Goal: Task Accomplishment & Management: Manage account settings

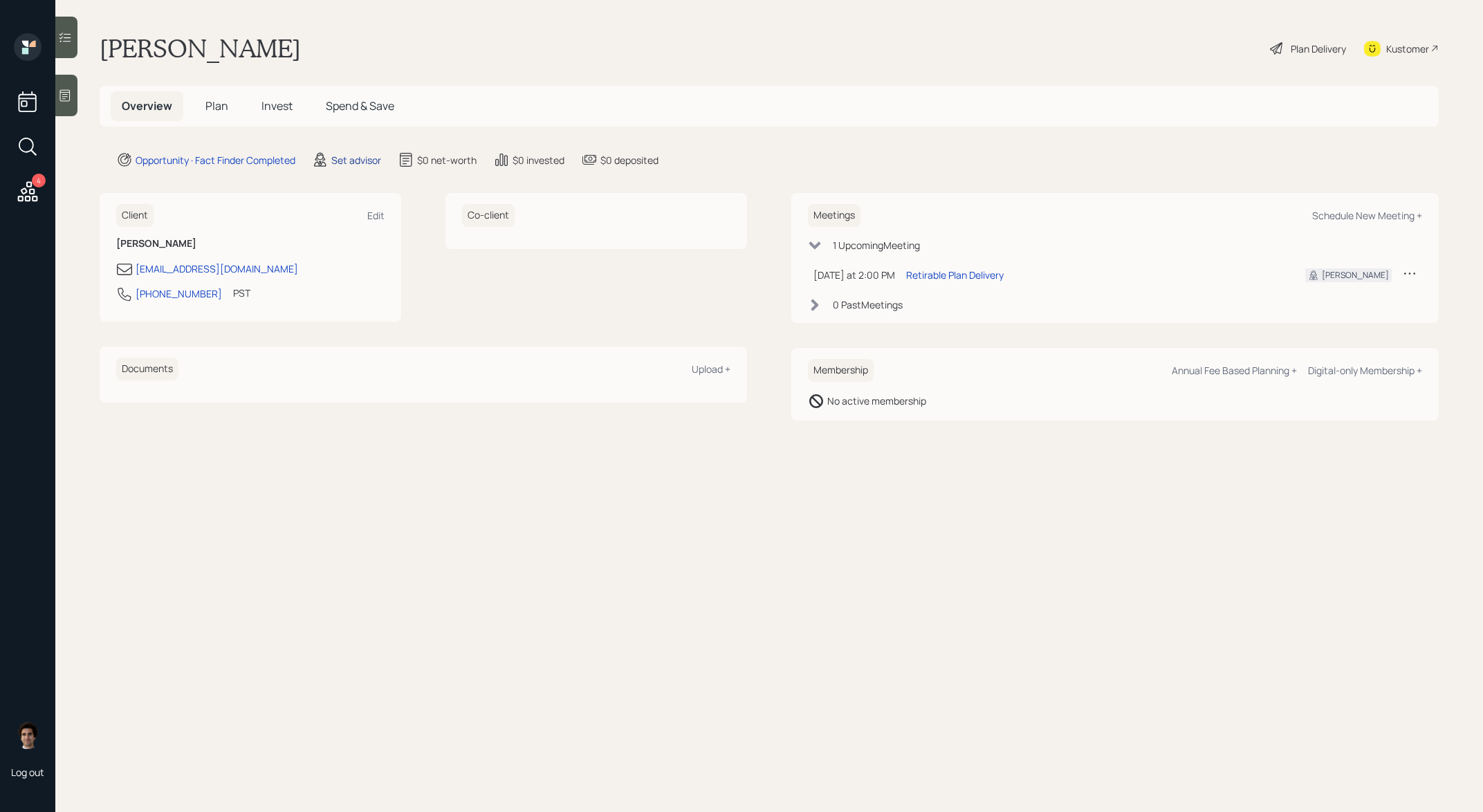
click at [365, 164] on div "Set advisor" at bounding box center [356, 160] width 50 height 15
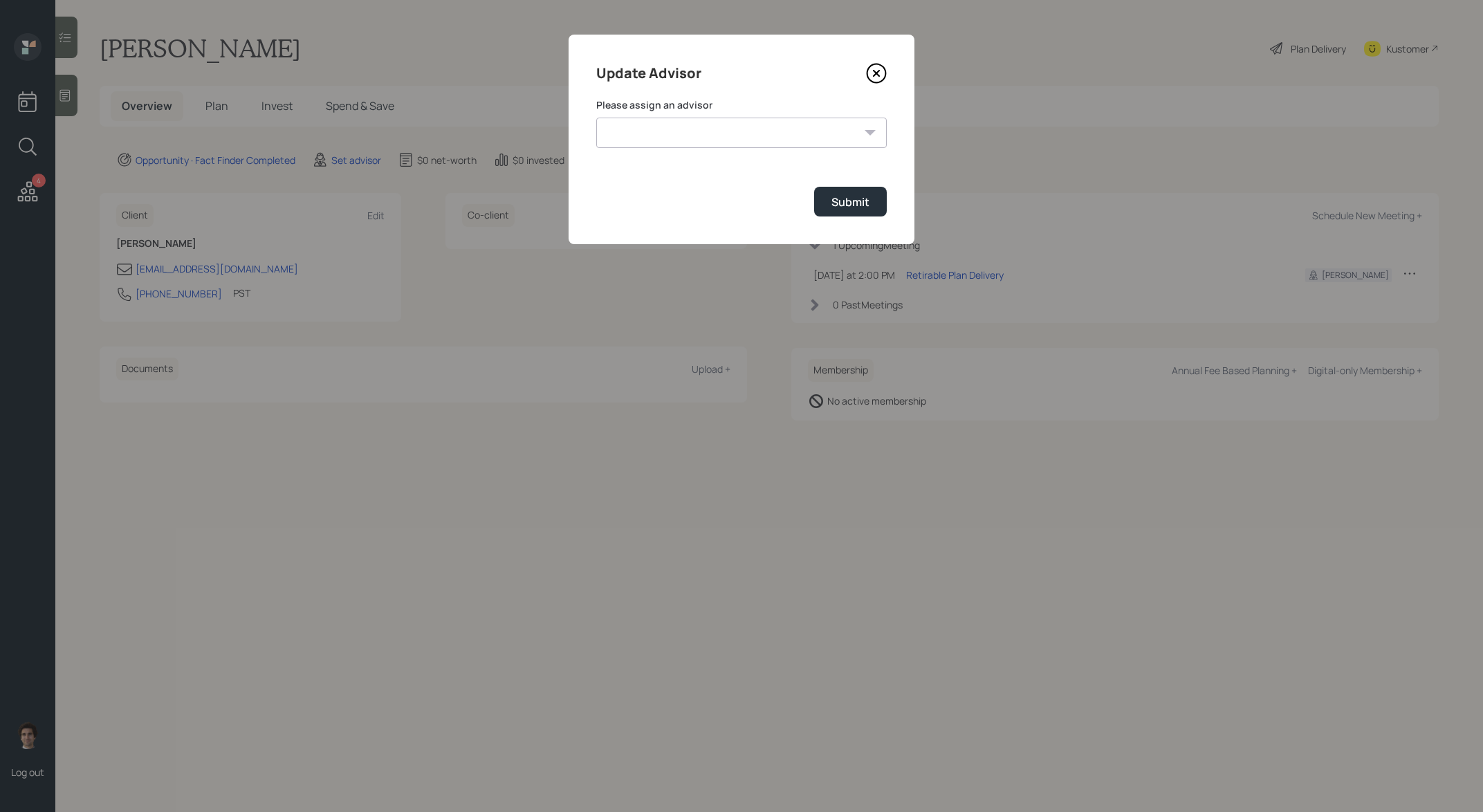
click at [672, 137] on select "Michael Russo Jonah Coleman Tyler End Treva Nostdahl Eric Schwartz Sami Boghos …" at bounding box center [742, 132] width 290 height 30
select select "59554aeb-d739-4552-90b9-0d27d70b4bf7"
click at [596, 118] on select "Michael Russo Jonah Coleman Tyler End Treva Nostdahl Eric Schwartz Sami Boghos …" at bounding box center [742, 132] width 290 height 30
click at [864, 201] on div "Submit" at bounding box center [849, 202] width 38 height 16
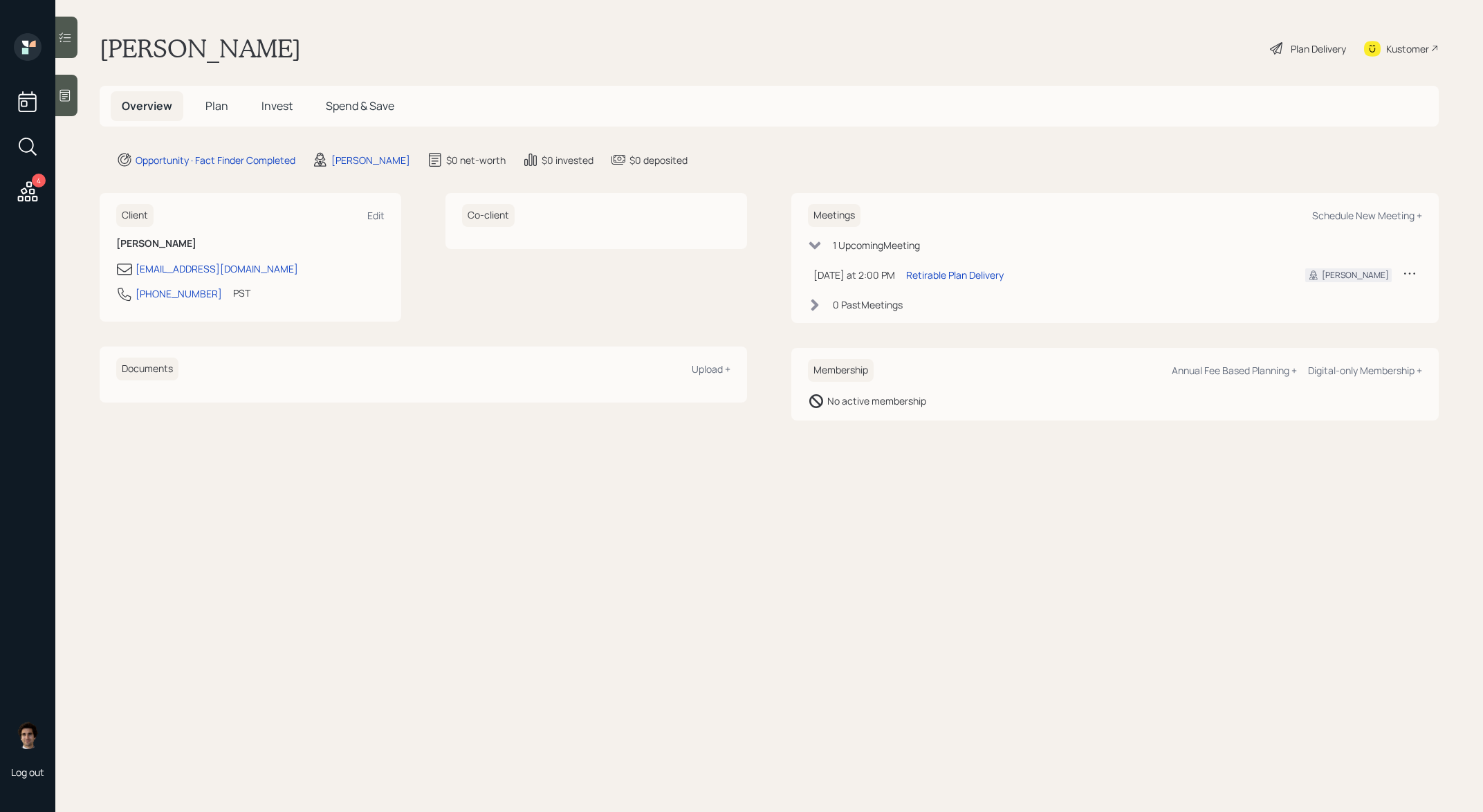
click at [69, 106] on div at bounding box center [66, 95] width 23 height 41
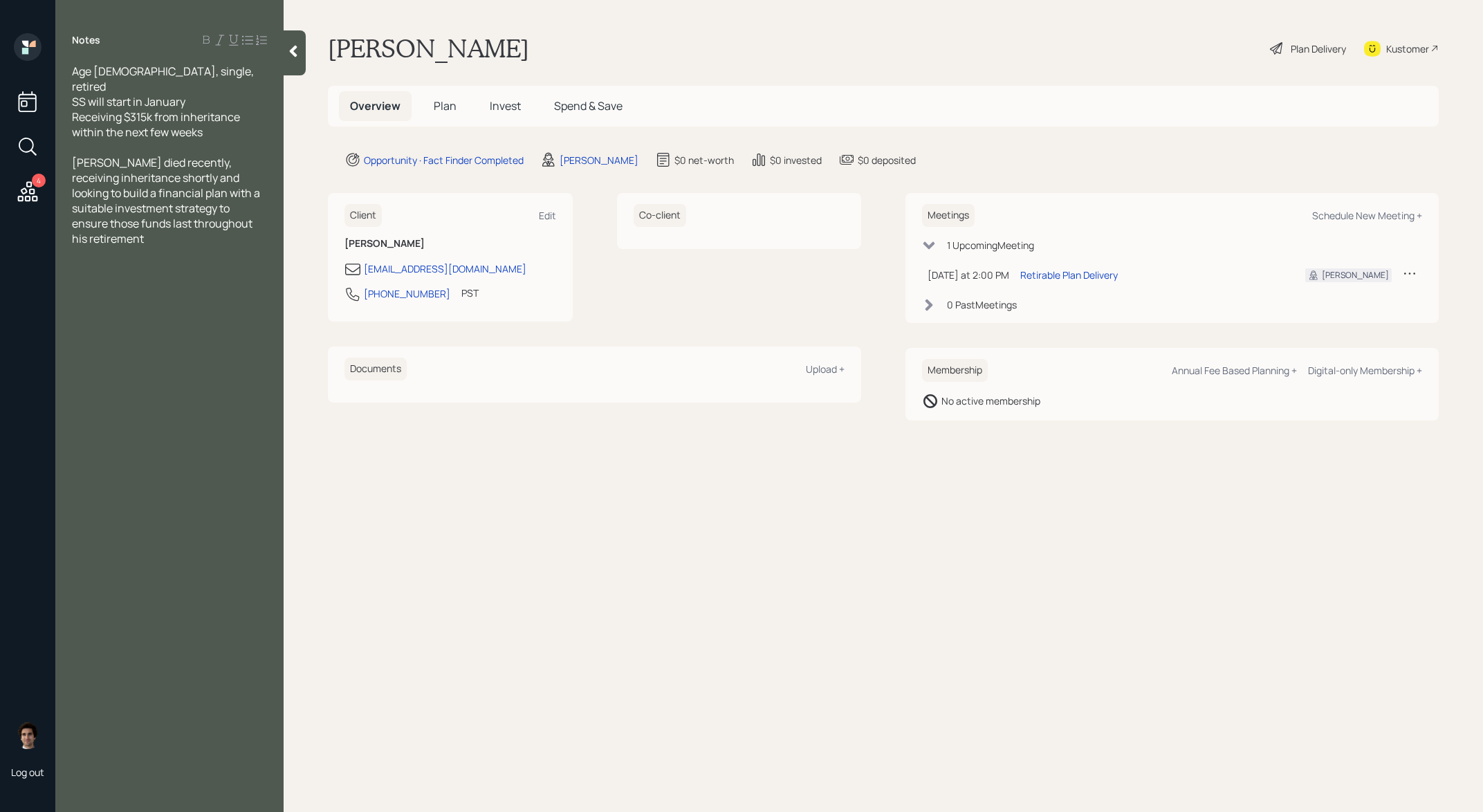
click at [443, 107] on span "Plan" at bounding box center [444, 106] width 23 height 16
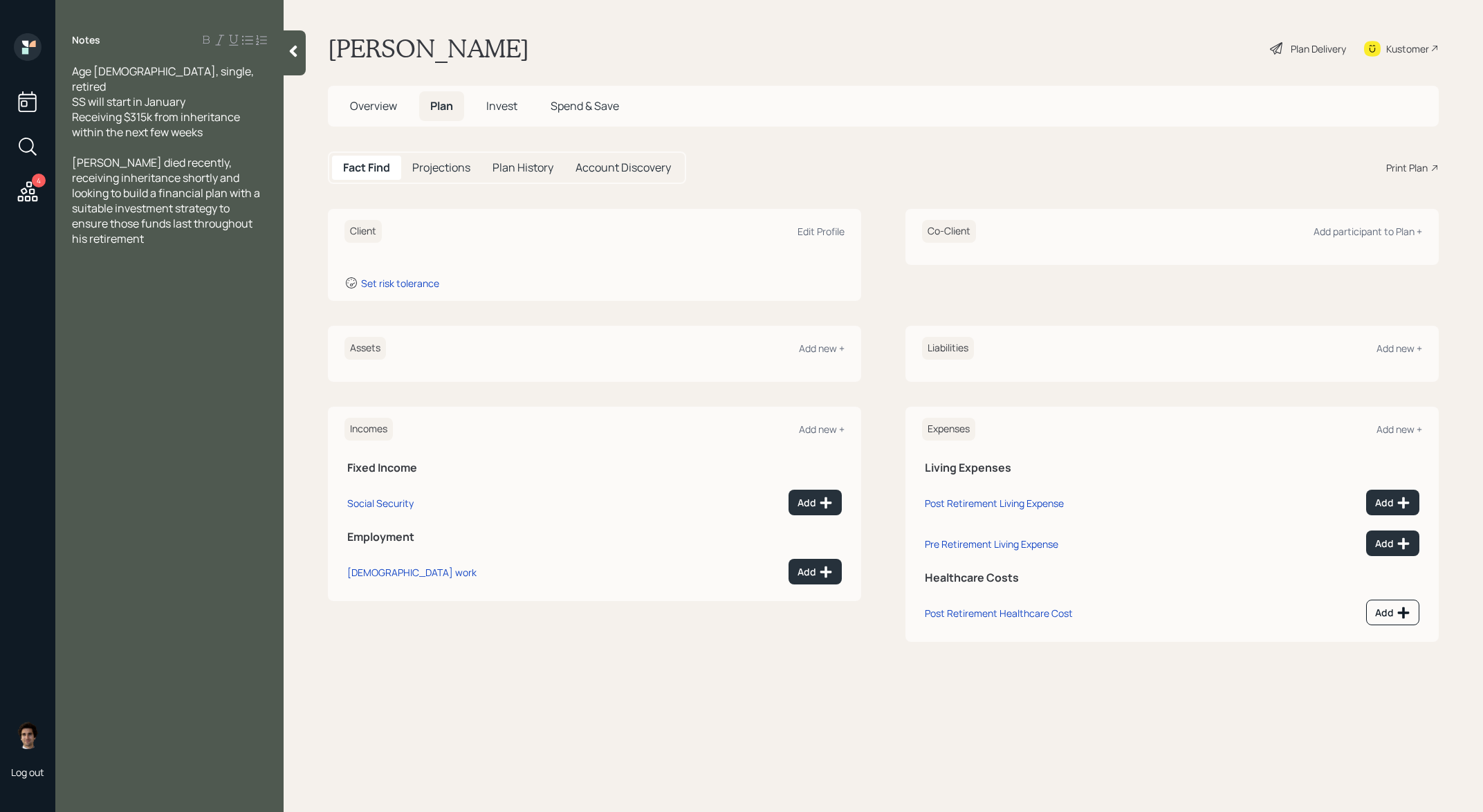
click at [1313, 59] on div "Plan Delivery" at bounding box center [1307, 48] width 78 height 30
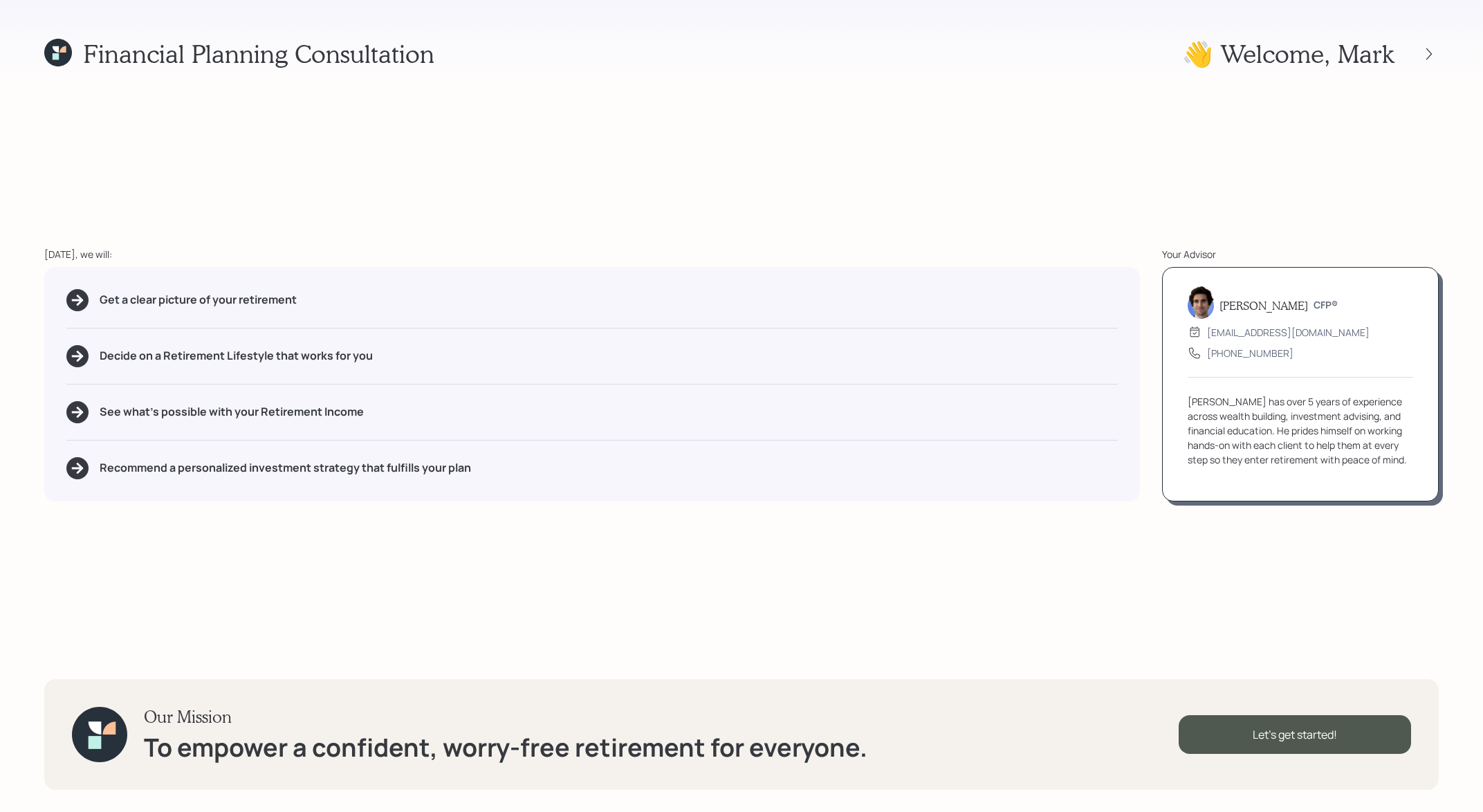
drag, startPoint x: 331, startPoint y: 282, endPoint x: 327, endPoint y: 292, distance: 10.8
click at [331, 282] on div "Get a clear picture of your retirement Decide on a Retirement Lifestyle that wo…" at bounding box center [591, 383] width 1096 height 234
drag, startPoint x: 325, startPoint y: 290, endPoint x: 344, endPoint y: 299, distance: 21.0
click at [344, 299] on div "Get a clear picture of your retirement" at bounding box center [592, 300] width 1051 height 23
drag, startPoint x: 276, startPoint y: 353, endPoint x: 163, endPoint y: 363, distance: 113.4
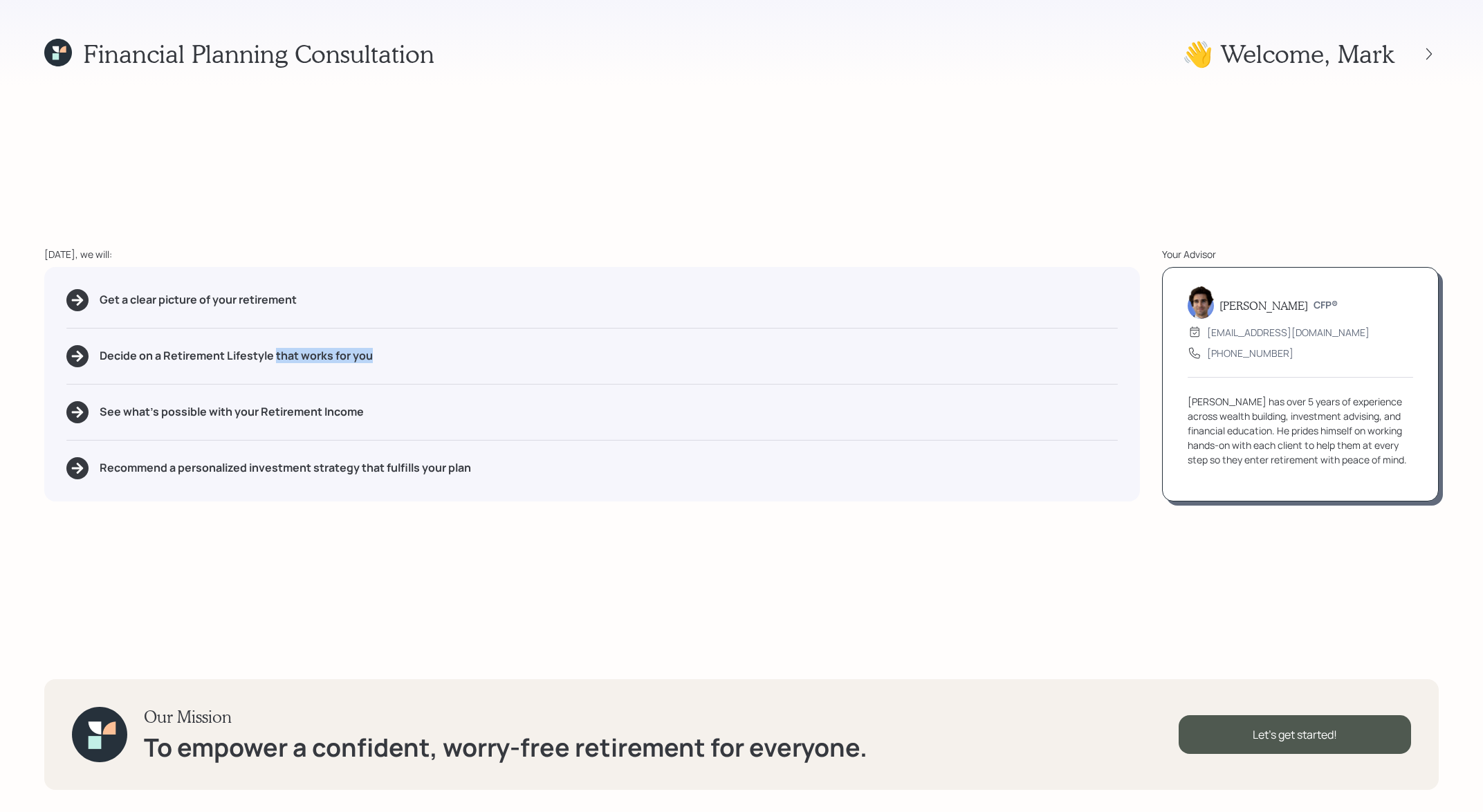
click at [163, 363] on div "Decide on a Retirement Lifestyle that works for you" at bounding box center [592, 356] width 1051 height 23
drag, startPoint x: 390, startPoint y: 419, endPoint x: 259, endPoint y: 416, distance: 131.0
click at [259, 416] on div "See what's possible with your Retirement Income" at bounding box center [592, 412] width 1051 height 23
drag, startPoint x: 547, startPoint y: 477, endPoint x: 43, endPoint y: 469, distance: 504.1
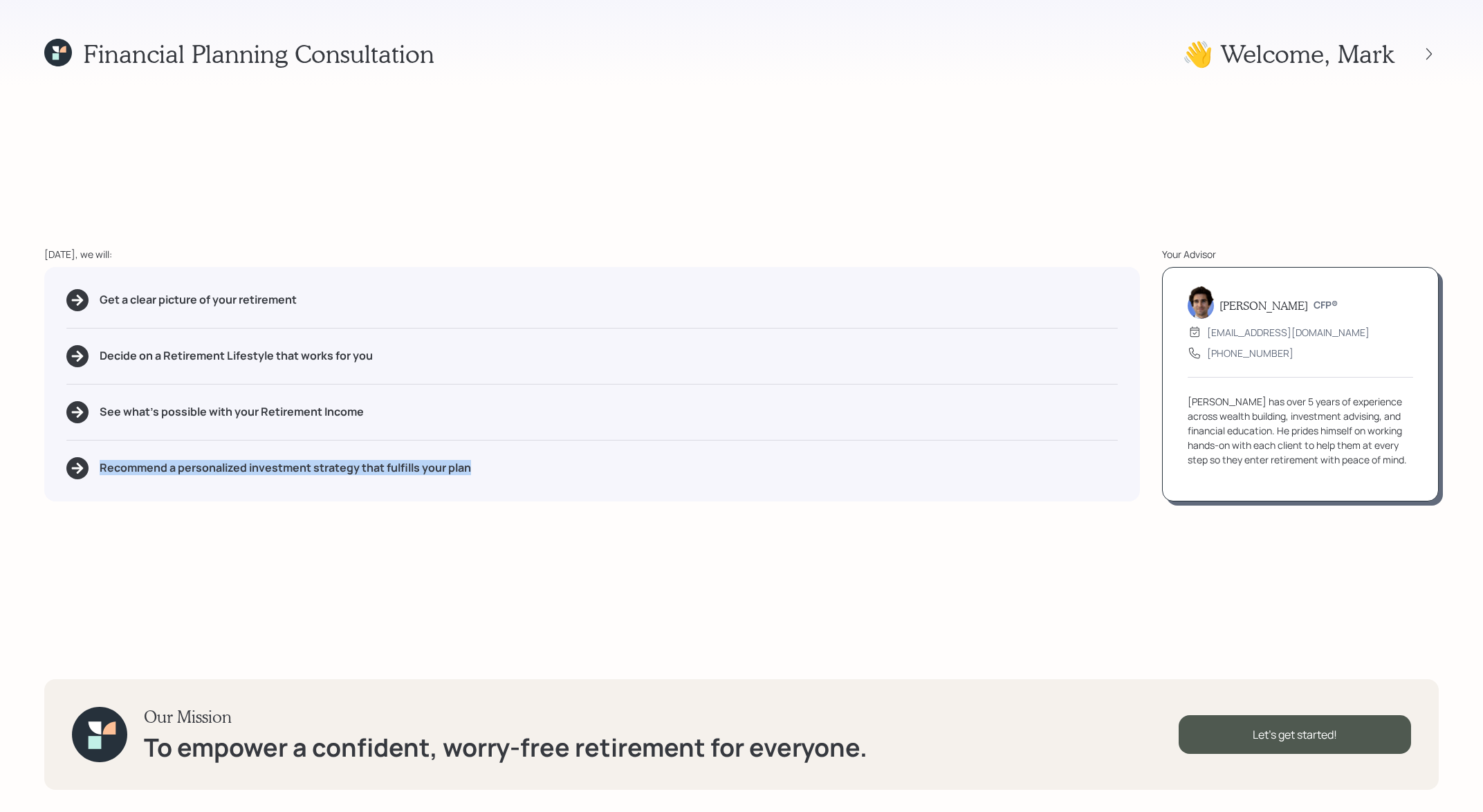
click at [43, 469] on div "Financial Planning Consultation 👋 Welcome , Mark Today, we will: Get a clear pi…" at bounding box center [742, 406] width 1483 height 812
click at [1255, 716] on div "Let's get started!" at bounding box center [1294, 734] width 232 height 38
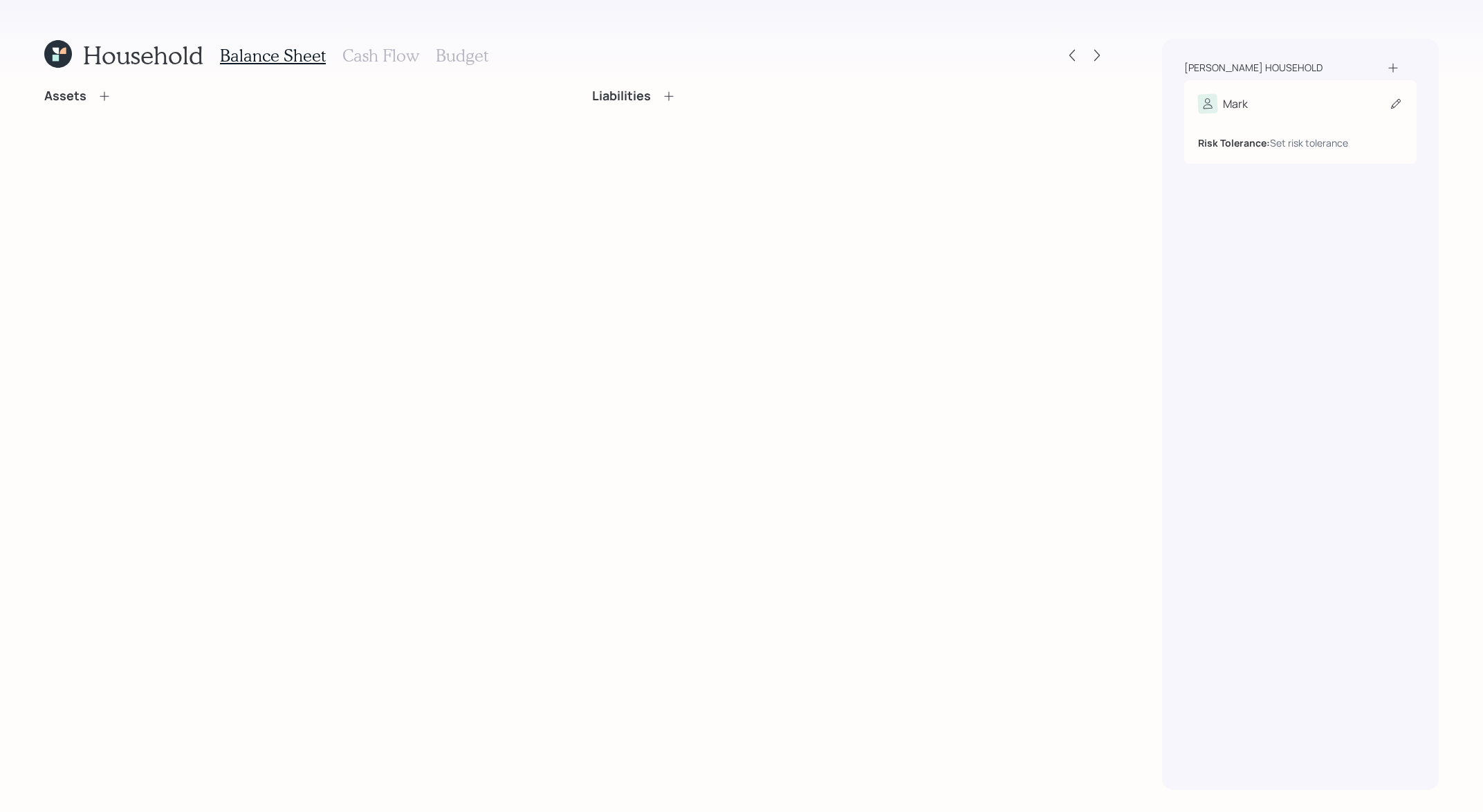
click at [1394, 105] on icon at bounding box center [1396, 104] width 14 height 14
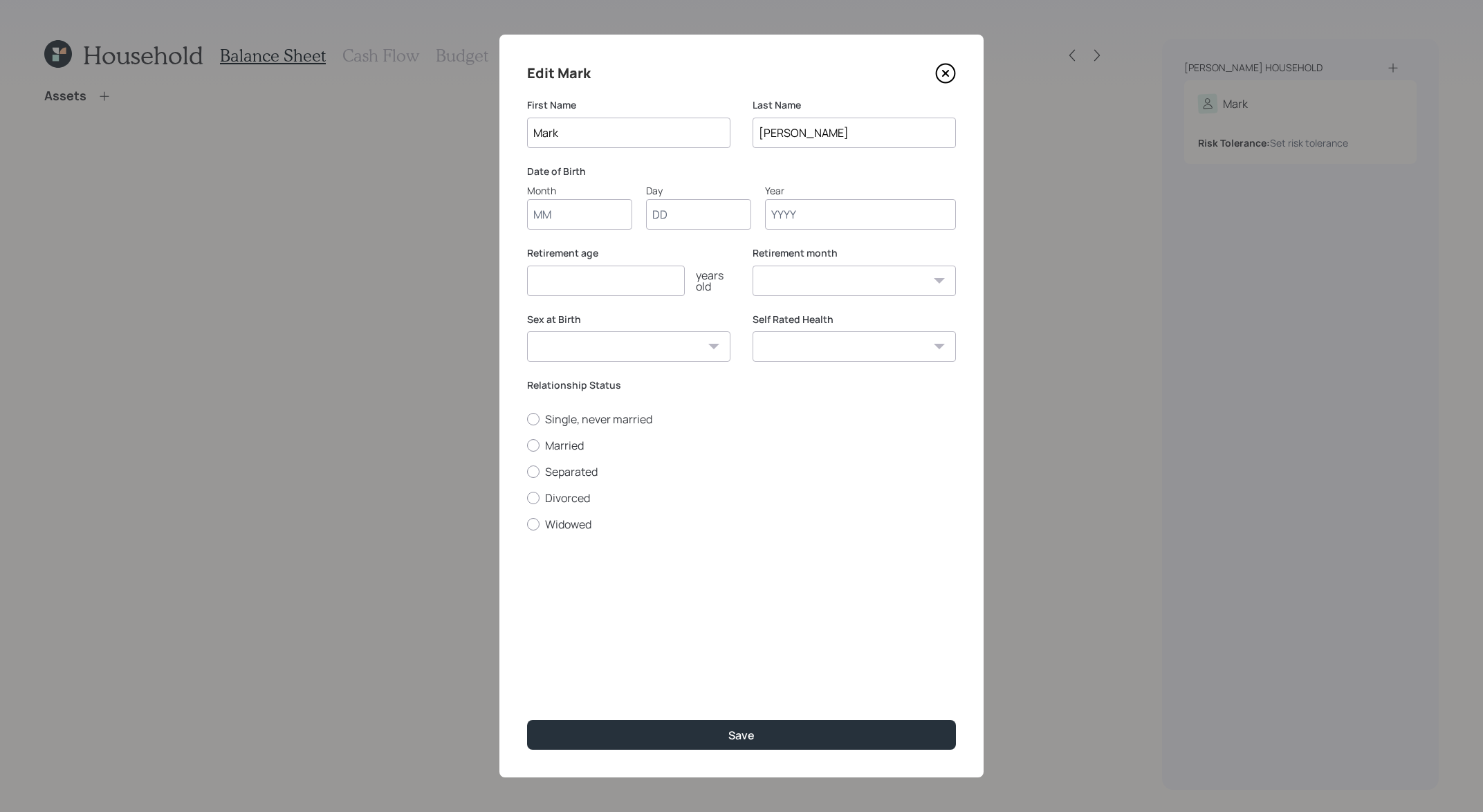
click at [622, 217] on input "Month" at bounding box center [579, 214] width 105 height 30
type input "11"
type input "15"
type input "1963"
select select "11"
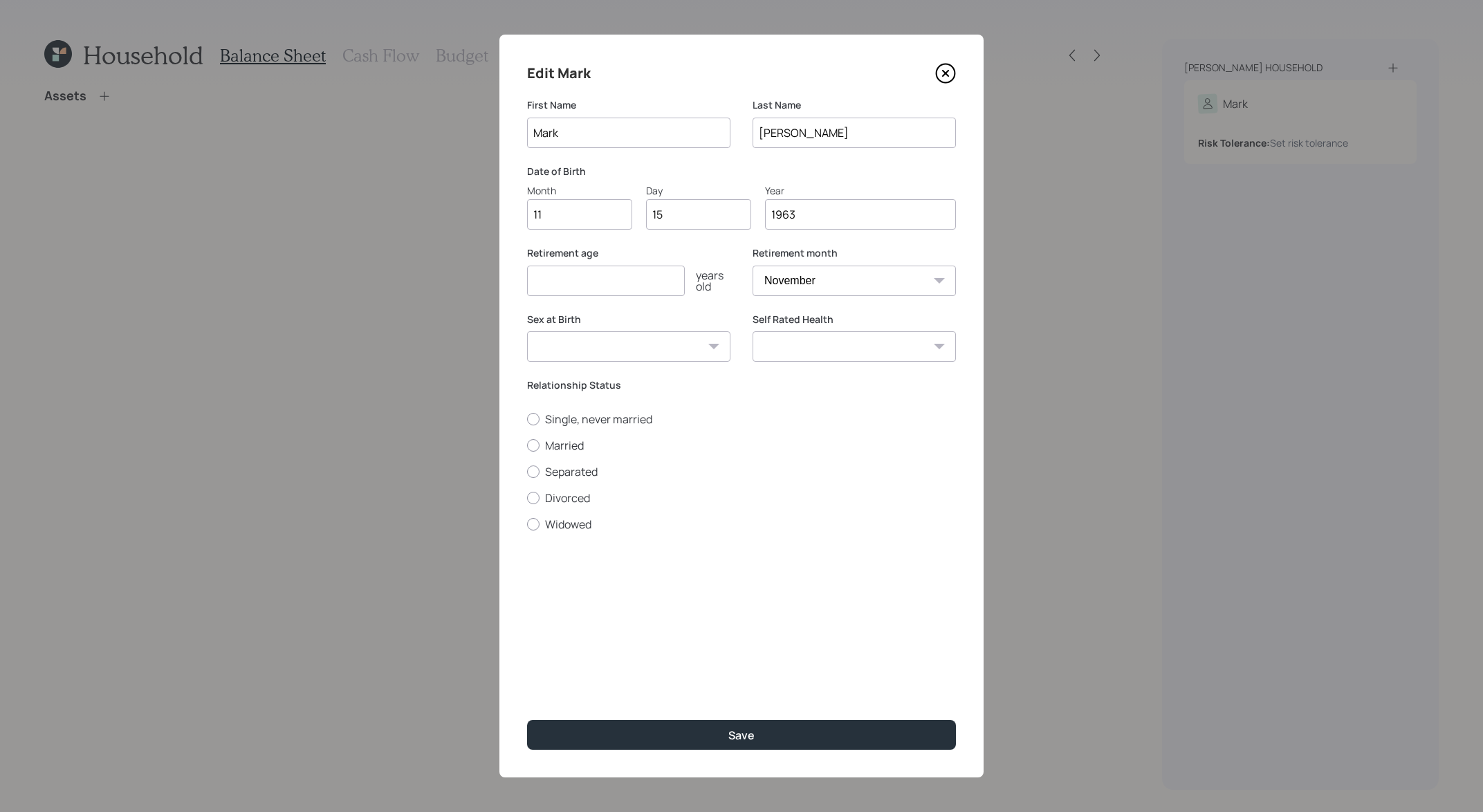
type input "1963"
click at [659, 276] on input "number" at bounding box center [605, 280] width 158 height 30
type input "61"
click at [879, 287] on select "January February March April May June July August September October November De…" at bounding box center [853, 280] width 203 height 30
select select "9"
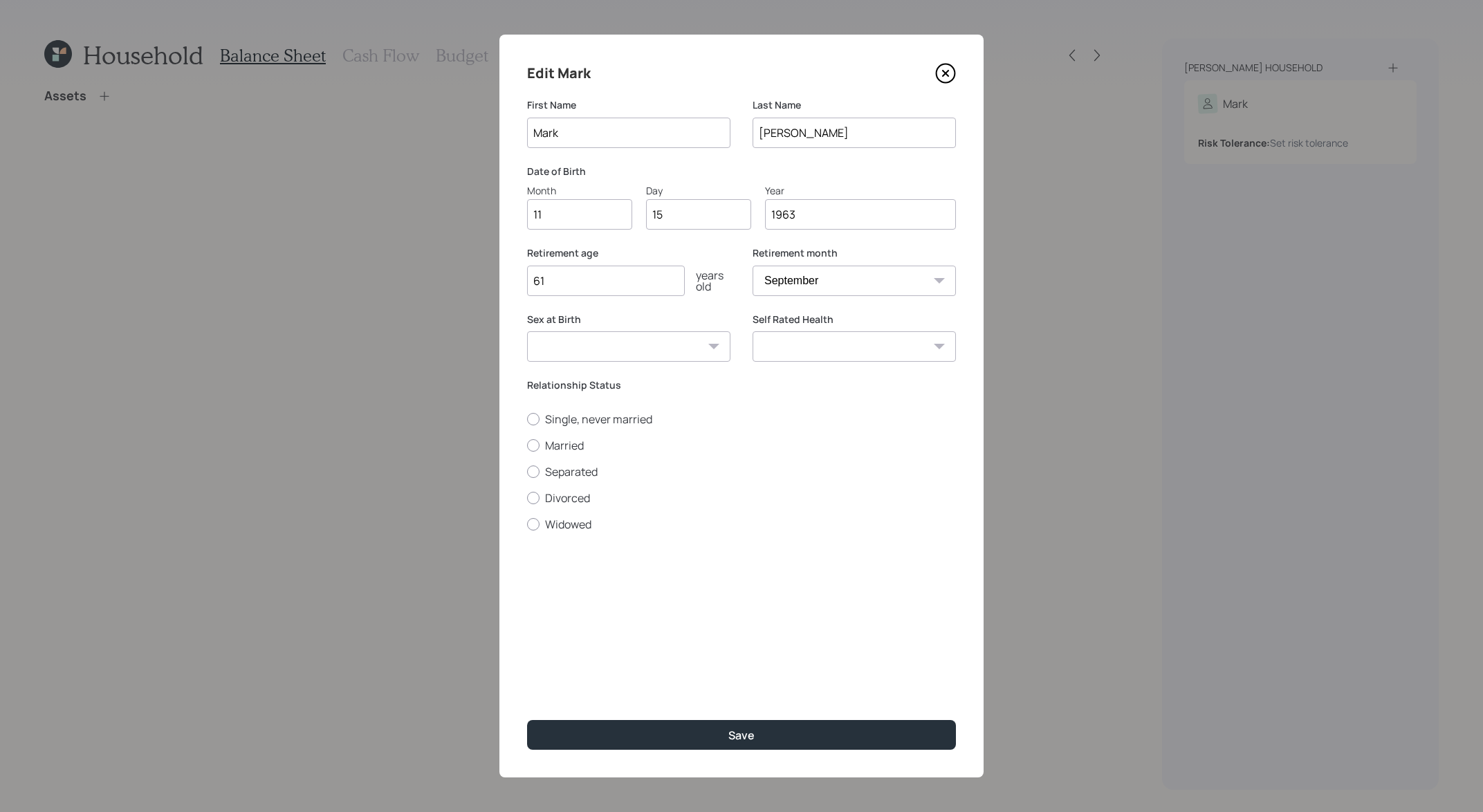
click at [752, 266] on select "January February March April May June July August September October November De…" at bounding box center [853, 280] width 203 height 30
click at [598, 343] on select "Male Female Other / Prefer not to say" at bounding box center [628, 346] width 203 height 30
select select "male"
click at [527, 331] on select "Male Female Other / Prefer not to say" at bounding box center [628, 346] width 203 height 30
click at [612, 288] on input "61" at bounding box center [605, 280] width 158 height 30
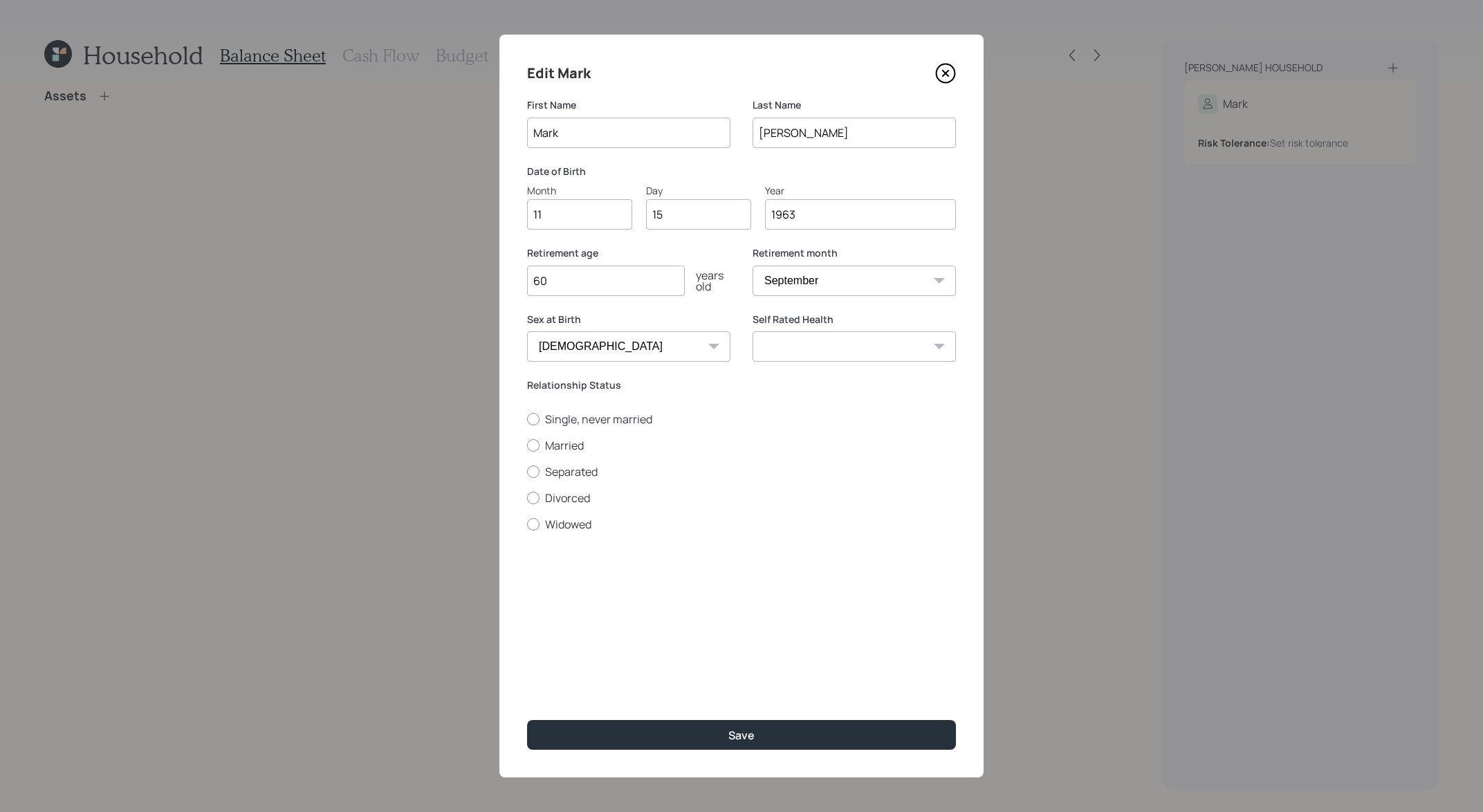
type input "60"
click at [916, 276] on select "January February March April May June July August September October November De…" at bounding box center [853, 280] width 203 height 30
select select "12"
click at [752, 266] on select "January February March April May June July August September October November De…" at bounding box center [853, 280] width 203 height 30
click at [681, 279] on input "60" at bounding box center [605, 280] width 158 height 30
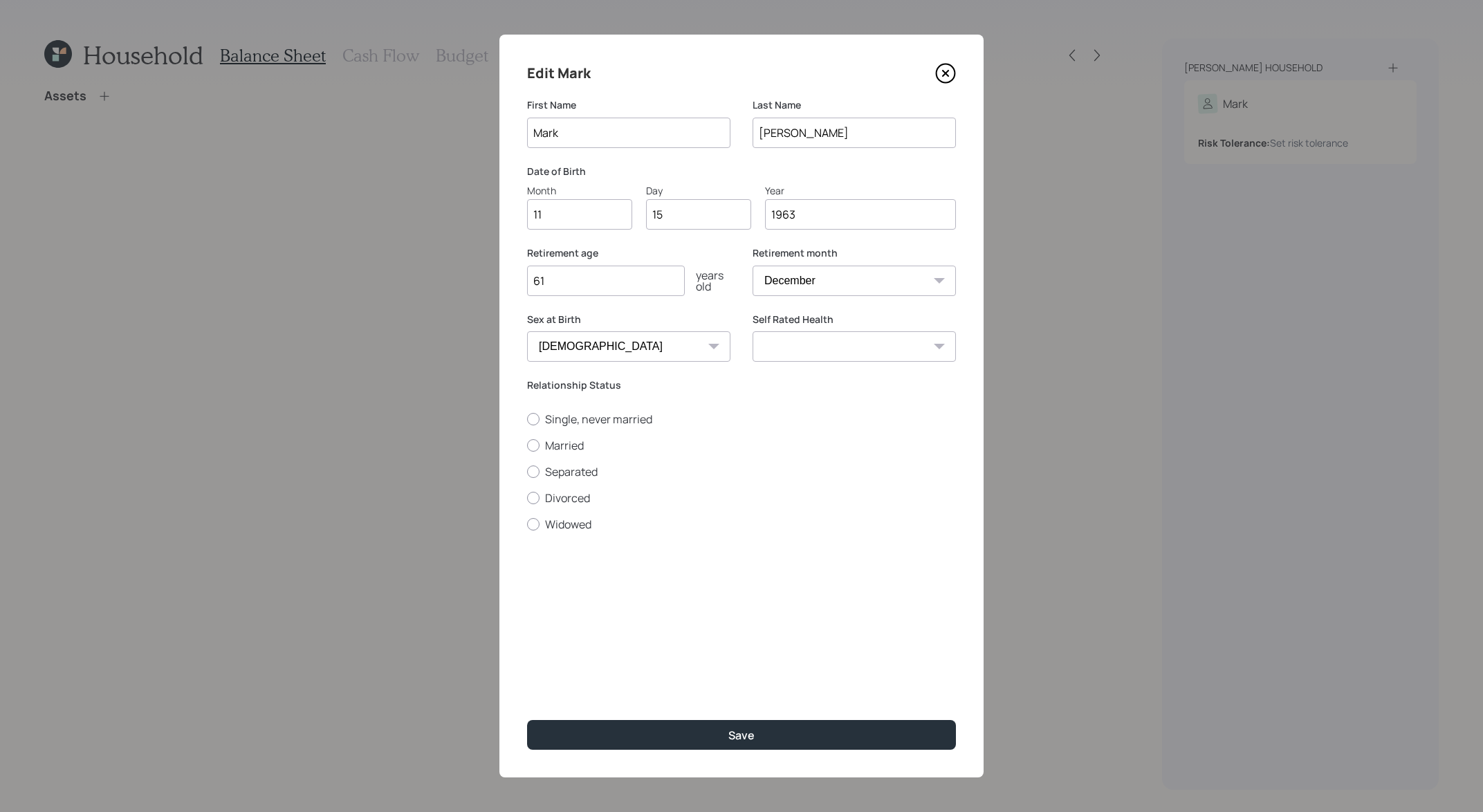
type input "61"
click at [876, 271] on select "January February March April May June July August September October November De…" at bounding box center [853, 280] width 203 height 30
select select "7"
click at [752, 266] on select "January February March April May June July August September October November De…" at bounding box center [853, 280] width 203 height 30
click at [906, 345] on select "Excellent Very Good Good Fair Poor" at bounding box center [853, 346] width 203 height 30
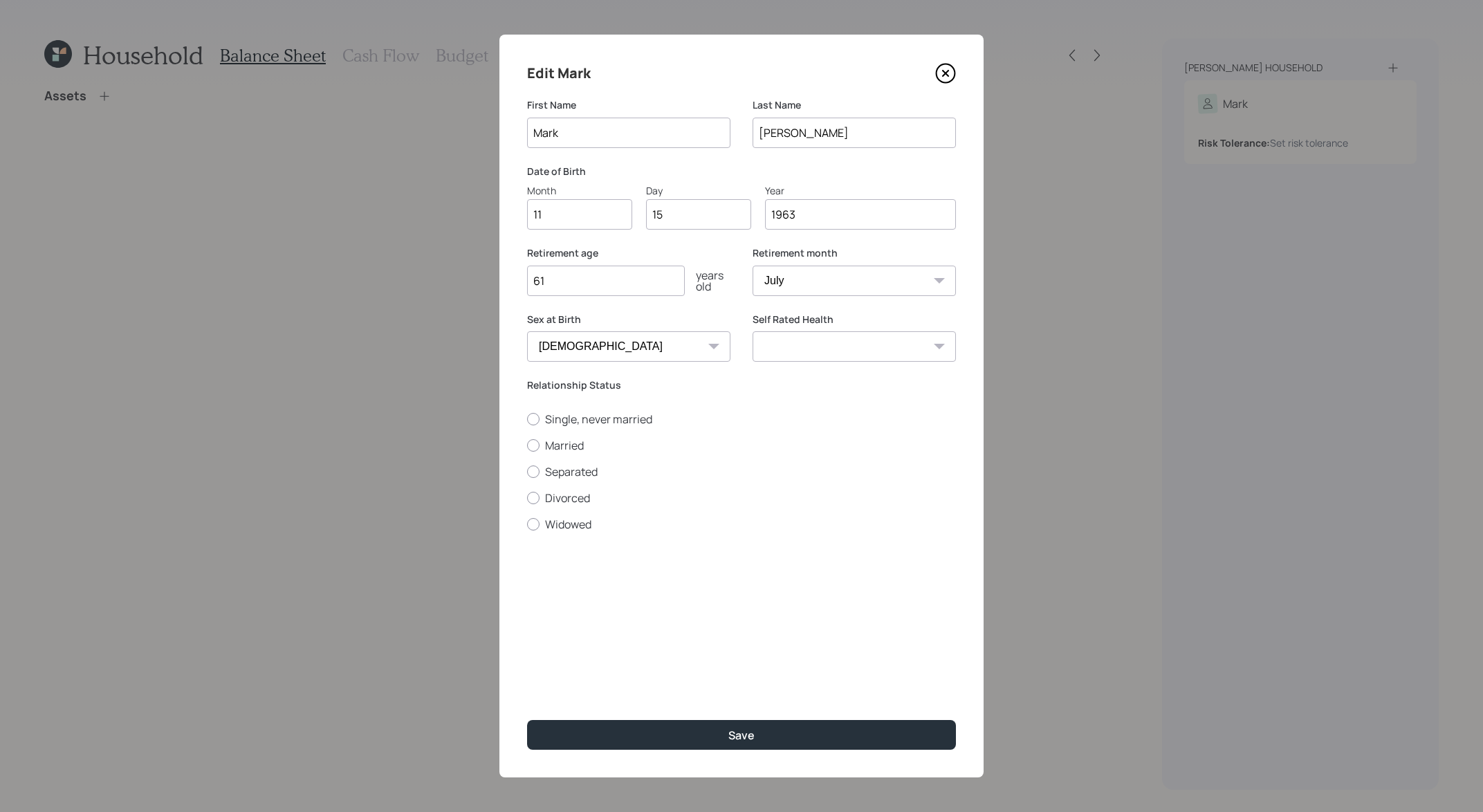
select select "fair"
click at [752, 331] on select "Excellent Very Good Good Fair Poor" at bounding box center [853, 346] width 203 height 30
click at [699, 740] on button "Save" at bounding box center [741, 735] width 429 height 29
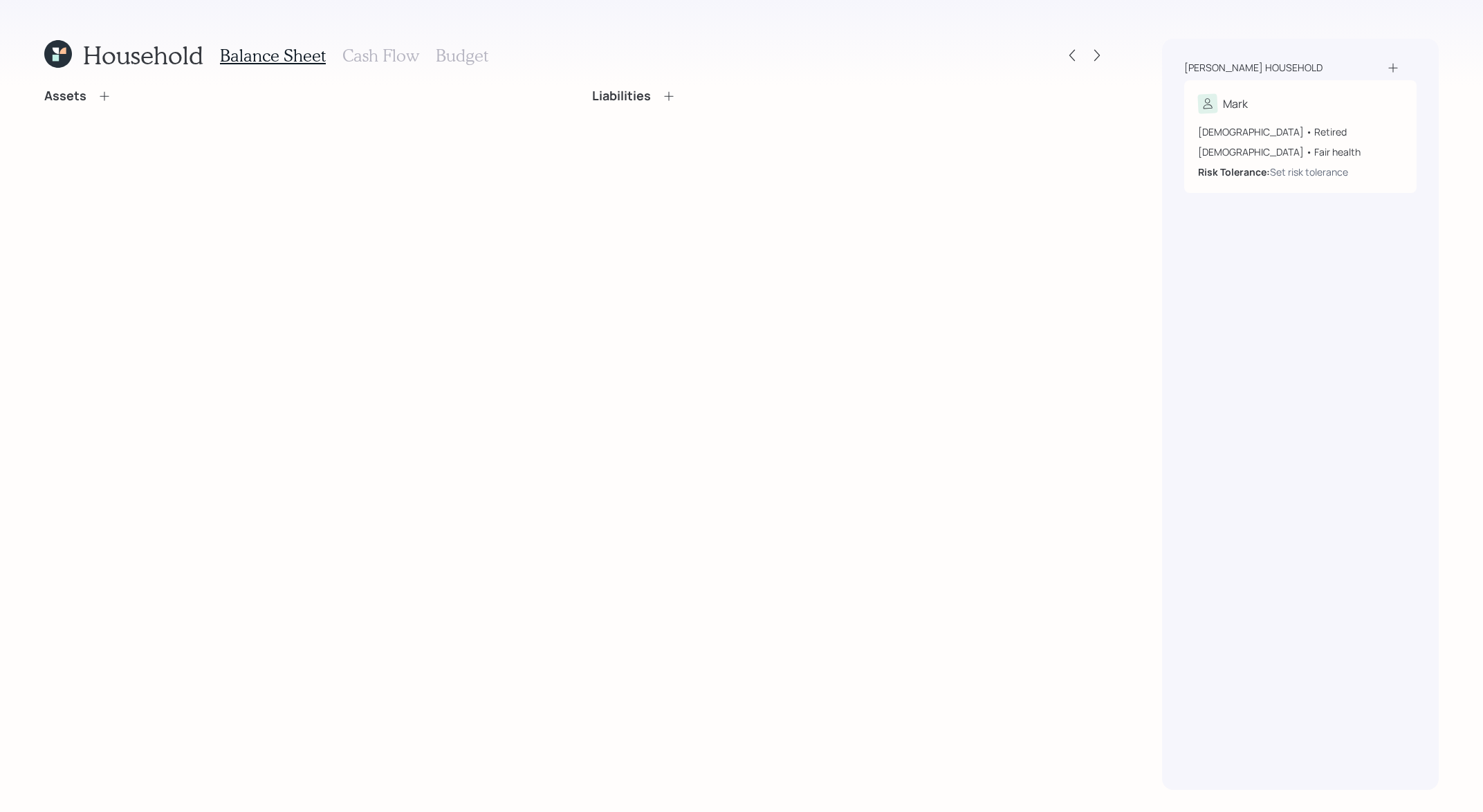
click at [374, 56] on h3 "Cash Flow" at bounding box center [381, 56] width 77 height 20
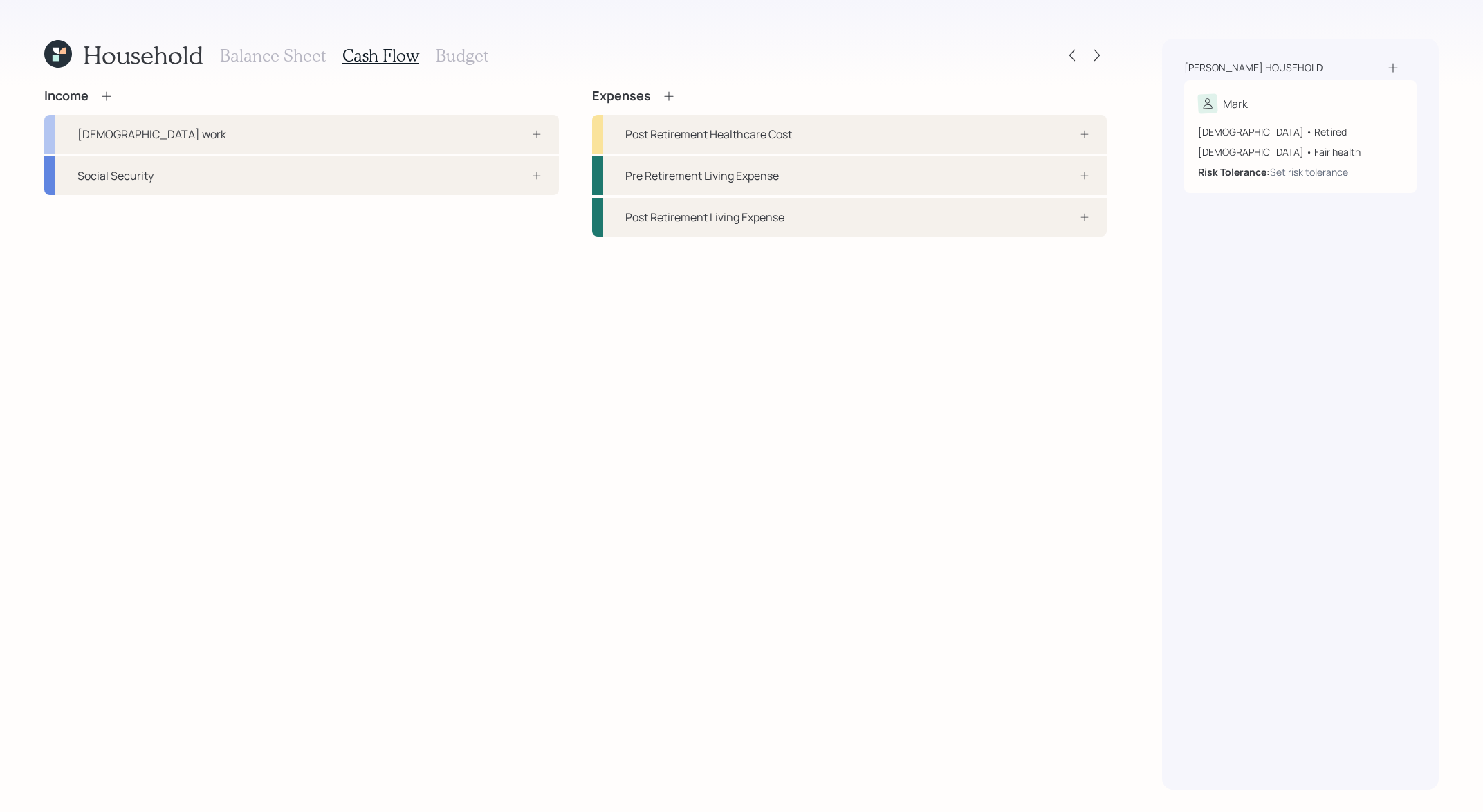
click at [307, 62] on h3 "Balance Sheet" at bounding box center [273, 56] width 106 height 20
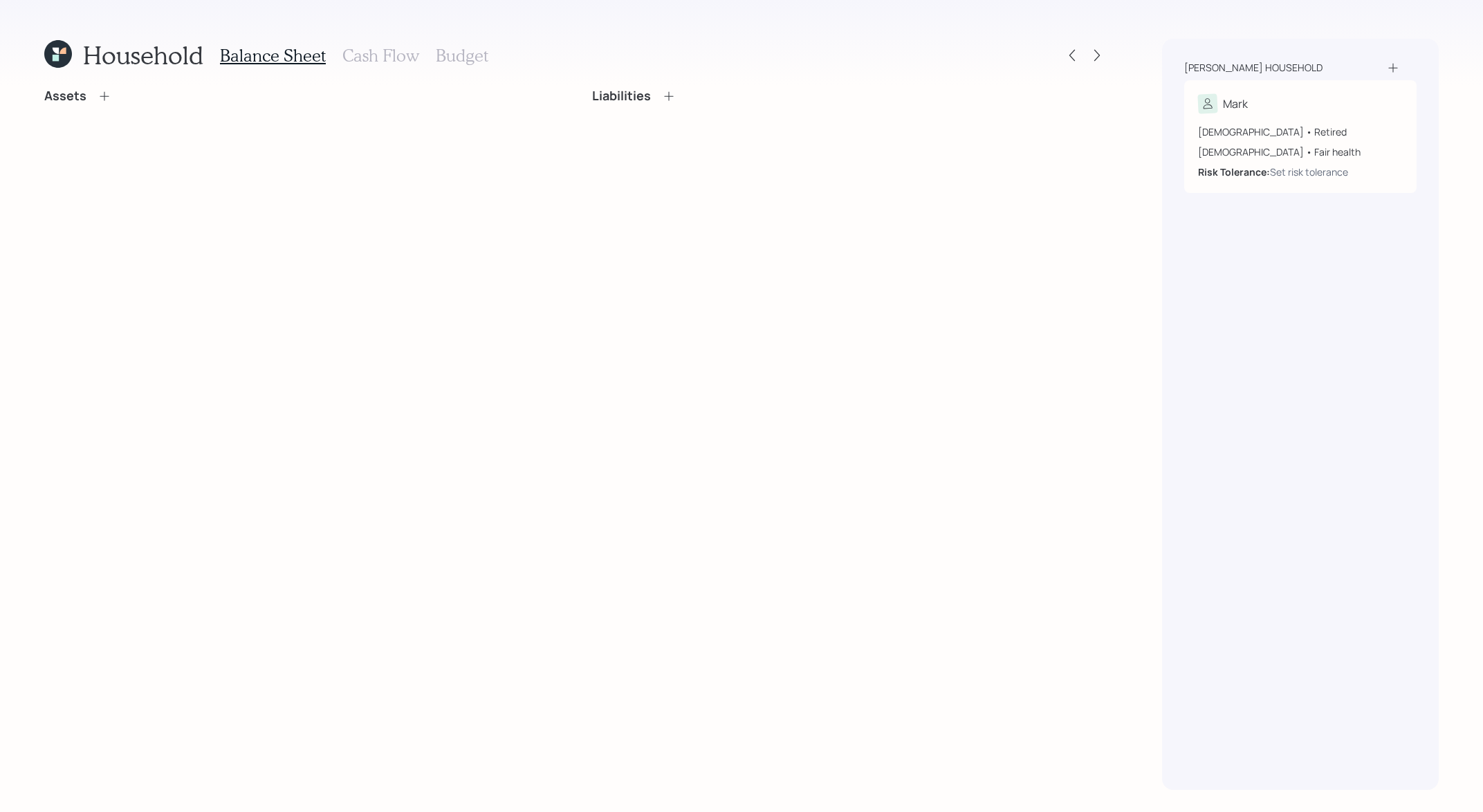
click at [98, 92] on icon at bounding box center [104, 96] width 14 height 14
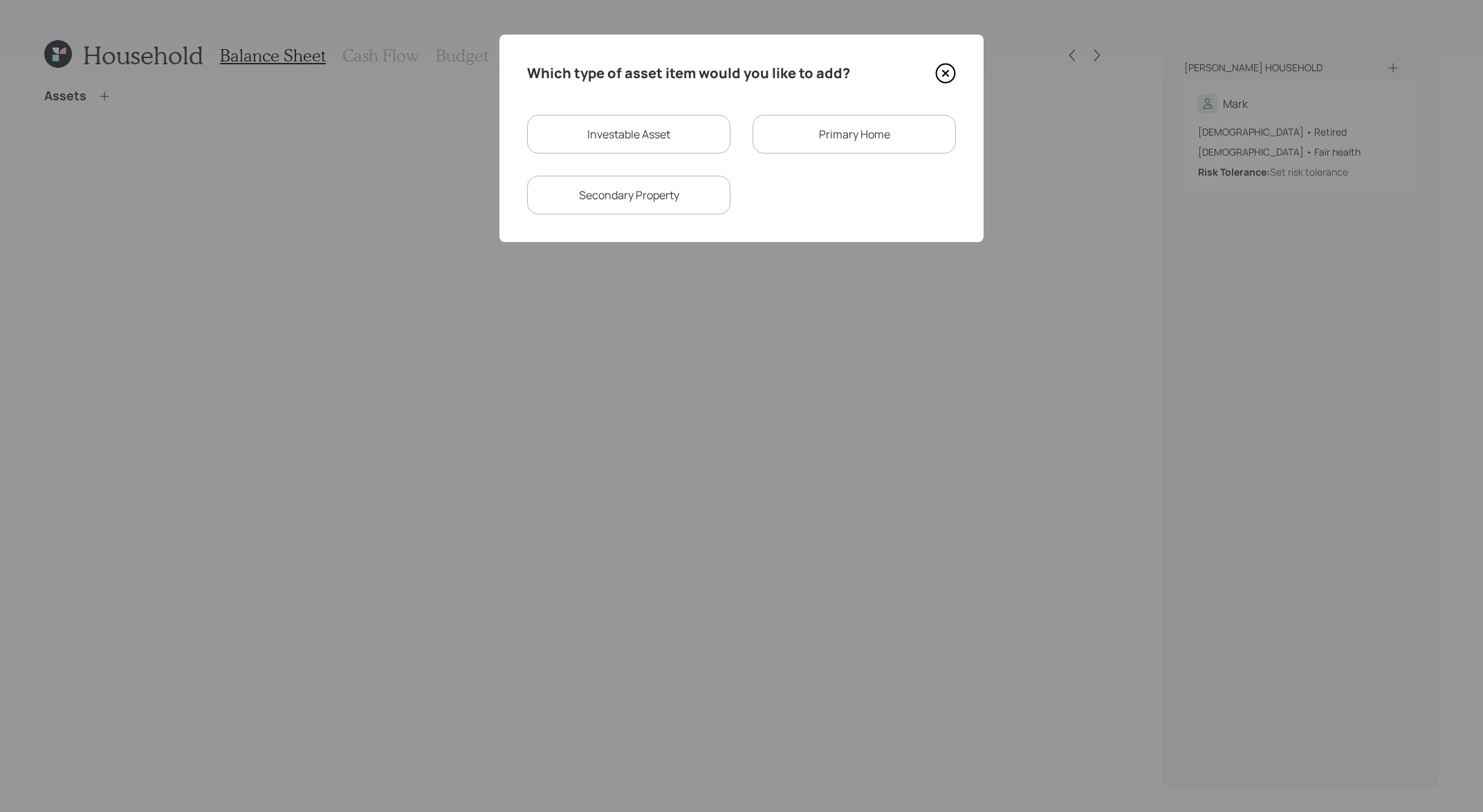
click at [627, 128] on div "Investable Asset" at bounding box center [628, 133] width 203 height 38
select select "taxable"
select select "balanced"
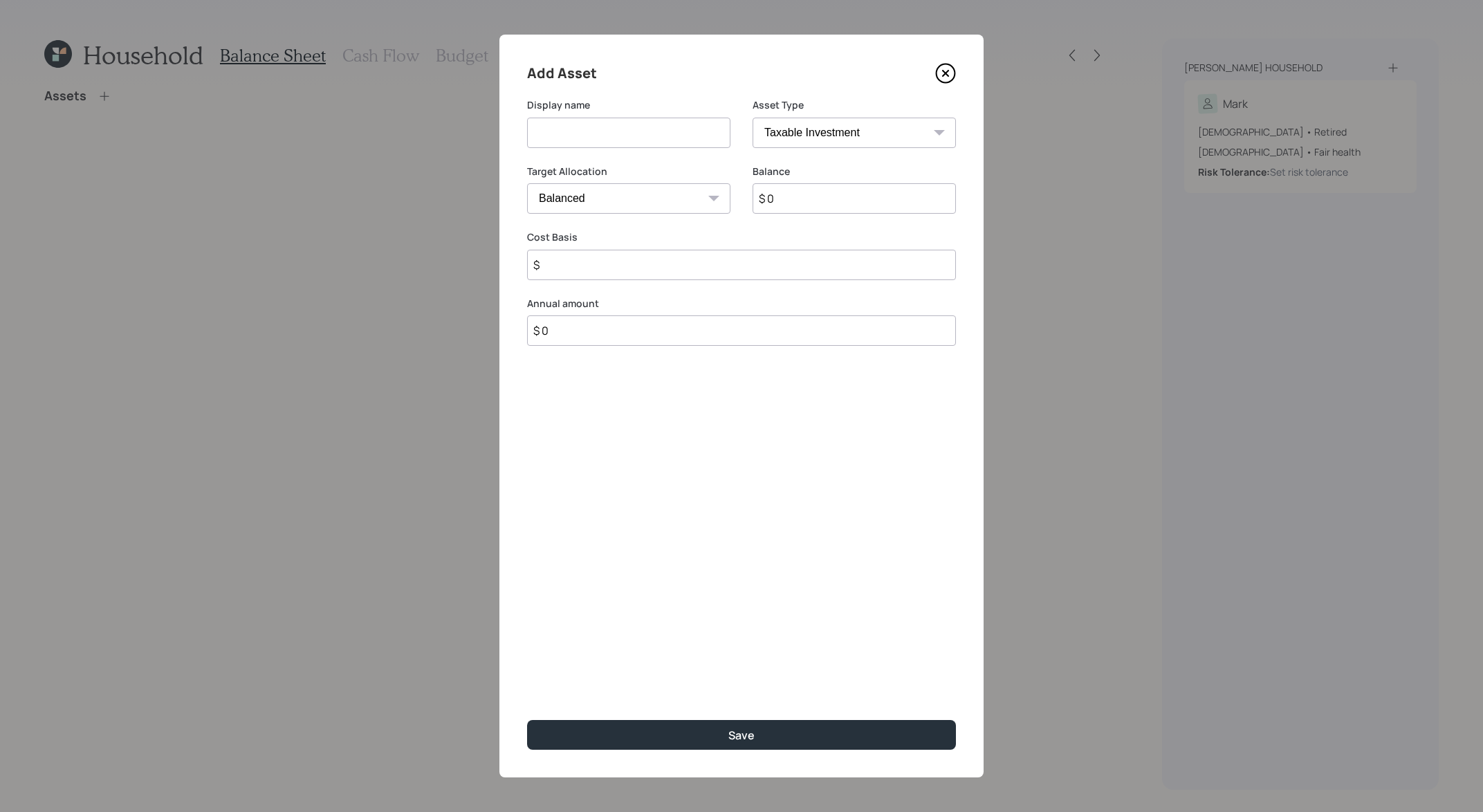
click at [792, 133] on select "SEP [PERSON_NAME] IRA 401(k) [PERSON_NAME] 401(k) 403(b) [PERSON_NAME] 403(b) 4…" at bounding box center [853, 132] width 203 height 30
click at [752, 118] on select "SEP [PERSON_NAME] IRA 401(k) [PERSON_NAME] 401(k) 403(b) [PERSON_NAME] 403(b) 4…" at bounding box center [853, 132] width 203 height 30
click at [670, 127] on input at bounding box center [628, 132] width 203 height 30
type input "Inherited Brokerage"
click at [906, 220] on div "Balance $ 0" at bounding box center [853, 198] width 203 height 67
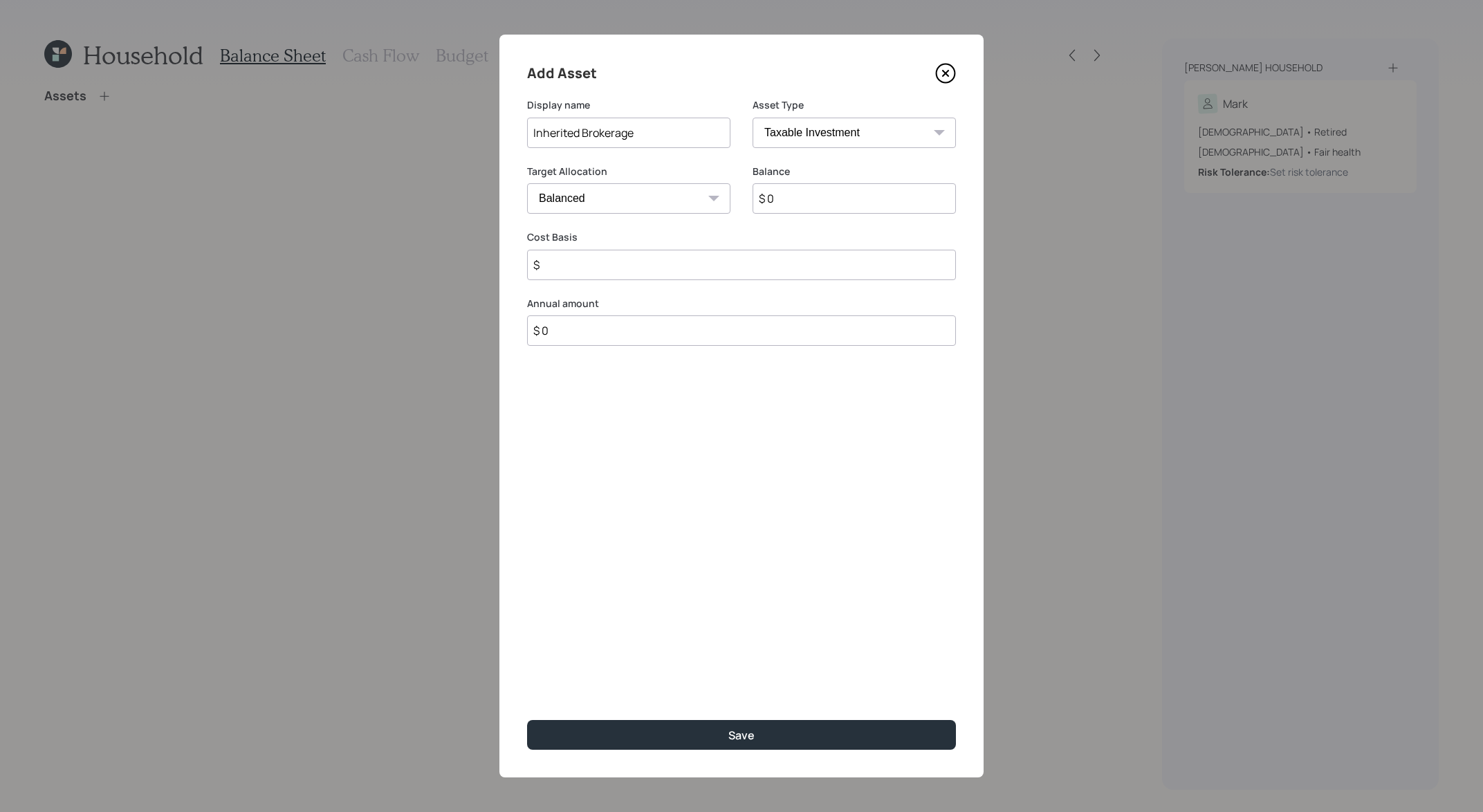
click at [906, 203] on input "$ 0" at bounding box center [853, 198] width 203 height 30
drag, startPoint x: 913, startPoint y: 203, endPoint x: 738, endPoint y: 200, distance: 175.0
click at [738, 200] on div "Target Allocation Cash Conservative Balanced Aggressive Balance $ 0" at bounding box center [741, 198] width 429 height 67
click at [782, 191] on input "$ 0" at bounding box center [853, 198] width 203 height 30
type input "$ 316,450"
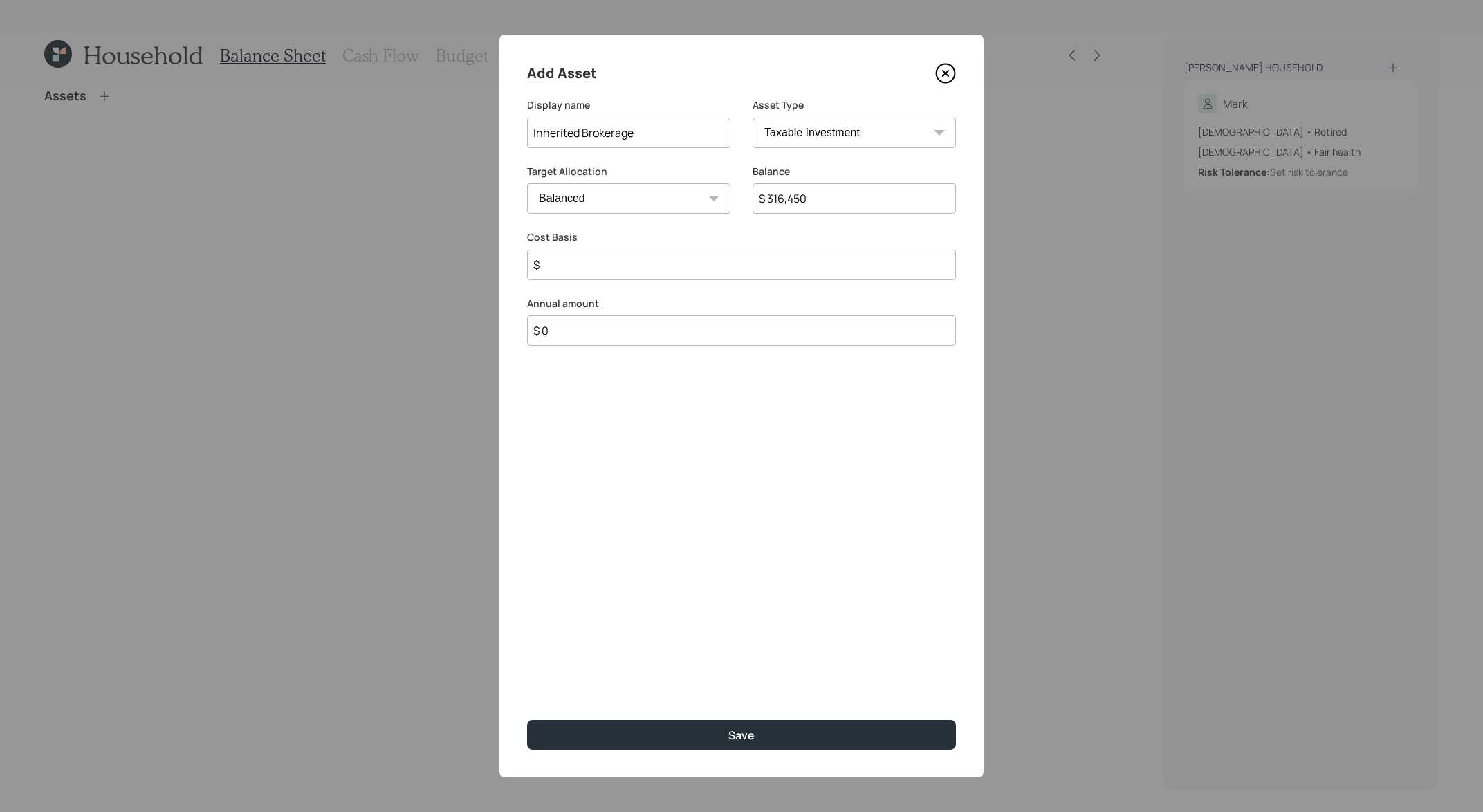
click at [721, 280] on div "Add Asset Display name Inherited Brokerage Asset Type SEP IRA IRA Roth IRA 401(…" at bounding box center [742, 405] width 485 height 742
click at [732, 264] on input "$" at bounding box center [741, 265] width 429 height 30
type input "$ 316,450"
click at [779, 733] on button "Save" at bounding box center [741, 735] width 429 height 29
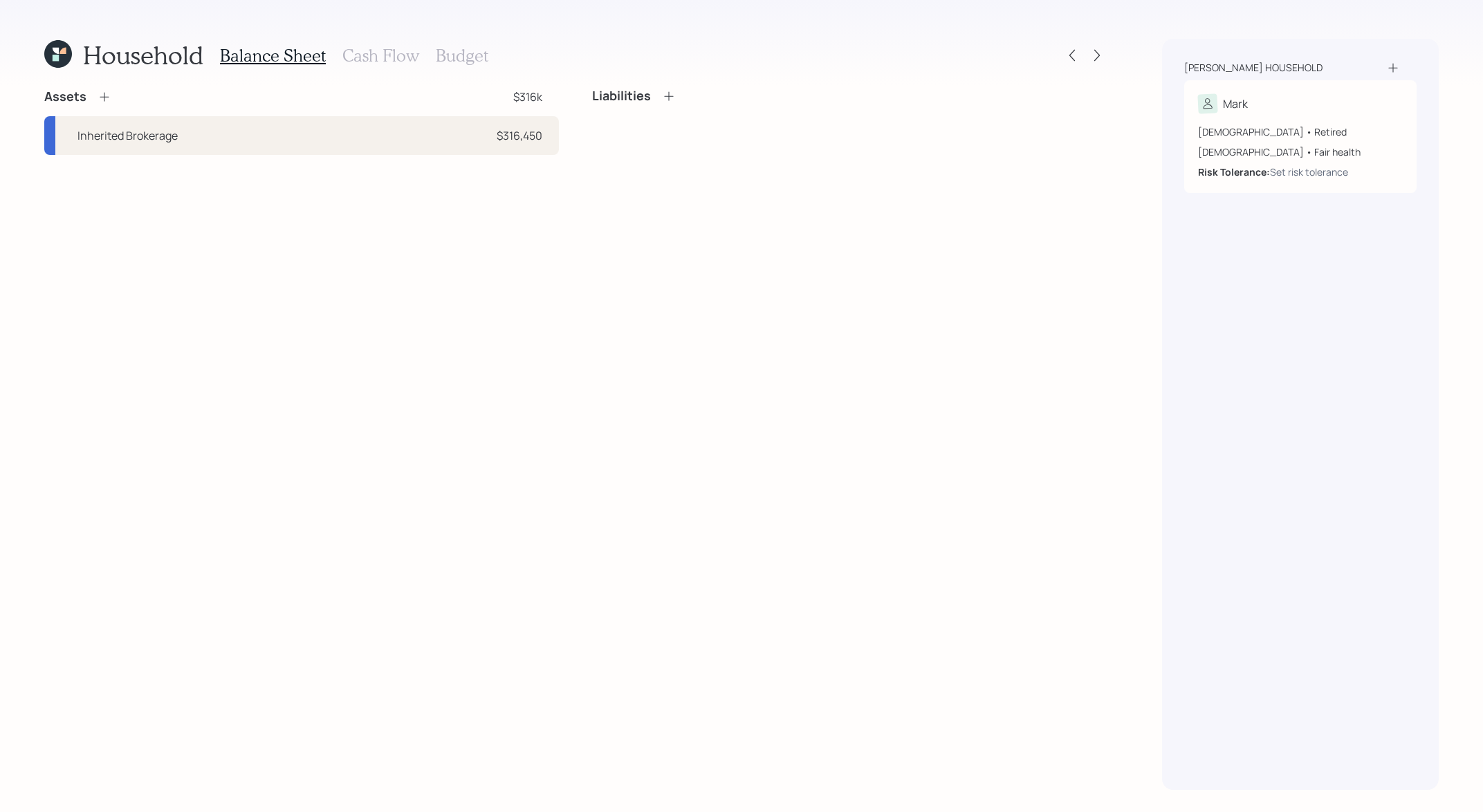
drag, startPoint x: 547, startPoint y: 139, endPoint x: 605, endPoint y: 139, distance: 58.0
click at [605, 139] on div "Assets $316k Inherited Brokerage $316,450 Liabilities" at bounding box center [575, 122] width 1062 height 67
click at [708, 141] on div "Liabilities" at bounding box center [849, 122] width 515 height 67
click at [399, 58] on h3 "Cash Flow" at bounding box center [381, 56] width 77 height 20
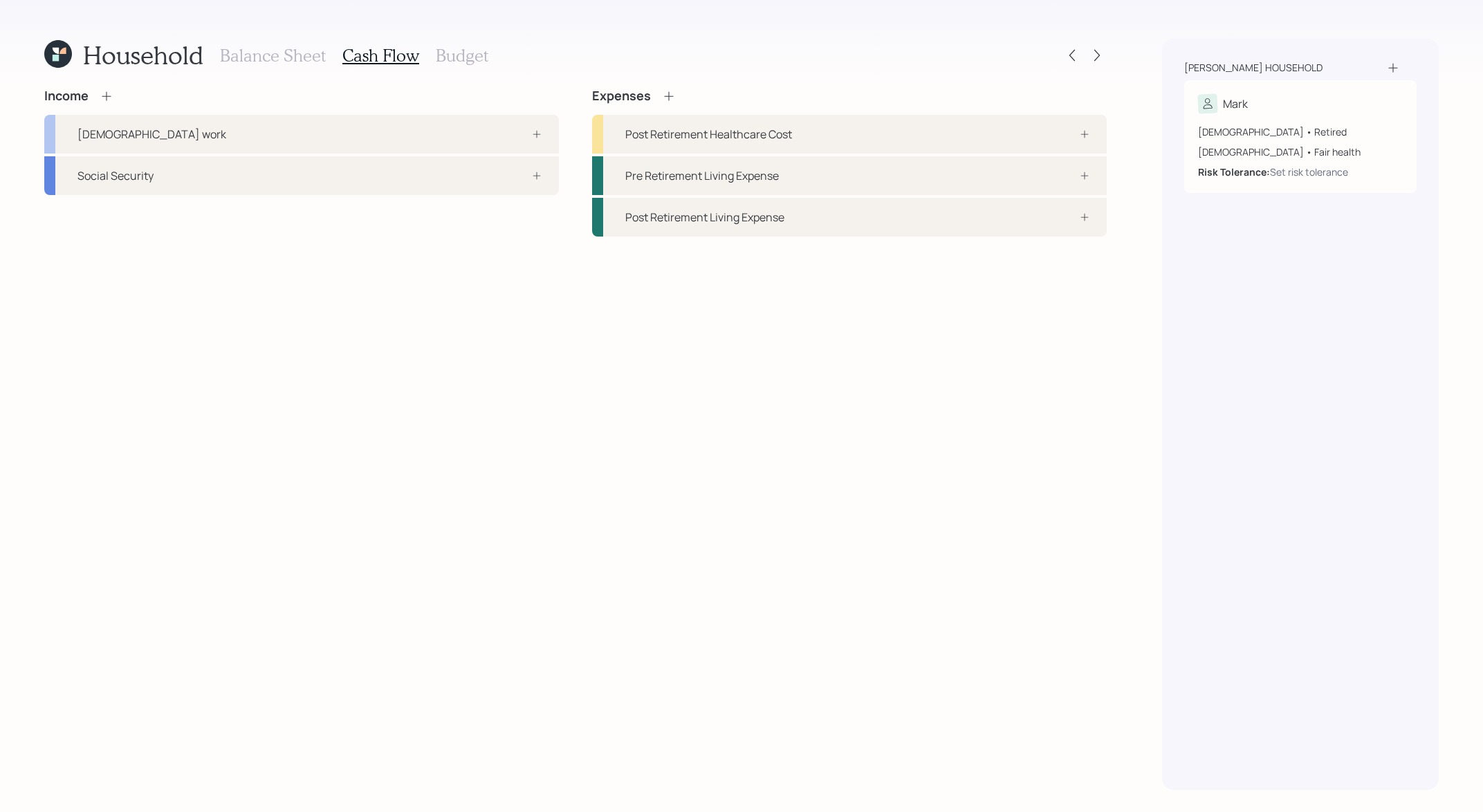
click at [524, 72] on div "Household Balance Sheet Cash Flow Budget" at bounding box center [575, 55] width 1062 height 33
click at [443, 192] on div "Social Security" at bounding box center [301, 175] width 515 height 38
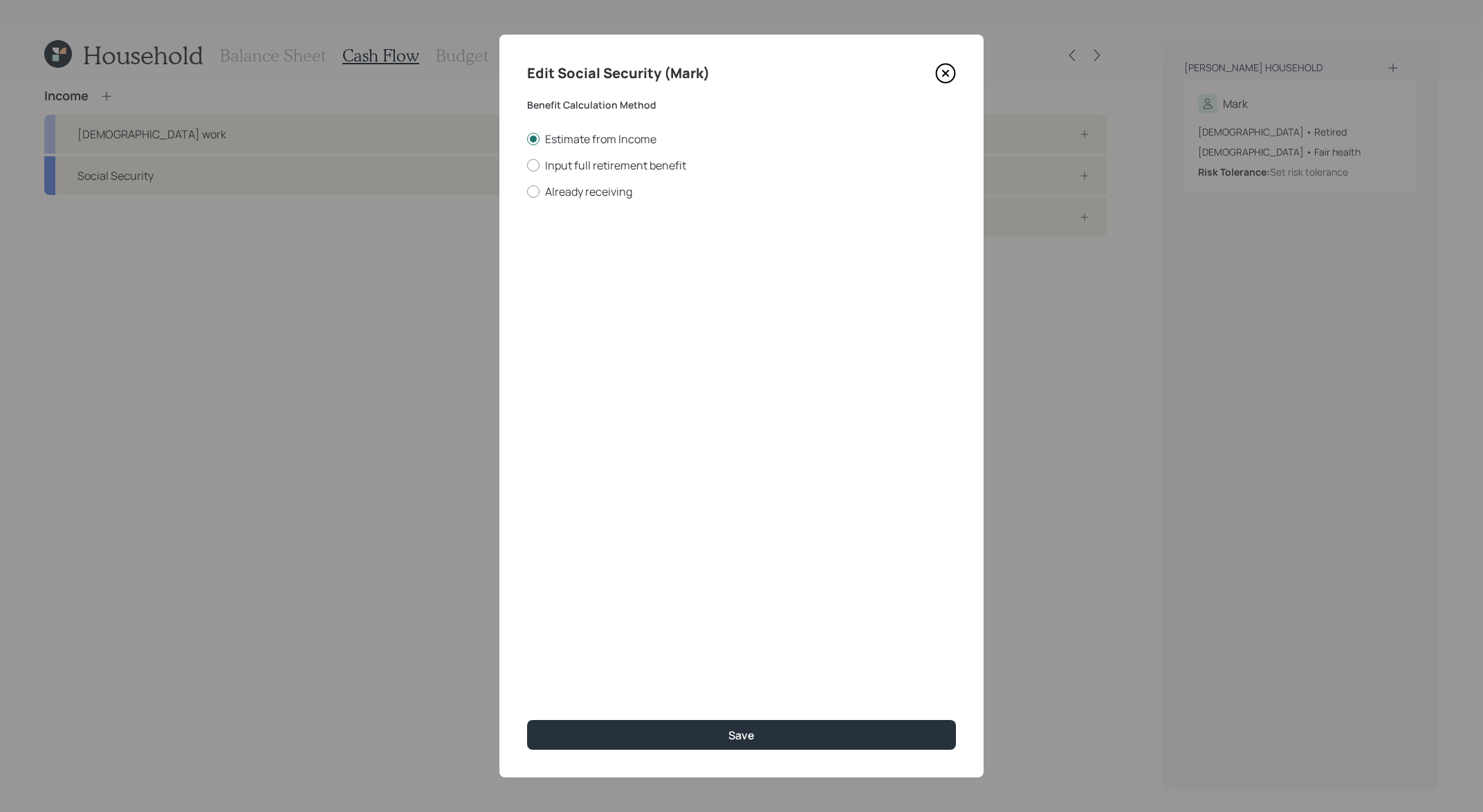
click at [581, 179] on div "Estimate from Income Input full retirement benefit Already receiving" at bounding box center [741, 165] width 429 height 68
click at [581, 200] on div "Edit Social Security (Mark) Benefit Calculation Method Estimate from Income Inp…" at bounding box center [742, 405] width 485 height 742
click at [579, 197] on label "Already receiving" at bounding box center [741, 192] width 429 height 16
click at [527, 191] on input "Already receiving" at bounding box center [527, 191] width 1 height 1
radio input "true"
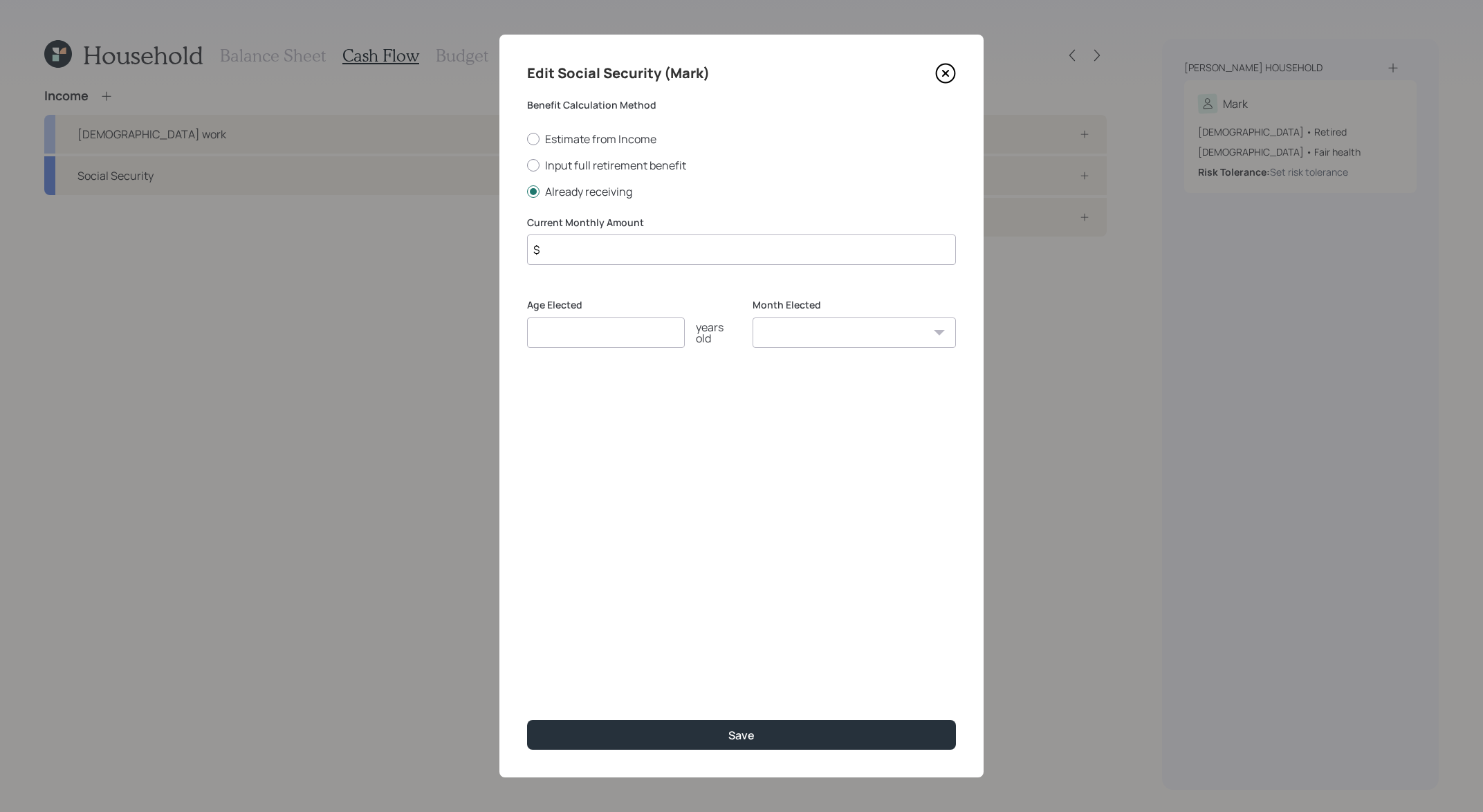
click at [623, 327] on input "number" at bounding box center [605, 332] width 158 height 30
type input "62"
click at [833, 337] on select "January February March April May June July August September October November De…" at bounding box center [853, 332] width 203 height 30
select select "1"
click at [752, 318] on select "January February March April May June July August September October November De…" at bounding box center [853, 332] width 203 height 30
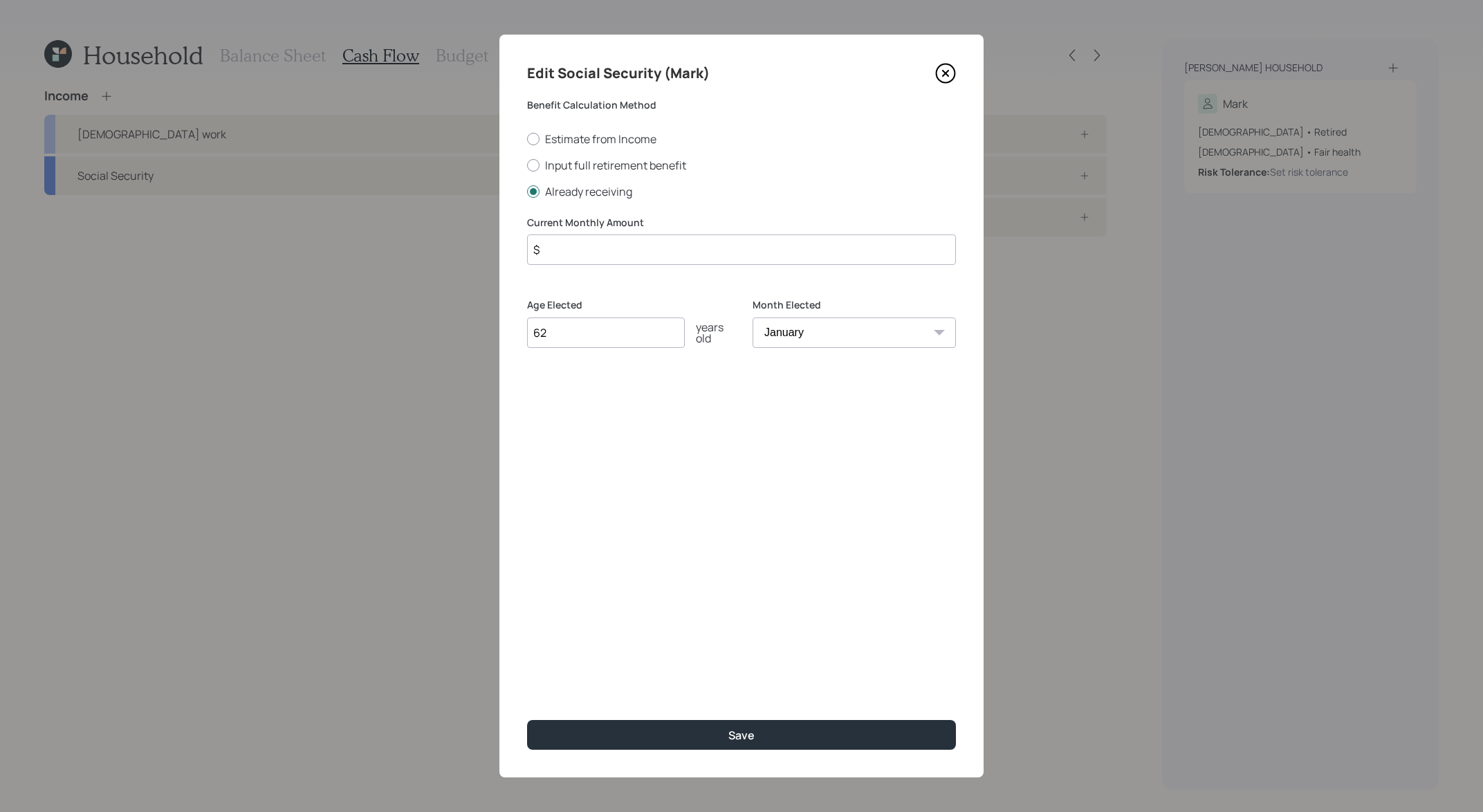
click at [613, 256] on input "$" at bounding box center [741, 249] width 429 height 30
click at [555, 331] on div "Age Elected 62 years old" at bounding box center [628, 323] width 203 height 50
type input "63"
click at [601, 237] on input "$" at bounding box center [741, 249] width 429 height 30
click at [601, 255] on input "$" at bounding box center [741, 249] width 429 height 30
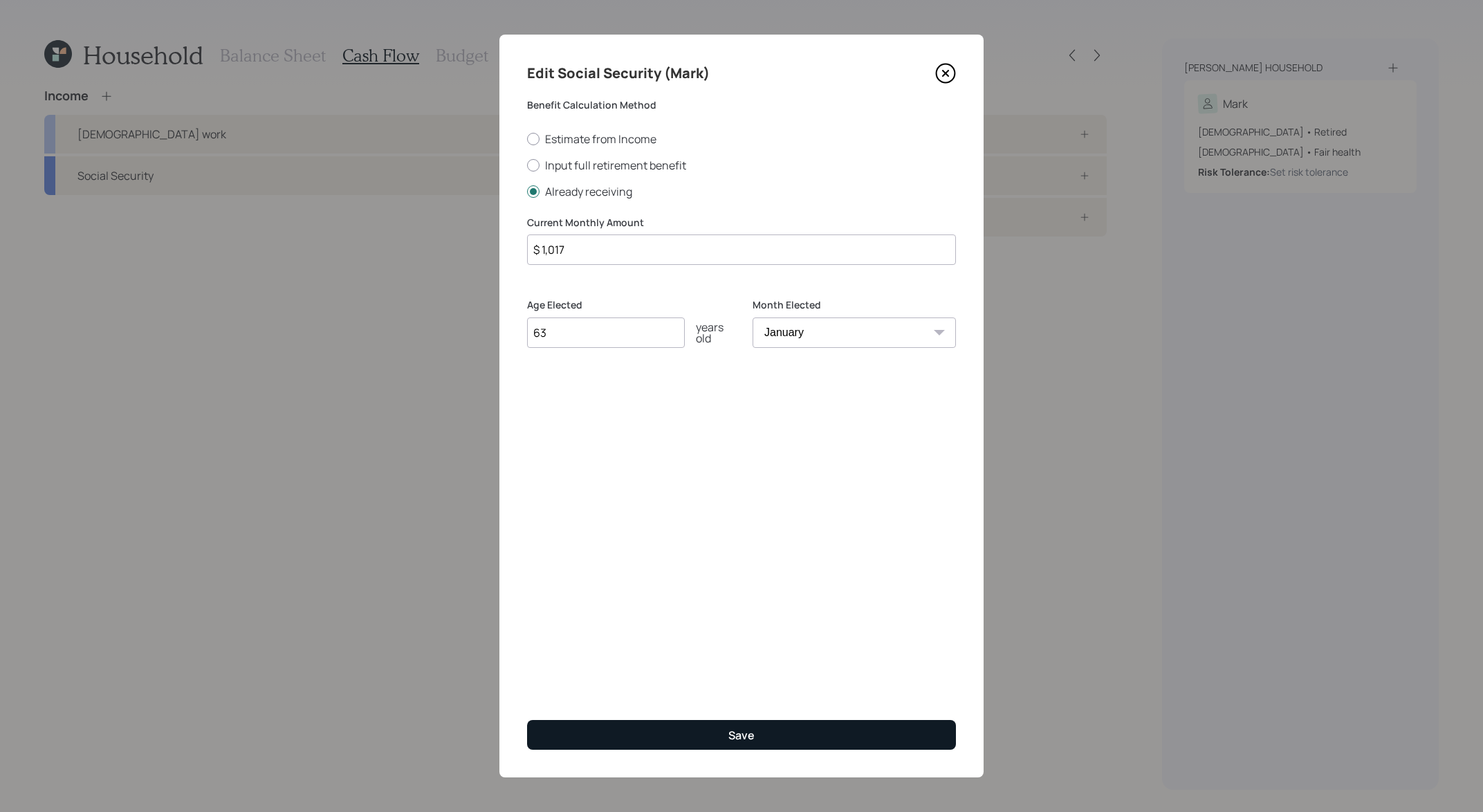
type input "$ 1,017"
click at [683, 721] on button "Save" at bounding box center [741, 735] width 429 height 29
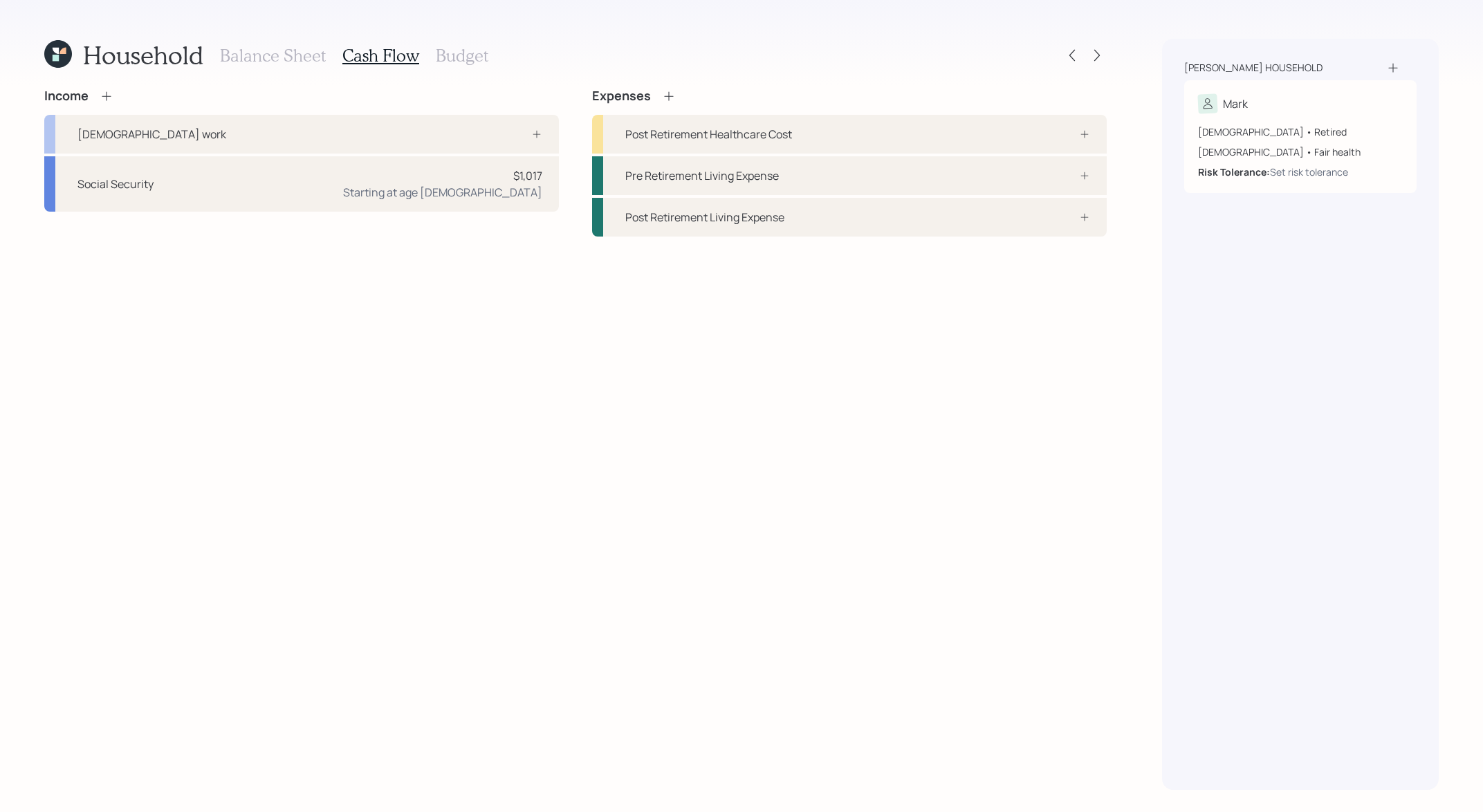
click at [107, 100] on icon at bounding box center [106, 95] width 9 height 9
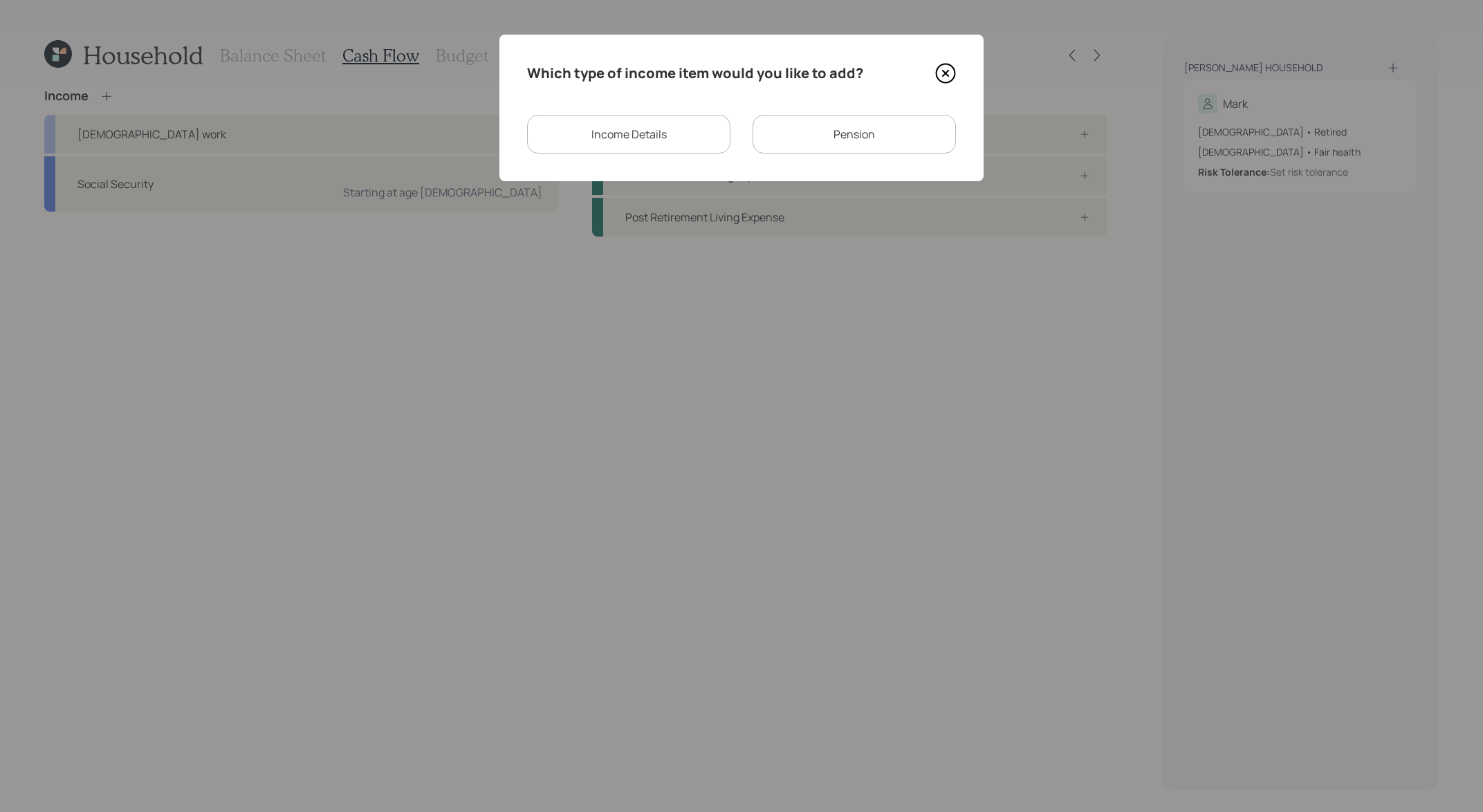
click at [630, 133] on div "Income Details" at bounding box center [628, 133] width 203 height 38
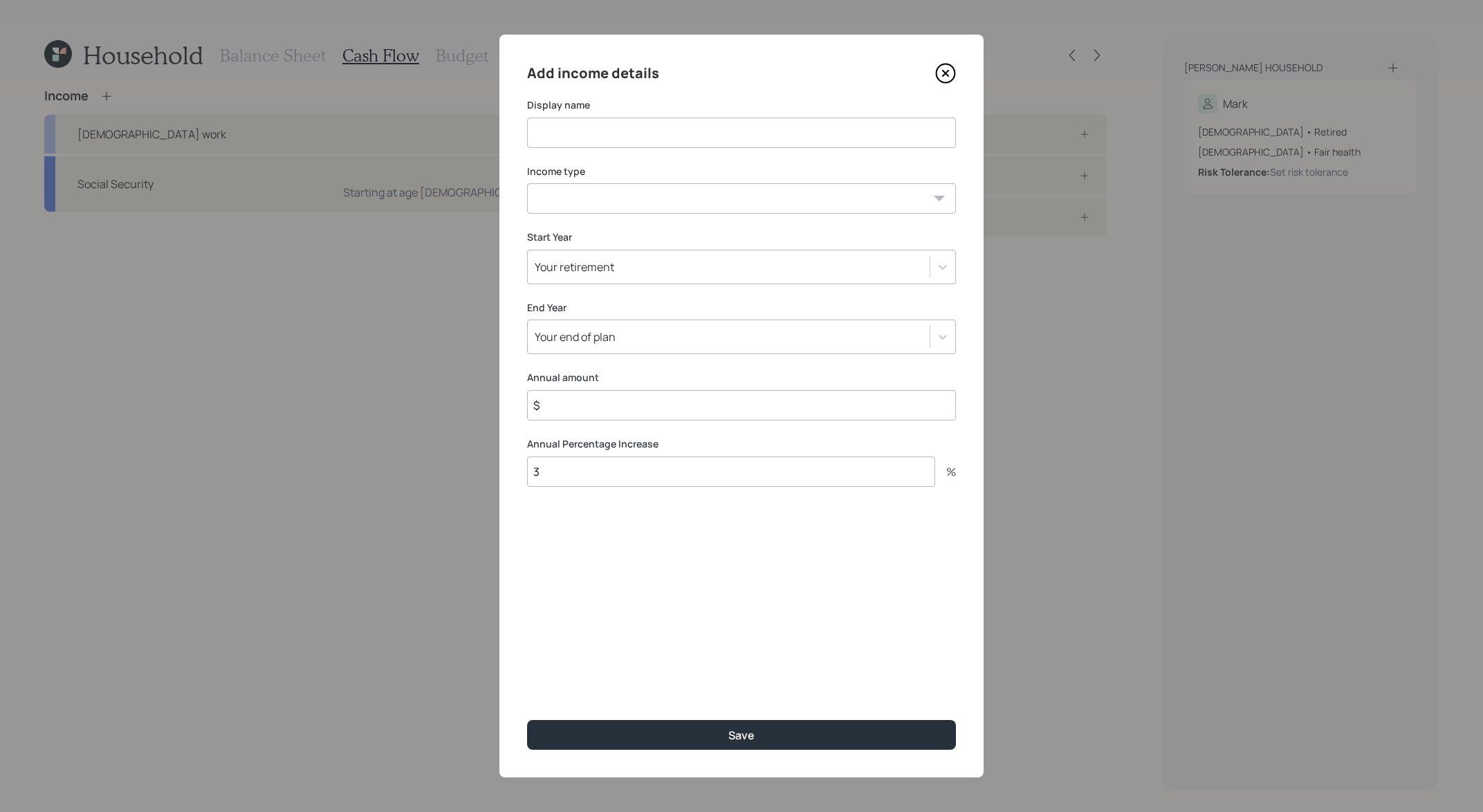
click at [556, 147] on div "Add income details Display name Income type Full-time work Part-time work Self …" at bounding box center [742, 405] width 485 height 742
click at [566, 124] on input at bounding box center [741, 132] width 429 height 30
type input "2025 income"
click at [634, 191] on select "Full-time work Part-time work Self employment Other" at bounding box center [741, 198] width 429 height 30
select select "other"
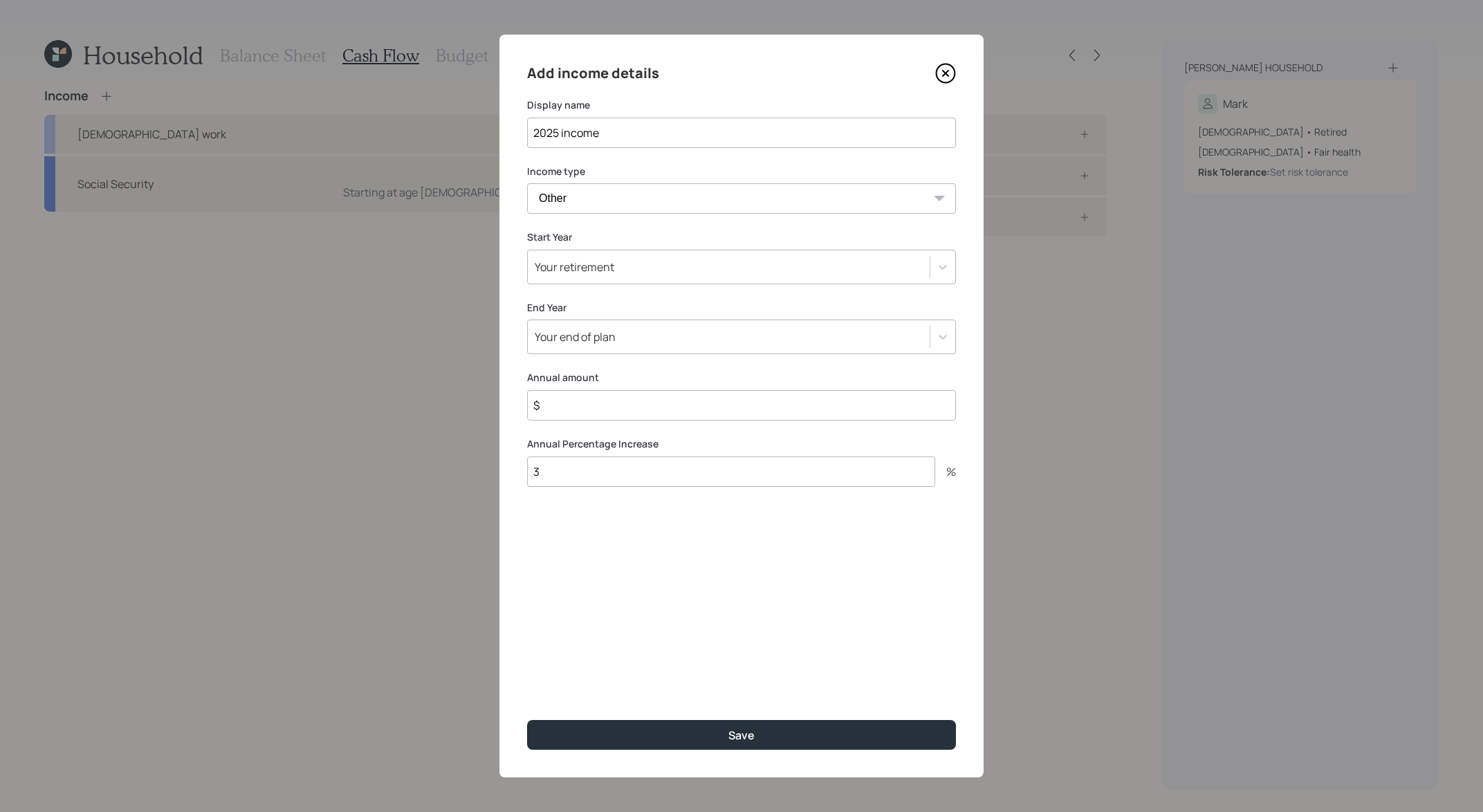
click at [527, 183] on select "Full-time work Part-time work Self employment Other" at bounding box center [741, 198] width 429 height 30
click at [617, 279] on select "Tax-free Earned Self Employment Alimony Royalties Pension / Annuity Interest Di…" at bounding box center [741, 265] width 429 height 30
select select "earned"
click at [527, 250] on select "Tax-free Earned Self Employment Alimony Royalties Pension / Annuity Interest Di…" at bounding box center [741, 265] width 429 height 30
click at [643, 325] on div "Your retirement" at bounding box center [729, 332] width 402 height 24
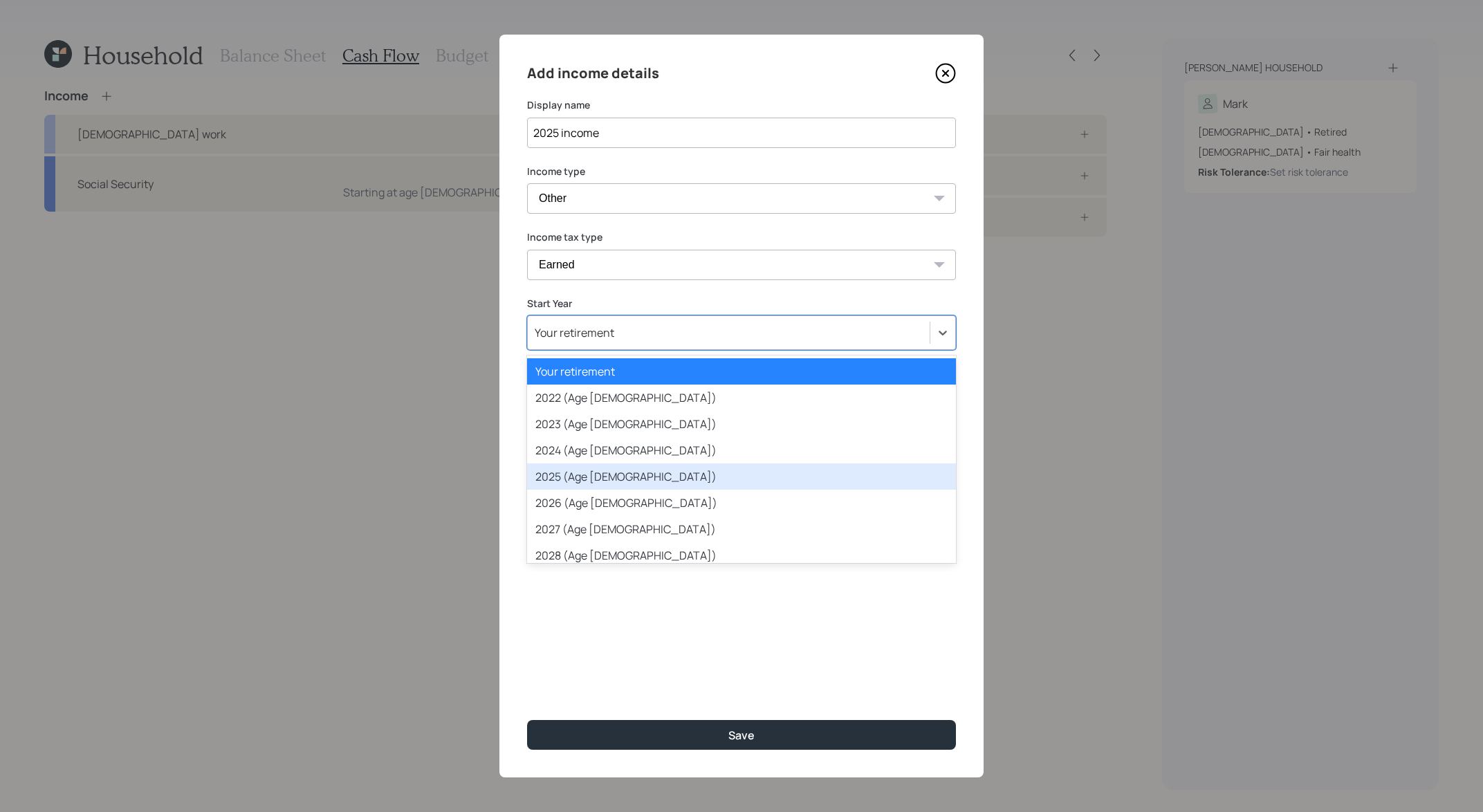
click at [630, 485] on div "2025 (Age 62)" at bounding box center [741, 476] width 429 height 26
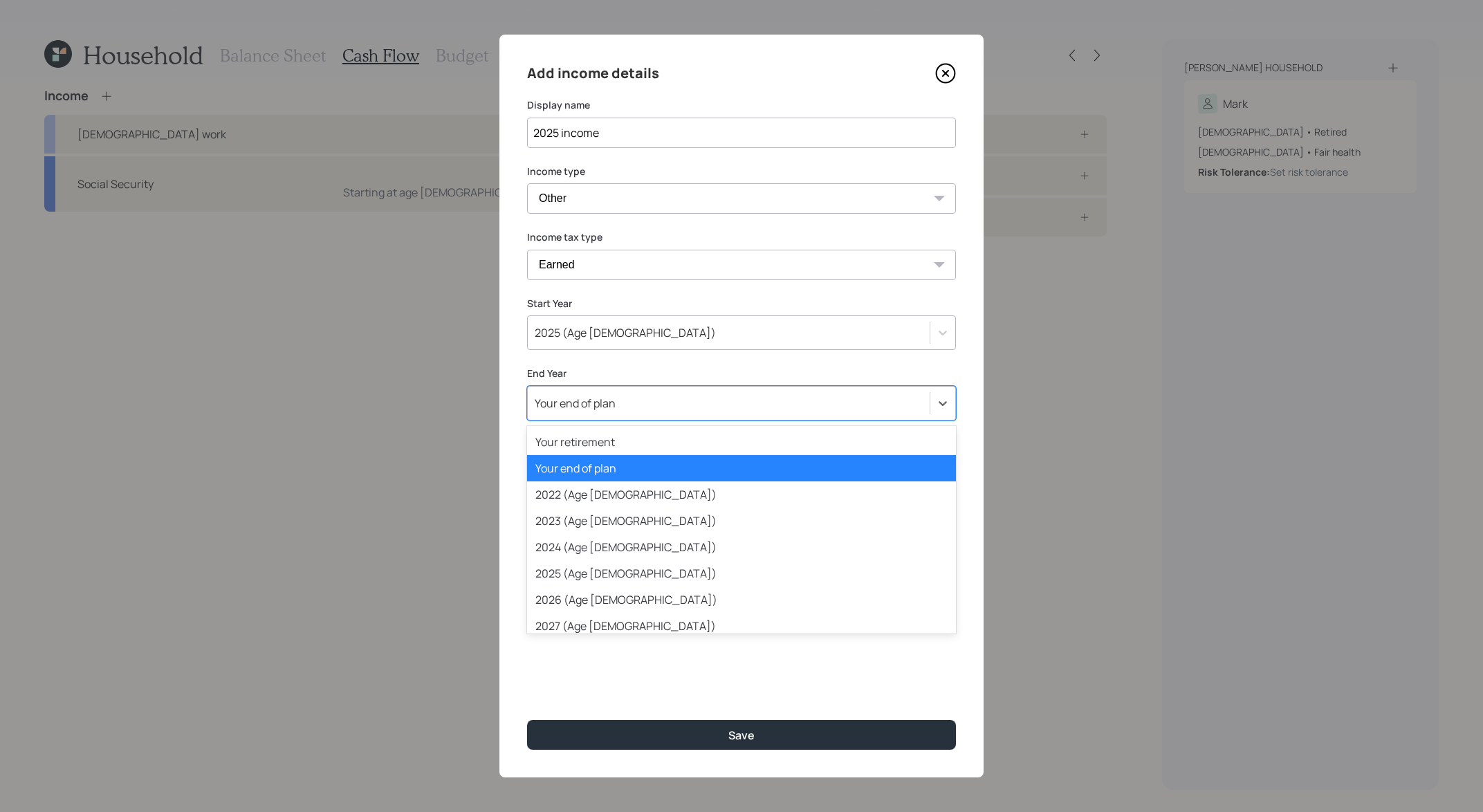
click at [583, 388] on div "Your end of plan" at bounding box center [741, 402] width 429 height 34
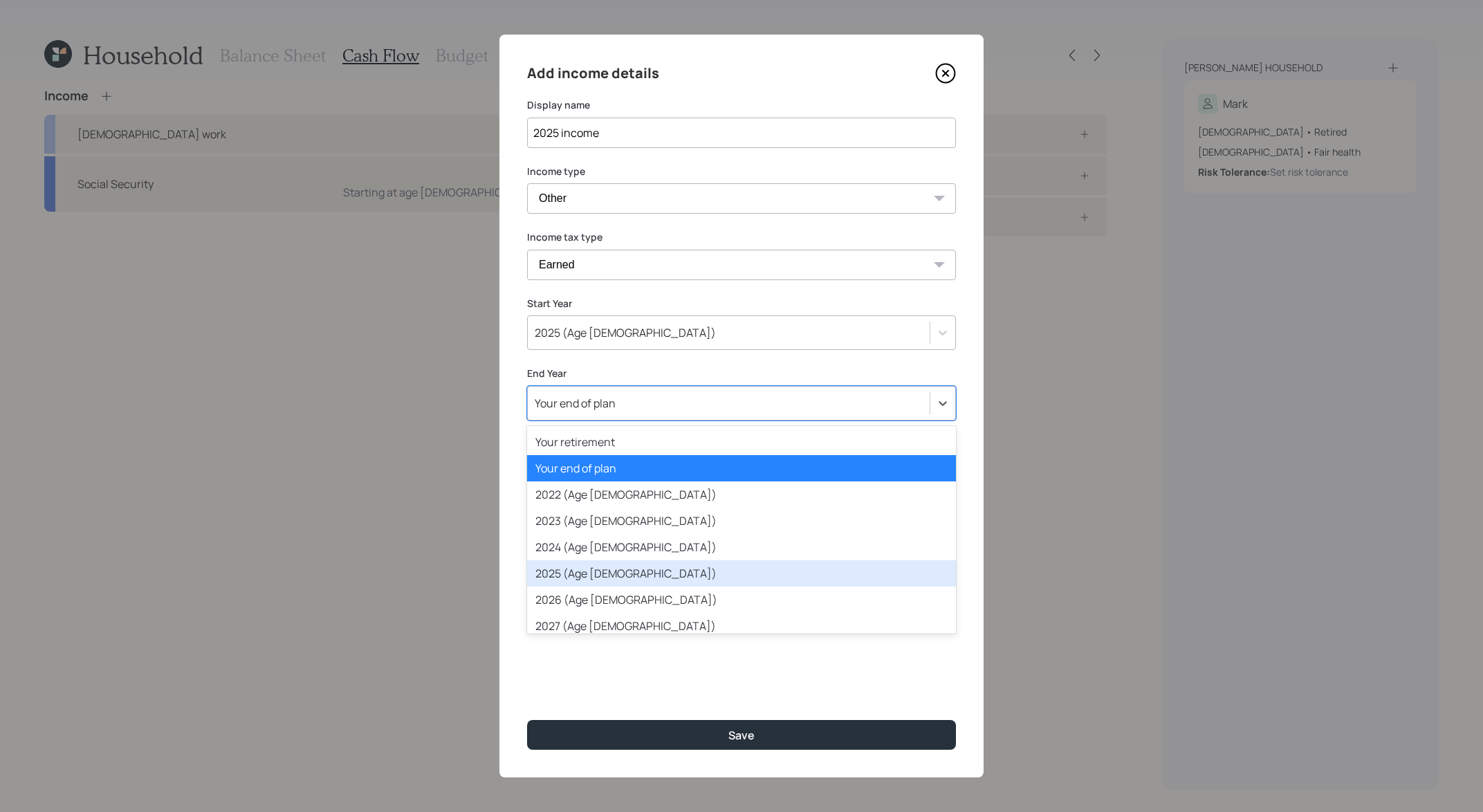
click at [627, 576] on div "2025 (Age 62)" at bounding box center [741, 573] width 429 height 26
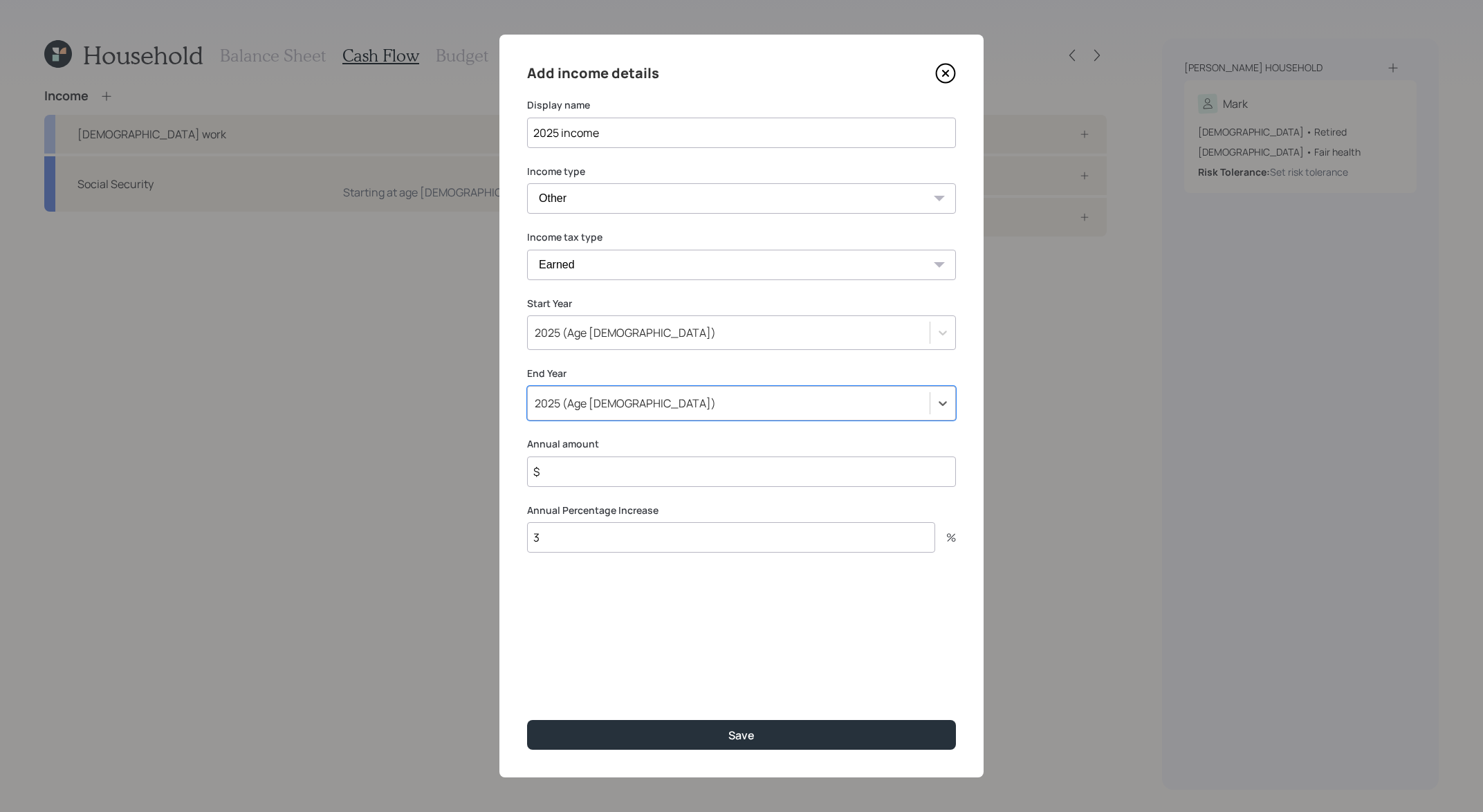
click at [625, 473] on input "$" at bounding box center [741, 471] width 429 height 30
type input "$ 45,000"
click at [527, 720] on button "Save" at bounding box center [741, 735] width 429 height 29
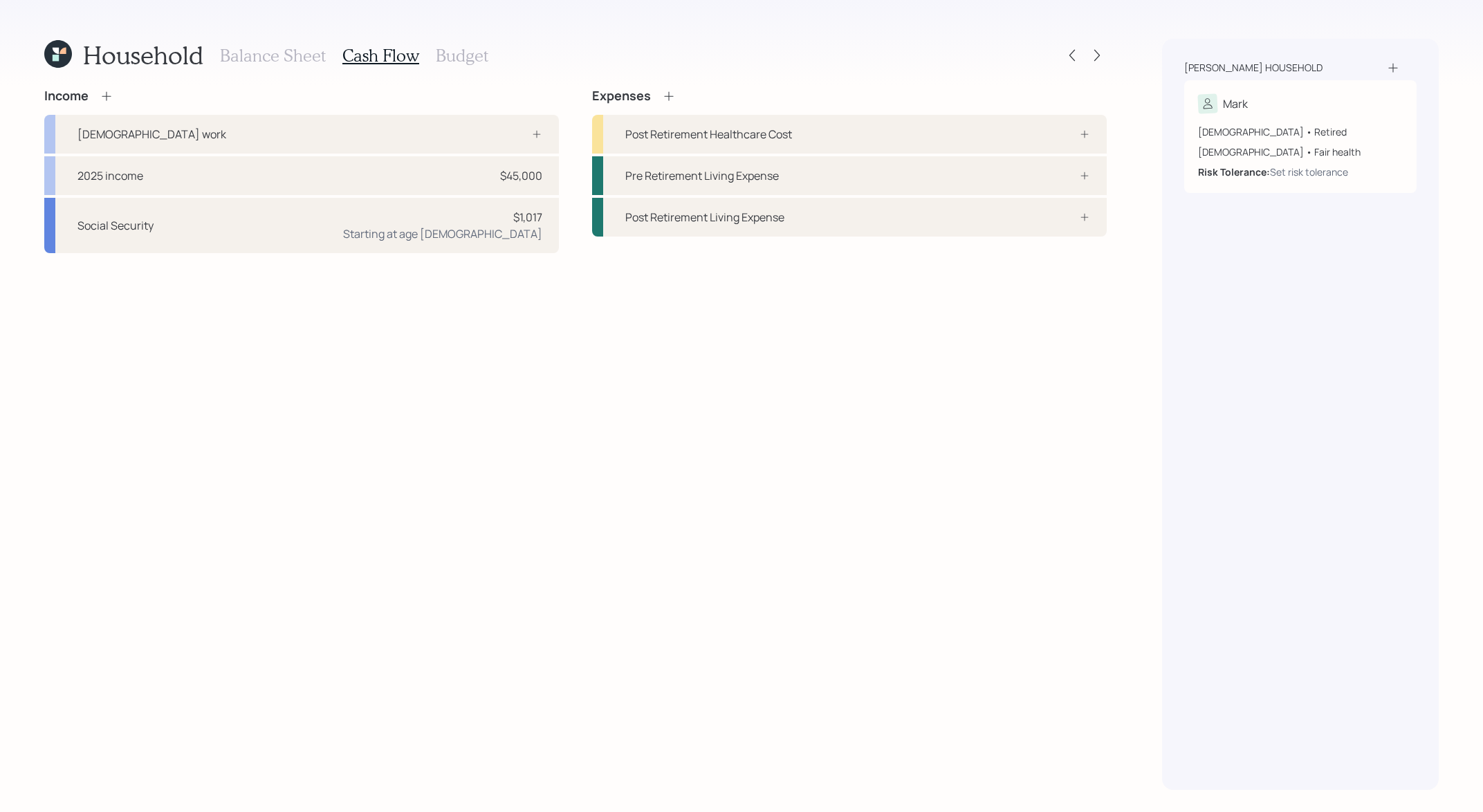
click at [672, 90] on icon at bounding box center [669, 96] width 14 height 14
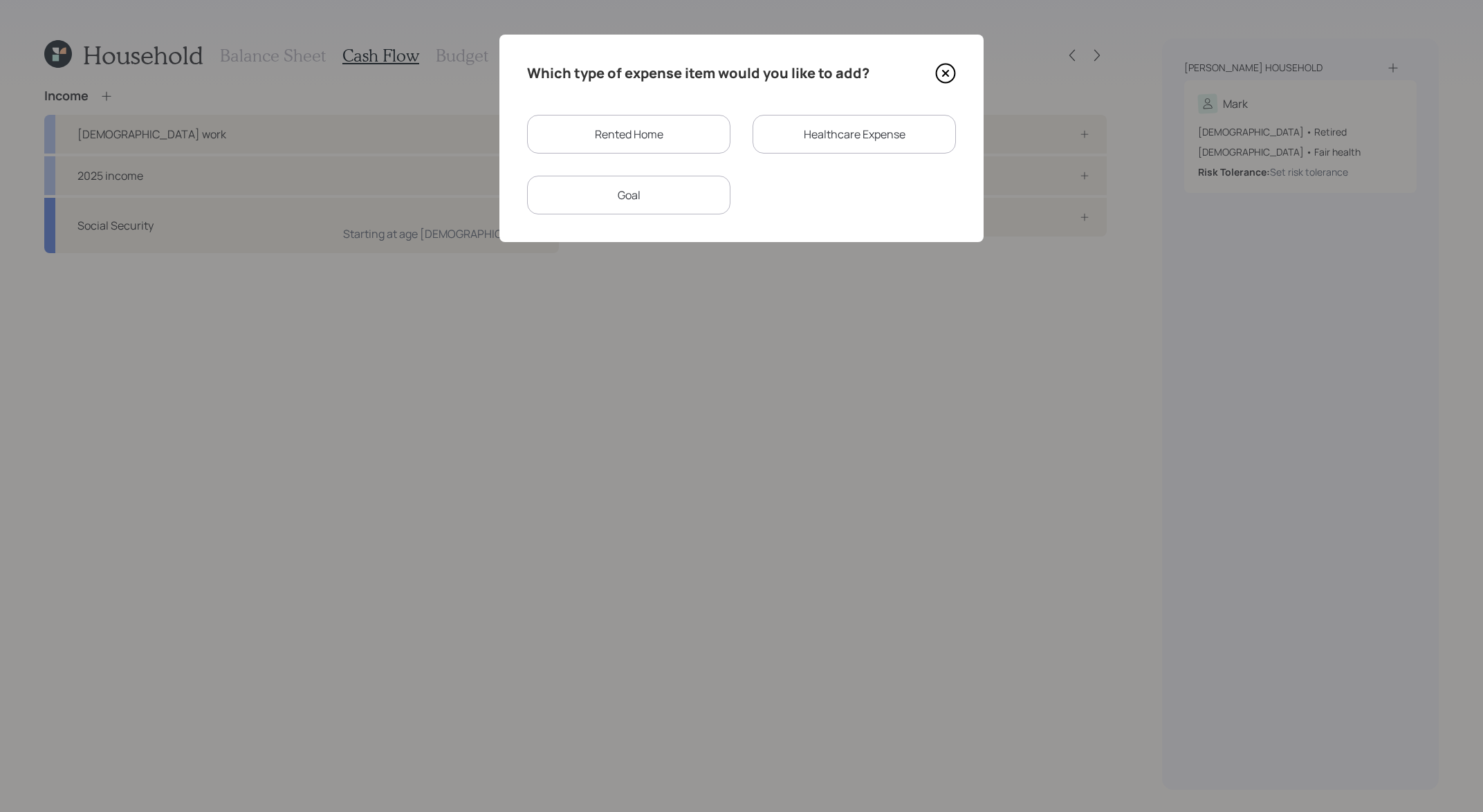
click at [650, 132] on div "Rented Home" at bounding box center [628, 133] width 203 height 38
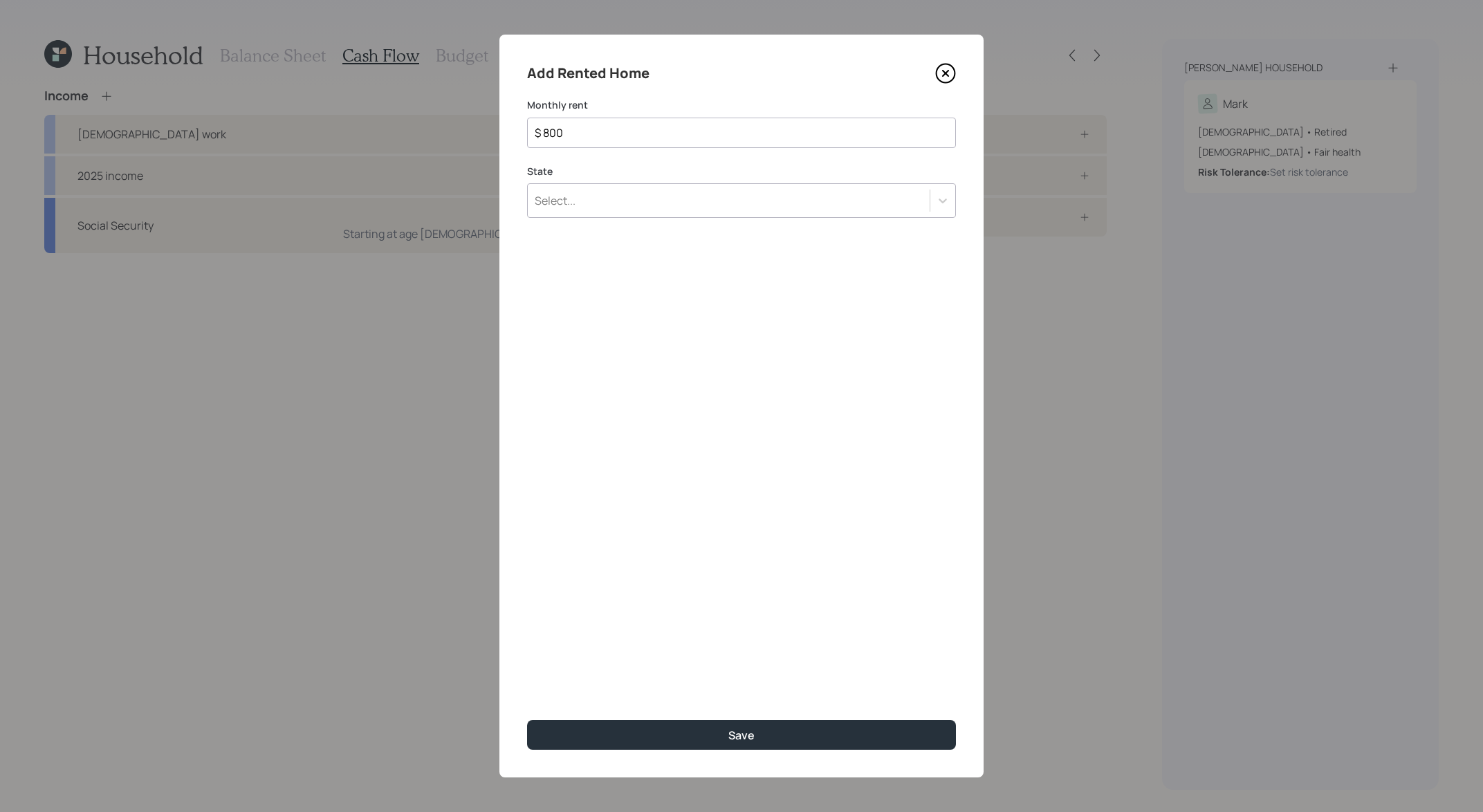
type input "$ 800"
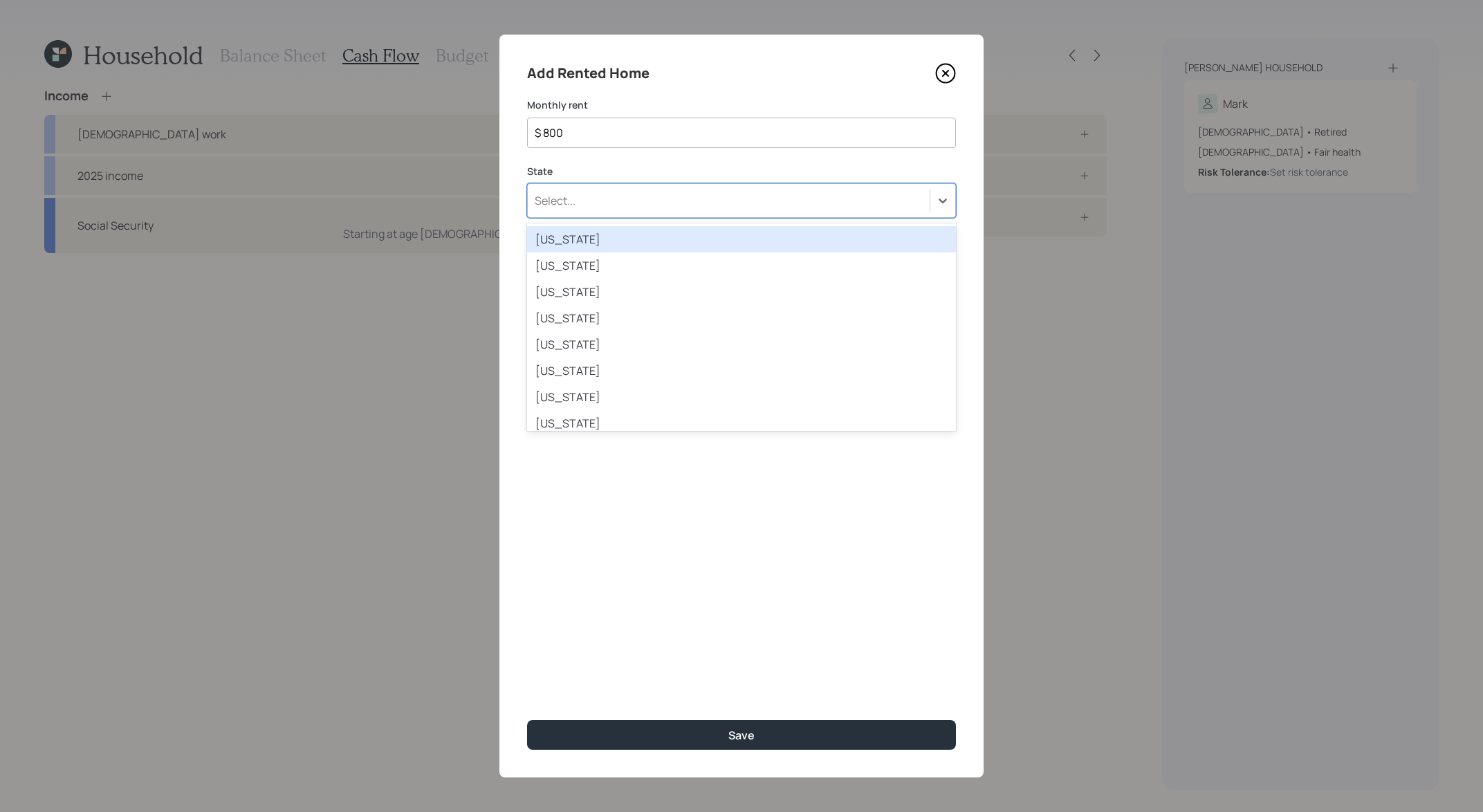
click at [637, 210] on div "Select..." at bounding box center [729, 200] width 402 height 24
type input "cal"
click at [627, 231] on div "[US_STATE]" at bounding box center [741, 239] width 429 height 26
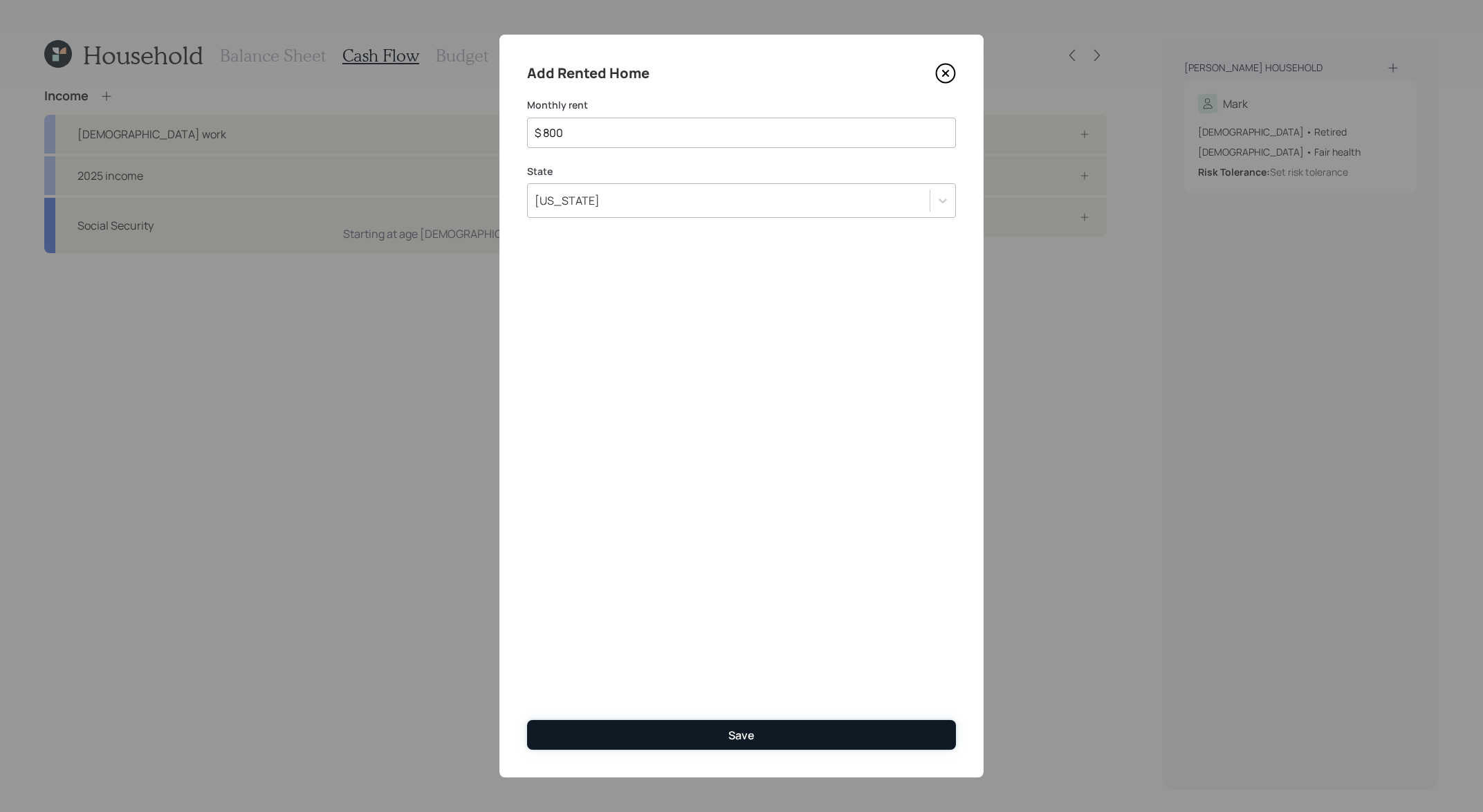
click at [808, 733] on button "Save" at bounding box center [741, 735] width 429 height 29
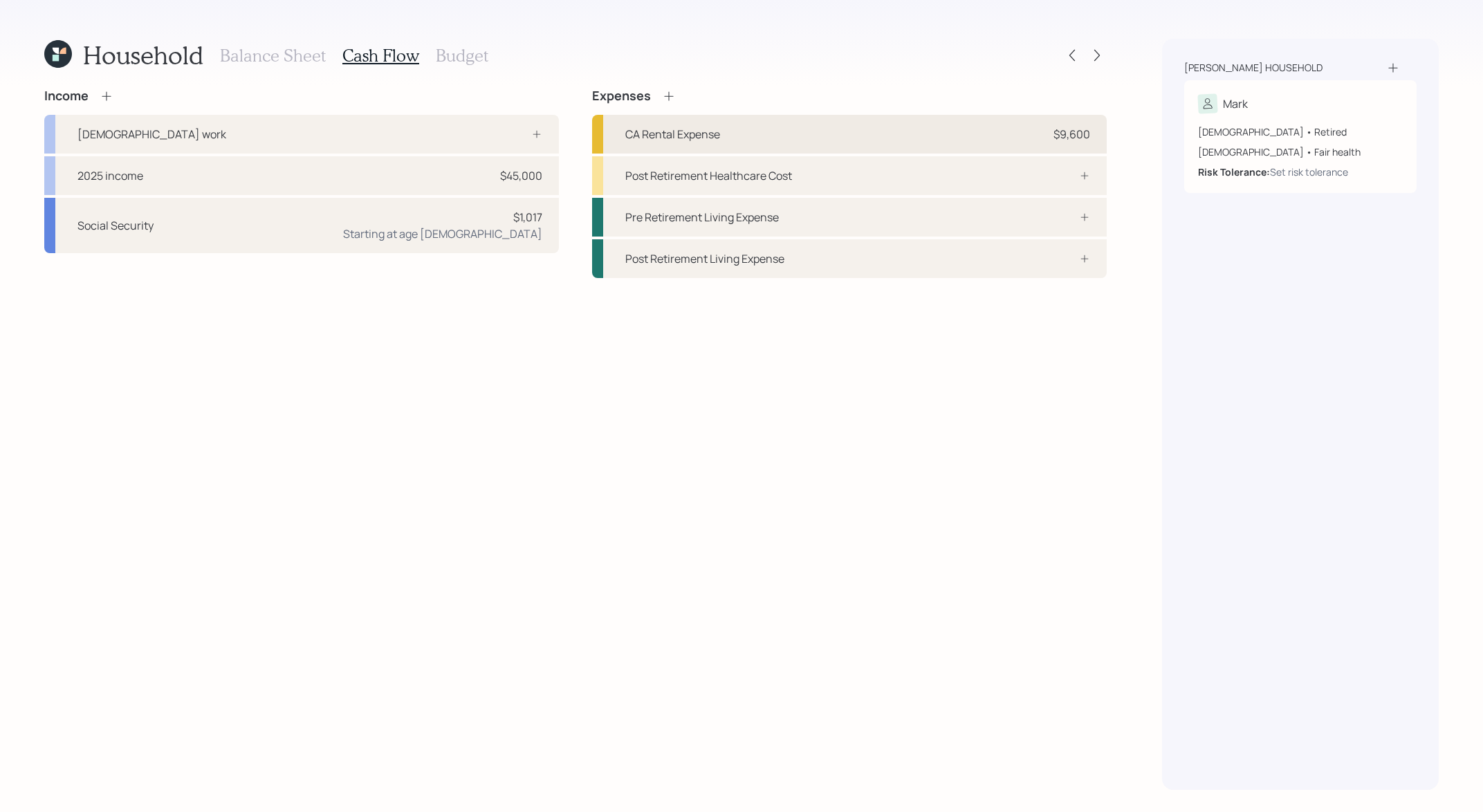
click at [916, 130] on div "CA Rental Expense $9,600" at bounding box center [849, 133] width 515 height 38
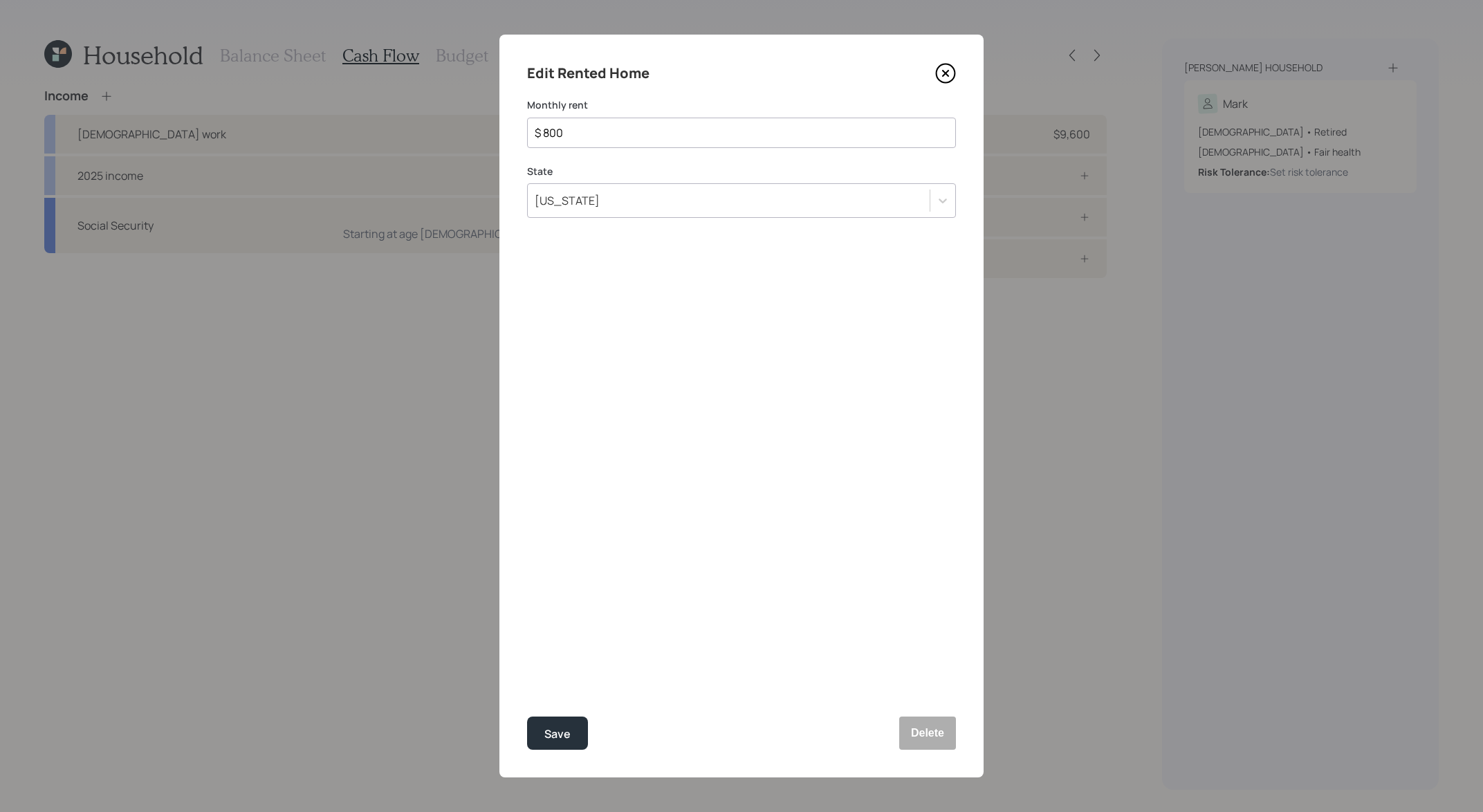
click at [948, 71] on icon at bounding box center [945, 73] width 21 height 21
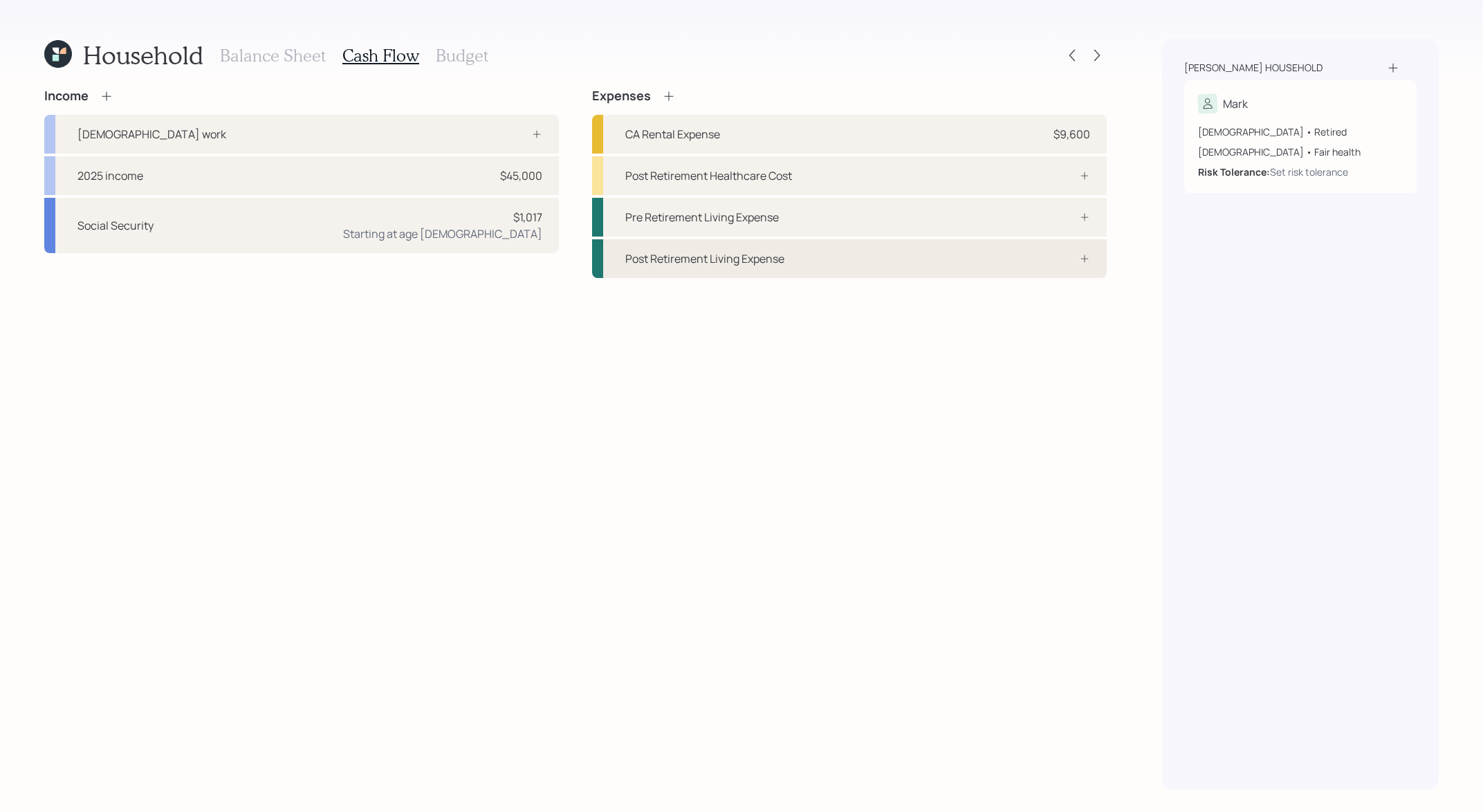
click at [1009, 253] on div "Post Retirement Living Expense" at bounding box center [849, 258] width 515 height 38
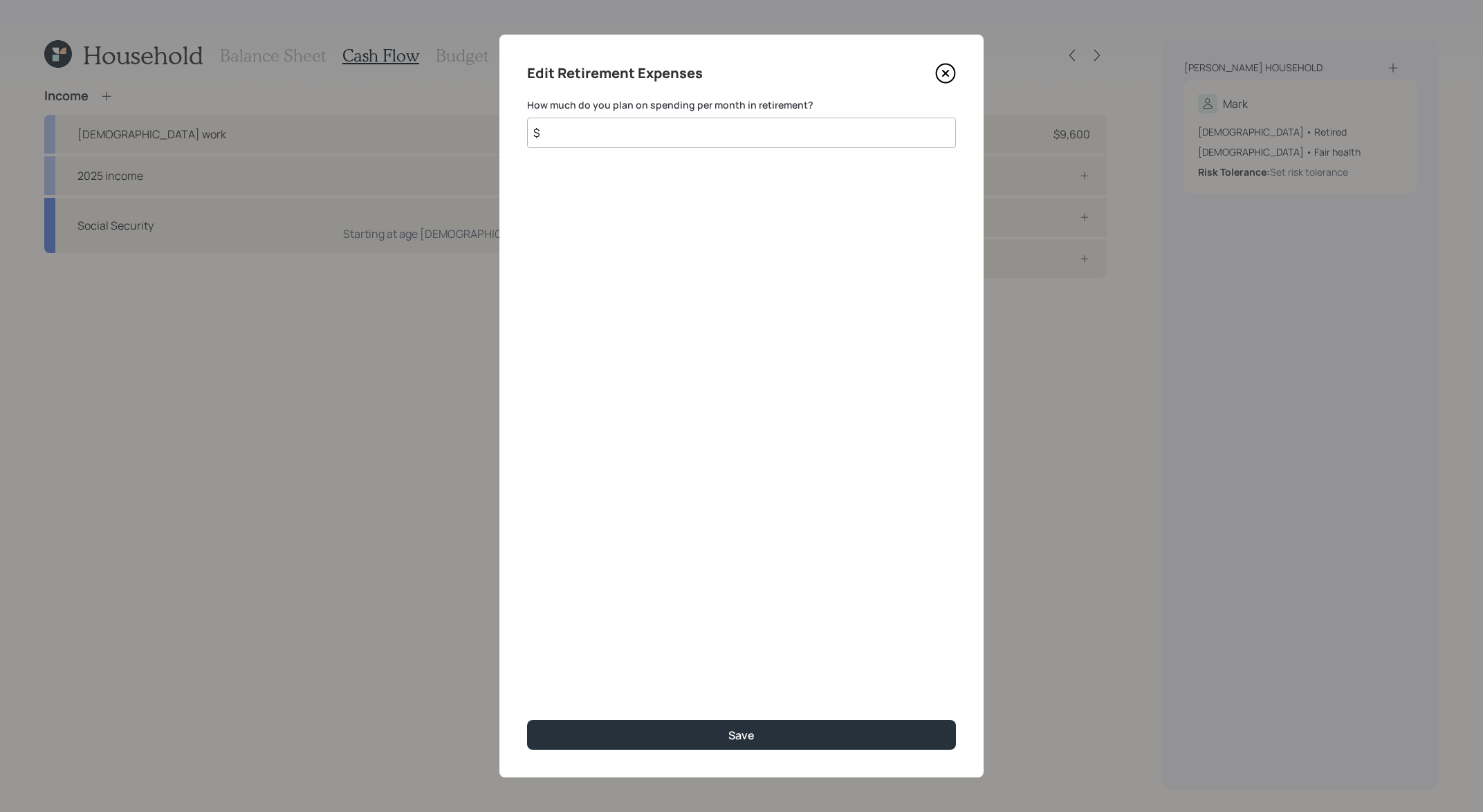
click at [769, 121] on input "$" at bounding box center [741, 132] width 429 height 30
click at [527, 720] on button "Save" at bounding box center [741, 735] width 429 height 29
type input "$ 2,000"
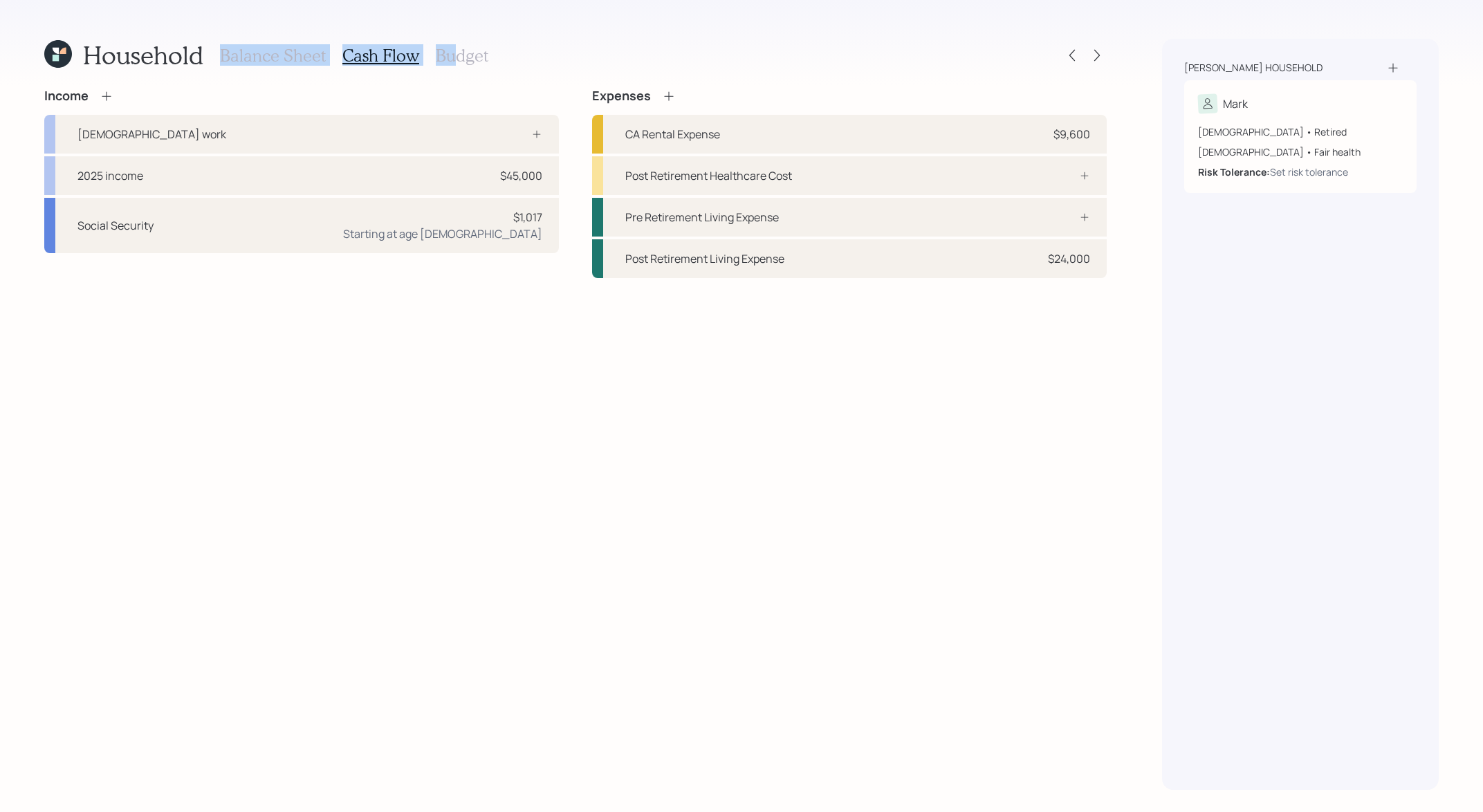
drag, startPoint x: 455, startPoint y: 62, endPoint x: 271, endPoint y: 36, distance: 185.8
click at [271, 36] on div "Household Balance Sheet Cash Flow Budget Income [DEMOGRAPHIC_DATA] work 2025 in…" at bounding box center [742, 406] width 1483 height 812
click at [418, 98] on div "Income" at bounding box center [301, 96] width 515 height 16
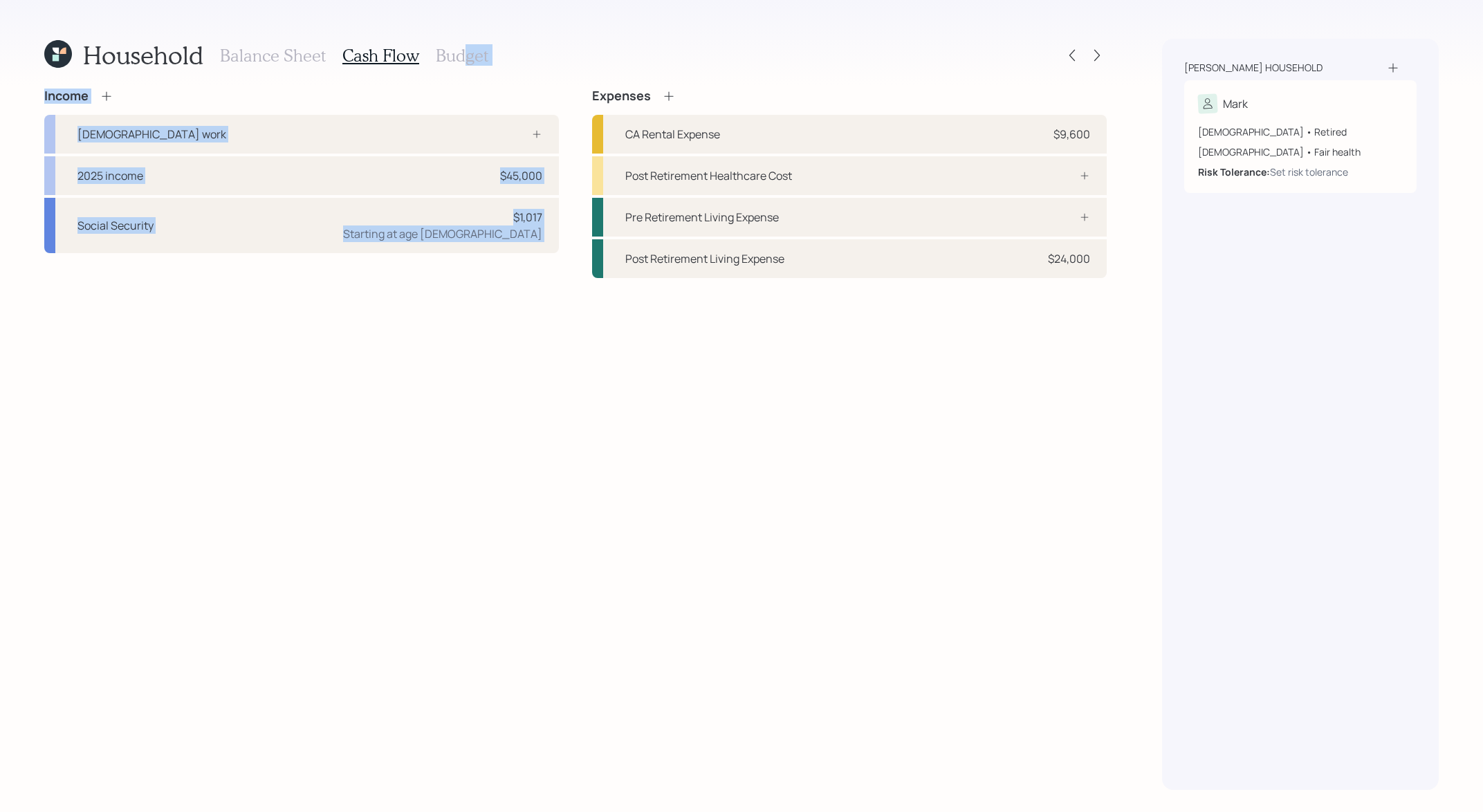
drag, startPoint x: 461, startPoint y: 58, endPoint x: 652, endPoint y: 88, distance: 193.3
click at [652, 88] on div "Household Balance Sheet Cash Flow Budget Income [DEMOGRAPHIC_DATA] work 2025 in…" at bounding box center [575, 414] width 1062 height 751
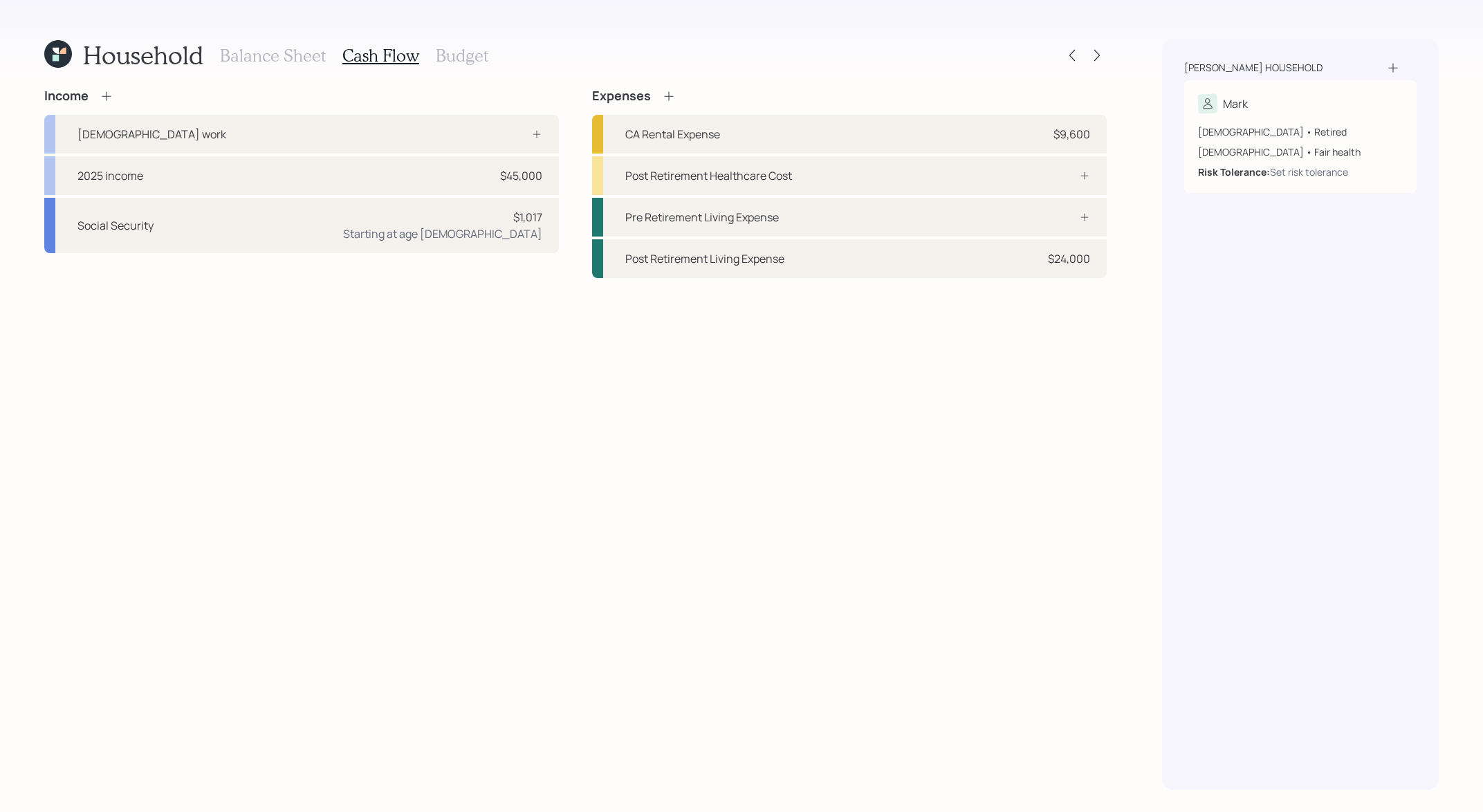
click at [647, 73] on div "Household Balance Sheet Cash Flow Budget Income [DEMOGRAPHIC_DATA] work 2025 in…" at bounding box center [575, 414] width 1062 height 751
click at [1026, 281] on div "Income [DEMOGRAPHIC_DATA] work 2025 income $45,000 Social Security $1,017 Start…" at bounding box center [575, 438] width 1062 height 701
click at [1026, 266] on div "Post Retirement Living Expense $24,000" at bounding box center [849, 258] width 515 height 38
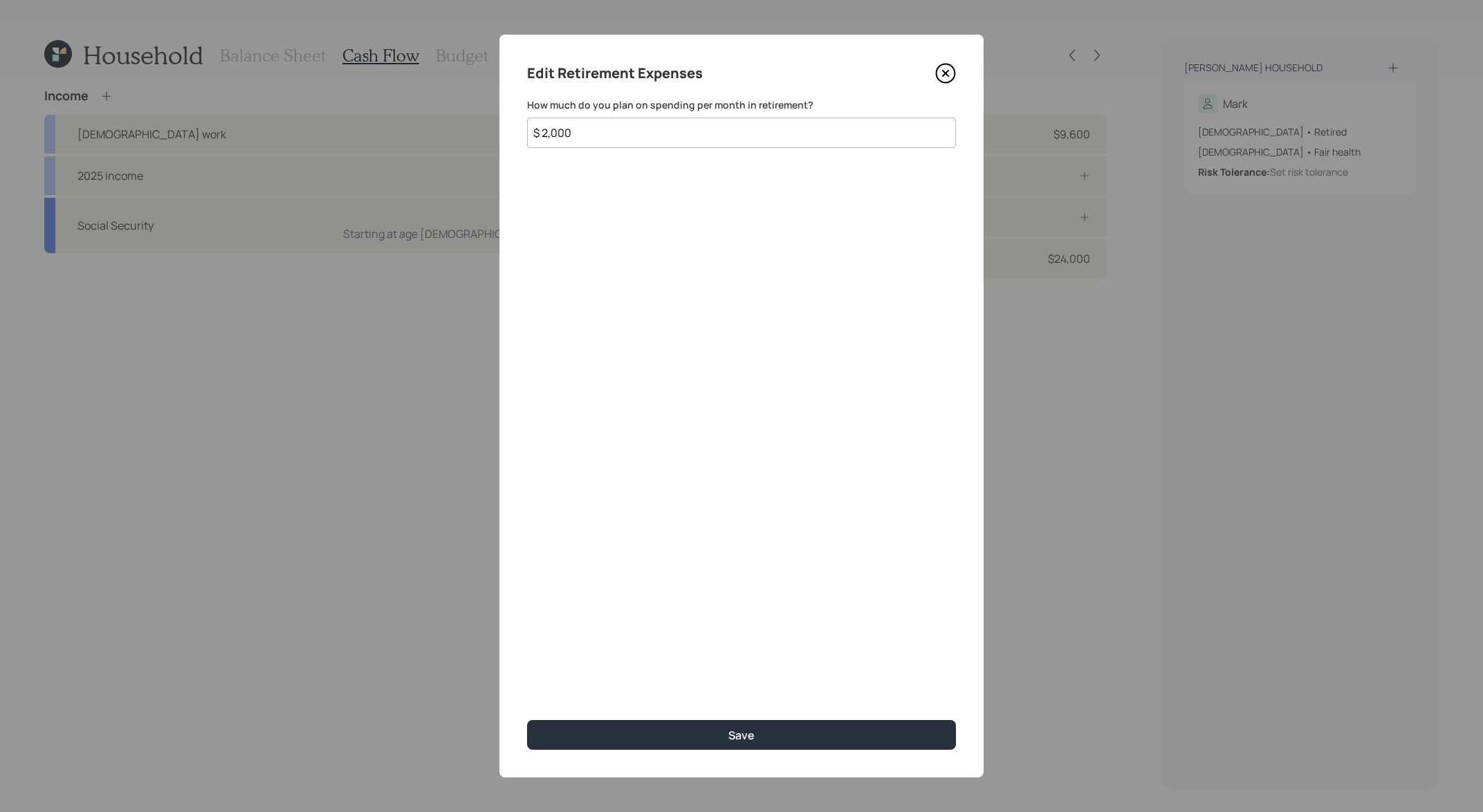
drag, startPoint x: 627, startPoint y: 127, endPoint x: 171, endPoint y: 41, distance: 464.0
click at [171, 41] on div "Edit Retirement Expenses How much do you plan on spending per month in retireme…" at bounding box center [742, 406] width 1483 height 812
type input "$ 1,200"
click at [527, 720] on button "Save" at bounding box center [741, 735] width 429 height 29
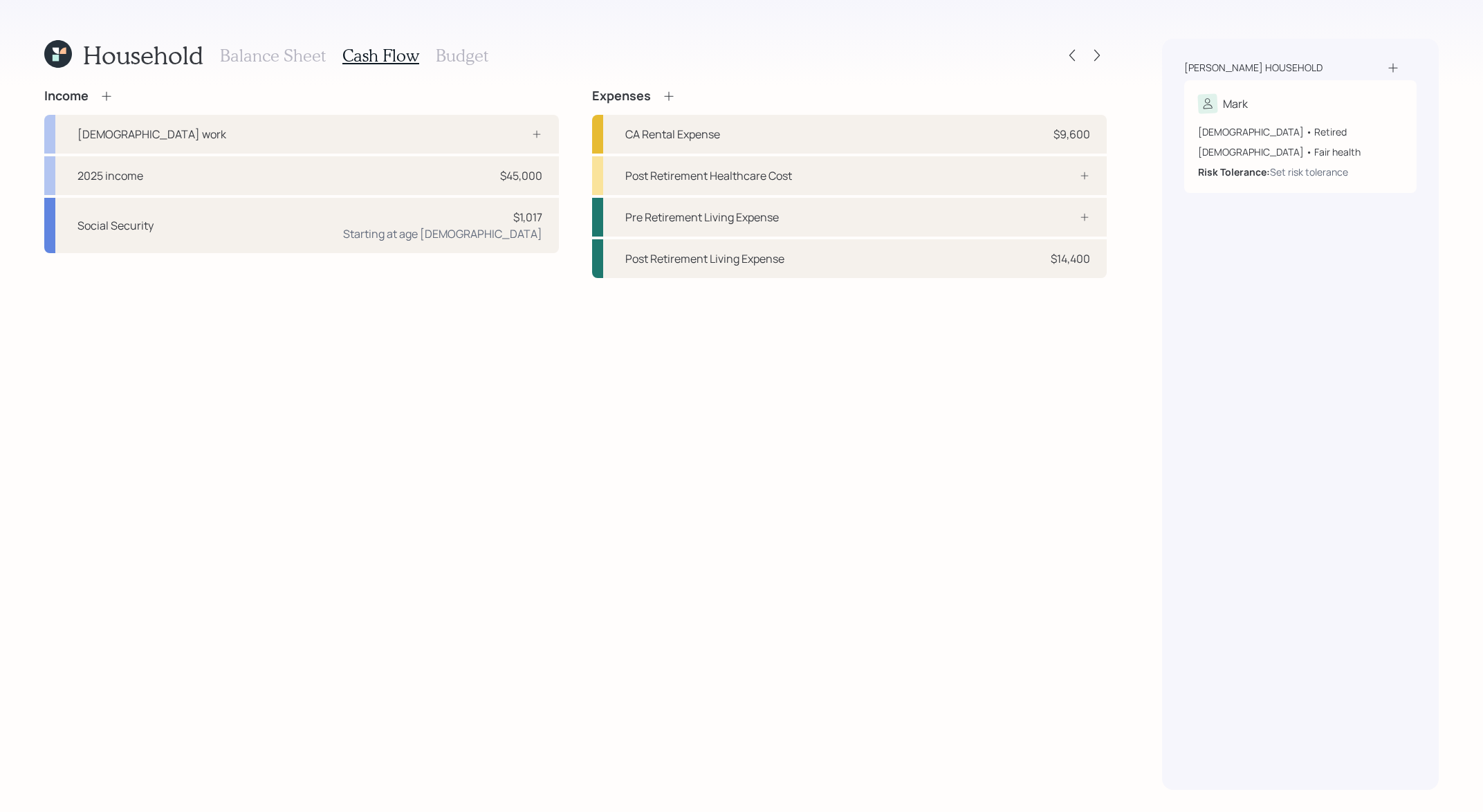
click at [481, 43] on div "Balance Sheet Cash Flow Budget" at bounding box center [354, 55] width 269 height 33
click at [473, 61] on h3 "Budget" at bounding box center [462, 56] width 53 height 20
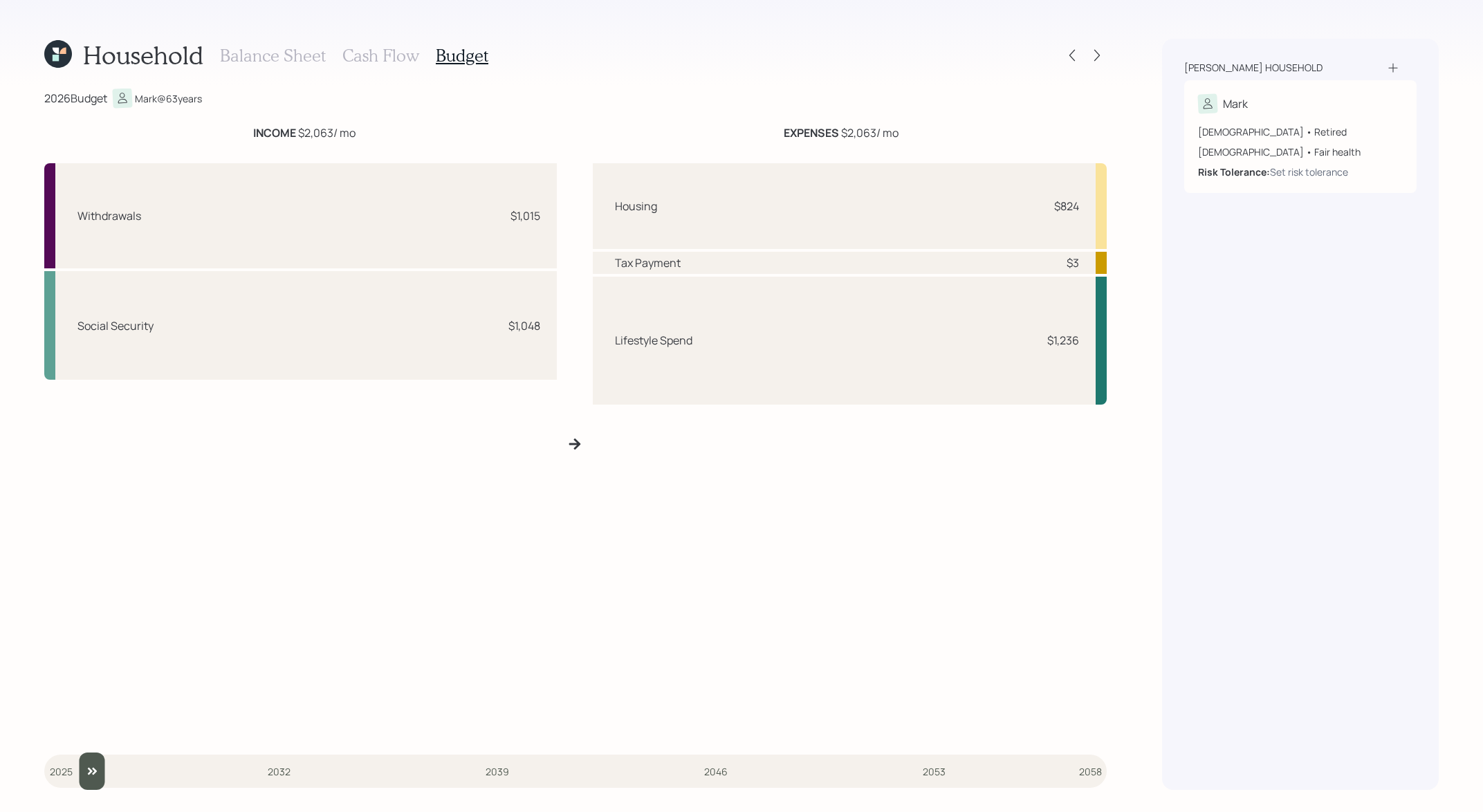
type input "2026"
click at [68, 766] on input "slider" at bounding box center [575, 771] width 1062 height 37
drag, startPoint x: 543, startPoint y: 328, endPoint x: 496, endPoint y: 325, distance: 47.1
click at [496, 325] on div "Social Security $1,048" at bounding box center [300, 325] width 512 height 109
click at [545, 345] on div "Social Security $1,048" at bounding box center [300, 325] width 512 height 109
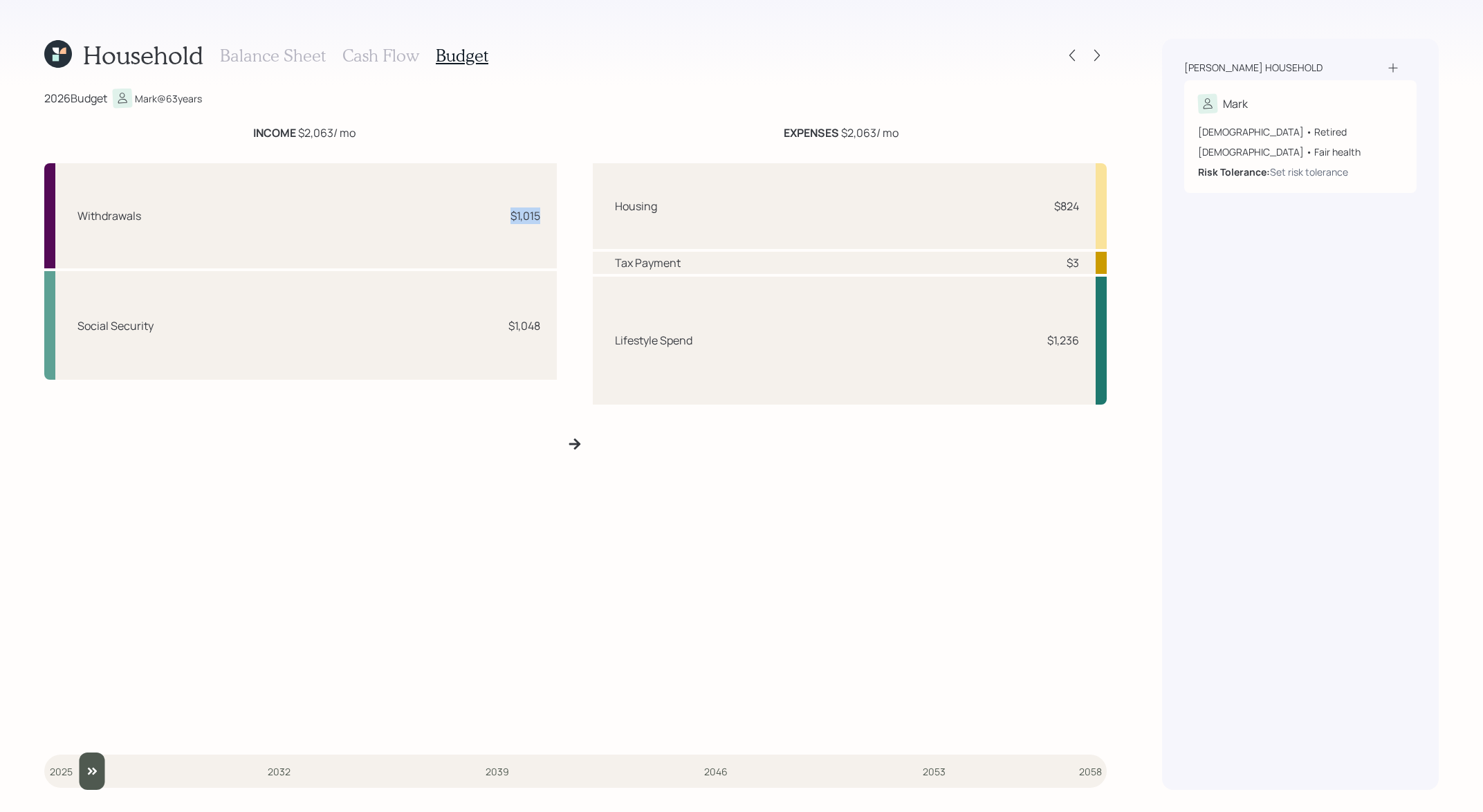
drag, startPoint x: 544, startPoint y: 224, endPoint x: 497, endPoint y: 224, distance: 47.0
click at [497, 224] on div "Withdrawals $1,015" at bounding box center [300, 215] width 512 height 105
click at [1070, 215] on div "Housing $824" at bounding box center [849, 205] width 514 height 85
drag, startPoint x: 1080, startPoint y: 343, endPoint x: 1008, endPoint y: 343, distance: 72.0
click at [1008, 343] on div "Lifestyle Spend $1,236" at bounding box center [849, 340] width 514 height 127
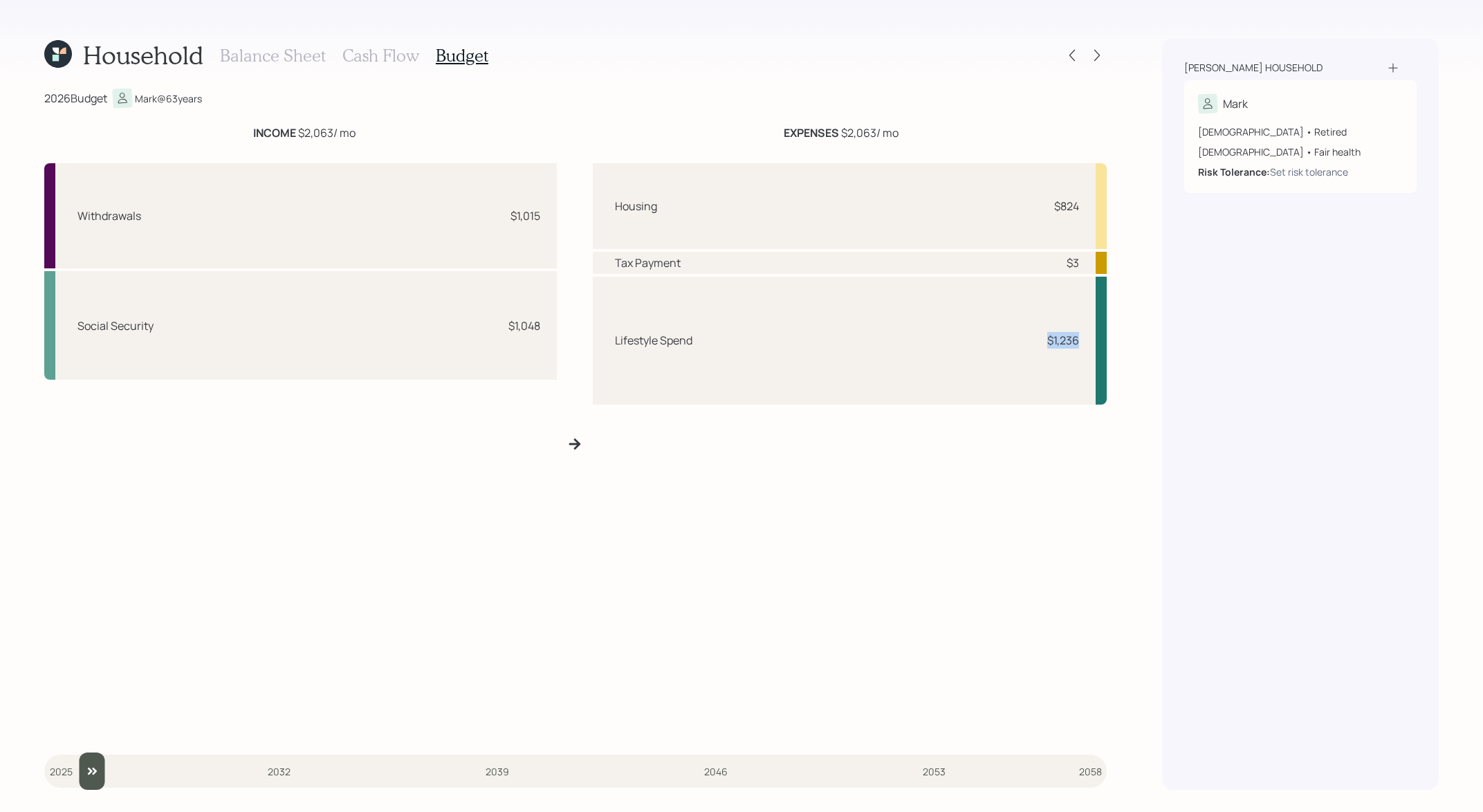
click at [1022, 441] on div "Housing $824 Tax Payment $3 Lifestyle Spend $1,236" at bounding box center [849, 449] width 514 height 573
click at [1094, 57] on icon at bounding box center [1097, 55] width 14 height 14
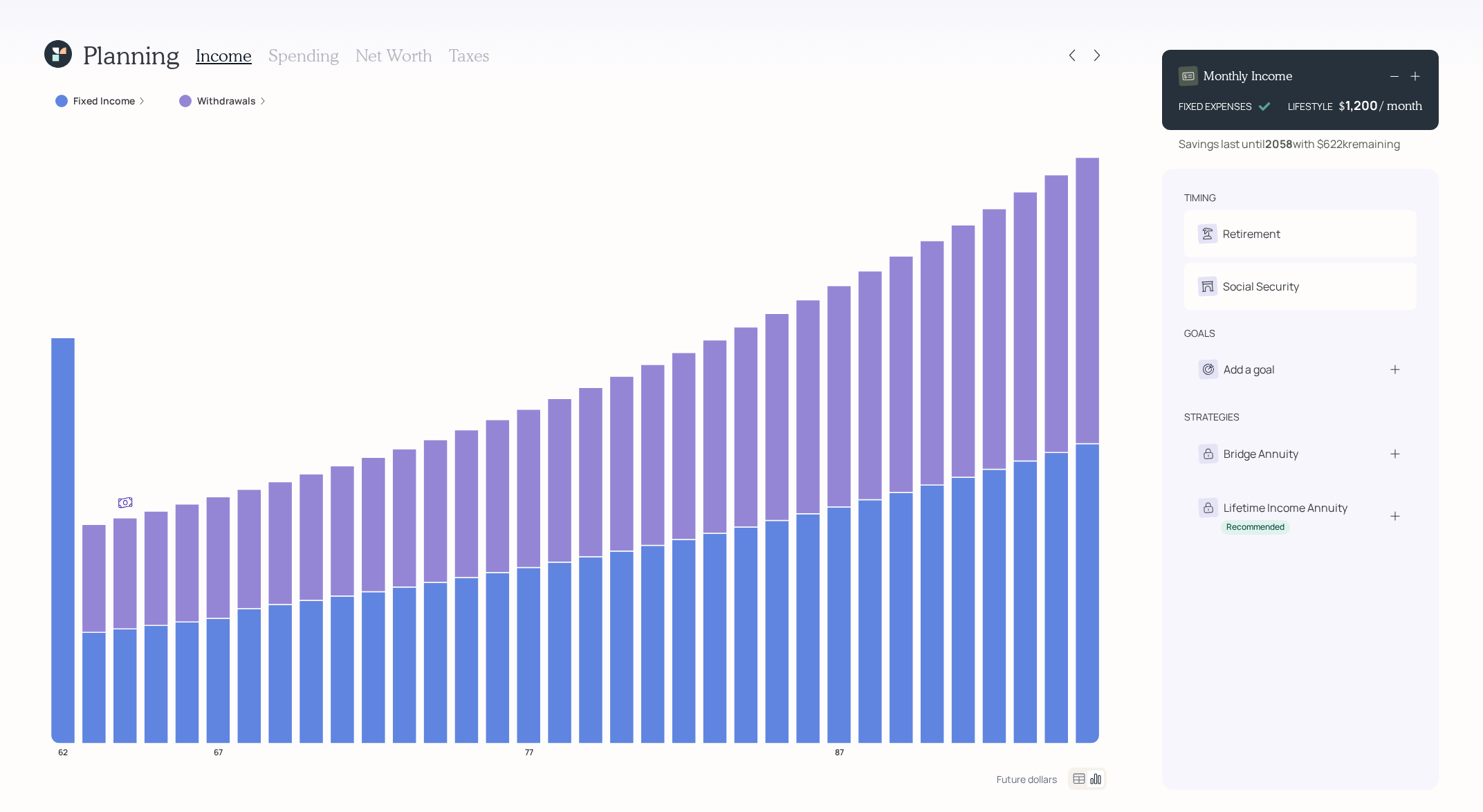
click at [88, 105] on label "Fixed Income" at bounding box center [104, 101] width 62 height 14
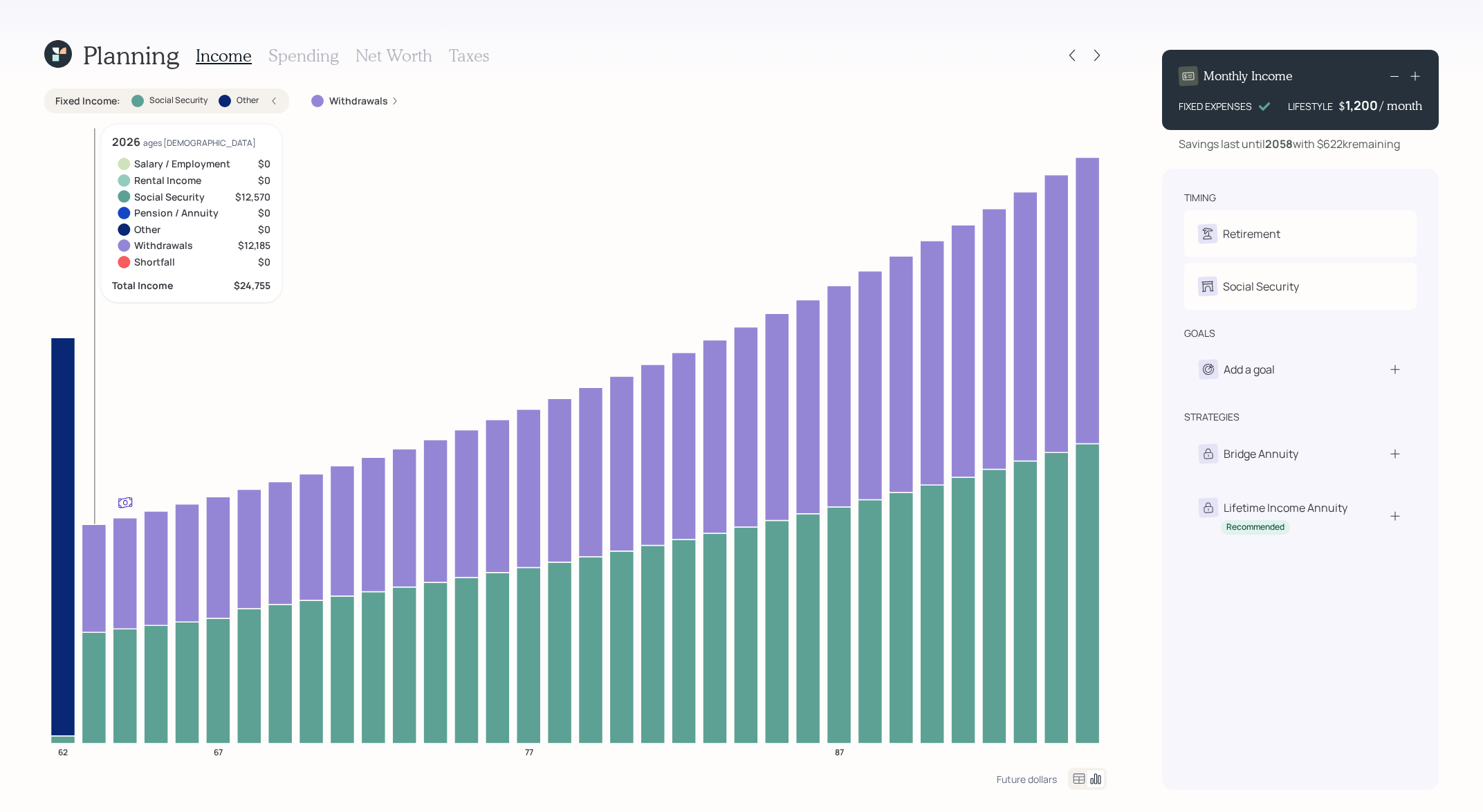
click at [89, 695] on icon at bounding box center [93, 687] width 25 height 112
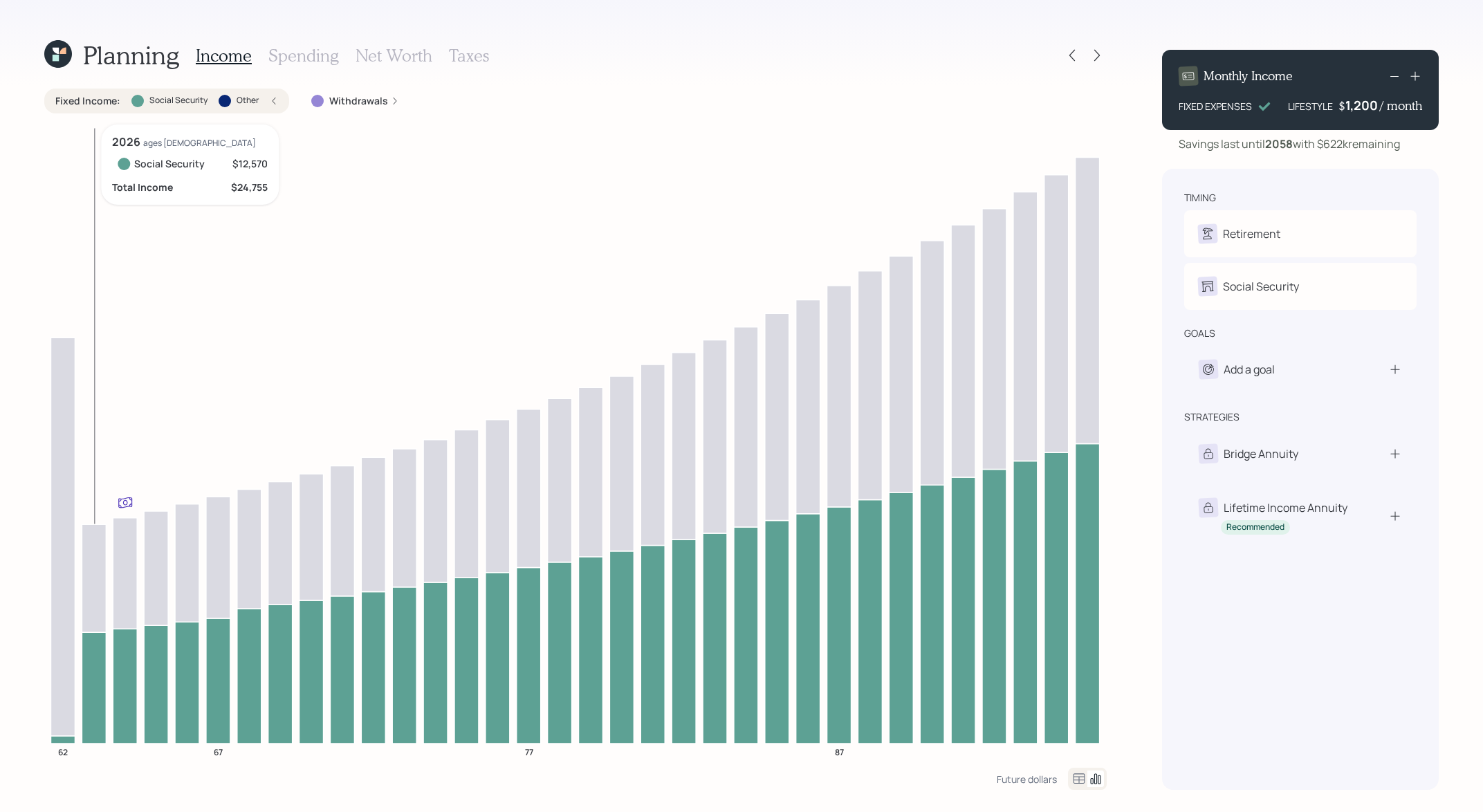
click at [95, 660] on icon at bounding box center [93, 687] width 25 height 112
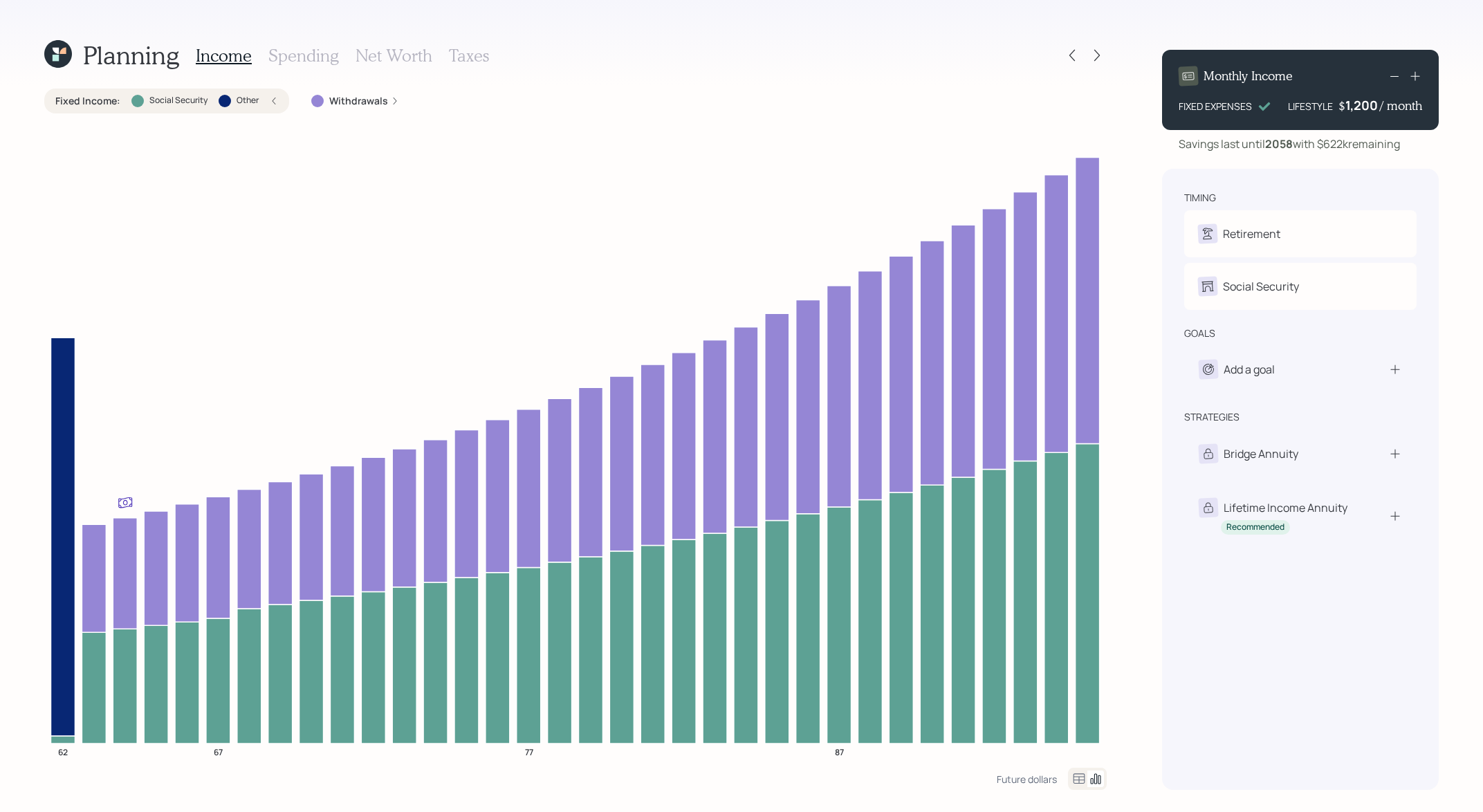
click at [116, 92] on div "Fixed Income : Social Security Other" at bounding box center [167, 100] width 245 height 25
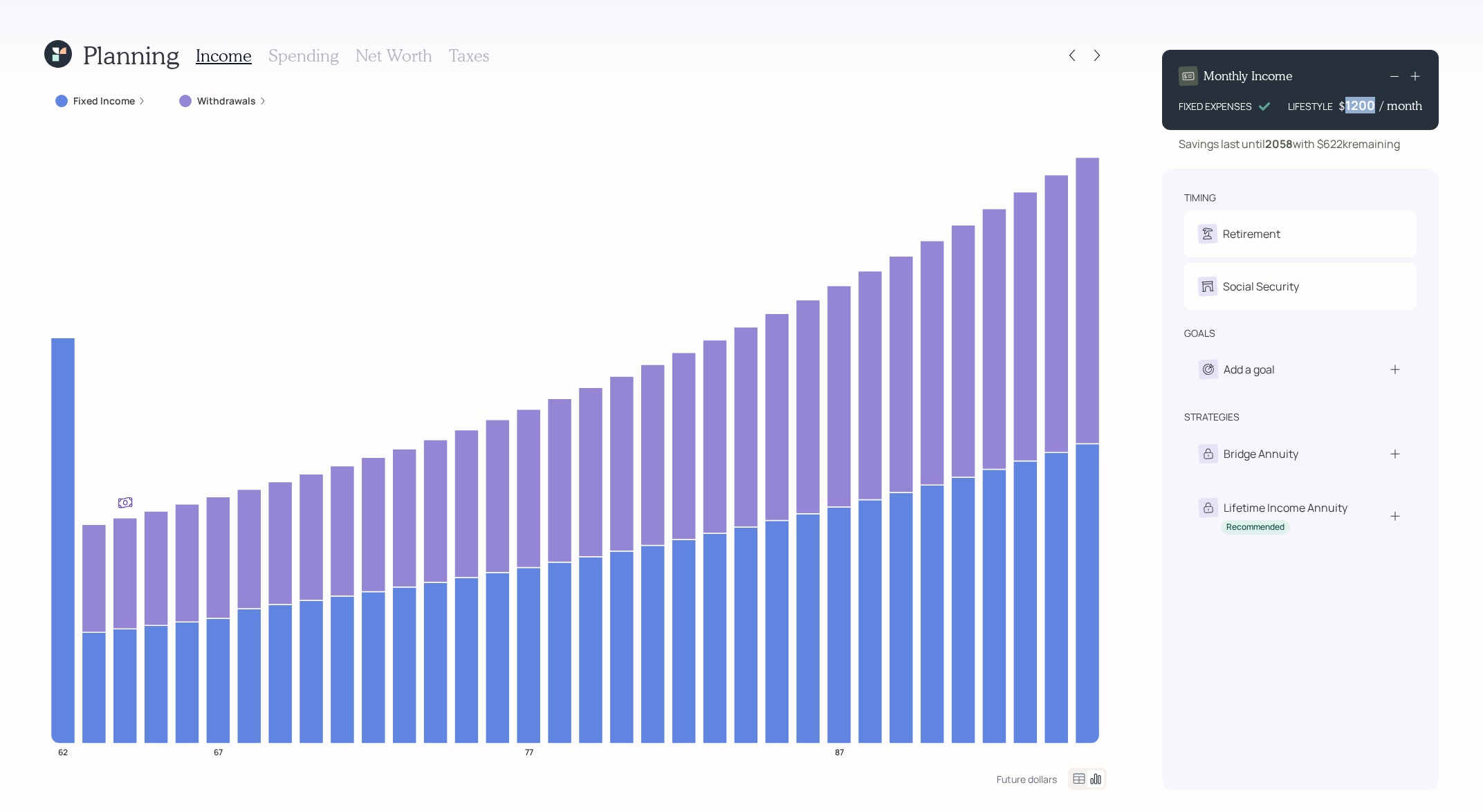
drag, startPoint x: 1346, startPoint y: 104, endPoint x: 1401, endPoint y: 104, distance: 55.0
click at [1401, 104] on div "$ 1200 / month" at bounding box center [1379, 105] width 83 height 17
click at [1395, 143] on div "Savings last until [DATE] with $622k remaining" at bounding box center [1289, 143] width 222 height 17
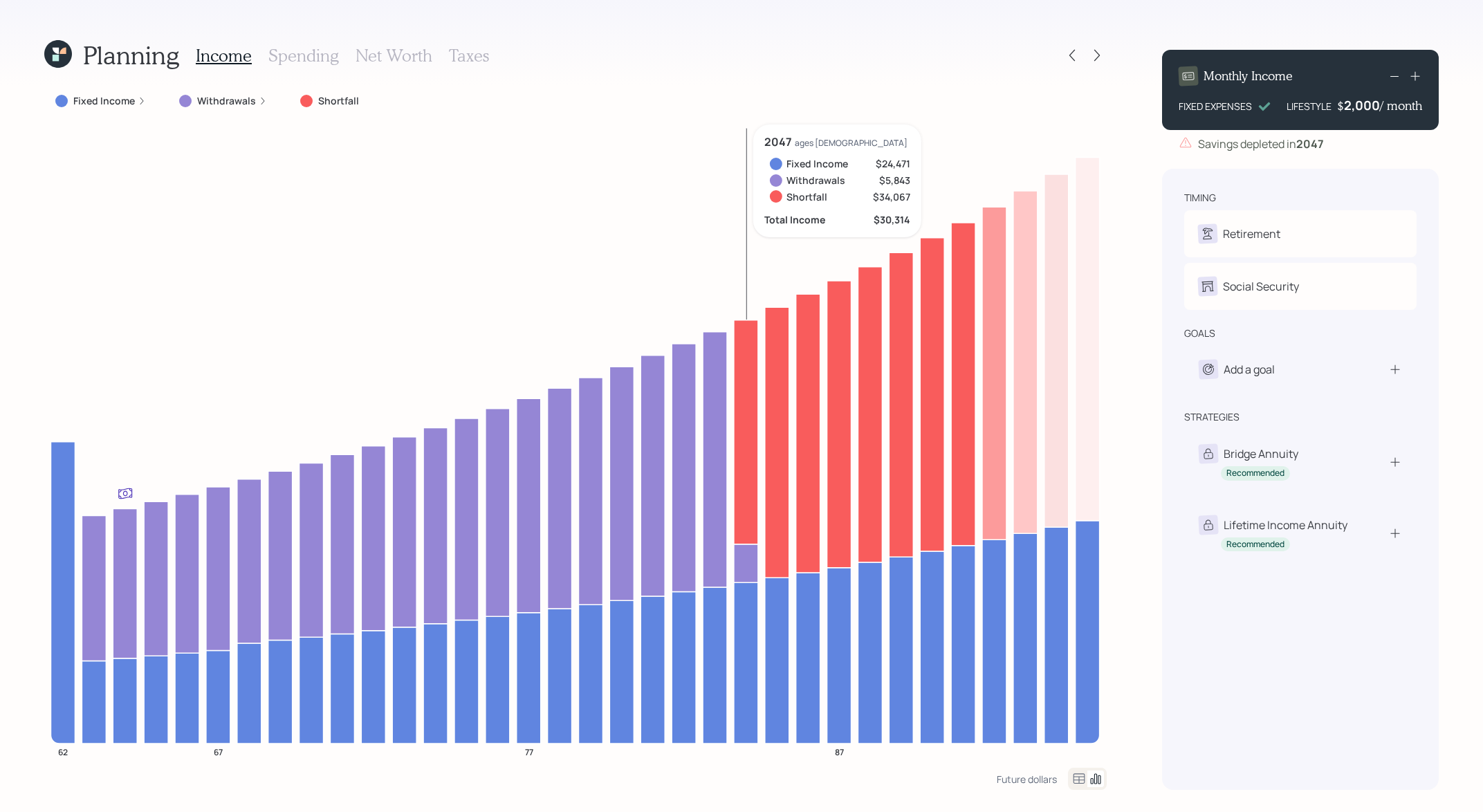
click at [754, 437] on icon at bounding box center [745, 431] width 25 height 224
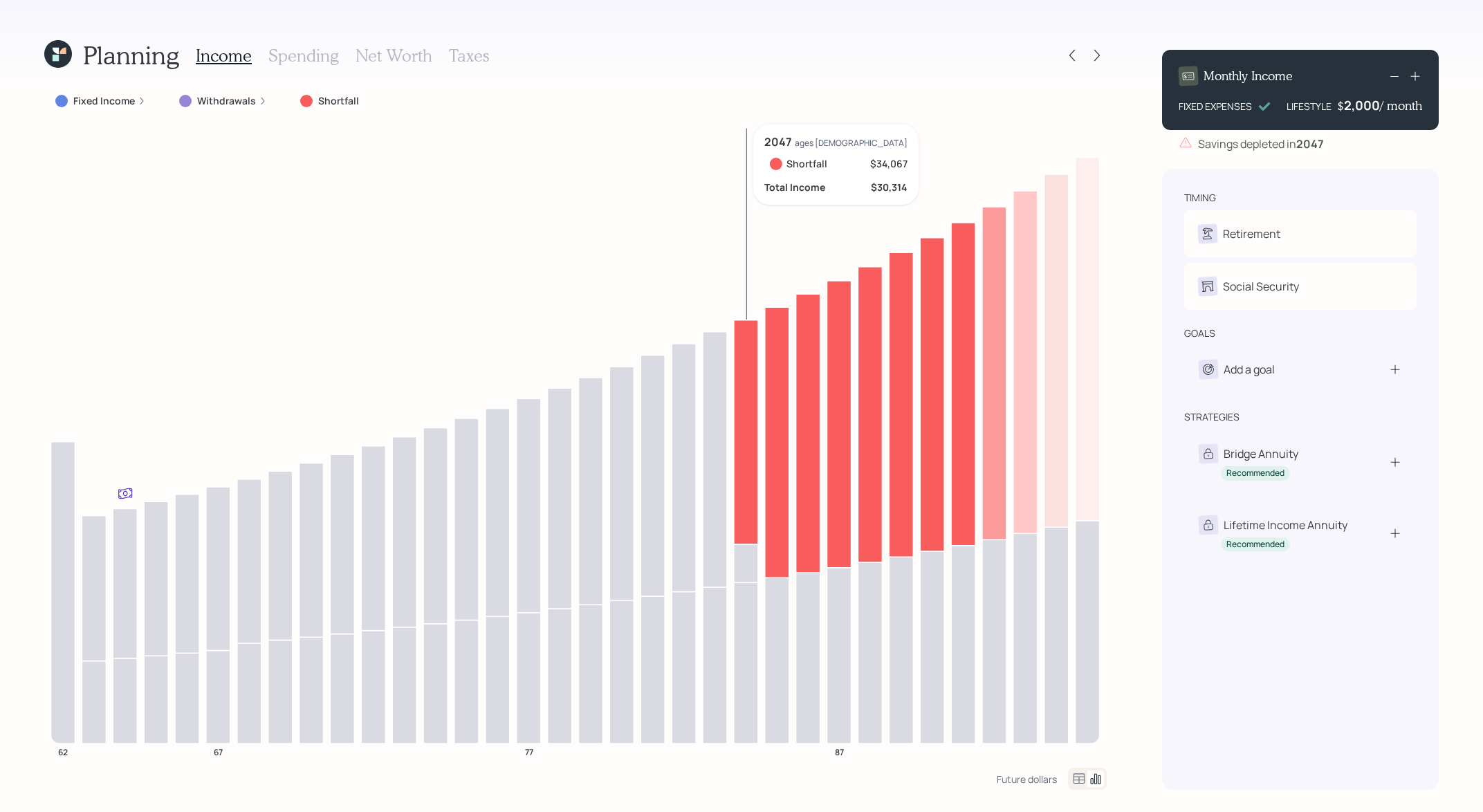
click at [754, 437] on icon at bounding box center [745, 431] width 25 height 224
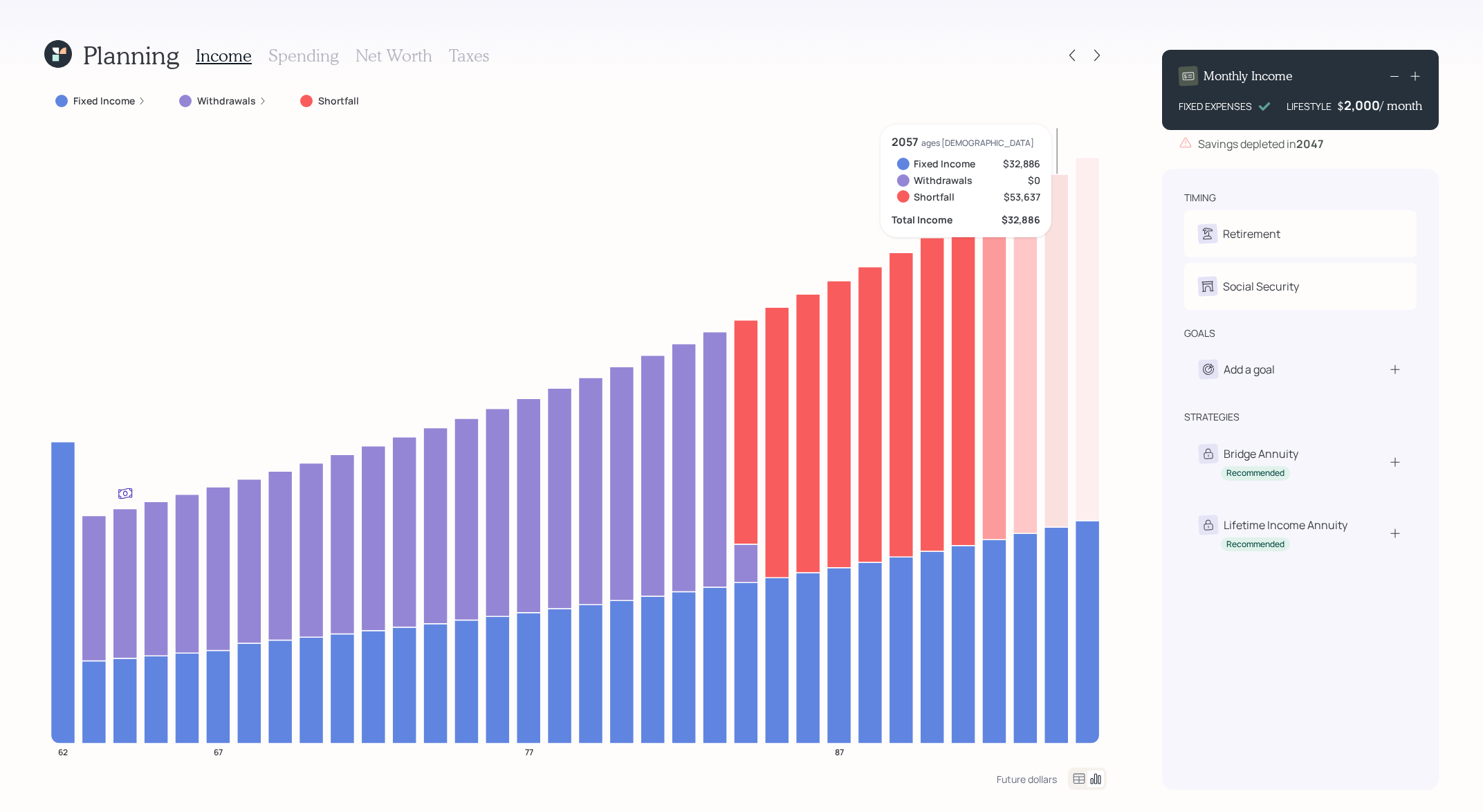
click at [1397, 78] on icon at bounding box center [1394, 76] width 17 height 17
click at [1397, 79] on icon at bounding box center [1394, 76] width 17 height 17
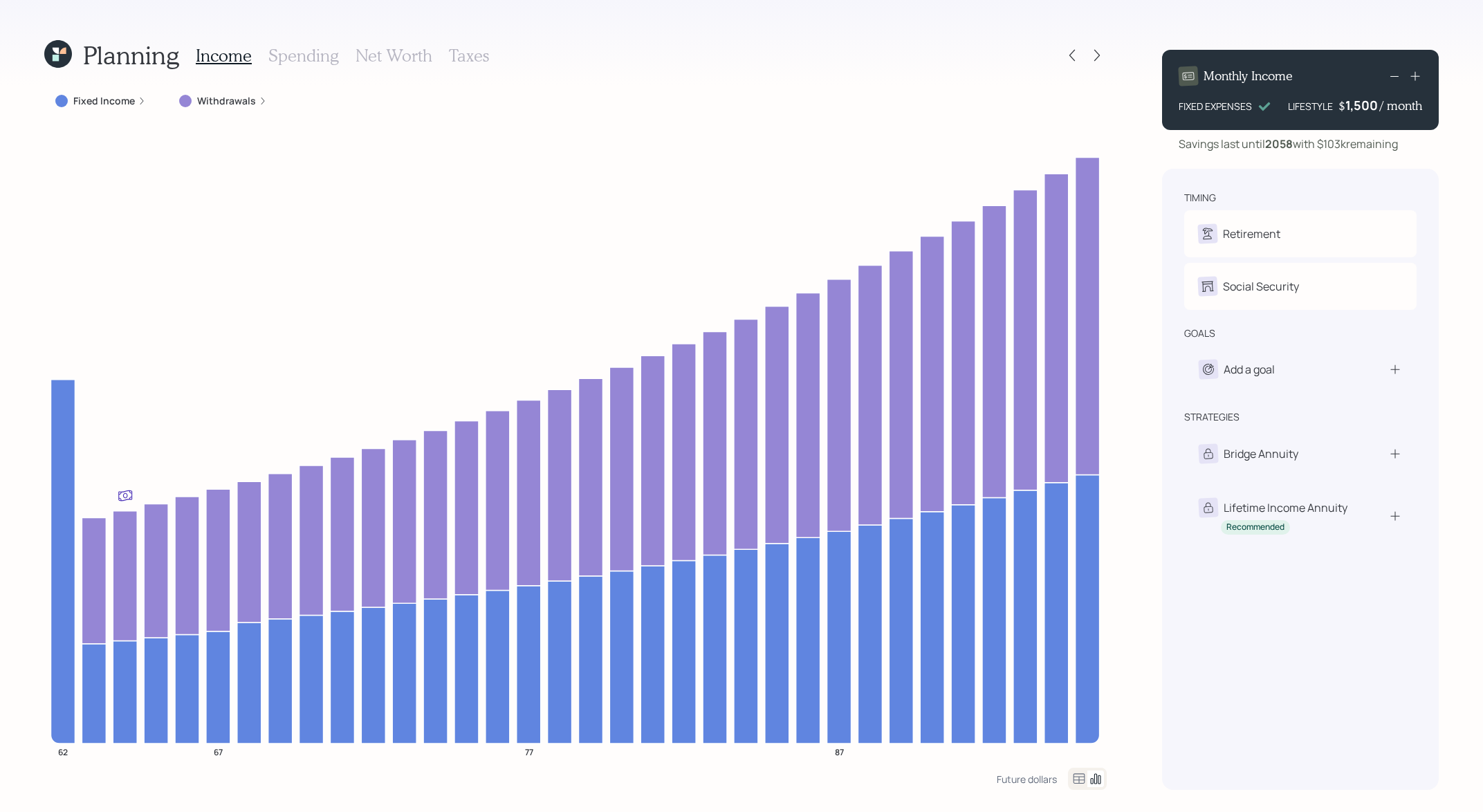
click at [1397, 76] on rect at bounding box center [1394, 76] width 8 height 1
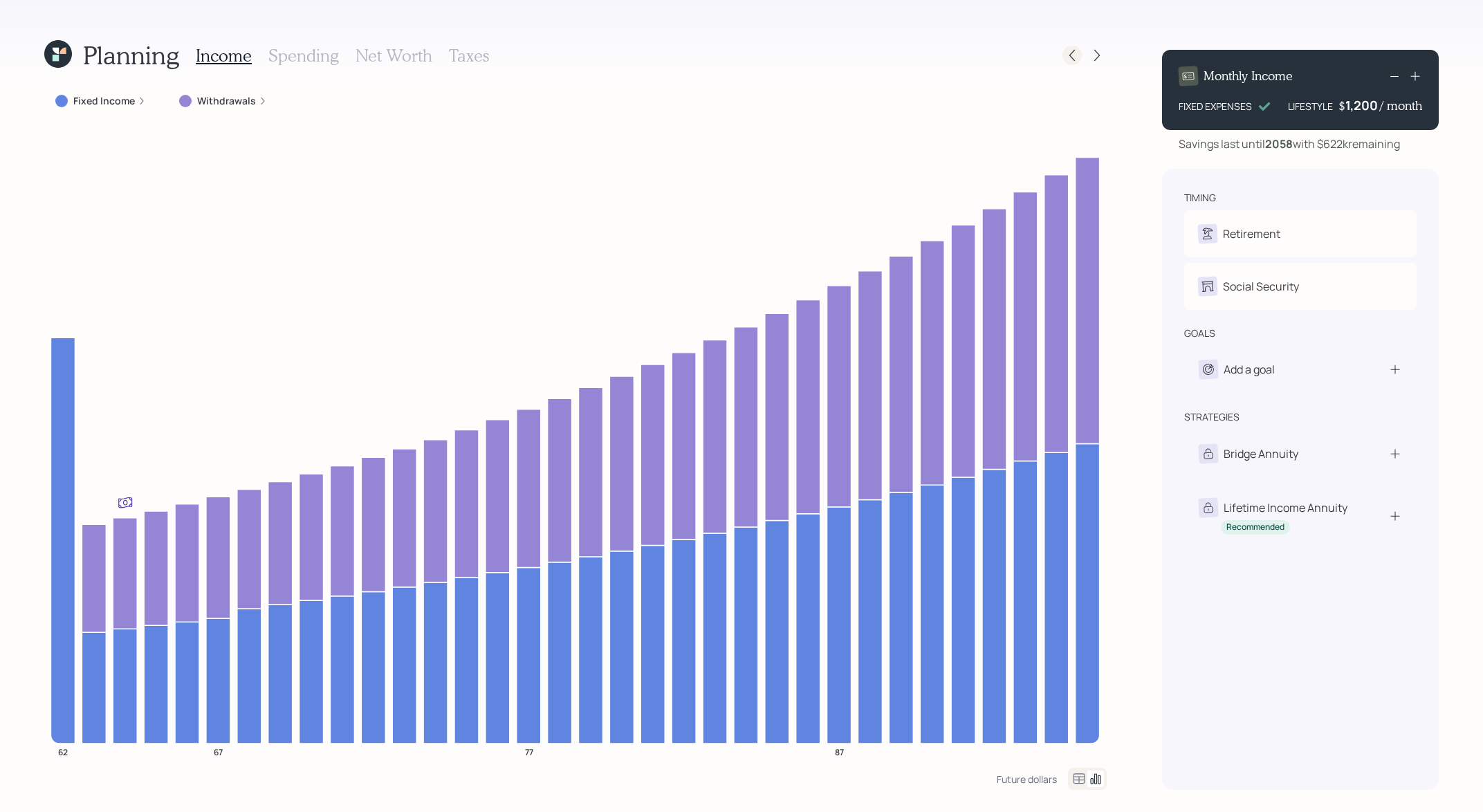
click at [1063, 53] on div at bounding box center [1072, 56] width 20 height 20
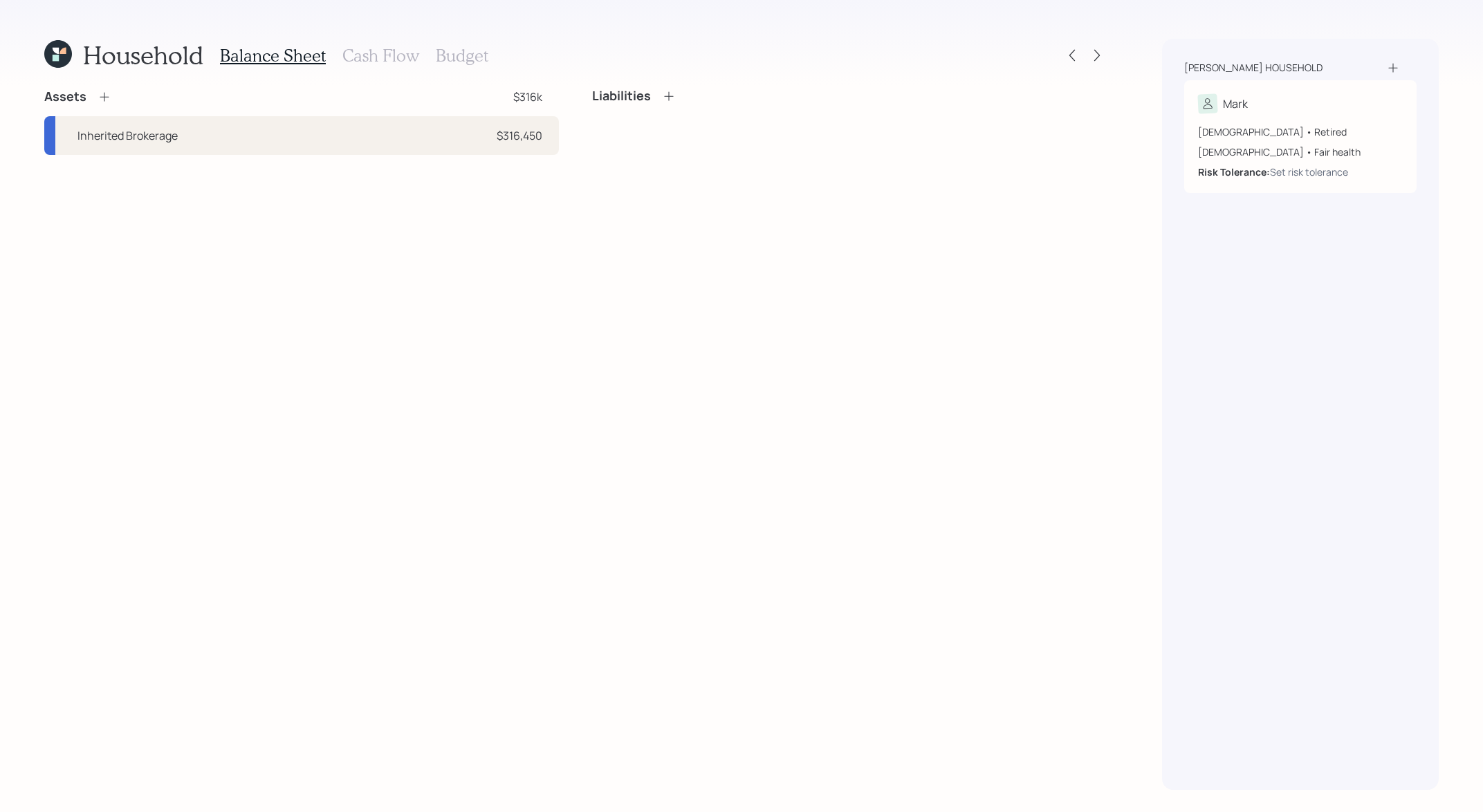
click at [372, 61] on h3 "Cash Flow" at bounding box center [381, 56] width 77 height 20
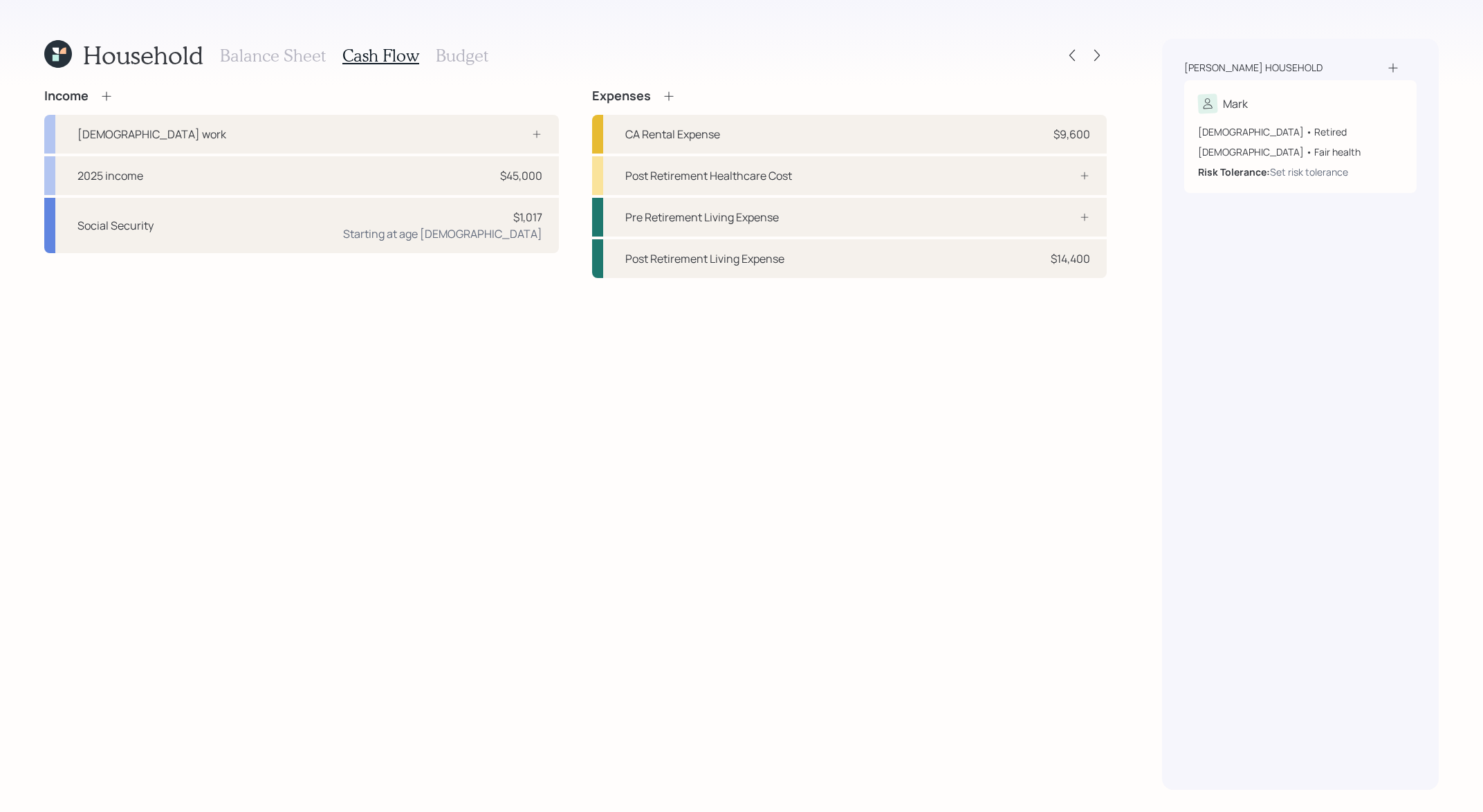
click at [300, 62] on h3 "Balance Sheet" at bounding box center [273, 56] width 106 height 20
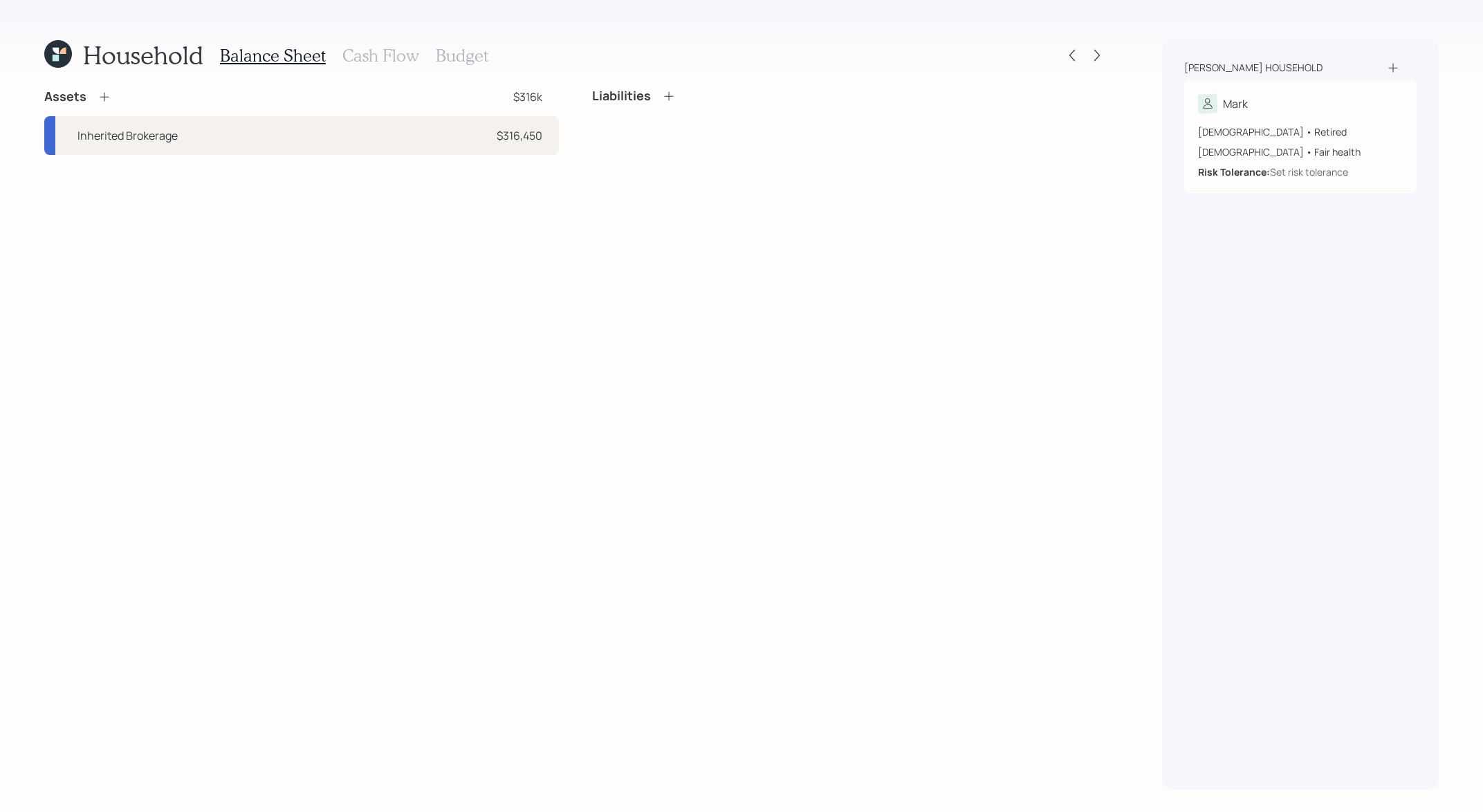
click at [384, 58] on h3 "Cash Flow" at bounding box center [381, 56] width 77 height 20
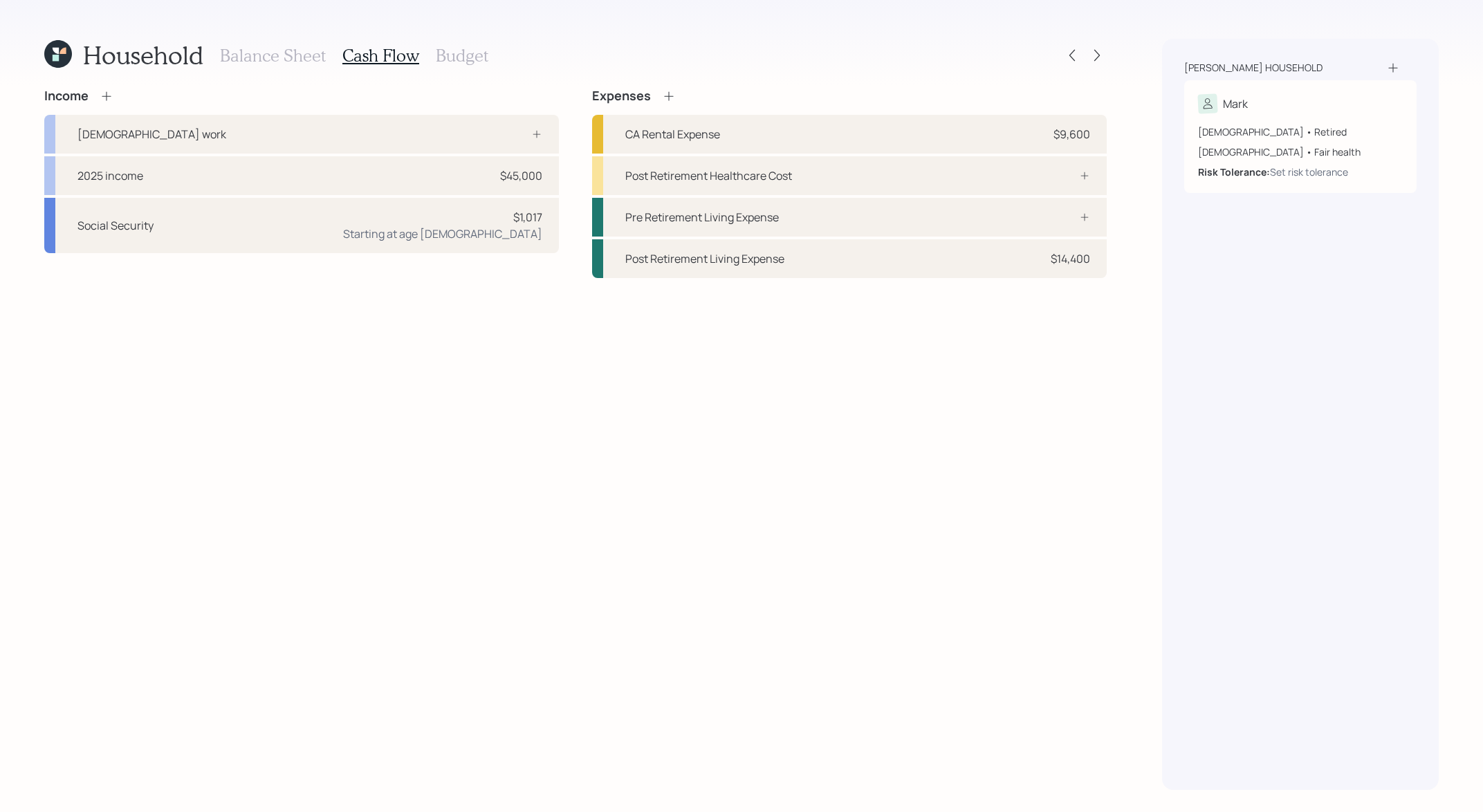
drag, startPoint x: 686, startPoint y: 102, endPoint x: 663, endPoint y: 92, distance: 25.1
click at [663, 92] on div "Expenses" at bounding box center [849, 96] width 515 height 16
click at [663, 92] on icon at bounding box center [669, 96] width 14 height 14
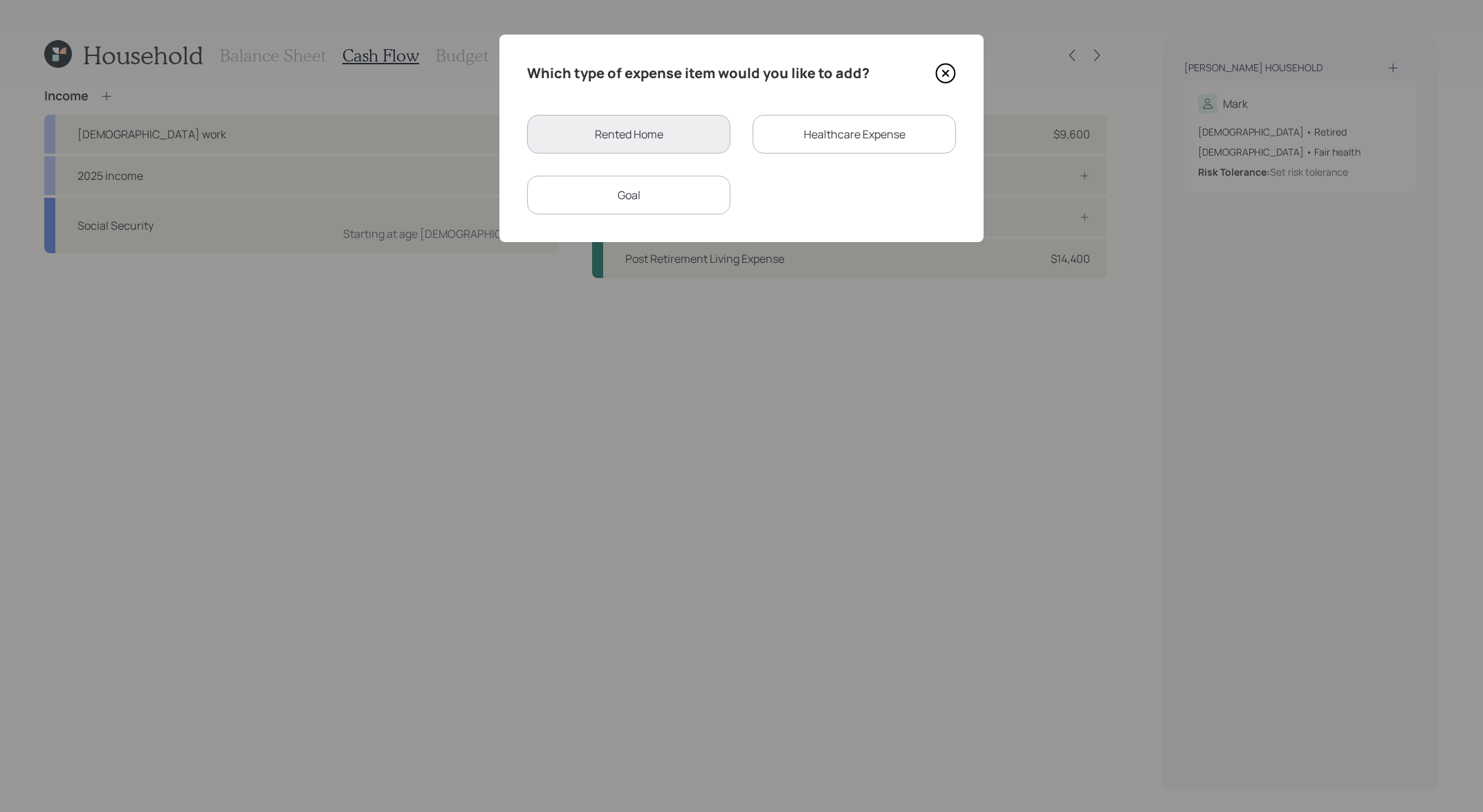
click at [710, 195] on div "Goal" at bounding box center [628, 194] width 203 height 38
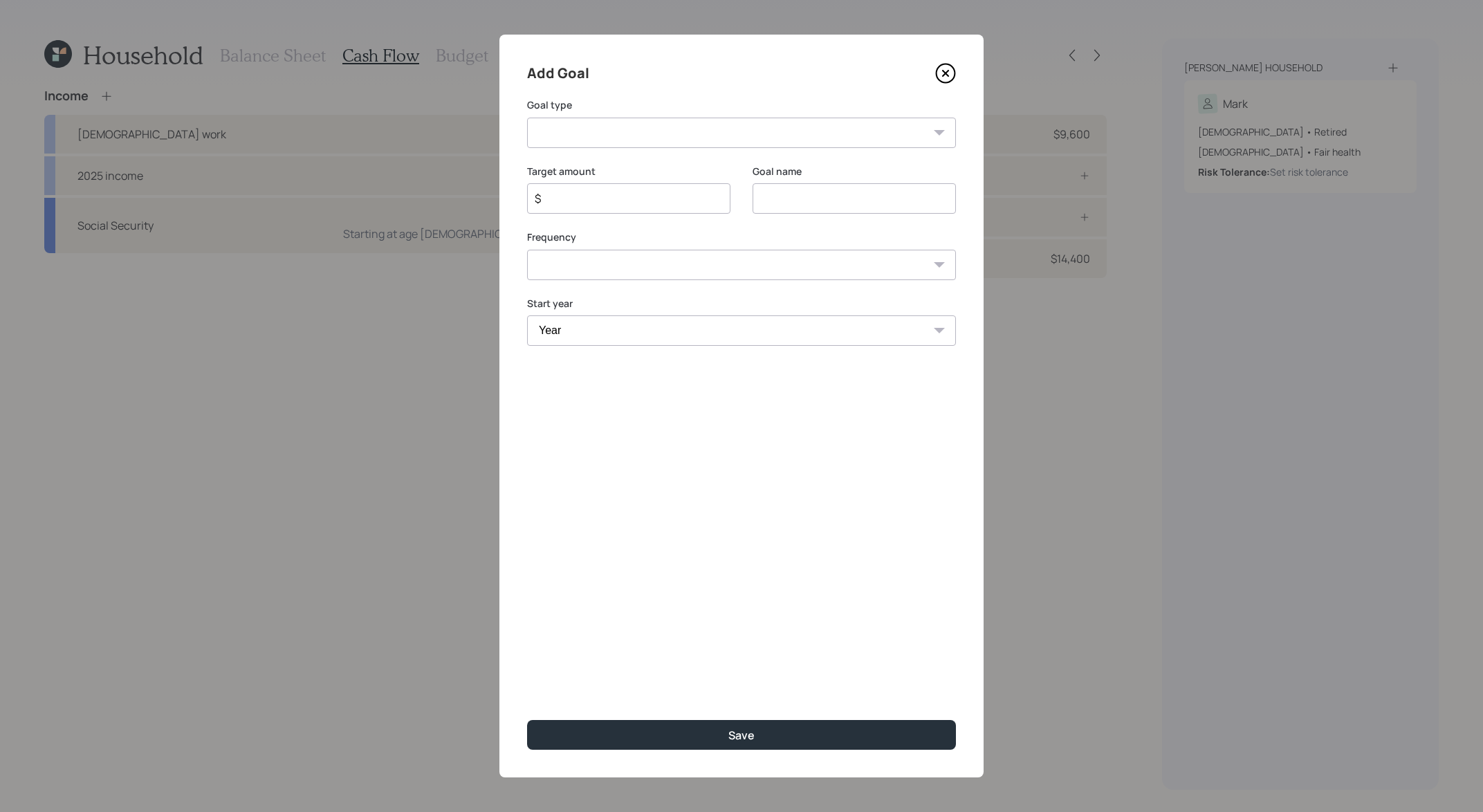
click at [635, 122] on select "Create an emergency fund Donate to charity Purchase a home Make a purchase Supp…" at bounding box center [741, 132] width 429 height 30
select select "other"
click at [527, 118] on select "Create an emergency fund Donate to charity Purchase a home Make a purchase Supp…" at bounding box center [741, 132] width 429 height 30
type input "Other"
click at [628, 205] on input "$" at bounding box center [623, 198] width 179 height 17
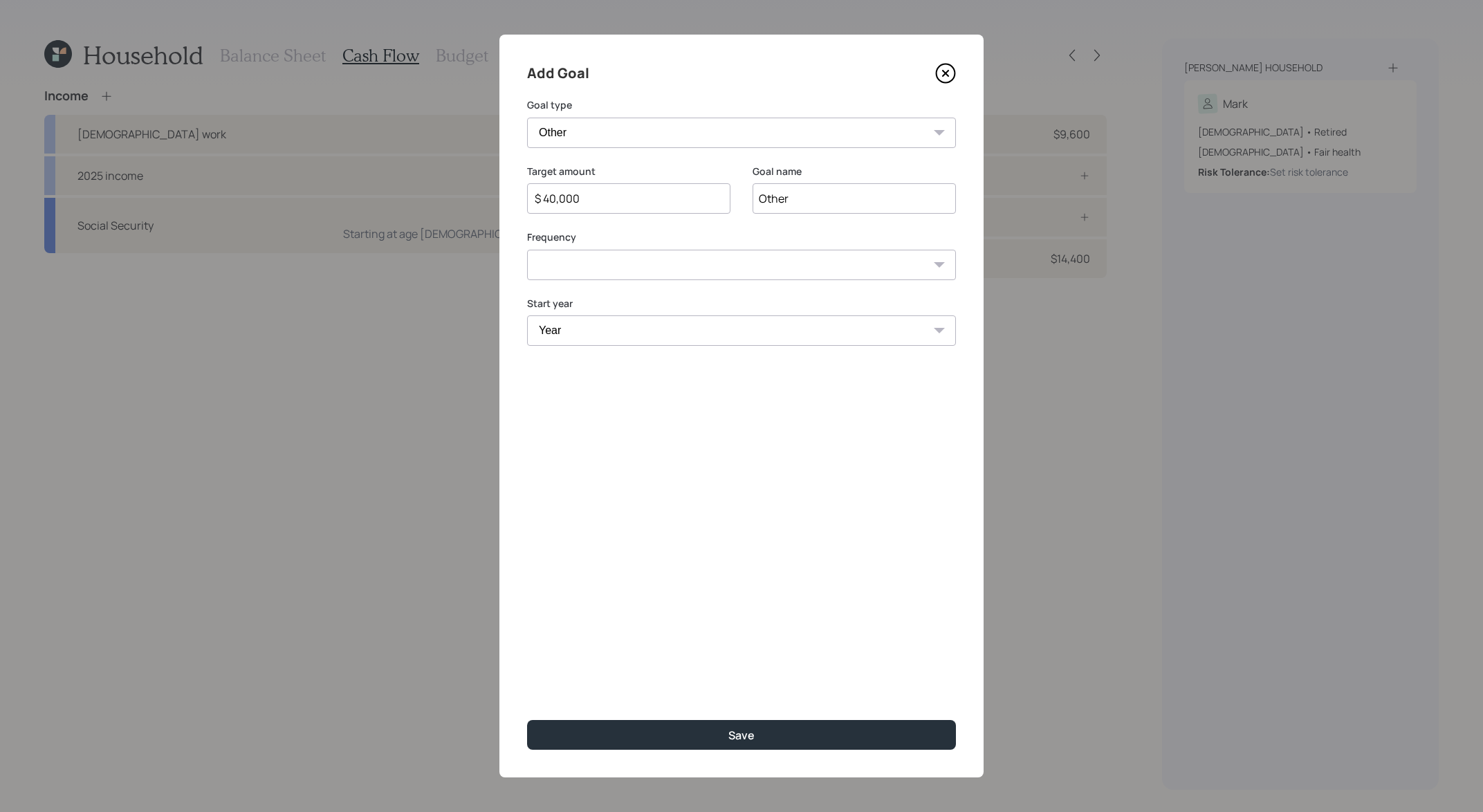
type input "$ 40,000"
click at [777, 188] on input "Other" at bounding box center [853, 198] width 203 height 30
type input "Dental work"
drag, startPoint x: 847, startPoint y: 299, endPoint x: 847, endPoint y: 260, distance: 39.0
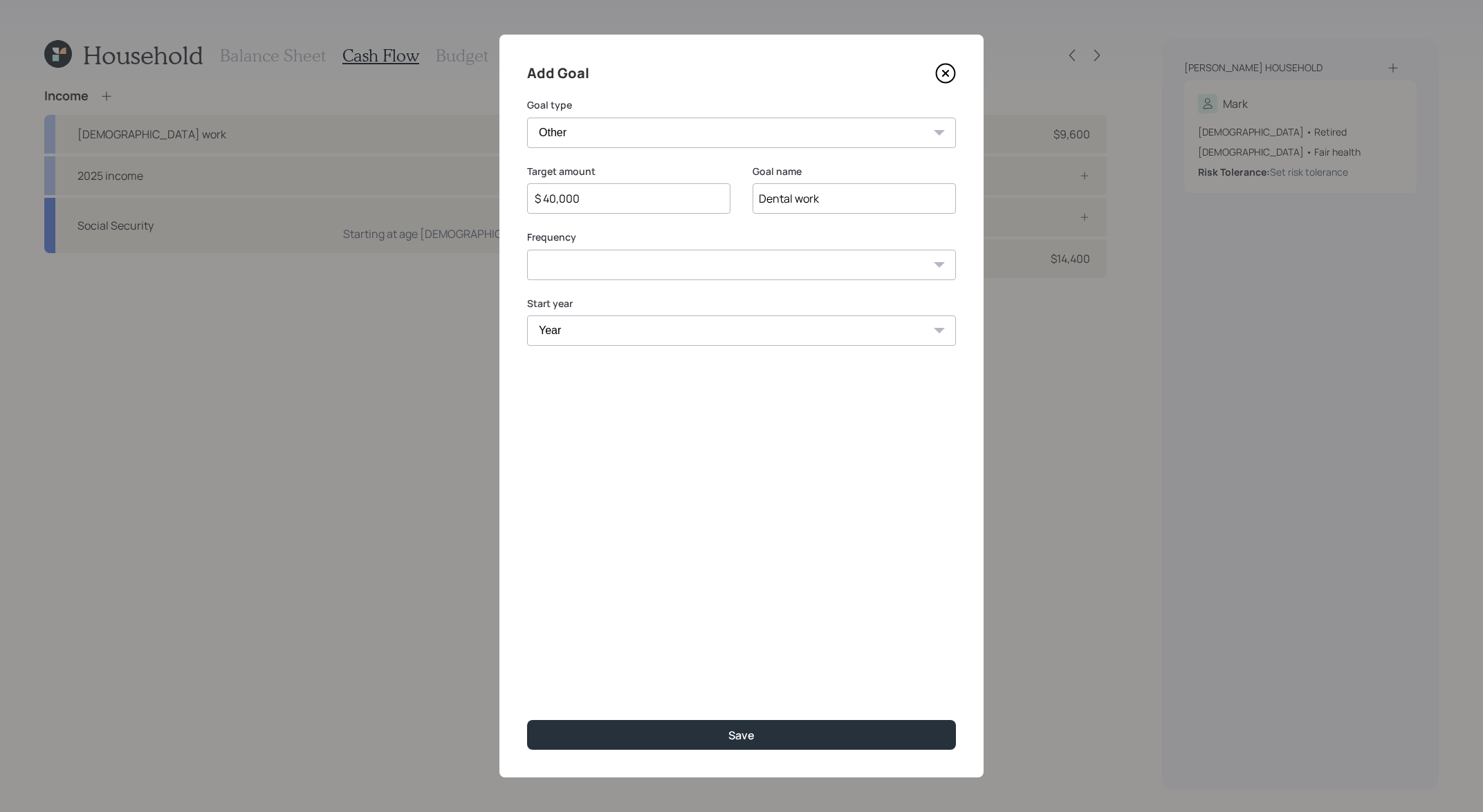
click at [847, 297] on label "Start year" at bounding box center [741, 303] width 429 height 14
click at [847, 260] on select "One time Every 1 year Every 2 years Every 3 years Every 4 years Every 5 years E…" at bounding box center [741, 265] width 429 height 30
select select "0"
click at [527, 250] on select "One time Every 1 year Every 2 years Every 3 years Every 4 years Every 5 years E…" at bounding box center [741, 265] width 429 height 30
click at [755, 334] on select "Year [DATE] 2026 2027 2028 2029 2030 2031 2032 2033 2034 2035 2036 2037 2038 20…" at bounding box center [741, 330] width 429 height 30
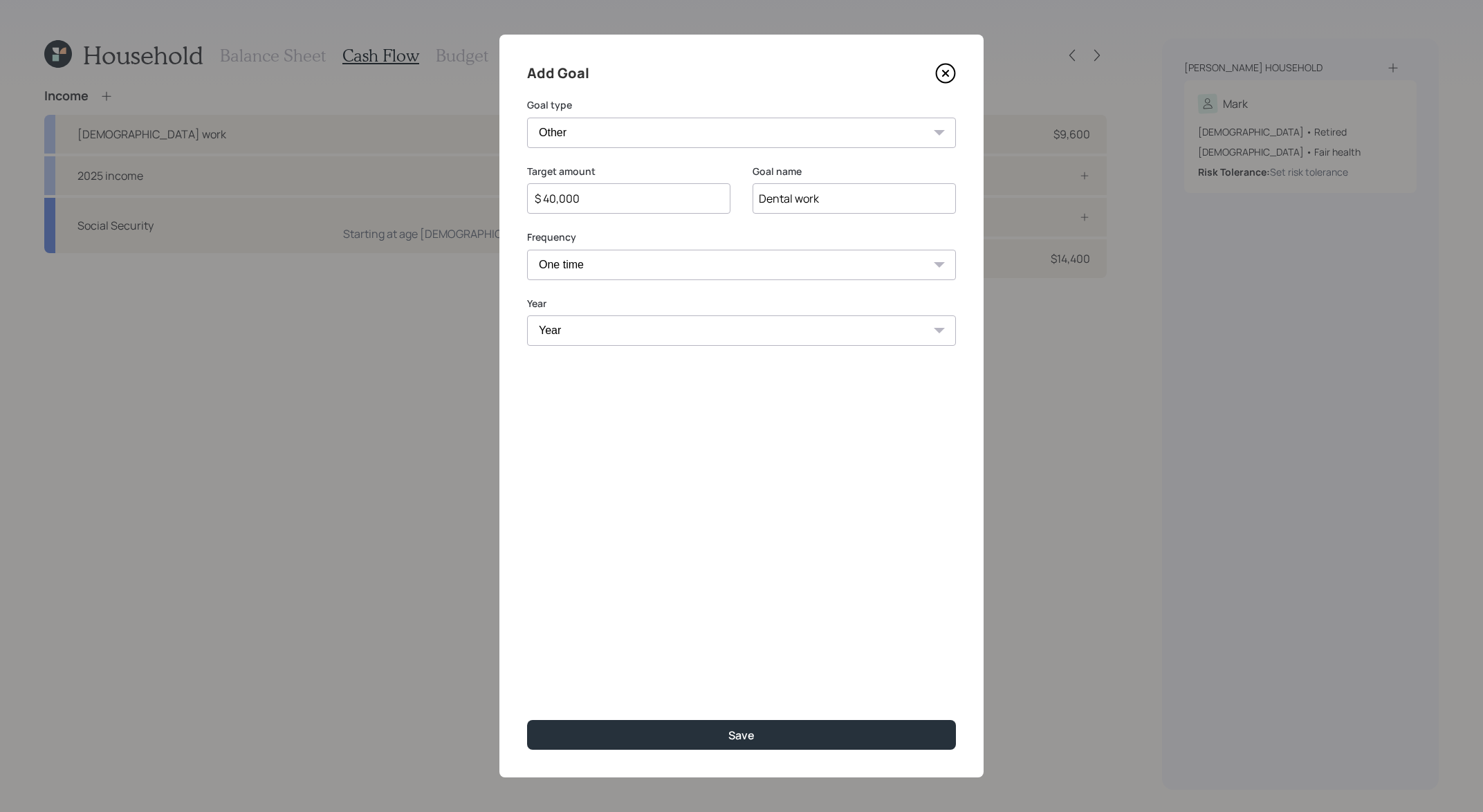
select select "2026"
click at [527, 316] on select "Year [DATE] 2026 2027 2028 2029 2030 2031 2032 2033 2034 2035 2036 2037 2038 20…" at bounding box center [741, 330] width 429 height 30
click at [811, 736] on button "Save" at bounding box center [741, 735] width 429 height 29
type input "$"
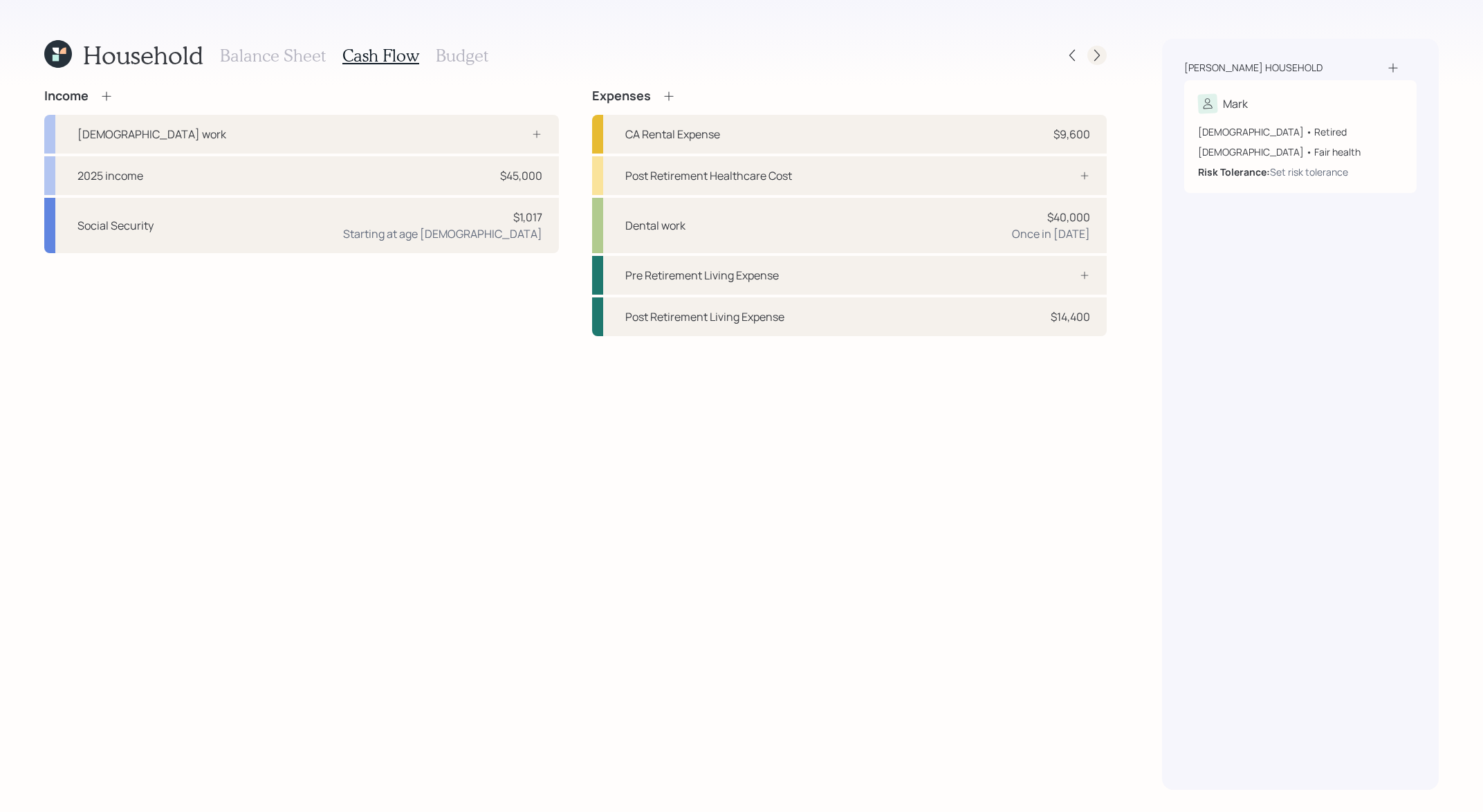
click at [1093, 60] on icon at bounding box center [1097, 55] width 14 height 14
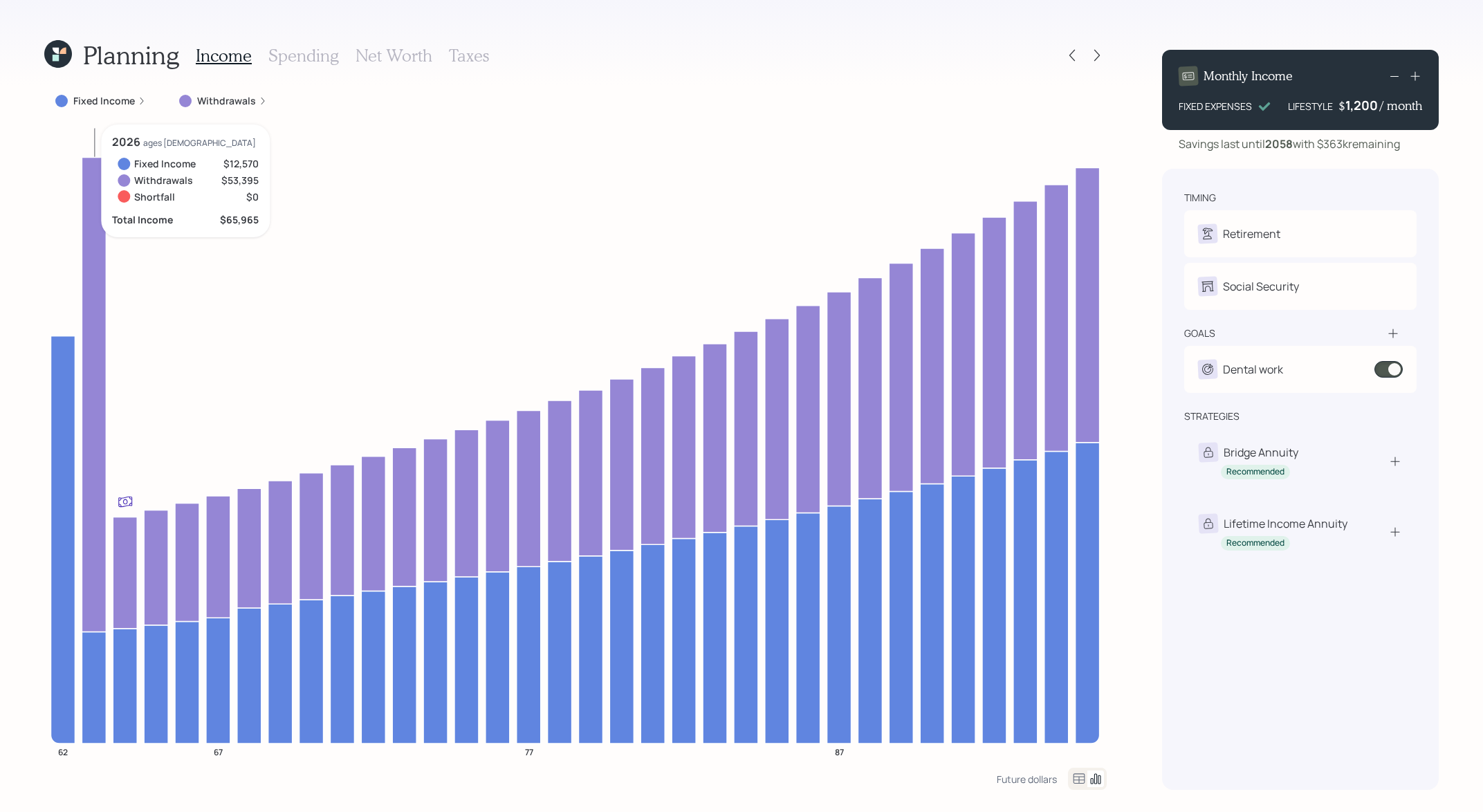
click at [95, 299] on icon at bounding box center [93, 394] width 25 height 475
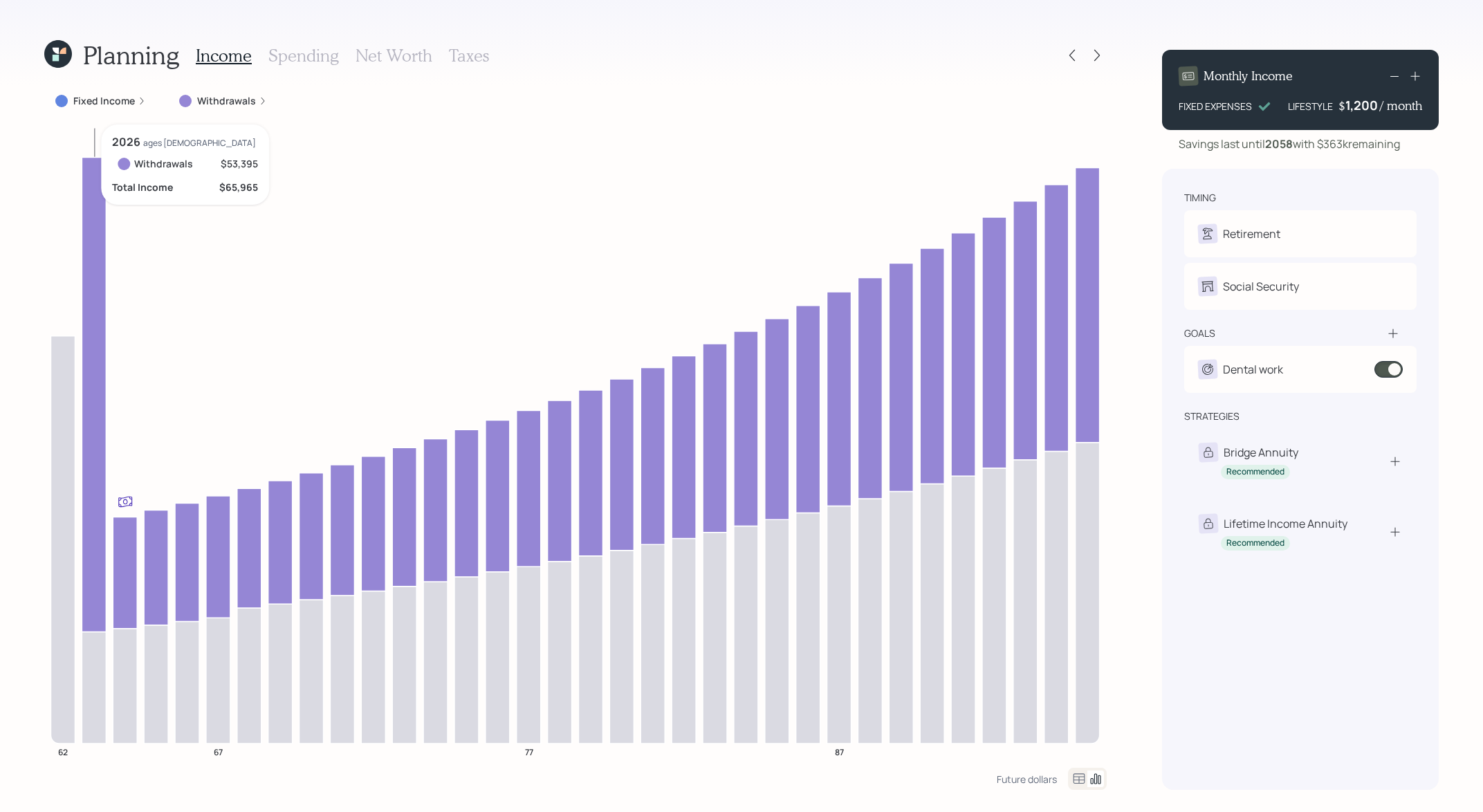
click at [95, 299] on icon at bounding box center [93, 394] width 25 height 475
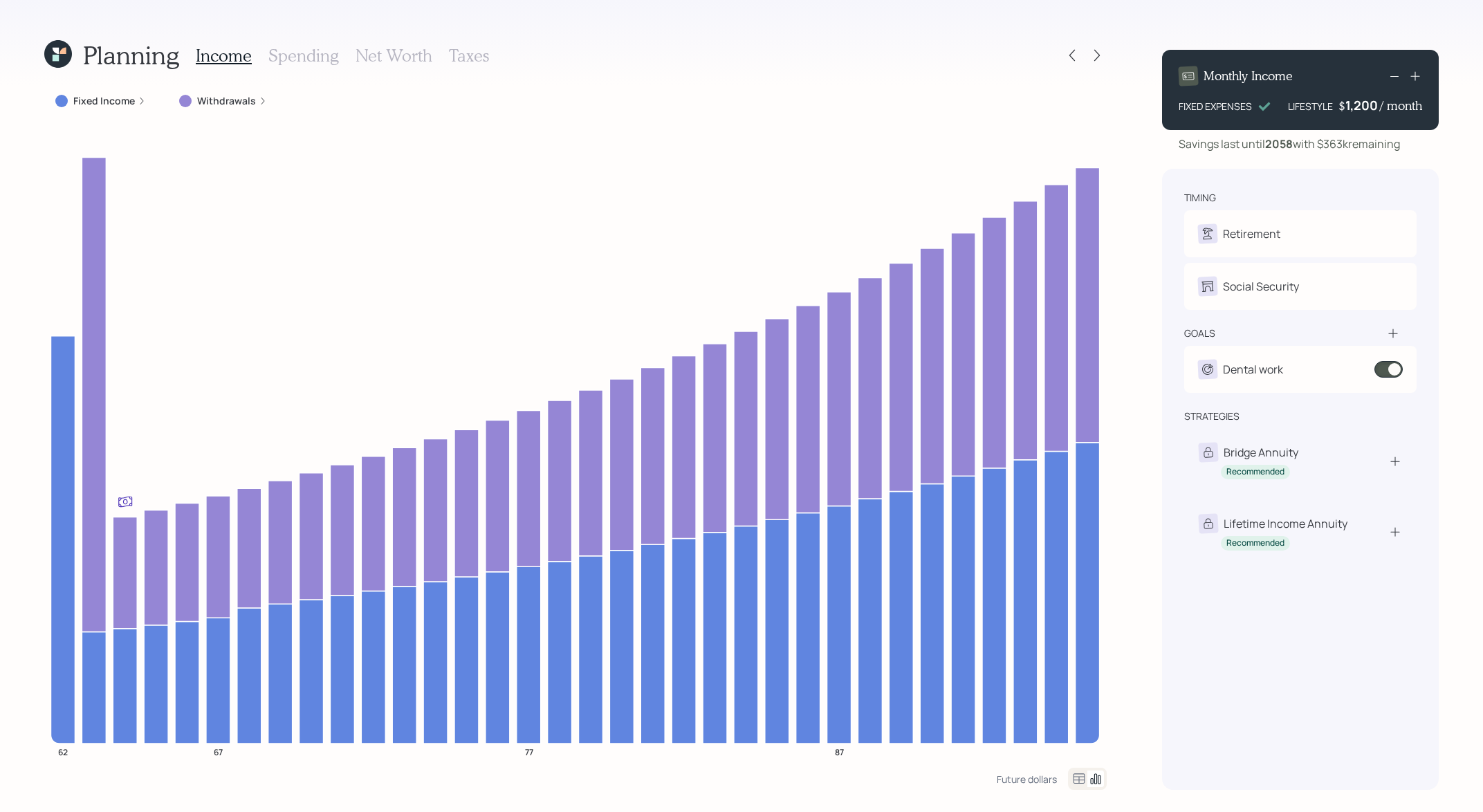
click at [424, 65] on h3 "Net Worth" at bounding box center [393, 56] width 77 height 20
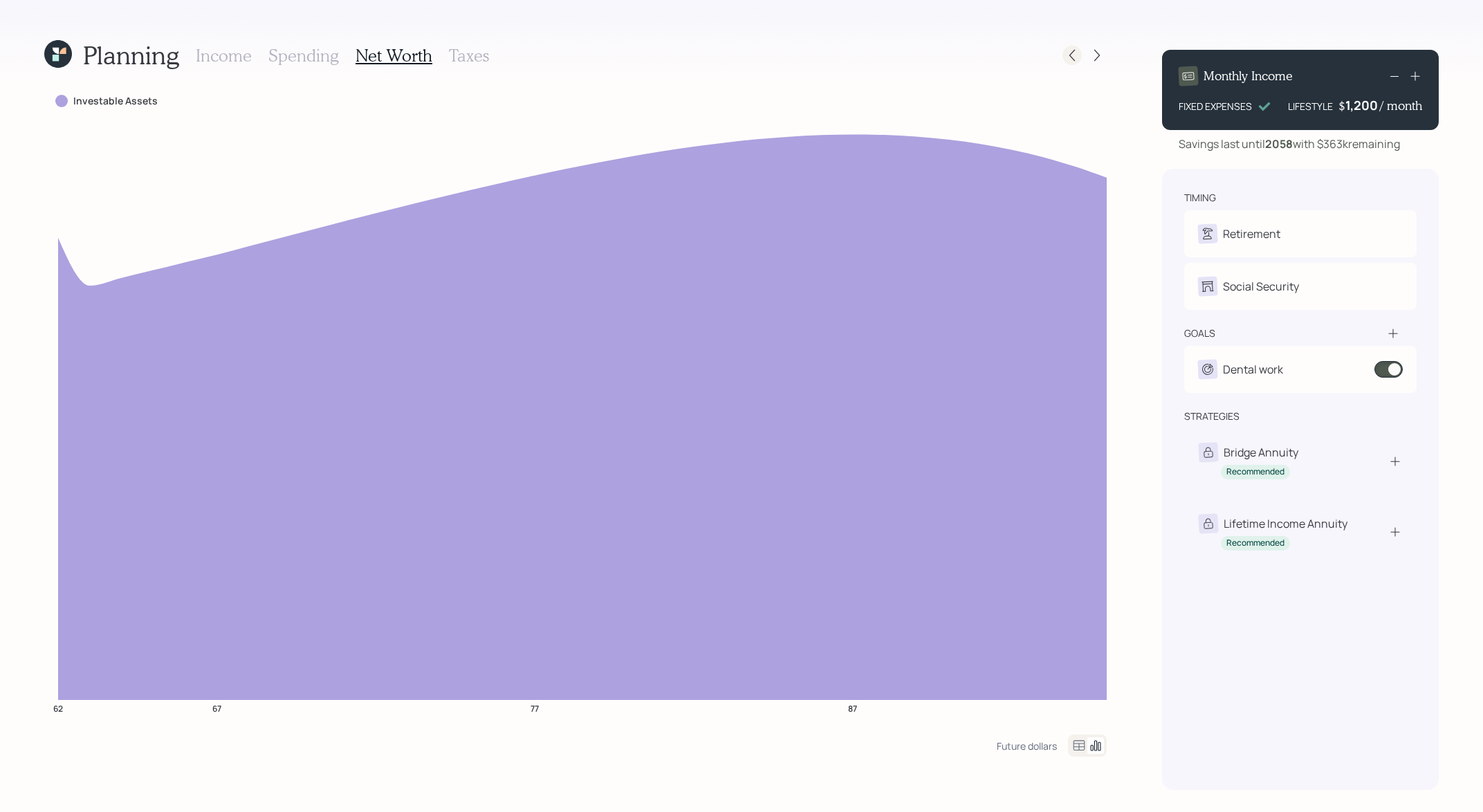
click at [1070, 46] on div at bounding box center [1072, 56] width 20 height 20
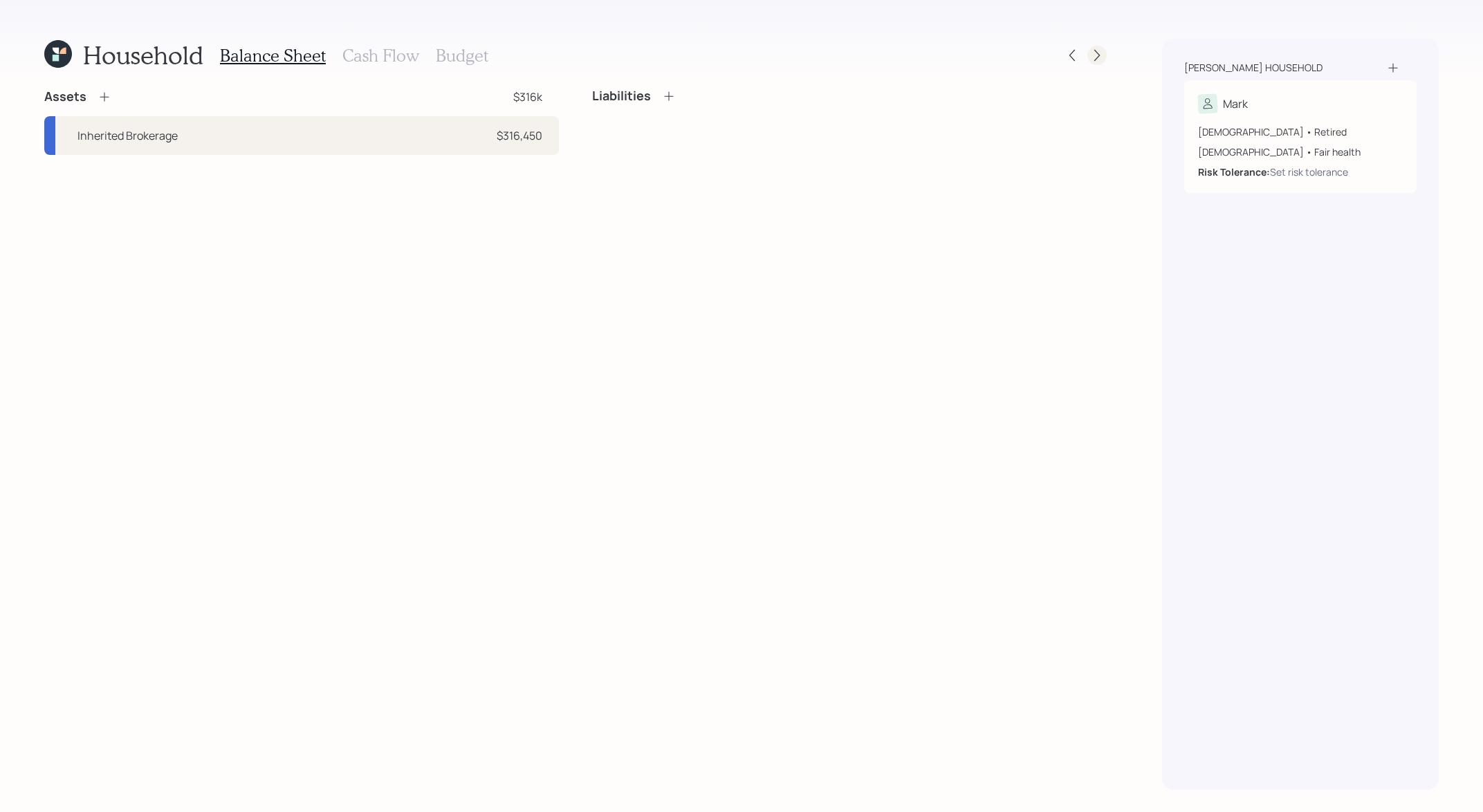
click at [1097, 50] on icon at bounding box center [1097, 55] width 14 height 14
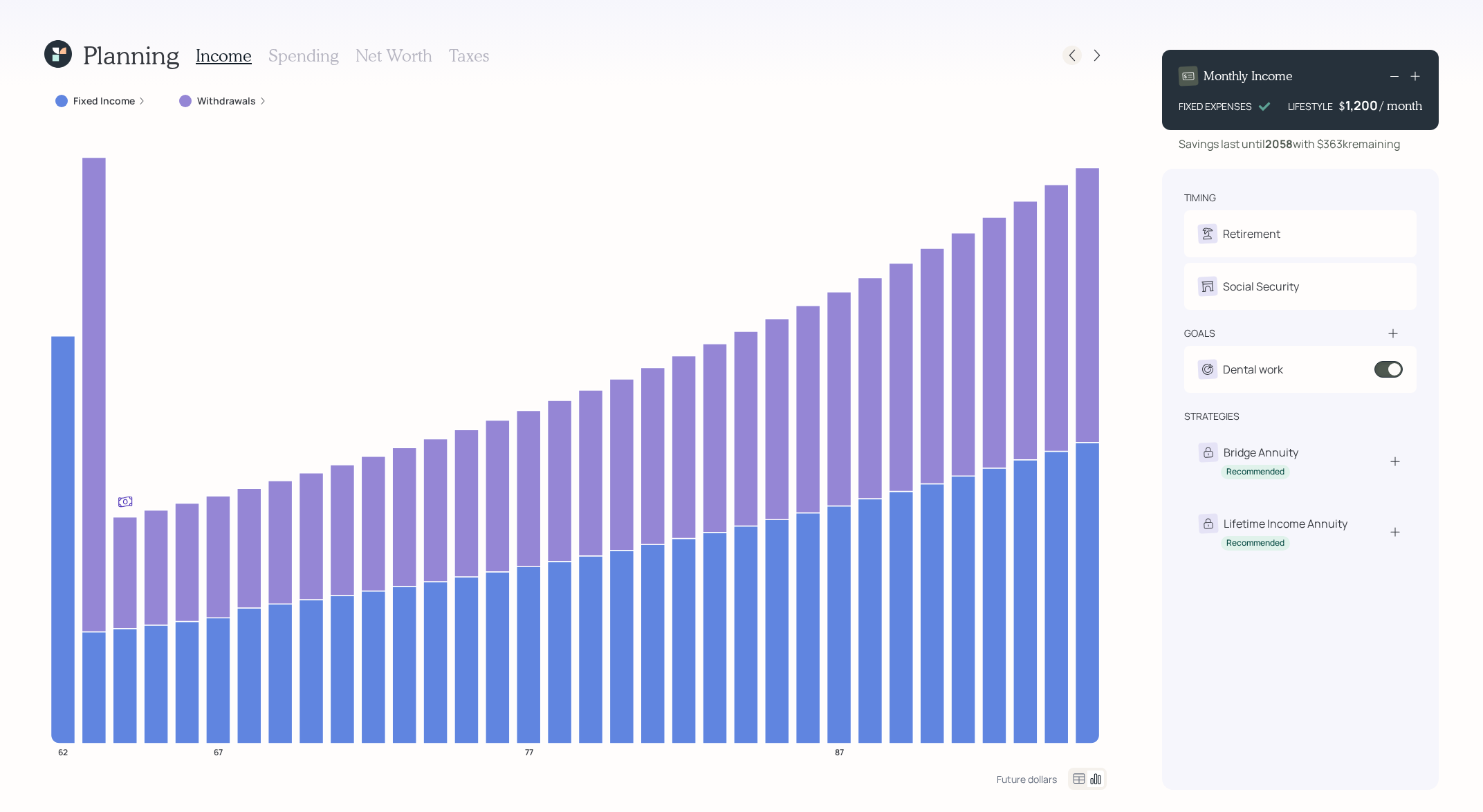
click at [1075, 56] on icon at bounding box center [1072, 55] width 14 height 14
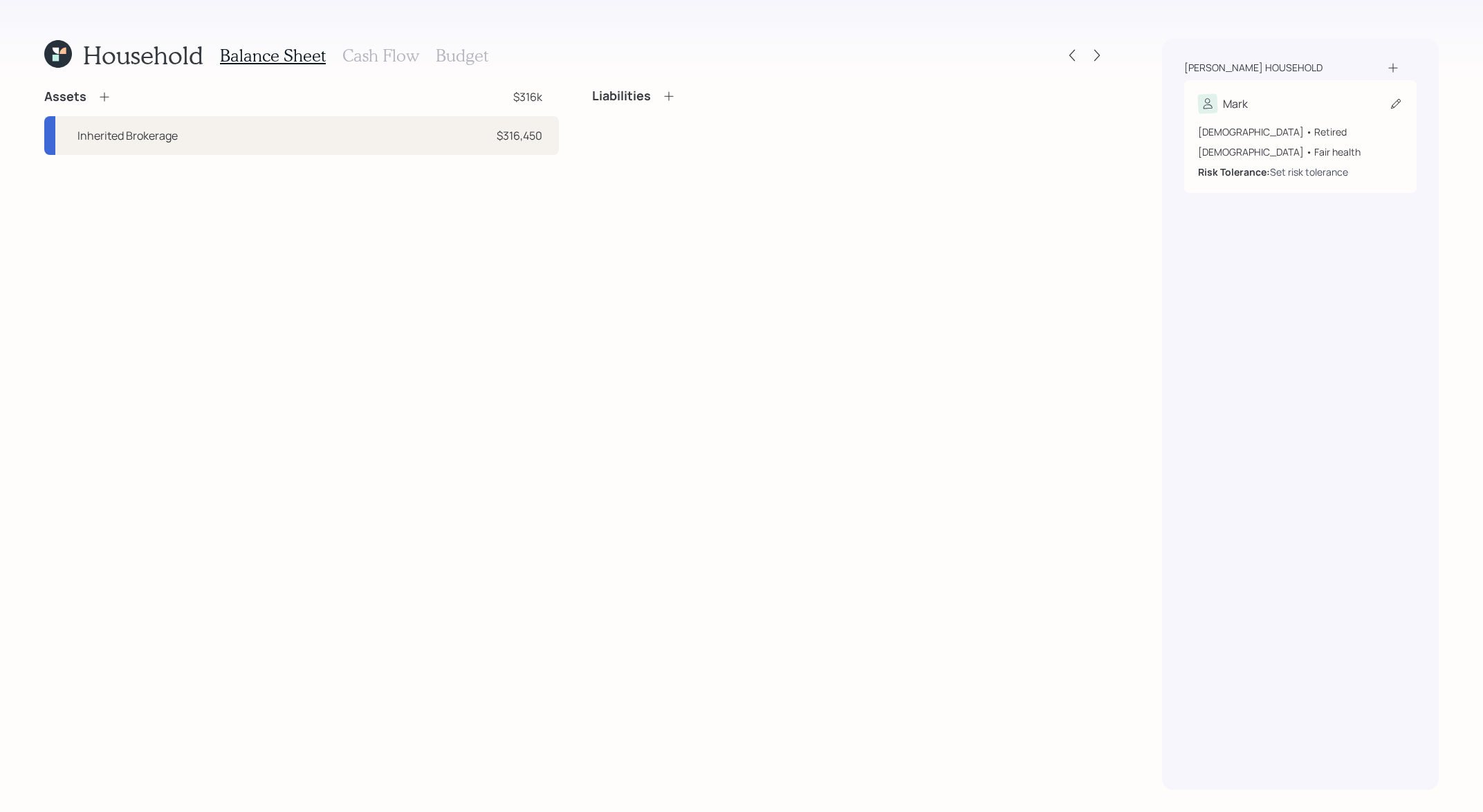
click at [1304, 177] on div "Set risk tolerance" at bounding box center [1309, 172] width 78 height 15
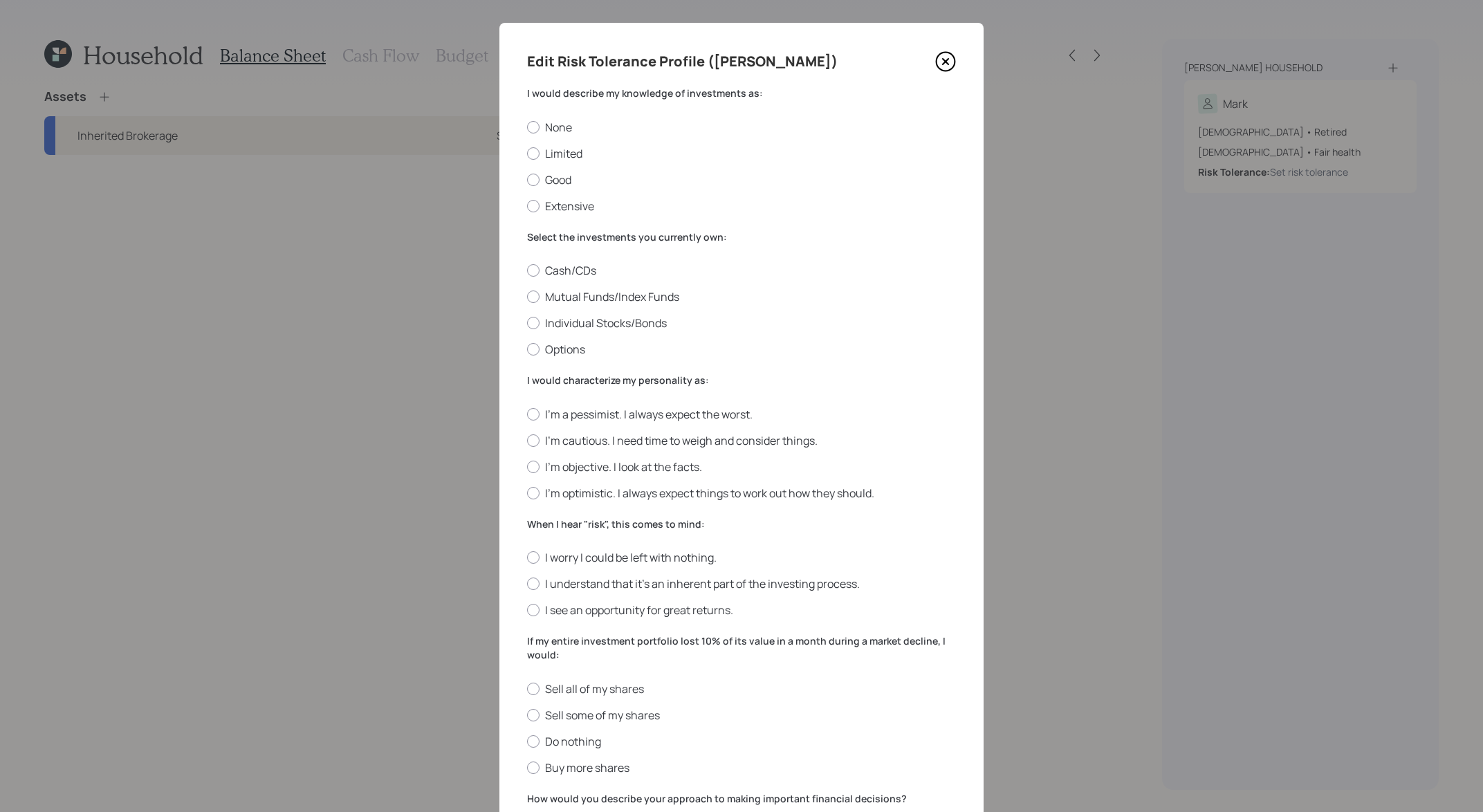
scroll to position [11, 0]
click at [552, 134] on label "None" at bounding box center [741, 128] width 429 height 16
click at [527, 127] on input "None" at bounding box center [527, 127] width 1 height 1
radio input "true"
click at [588, 268] on label "Cash/CDs" at bounding box center [741, 272] width 429 height 16
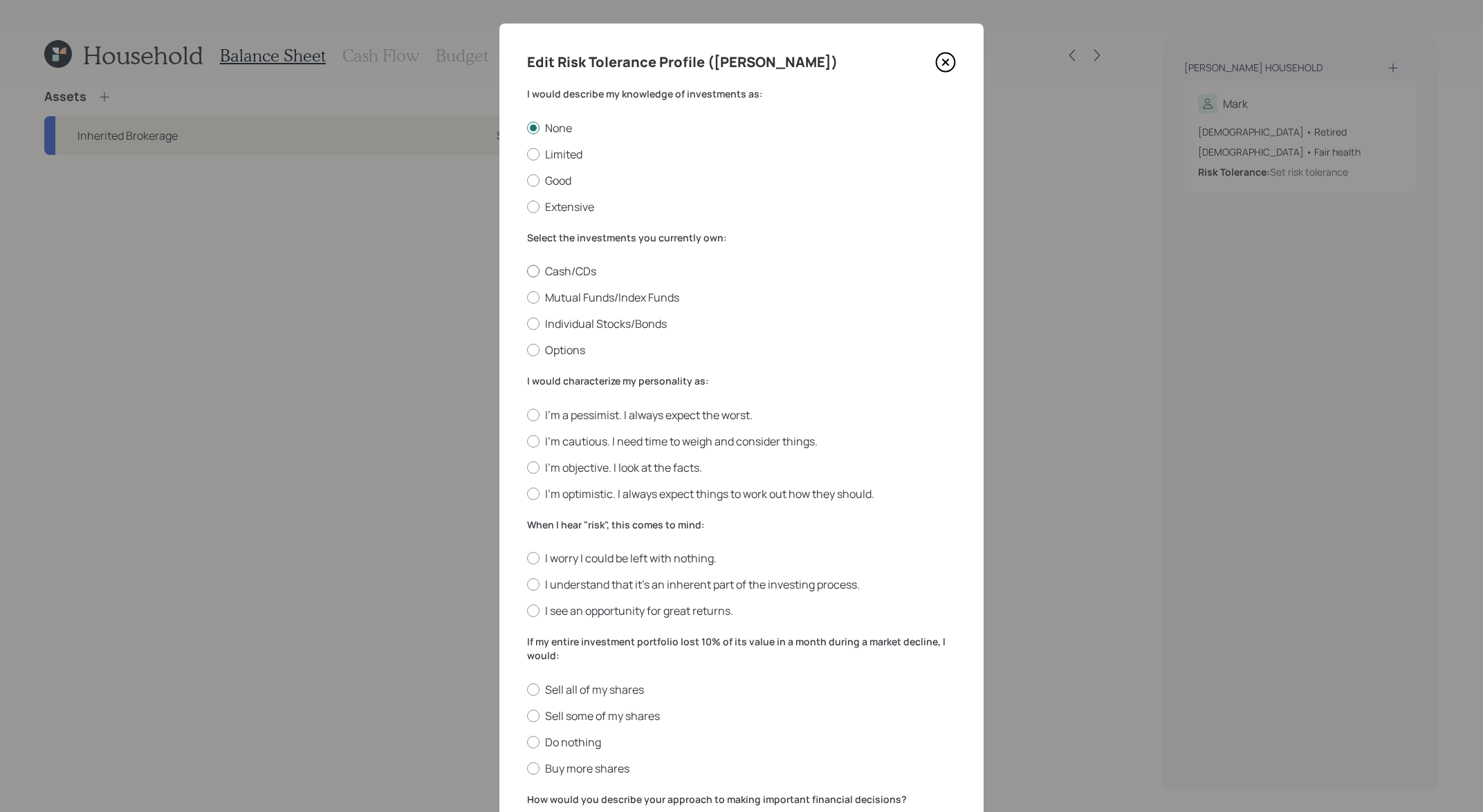
click at [527, 271] on input "Cash/CDs" at bounding box center [527, 271] width 1 height 1
radio input "true"
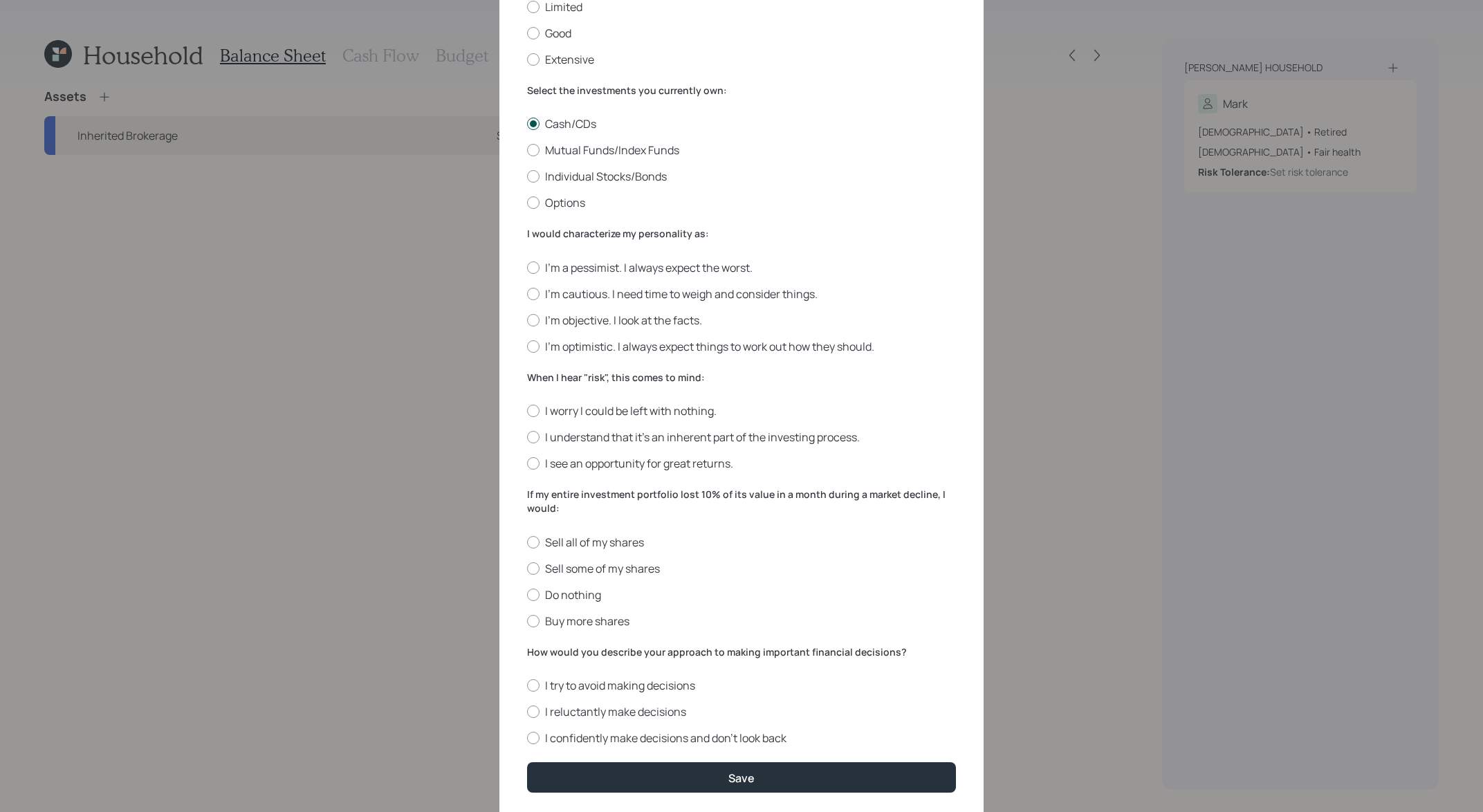
scroll to position [201, 0]
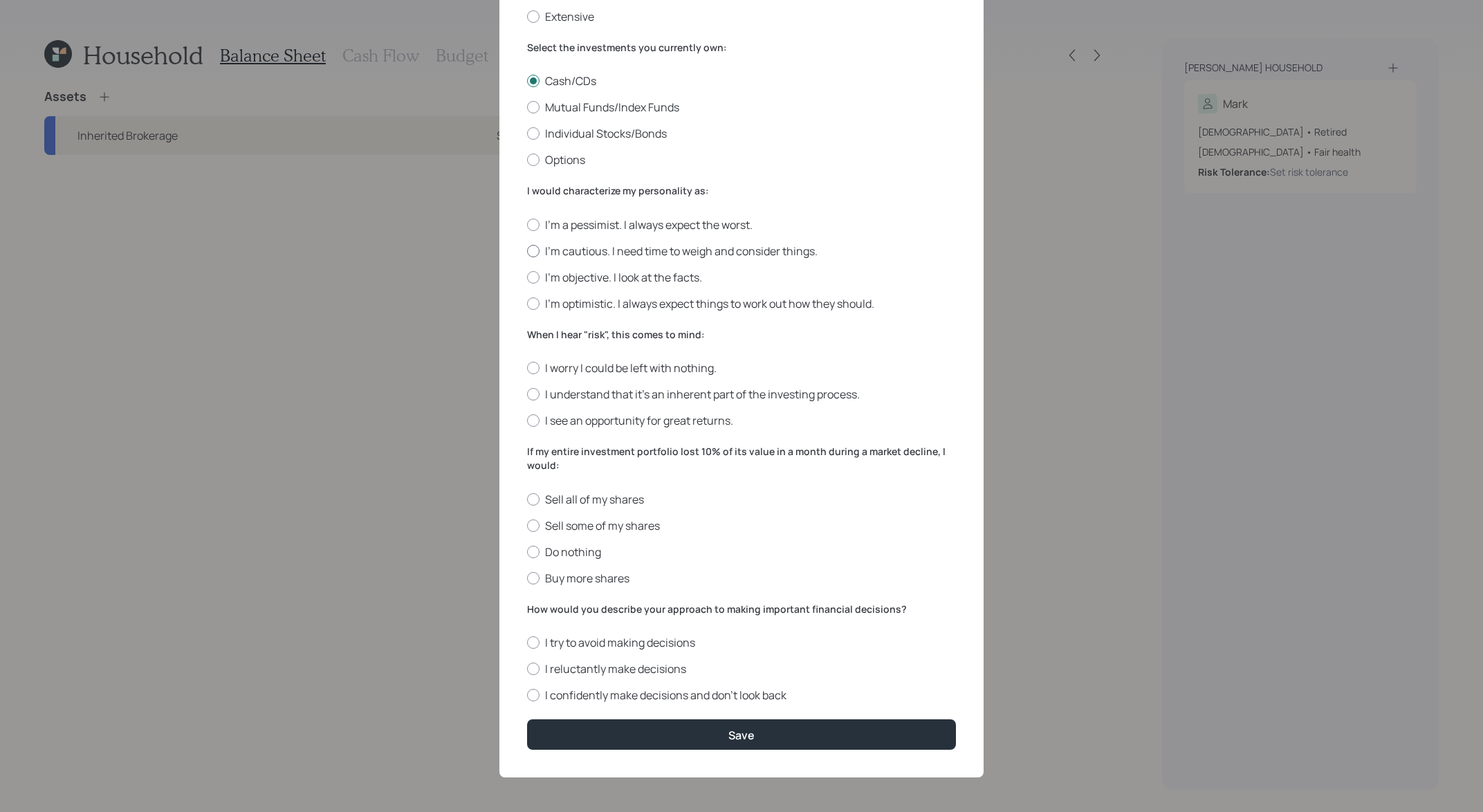
click at [616, 252] on label "I'm cautious. I need time to weigh and consider things." at bounding box center [741, 251] width 429 height 16
click at [527, 251] on input "I'm cautious. I need time to weigh and consider things." at bounding box center [527, 250] width 1 height 1
radio input "true"
click at [602, 377] on div "I worry I could be left with nothing. I understand that it’s an inherent part o…" at bounding box center [741, 393] width 429 height 68
click at [602, 372] on label "I worry I could be left with nothing." at bounding box center [741, 368] width 429 height 16
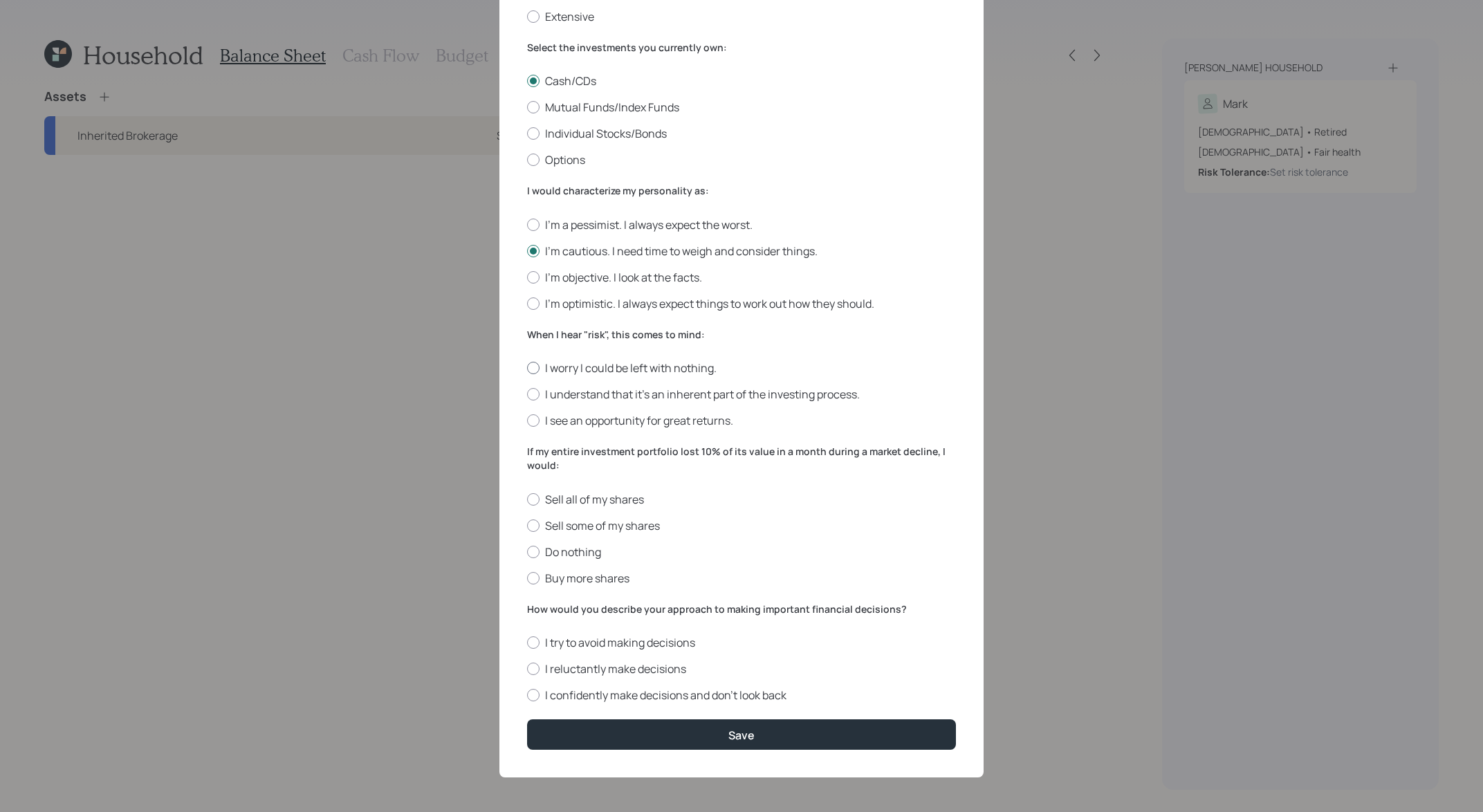
click at [527, 369] on input "I worry I could be left with nothing." at bounding box center [527, 368] width 1 height 1
radio input "true"
drag, startPoint x: 715, startPoint y: 454, endPoint x: 528, endPoint y: 447, distance: 187.1
click at [528, 447] on label "If my entire investment portfolio lost 10% of its value in a month during a mar…" at bounding box center [741, 457] width 429 height 26
click at [735, 468] on label "If my entire investment portfolio lost 10% of its value in a month during a mar…" at bounding box center [741, 457] width 429 height 26
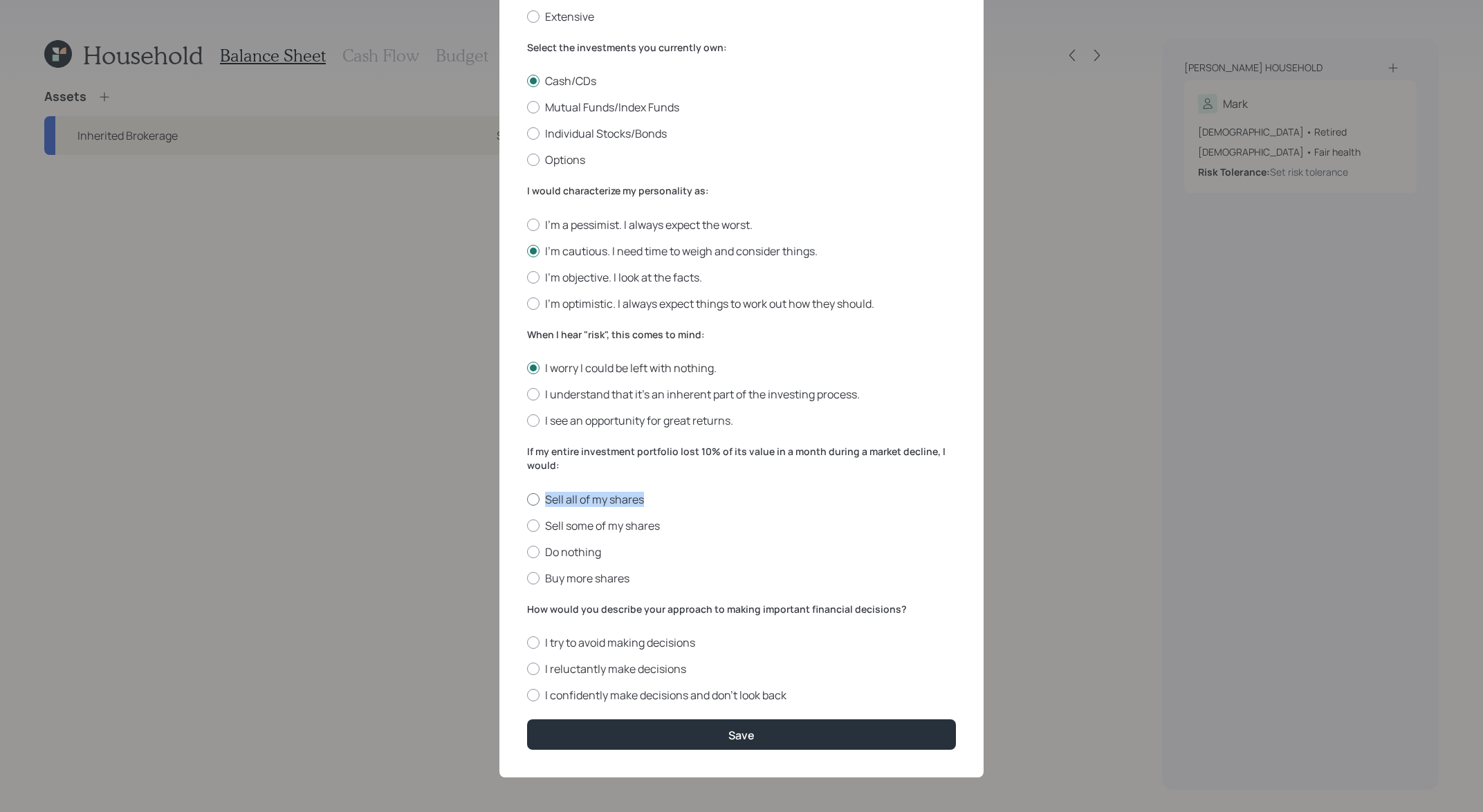
drag, startPoint x: 655, startPoint y: 500, endPoint x: 544, endPoint y: 502, distance: 111.0
click at [544, 502] on label "Sell all of my shares" at bounding box center [741, 499] width 429 height 16
drag, startPoint x: 672, startPoint y: 530, endPoint x: 543, endPoint y: 529, distance: 129.0
click at [543, 529] on label "Sell some of my shares" at bounding box center [741, 526] width 429 height 16
drag, startPoint x: 608, startPoint y: 553, endPoint x: 527, endPoint y: 560, distance: 81.3
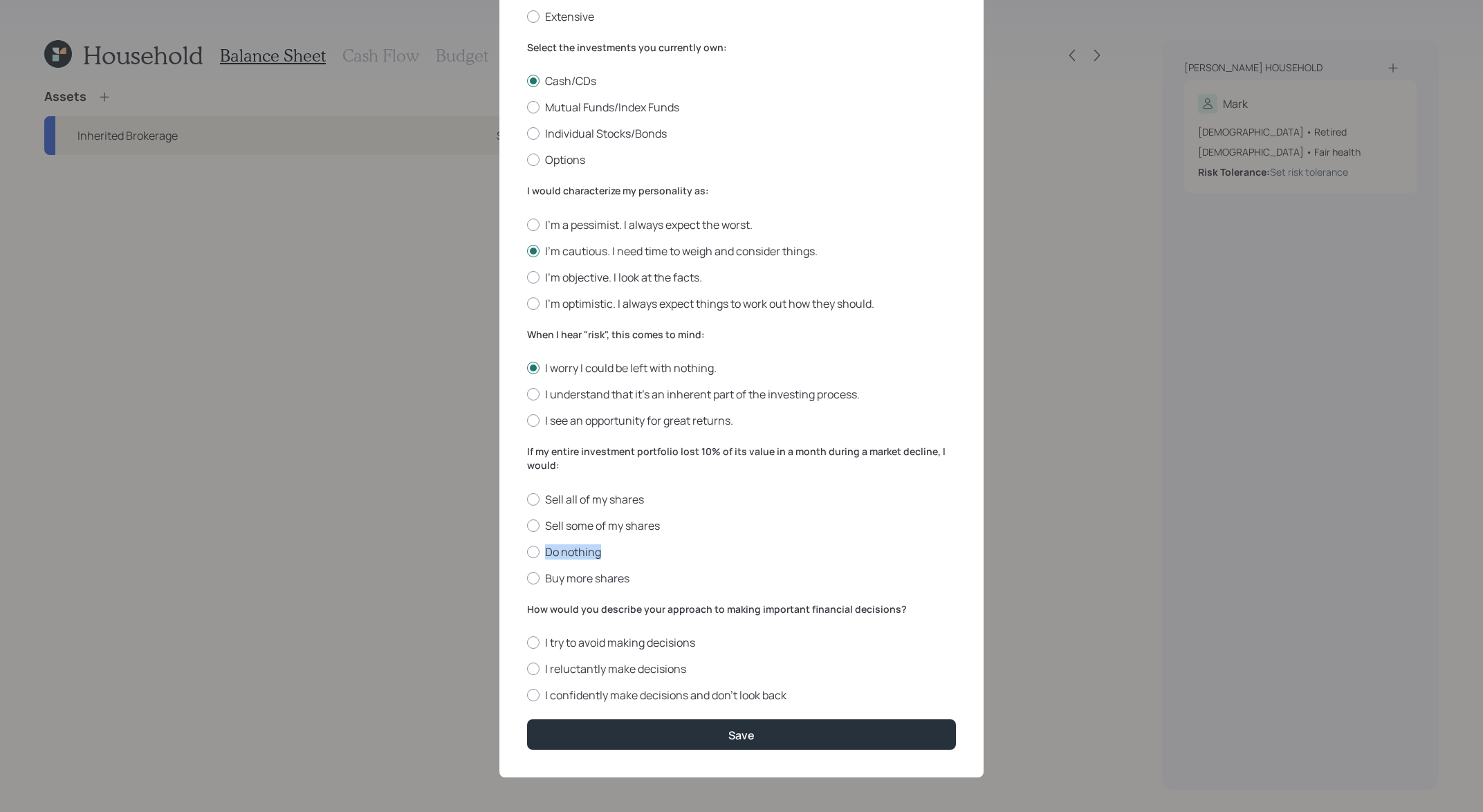
click at [527, 560] on div "Sell all of my shares Sell some of my shares Do nothing Buy more shares" at bounding box center [741, 538] width 429 height 94
drag, startPoint x: 645, startPoint y: 587, endPoint x: 541, endPoint y: 581, distance: 104.2
click at [541, 581] on form "I would describe my knowledge of investments as: None Limited Good Extensive Se…" at bounding box center [741, 323] width 429 height 852
click at [594, 528] on label "Sell some of my shares" at bounding box center [741, 526] width 429 height 16
click at [527, 526] on input "Sell some of my shares" at bounding box center [527, 525] width 1 height 1
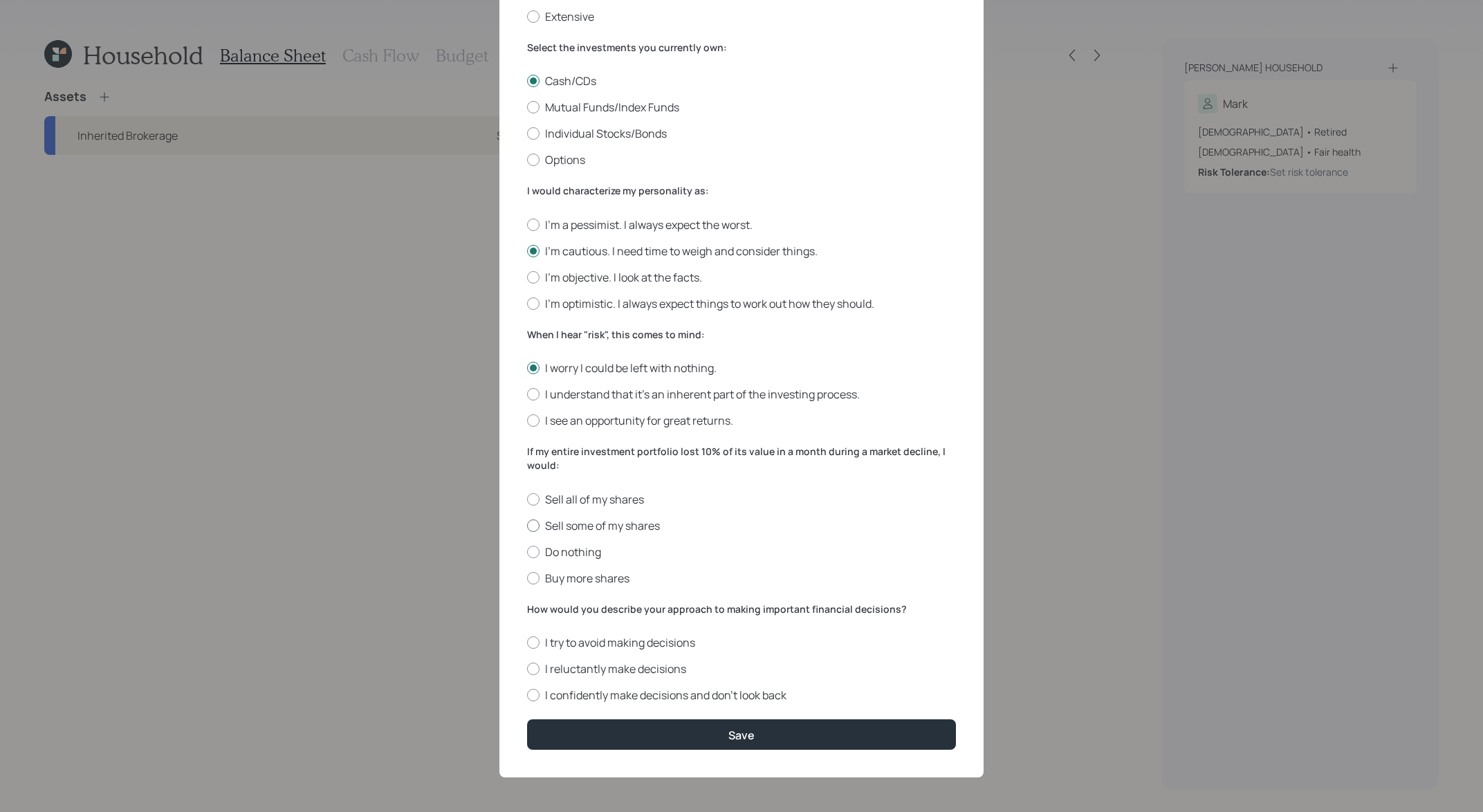
radio input "true"
click at [584, 666] on label "I reluctantly make decisions" at bounding box center [741, 669] width 429 height 16
click at [527, 669] on input "I reluctantly make decisions" at bounding box center [527, 669] width 1 height 1
radio input "true"
click at [648, 736] on button "Save" at bounding box center [741, 734] width 429 height 29
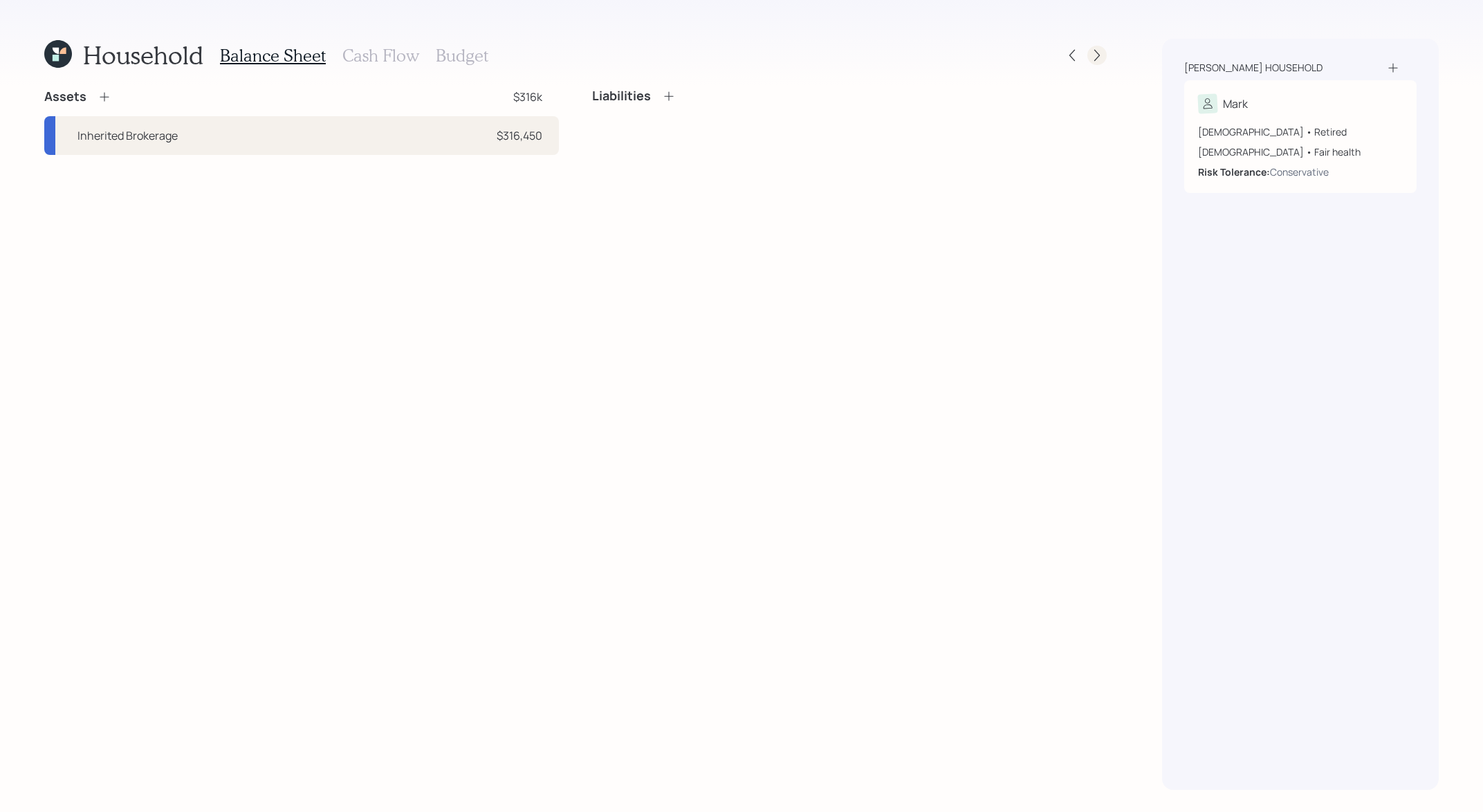
click at [1103, 57] on div at bounding box center [1097, 56] width 20 height 20
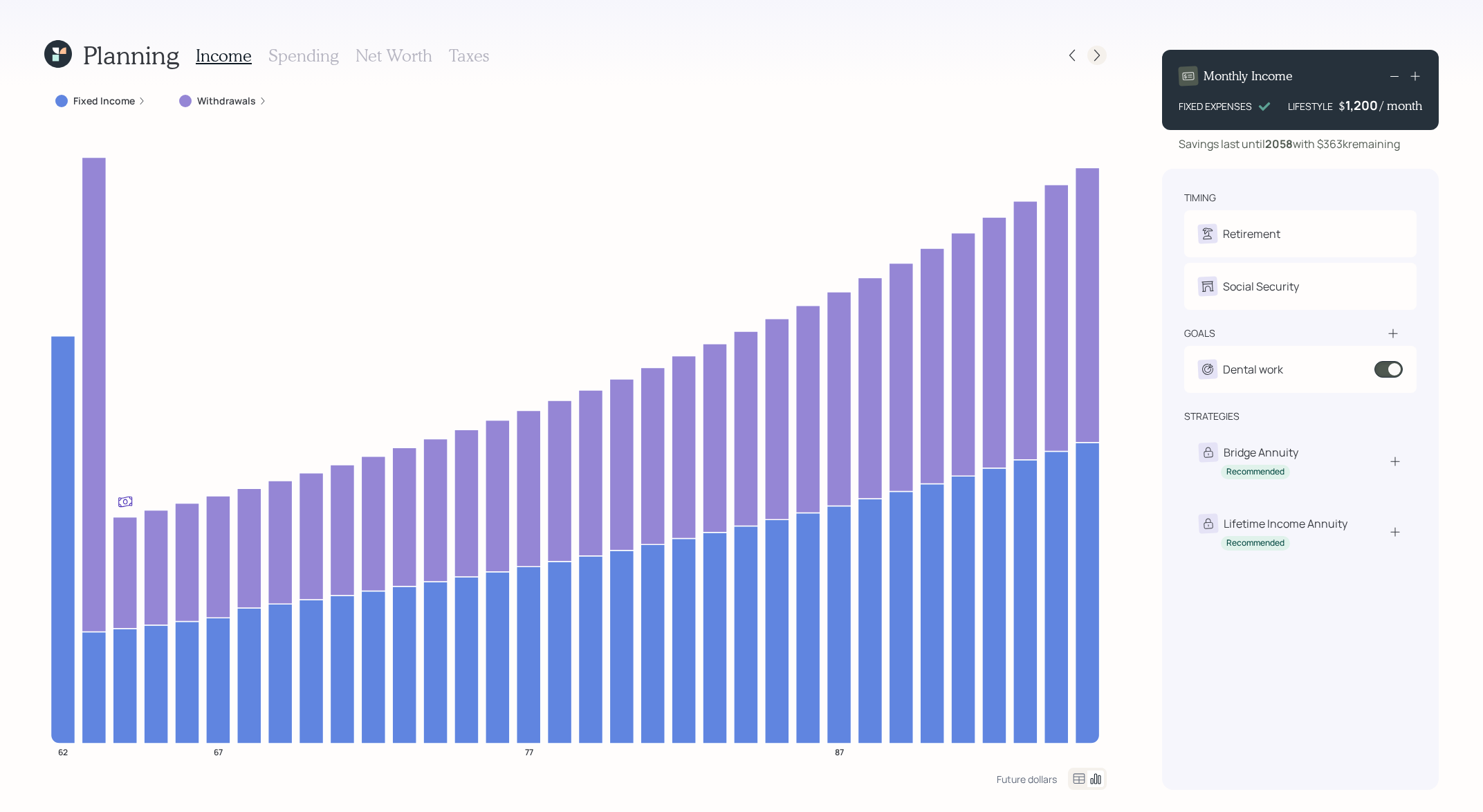
click at [1103, 57] on div at bounding box center [1097, 56] width 20 height 20
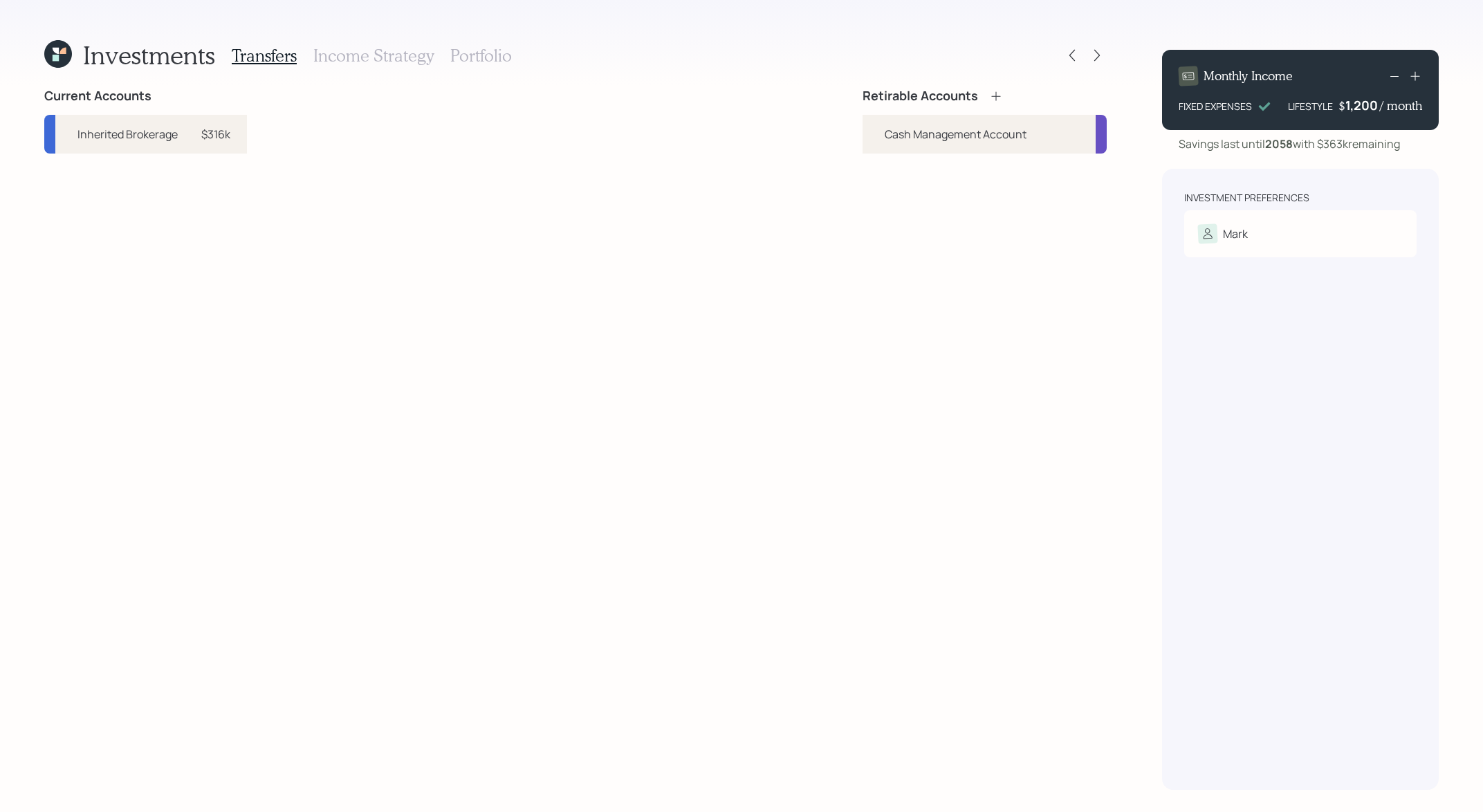
click at [996, 95] on icon at bounding box center [995, 95] width 9 height 9
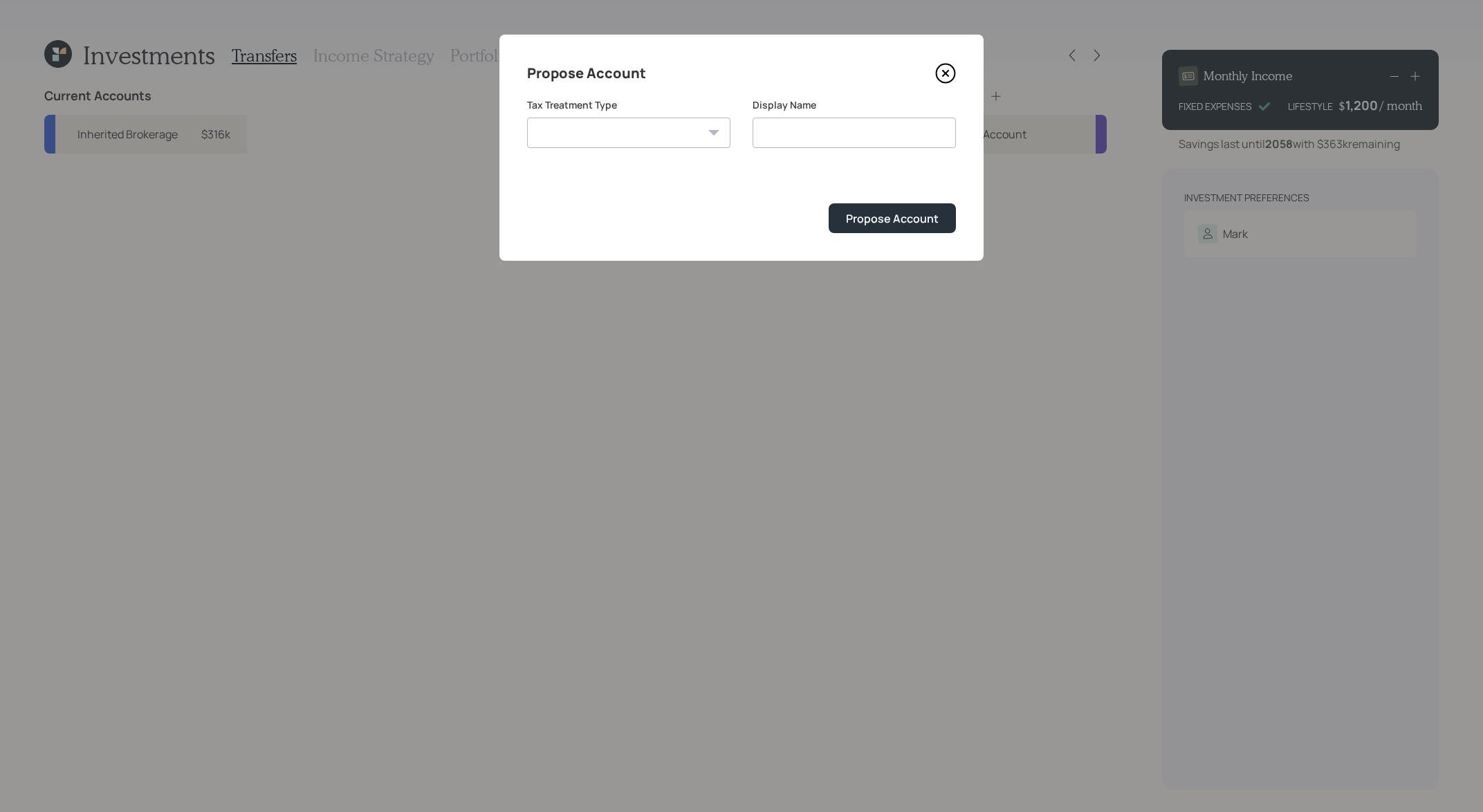
click at [690, 144] on select "[PERSON_NAME] Taxable Traditional" at bounding box center [628, 132] width 203 height 30
select select "taxable"
click at [527, 118] on select "[PERSON_NAME] Taxable Traditional" at bounding box center [628, 132] width 203 height 30
type input "Taxable"
click at [920, 218] on div "Propose Account" at bounding box center [892, 219] width 92 height 16
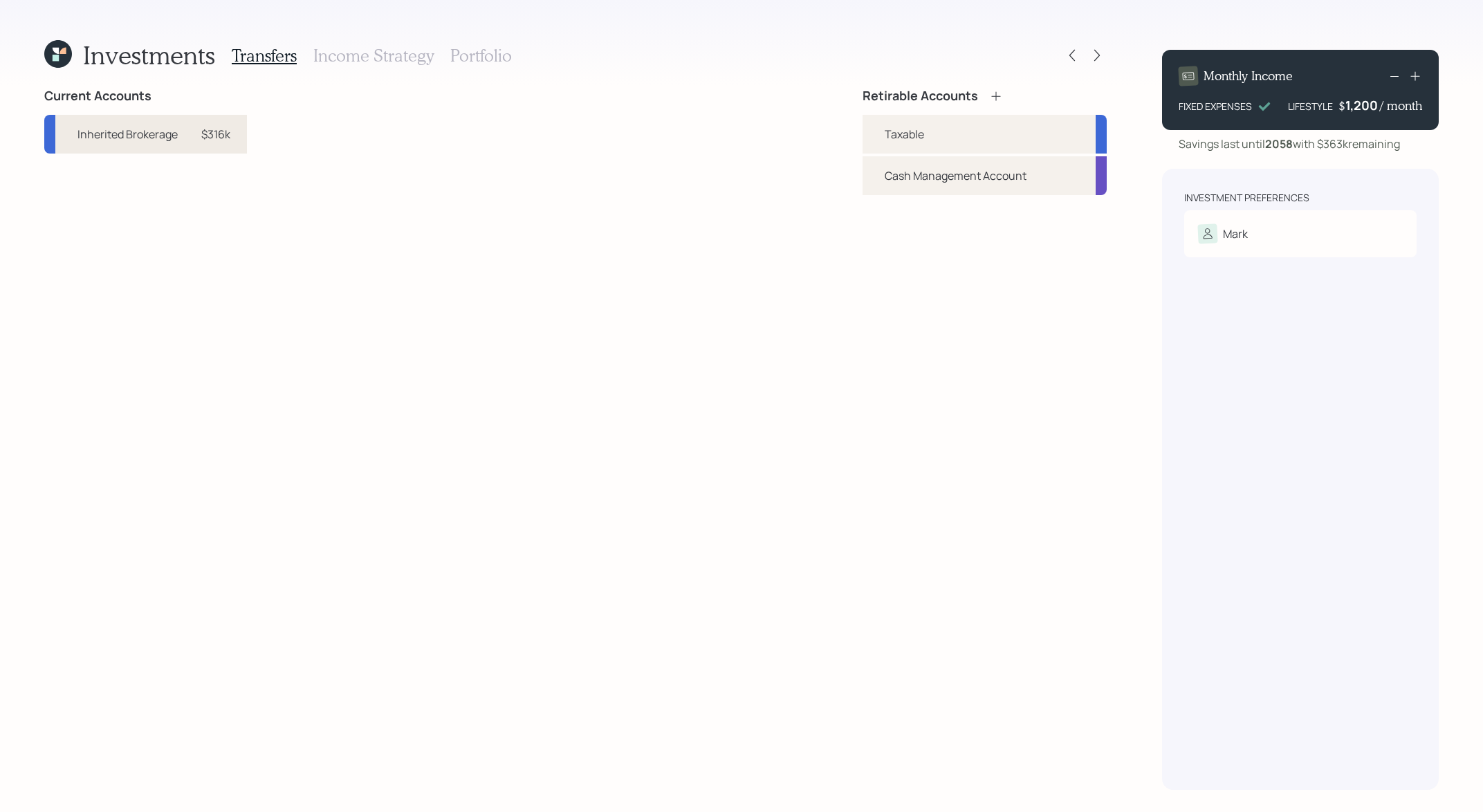
click at [176, 138] on div "Inherited Brokerage" at bounding box center [128, 133] width 100 height 17
click at [956, 144] on div "Taxable" at bounding box center [984, 133] width 244 height 38
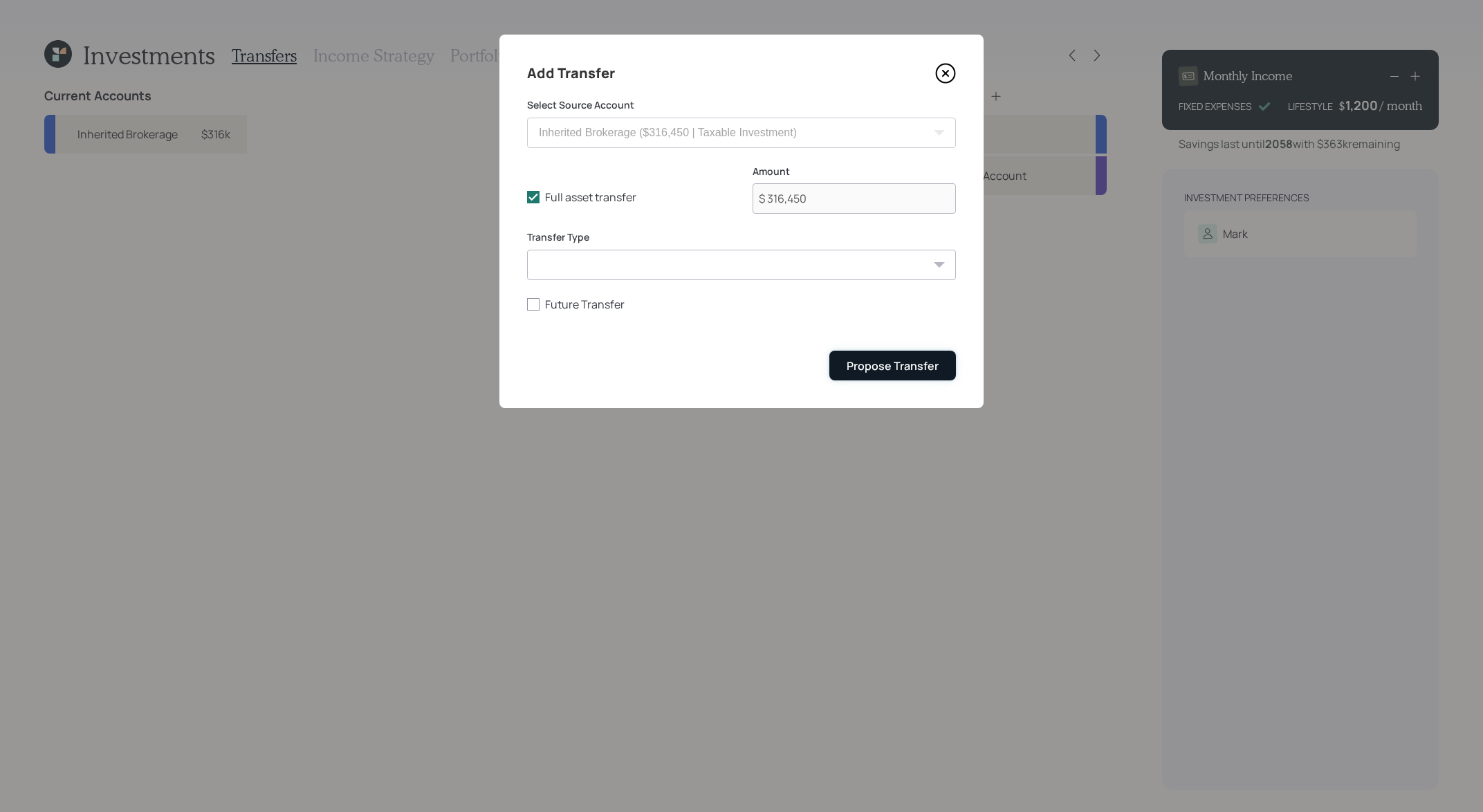
click at [868, 367] on div "Propose Transfer" at bounding box center [893, 366] width 92 height 16
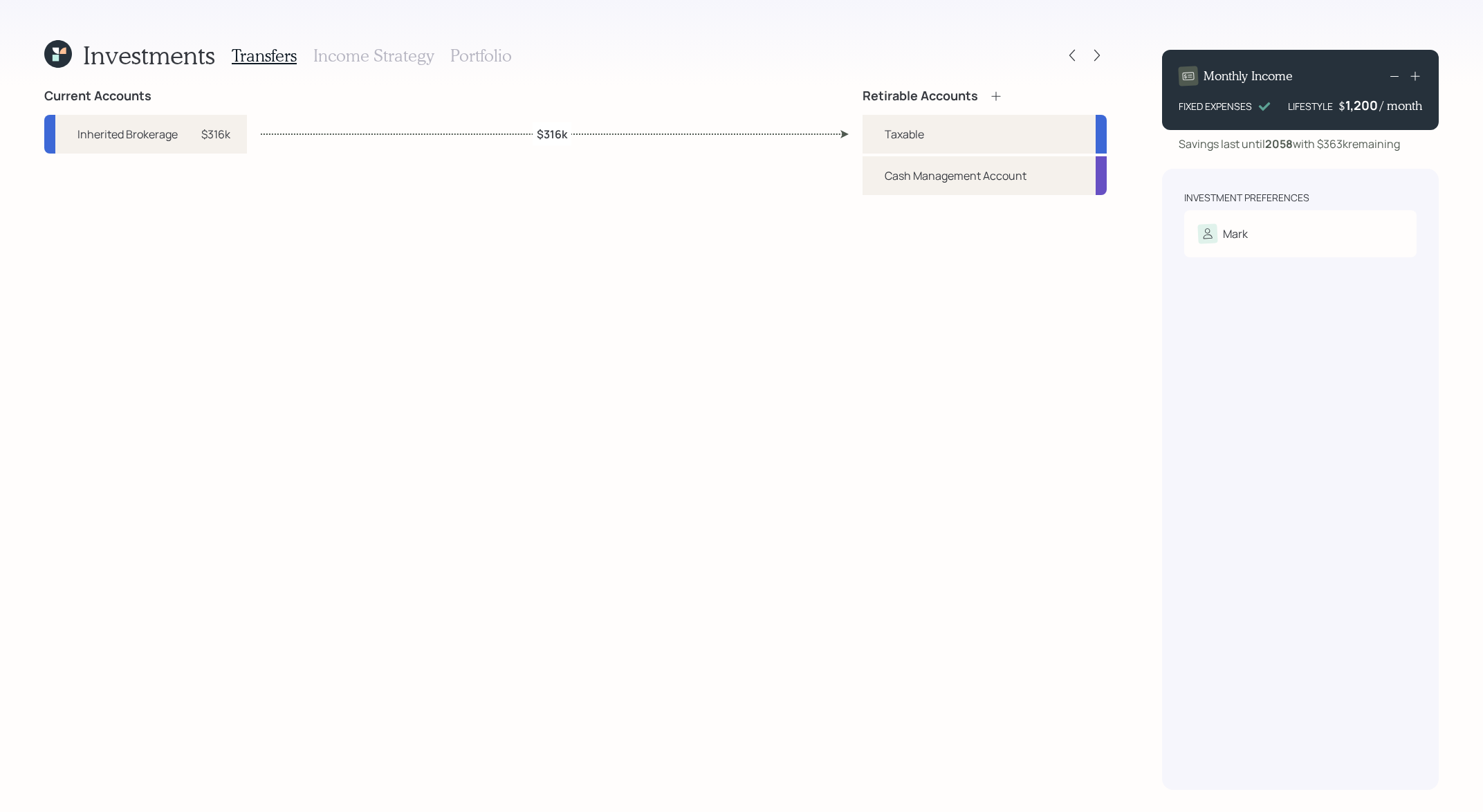
click at [419, 62] on h3 "Income Strategy" at bounding box center [373, 56] width 121 height 20
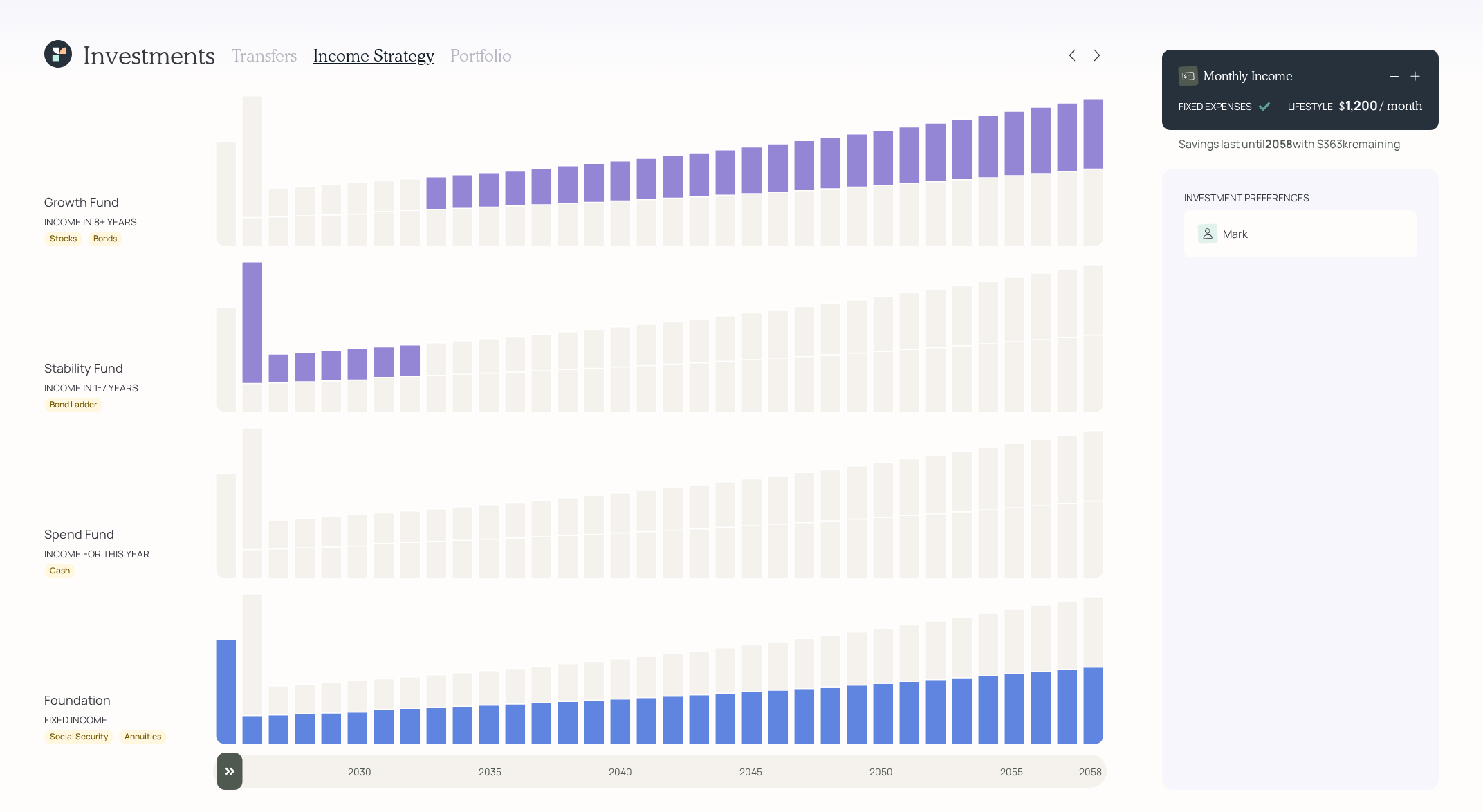
click at [121, 700] on div "Foundation FIXED INCOME" at bounding box center [106, 708] width 125 height 36
drag, startPoint x: 121, startPoint y: 700, endPoint x: 41, endPoint y: 700, distance: 80.0
click at [41, 700] on div "Investments Transfers Income Strategy Portfolio Growth Fund INCOME IN 8+ YEARS …" at bounding box center [742, 406] width 1483 height 812
drag, startPoint x: 132, startPoint y: 212, endPoint x: 26, endPoint y: 207, distance: 106.1
click at [26, 207] on div "Investments Transfers Income Strategy Portfolio Growth Fund INCOME IN 8+ YEARS …" at bounding box center [742, 406] width 1483 height 812
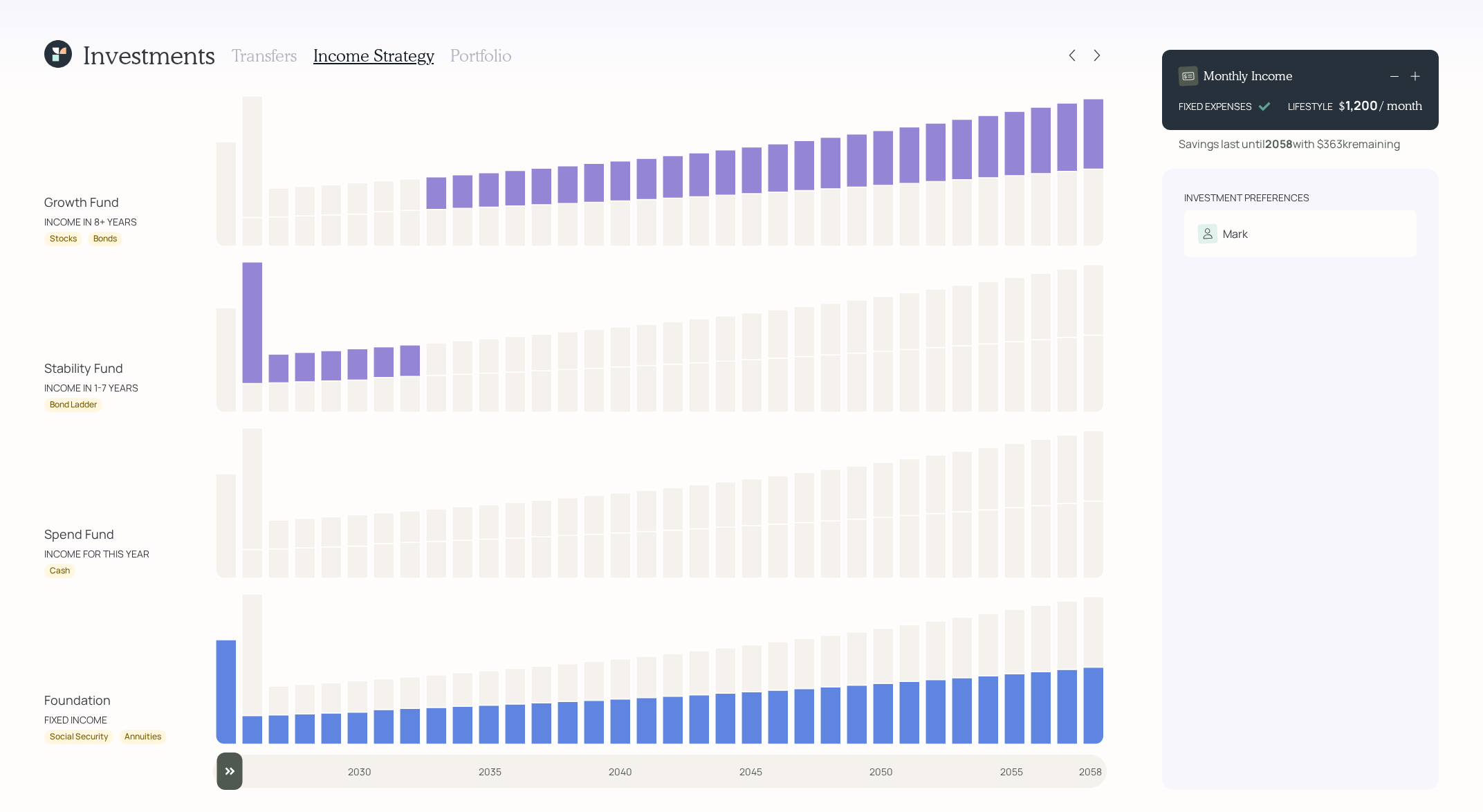
click at [139, 448] on div "Spend Fund INCOME FOR THIS YEAR Cash" at bounding box center [575, 499] width 1062 height 158
drag, startPoint x: 142, startPoint y: 527, endPoint x: 41, endPoint y: 527, distance: 101.0
click at [41, 527] on div "Investments Transfers Income Strategy Portfolio Growth Fund INCOME IN 8+ YEARS …" at bounding box center [742, 406] width 1483 height 812
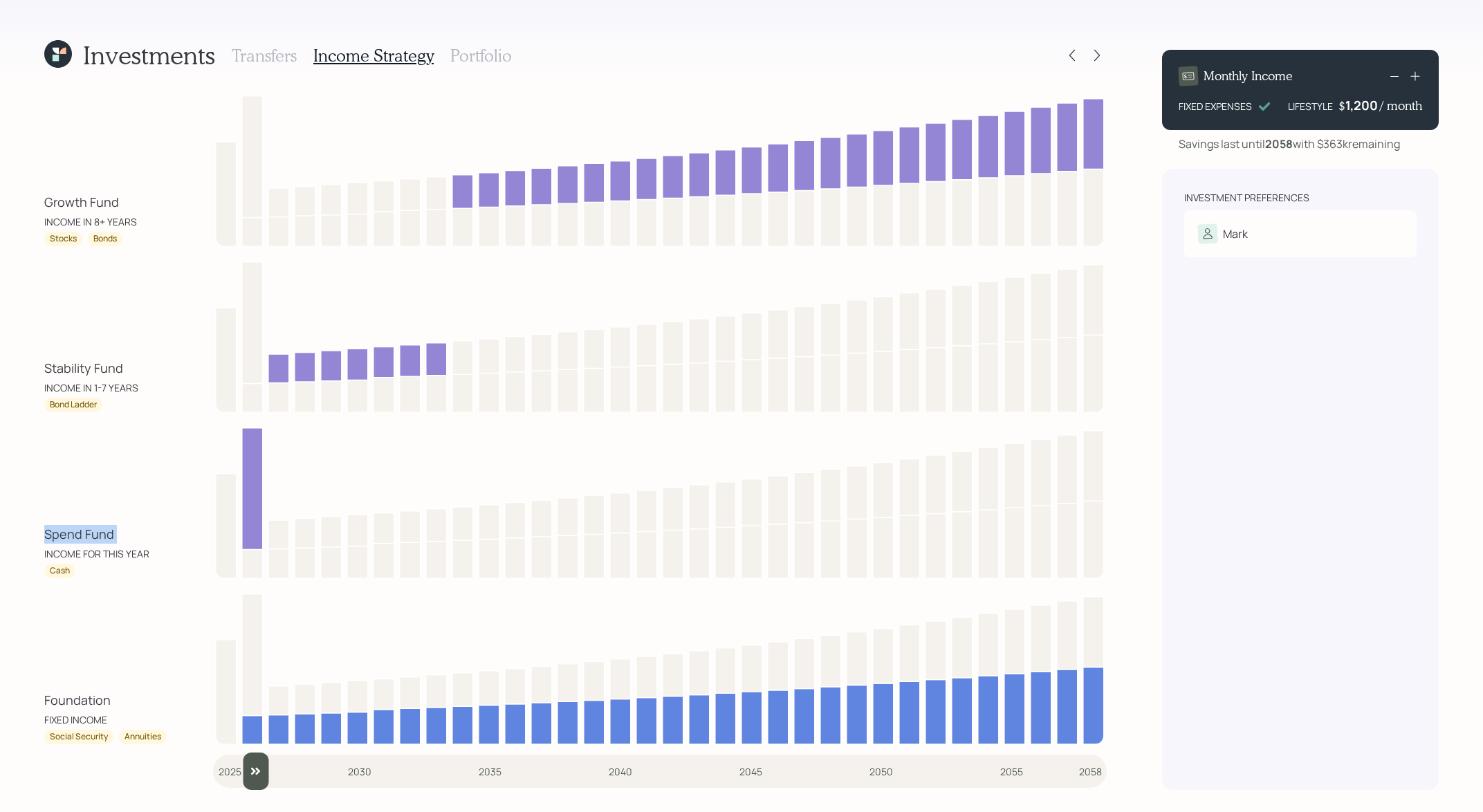
drag, startPoint x: 229, startPoint y: 771, endPoint x: 237, endPoint y: 771, distance: 8.0
click at [237, 771] on input "slider" at bounding box center [659, 771] width 894 height 37
click at [83, 504] on div "Spend Fund INCOME FOR THIS YEAR Cash" at bounding box center [575, 499] width 1062 height 158
drag, startPoint x: 116, startPoint y: 531, endPoint x: 51, endPoint y: 531, distance: 65.0
click at [51, 531] on div "Spend Fund INCOME FOR THIS YEAR" at bounding box center [106, 542] width 125 height 36
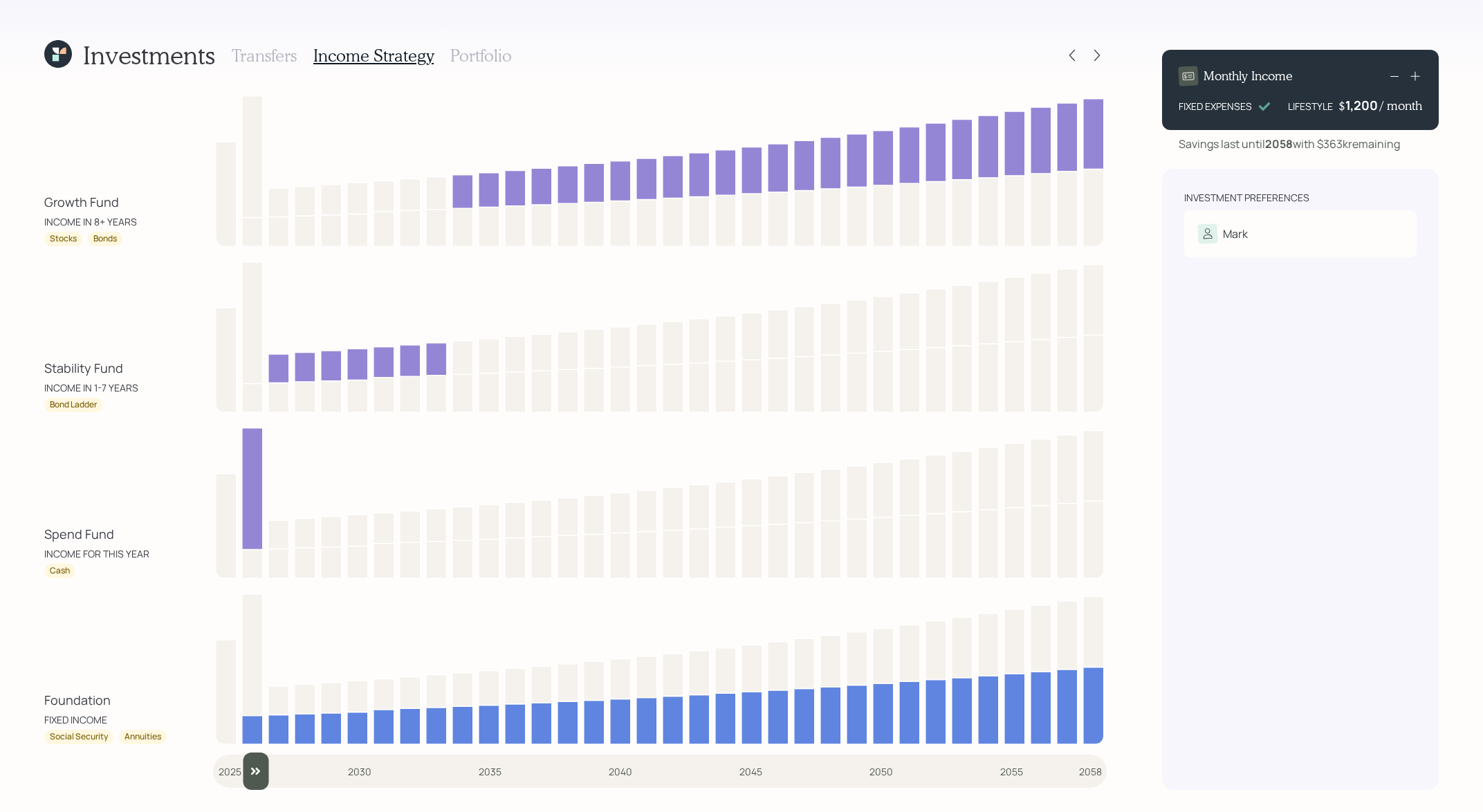
click at [96, 538] on div "Spend Fund" at bounding box center [78, 533] width 70 height 19
drag, startPoint x: 132, startPoint y: 375, endPoint x: 34, endPoint y: 374, distance: 98.0
click at [34, 374] on div "Investments Transfers Income Strategy Portfolio Growth Fund INCOME IN 8+ YEARS …" at bounding box center [742, 406] width 1483 height 812
click at [114, 378] on div "Stability Fund INCOME IN 1-7 YEARS" at bounding box center [106, 377] width 125 height 36
click at [128, 365] on div "Stability Fund INCOME IN 1-7 YEARS" at bounding box center [106, 377] width 125 height 36
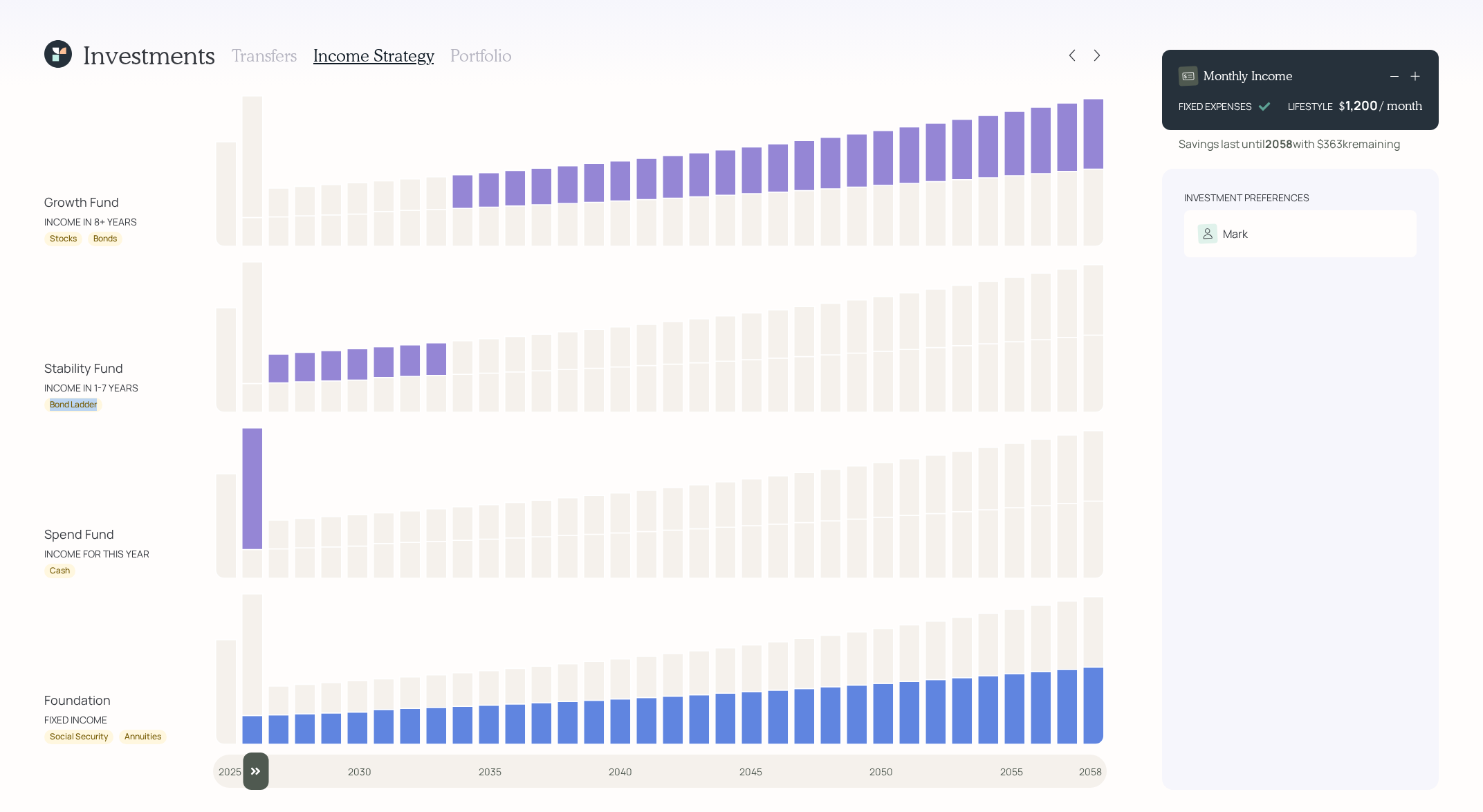
drag, startPoint x: 114, startPoint y: 407, endPoint x: 50, endPoint y: 407, distance: 64.0
click at [50, 407] on div "Bond Ladder" at bounding box center [106, 404] width 125 height 15
click at [126, 377] on div "Stability Fund INCOME IN 1-7 YEARS" at bounding box center [106, 377] width 125 height 36
drag, startPoint x: 128, startPoint y: 205, endPoint x: 36, endPoint y: 207, distance: 92.0
click at [36, 207] on div "Investments Transfers Income Strategy Portfolio Growth Fund INCOME IN 8+ YEARS …" at bounding box center [742, 406] width 1483 height 812
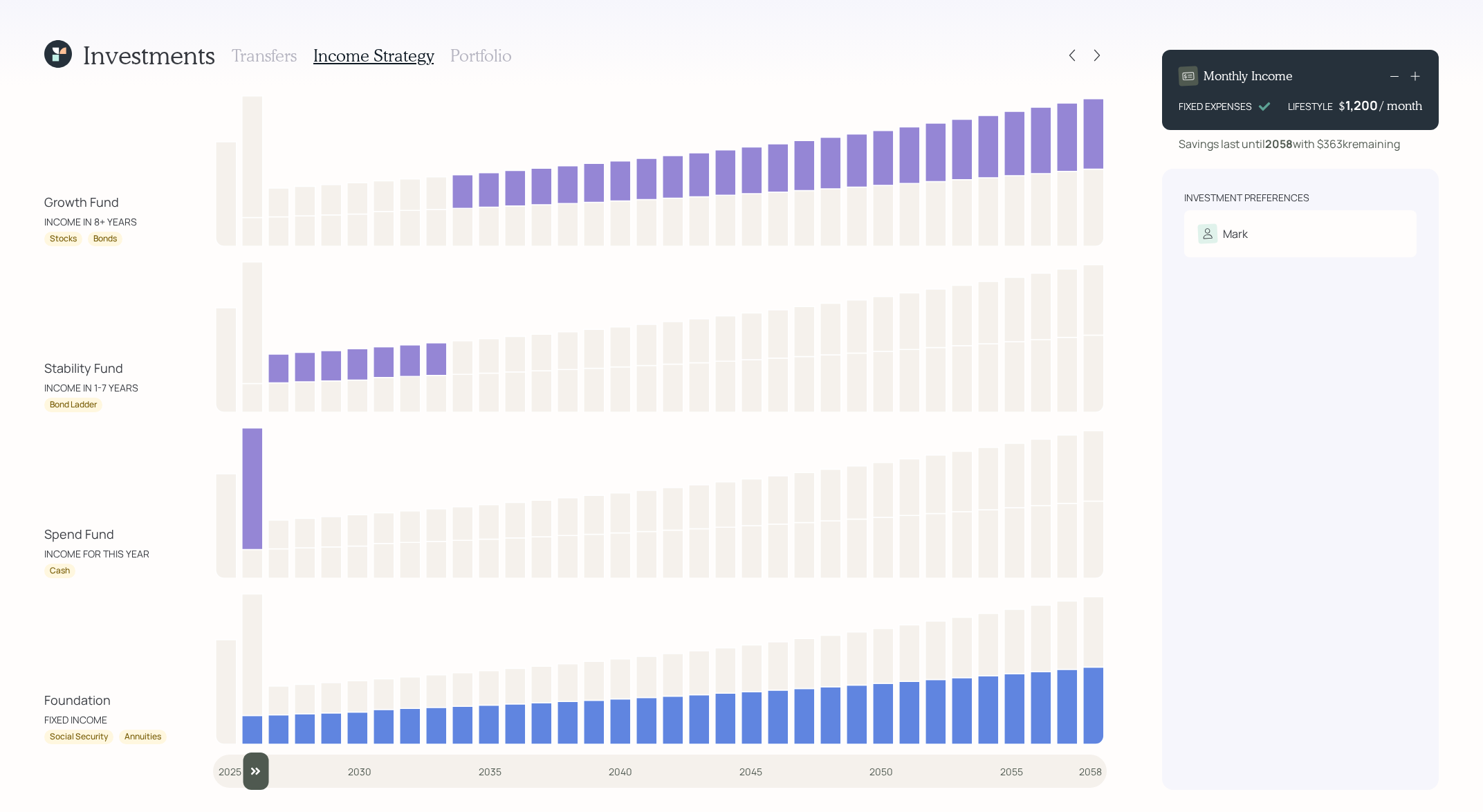
click at [58, 210] on div "Growth Fund" at bounding box center [81, 202] width 75 height 19
drag, startPoint x: 142, startPoint y: 535, endPoint x: 3, endPoint y: 533, distance: 139.0
click at [3, 533] on div "Investments Transfers Income Strategy Portfolio Growth Fund INCOME IN 8+ YEARS …" at bounding box center [742, 406] width 1483 height 812
drag, startPoint x: 144, startPoint y: 371, endPoint x: 32, endPoint y: 371, distance: 112.0
click at [32, 371] on div "Investments Transfers Income Strategy Portfolio Growth Fund INCOME IN 8+ YEARS …" at bounding box center [742, 406] width 1483 height 812
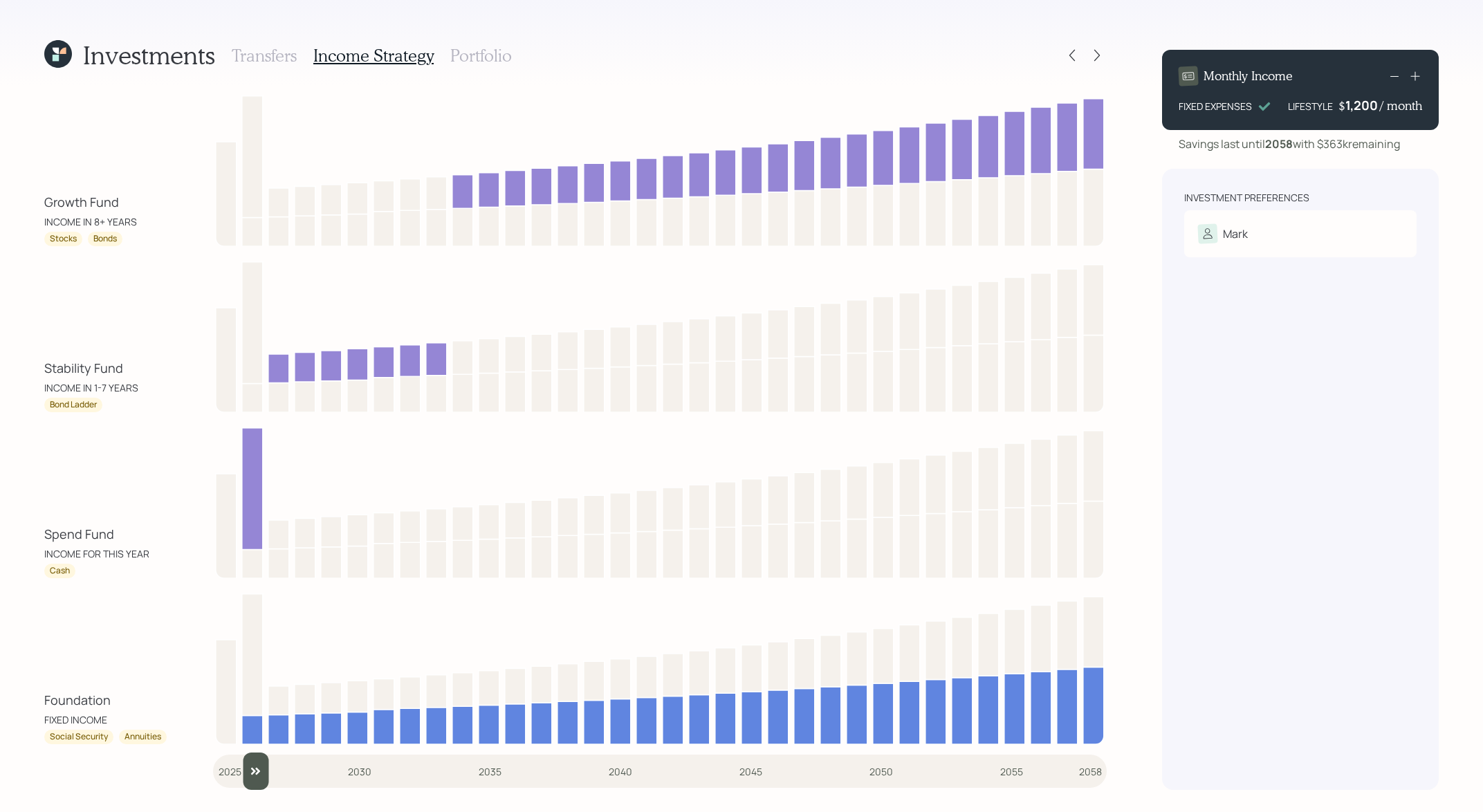
drag, startPoint x: 113, startPoint y: 188, endPoint x: 139, endPoint y: 188, distance: 26.0
click at [113, 188] on div "Growth Fund INCOME IN 8+ YEARS Stocks Bonds" at bounding box center [575, 167] width 1062 height 158
drag, startPoint x: 252, startPoint y: 772, endPoint x: 265, endPoint y: 772, distance: 13.0
click at [265, 772] on input "slider" at bounding box center [659, 771] width 894 height 37
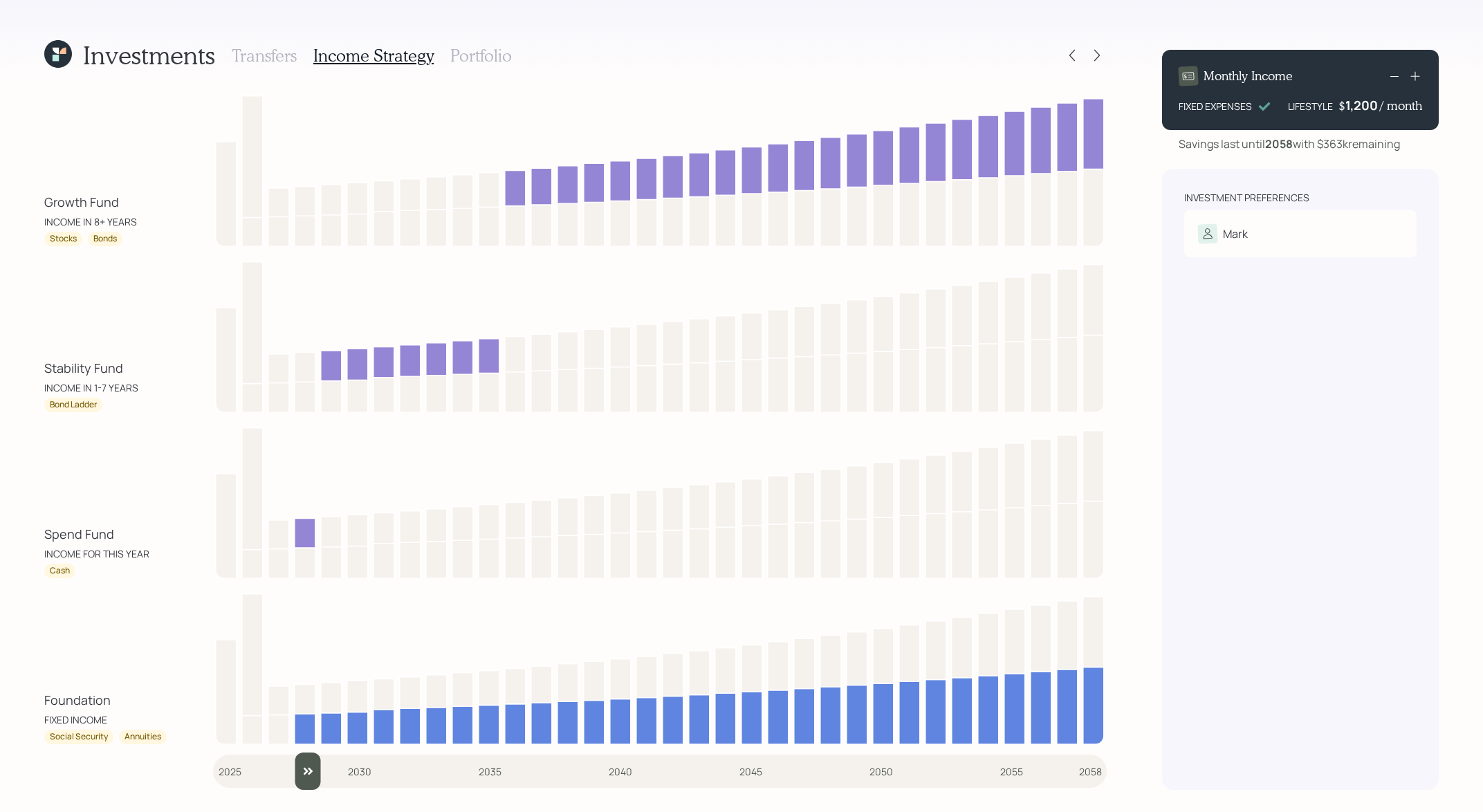
drag, startPoint x: 281, startPoint y: 776, endPoint x: 289, endPoint y: 776, distance: 8.0
type input "2028"
click at [289, 776] on input "slider" at bounding box center [659, 771] width 894 height 37
click at [487, 58] on h3 "Portfolio" at bounding box center [481, 56] width 62 height 20
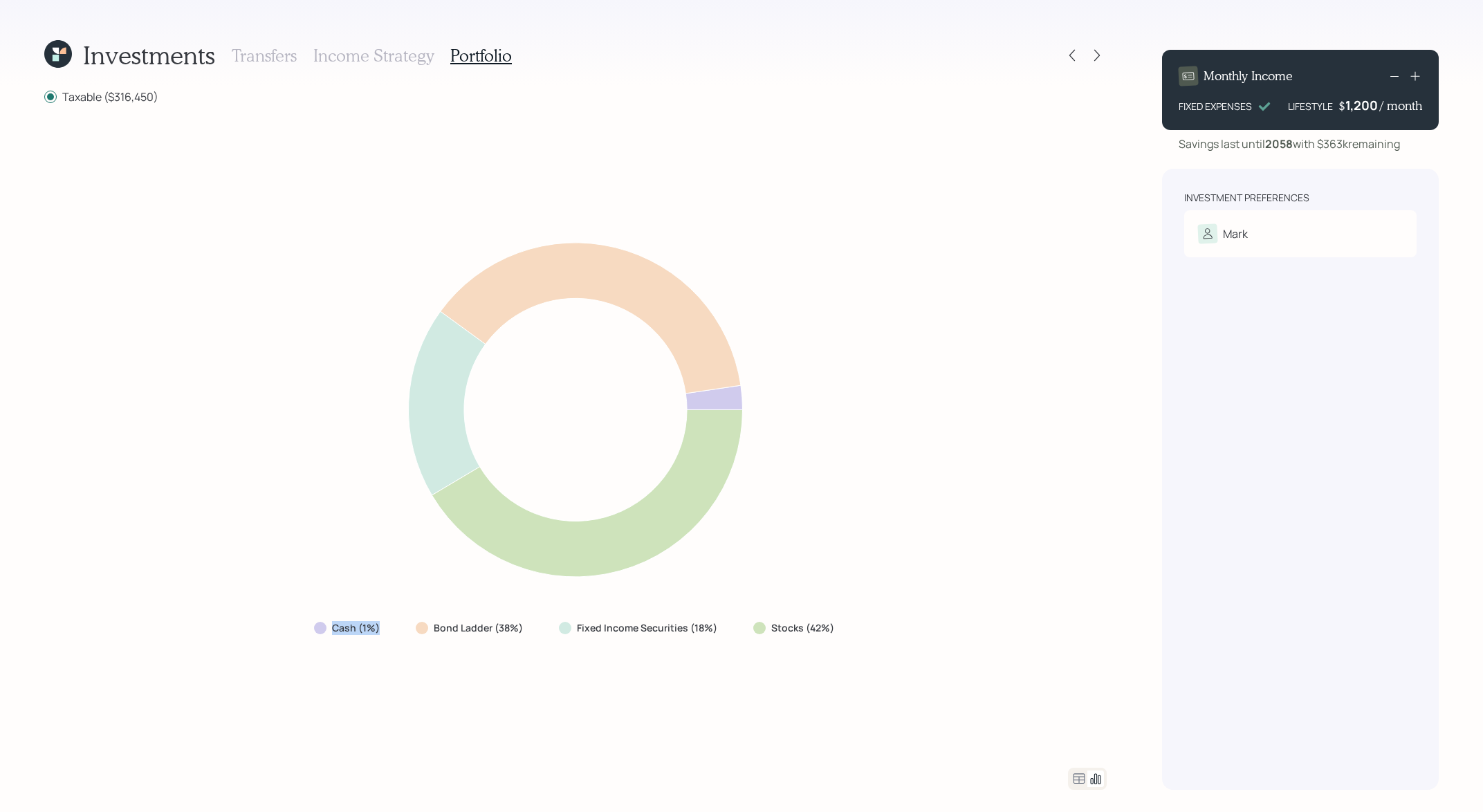
drag, startPoint x: 384, startPoint y: 628, endPoint x: 301, endPoint y: 630, distance: 83.0
click at [301, 630] on div "Cash (1%) Bond Ladder (38%) Fixed Income Securities (18%) Stocks (42%)" at bounding box center [575, 435] width 1062 height 630
drag, startPoint x: 546, startPoint y: 632, endPoint x: 433, endPoint y: 634, distance: 113.0
click at [433, 634] on div "Cash (1%) Bond Ladder (38%) Fixed Income Securities (18%) Stocks (42%)" at bounding box center [576, 628] width 545 height 25
drag, startPoint x: 847, startPoint y: 620, endPoint x: 761, endPoint y: 627, distance: 86.3
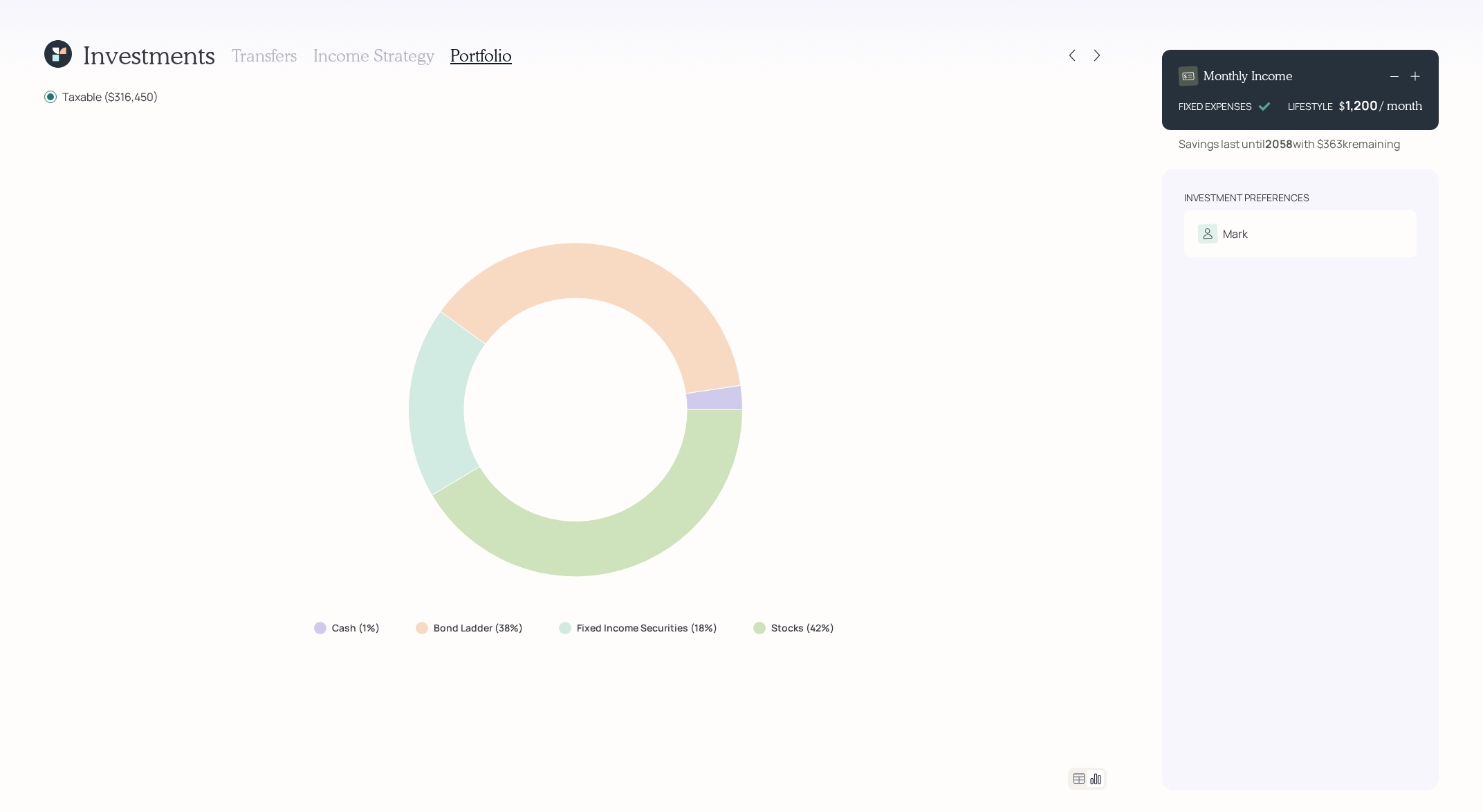
click at [761, 627] on div "Cash (1%) Bond Ladder (38%) Fixed Income Securities (18%) Stocks (42%)" at bounding box center [575, 435] width 1062 height 630
drag, startPoint x: 731, startPoint y: 632, endPoint x: 584, endPoint y: 634, distance: 147.0
click at [584, 634] on div "Cash (1%) Bond Ladder (38%) Fixed Income Securities (18%) Stocks (42%)" at bounding box center [576, 628] width 545 height 25
click at [584, 634] on label "Fixed Income Securities (18%)" at bounding box center [646, 628] width 140 height 14
click at [1083, 780] on icon at bounding box center [1079, 778] width 12 height 11
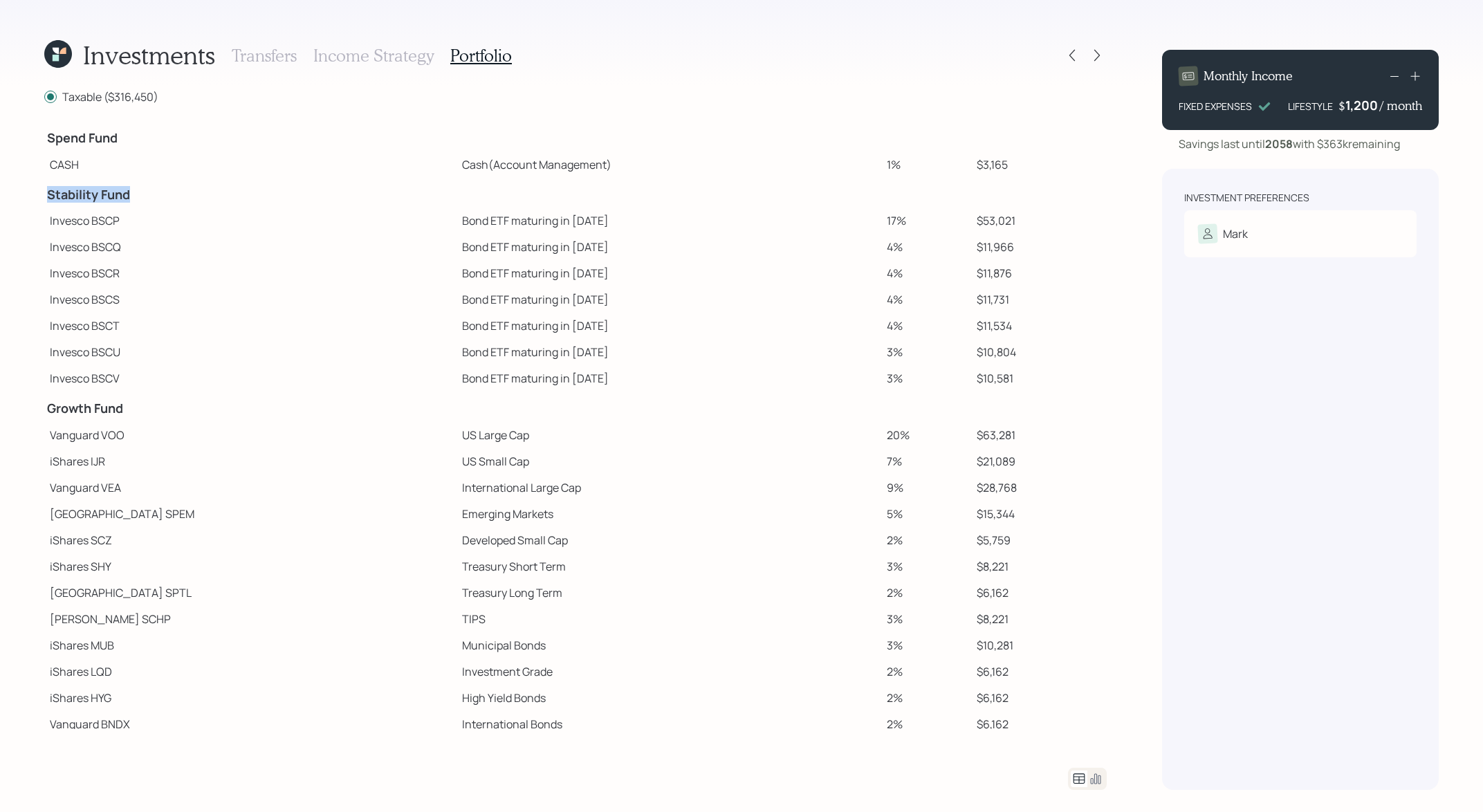
drag, startPoint x: 140, startPoint y: 198, endPoint x: 45, endPoint y: 196, distance: 95.0
click at [45, 196] on td "Stability Fund" at bounding box center [250, 192] width 412 height 30
click at [489, 226] on td "Bond ETF maturing in [DATE]" at bounding box center [668, 221] width 425 height 26
drag, startPoint x: 1005, startPoint y: 221, endPoint x: 944, endPoint y: 224, distance: 61.1
click at [944, 224] on tr "Invesco BSCP Bond ETF maturing in [DATE] 17% $53,021" at bounding box center [575, 221] width 1062 height 26
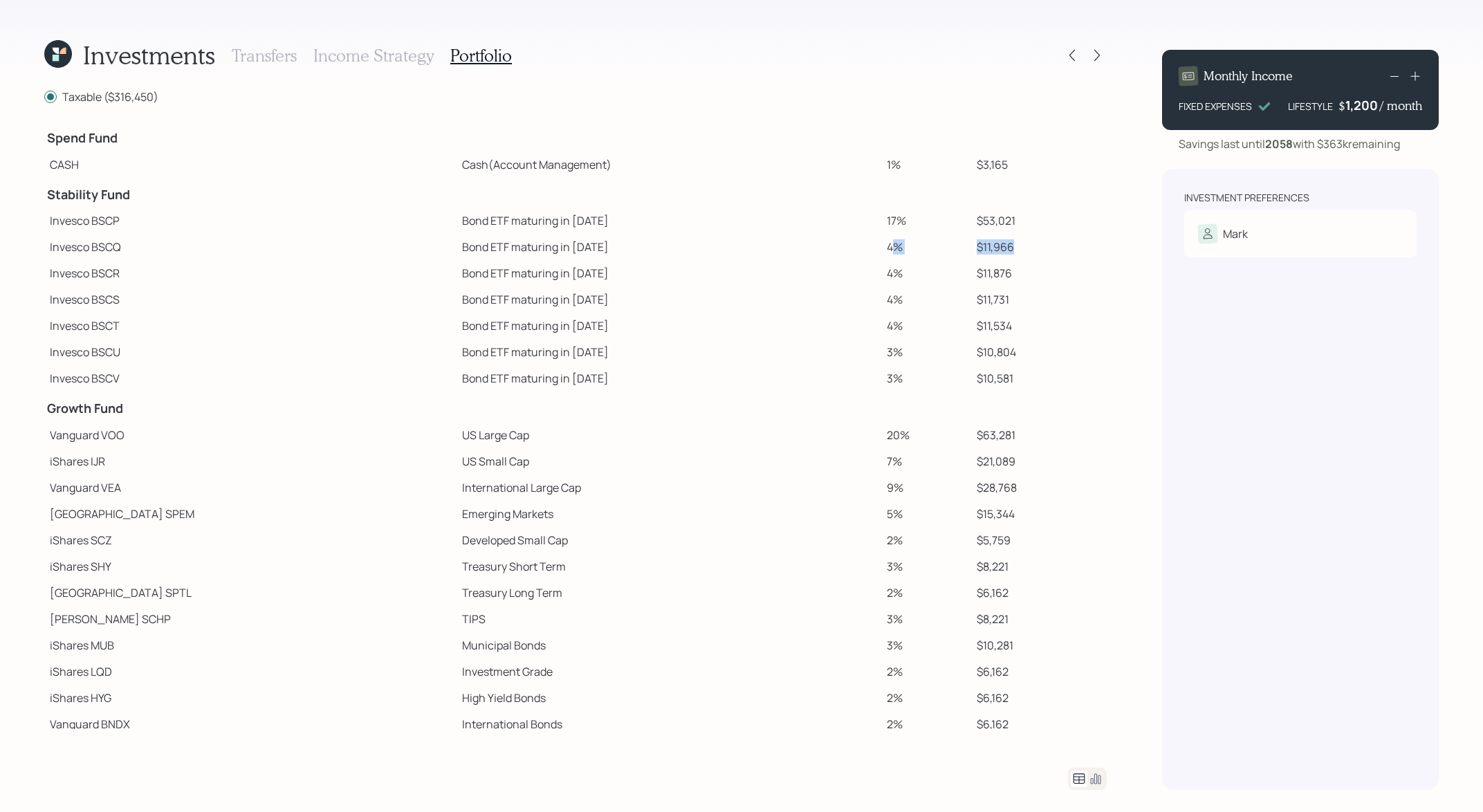
drag, startPoint x: 1006, startPoint y: 245, endPoint x: 859, endPoint y: 252, distance: 147.2
click at [859, 252] on tr "Invesco BSCQ Bond ETF maturing in [DATE] 4% $11,966" at bounding box center [575, 246] width 1062 height 26
drag, startPoint x: 1000, startPoint y: 263, endPoint x: 931, endPoint y: 264, distance: 69.0
click at [931, 264] on tr "Invesco BSCR Bond ETF maturing in [DATE] 4% $11,876" at bounding box center [575, 273] width 1062 height 26
drag, startPoint x: 1032, startPoint y: 288, endPoint x: 950, endPoint y: 301, distance: 83.0
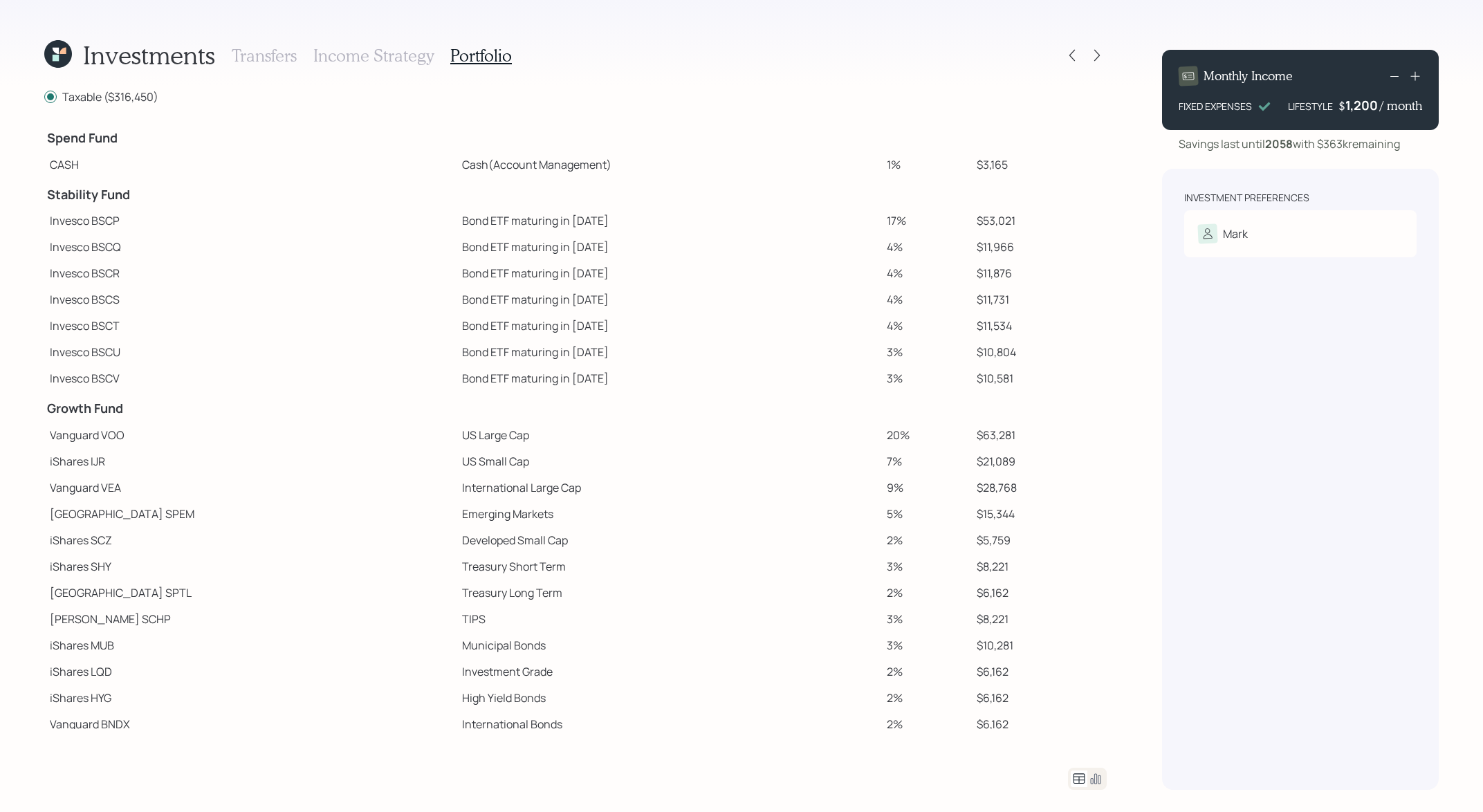
click at [948, 301] on tr "Invesco BSCS Bond ETF maturing in [DATE] 4% $11,731" at bounding box center [575, 299] width 1062 height 26
drag, startPoint x: 1026, startPoint y: 330, endPoint x: 947, endPoint y: 325, distance: 79.2
click at [947, 325] on tr "Invesco BSCT Bond ETF maturing in [DATE] 4% $11,534" at bounding box center [575, 326] width 1062 height 26
drag, startPoint x: 1000, startPoint y: 348, endPoint x: 962, endPoint y: 348, distance: 38.0
click at [971, 348] on td "$10,804" at bounding box center [1039, 351] width 135 height 26
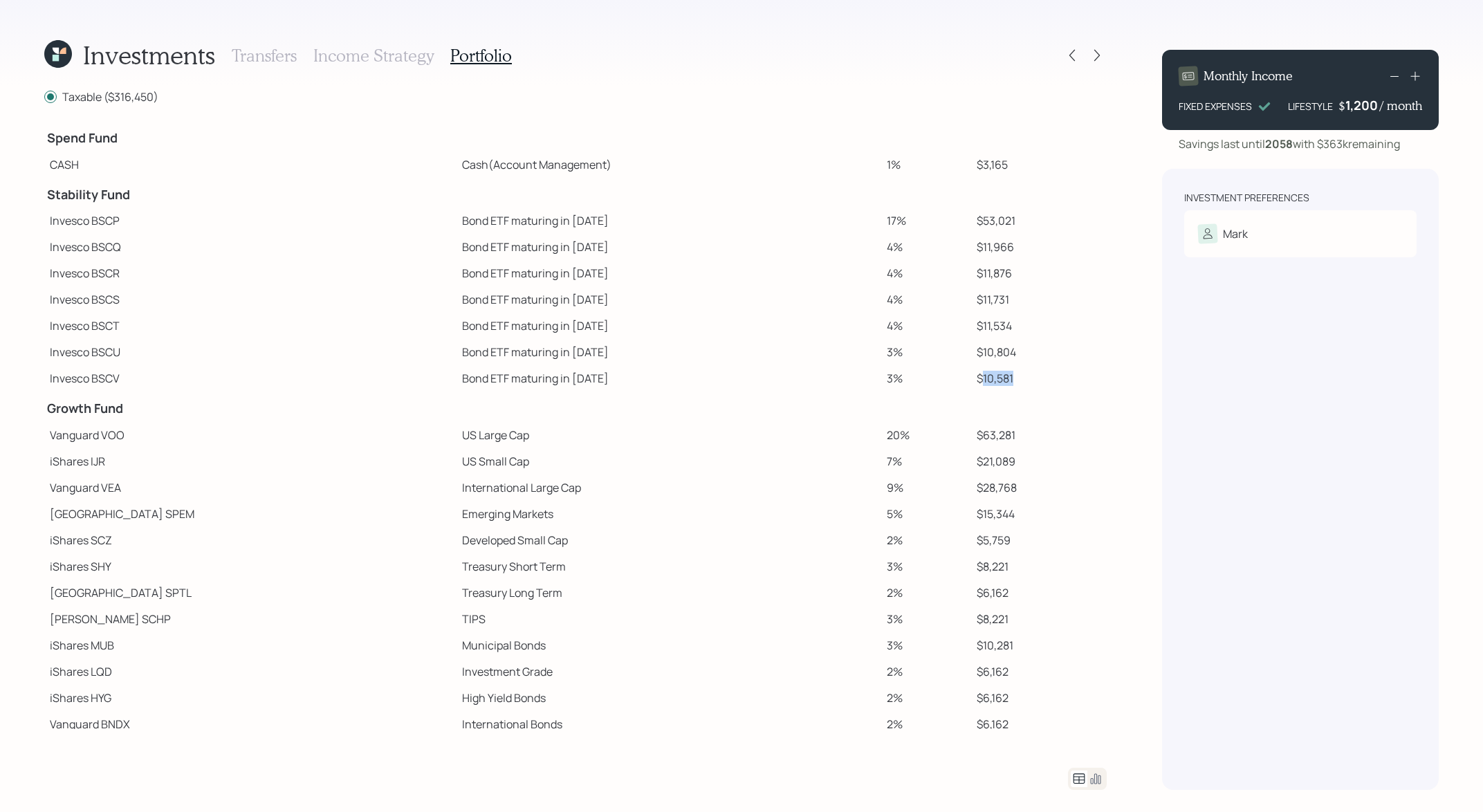
drag, startPoint x: 996, startPoint y: 372, endPoint x: 960, endPoint y: 372, distance: 36.0
click at [971, 372] on td "$10,581" at bounding box center [1039, 378] width 135 height 26
click at [999, 377] on td "$10,581" at bounding box center [1039, 378] width 135 height 26
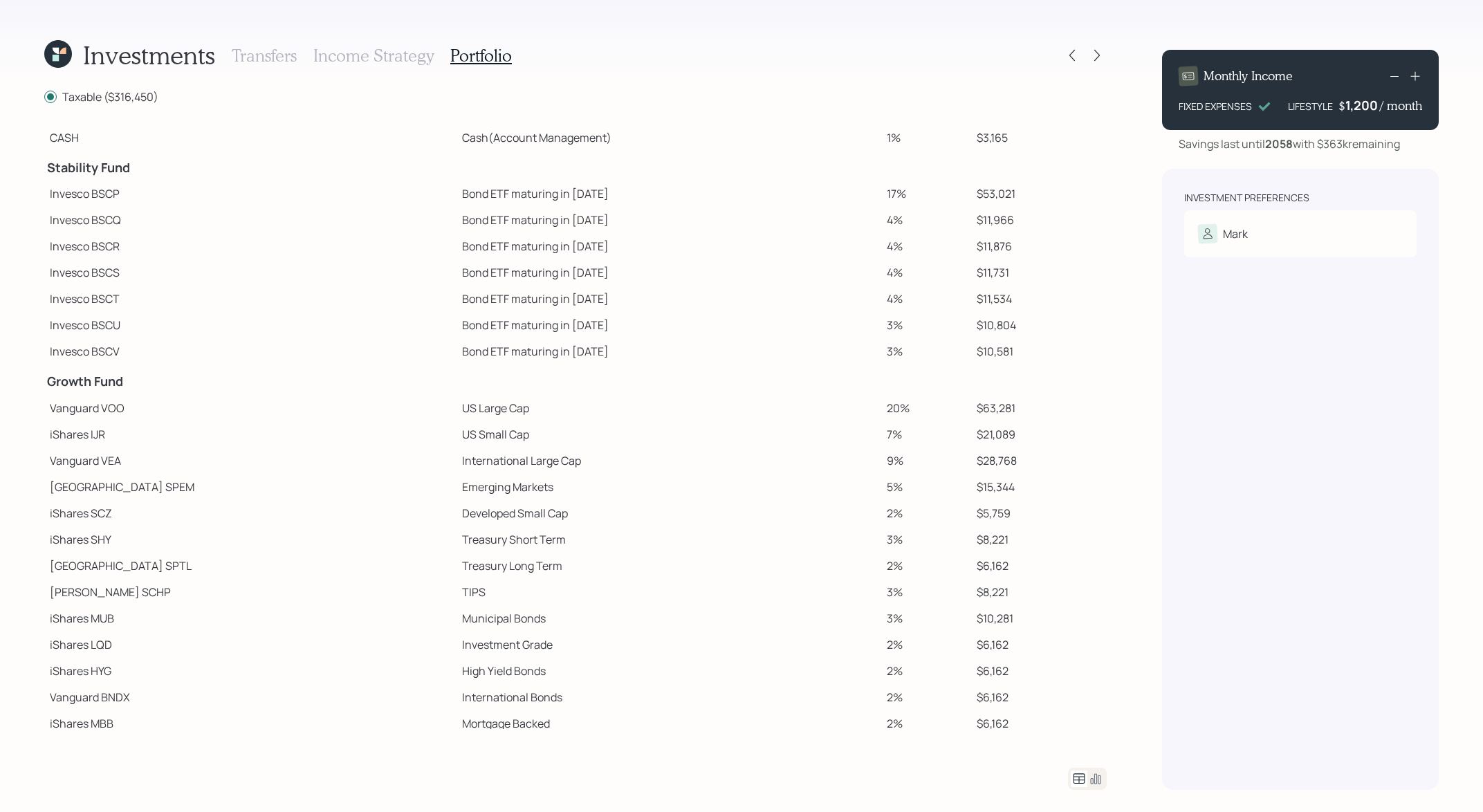
scroll to position [25, 0]
drag, startPoint x: 1008, startPoint y: 353, endPoint x: 959, endPoint y: 354, distance: 49.0
click at [971, 354] on td "$10,581" at bounding box center [1039, 352] width 135 height 26
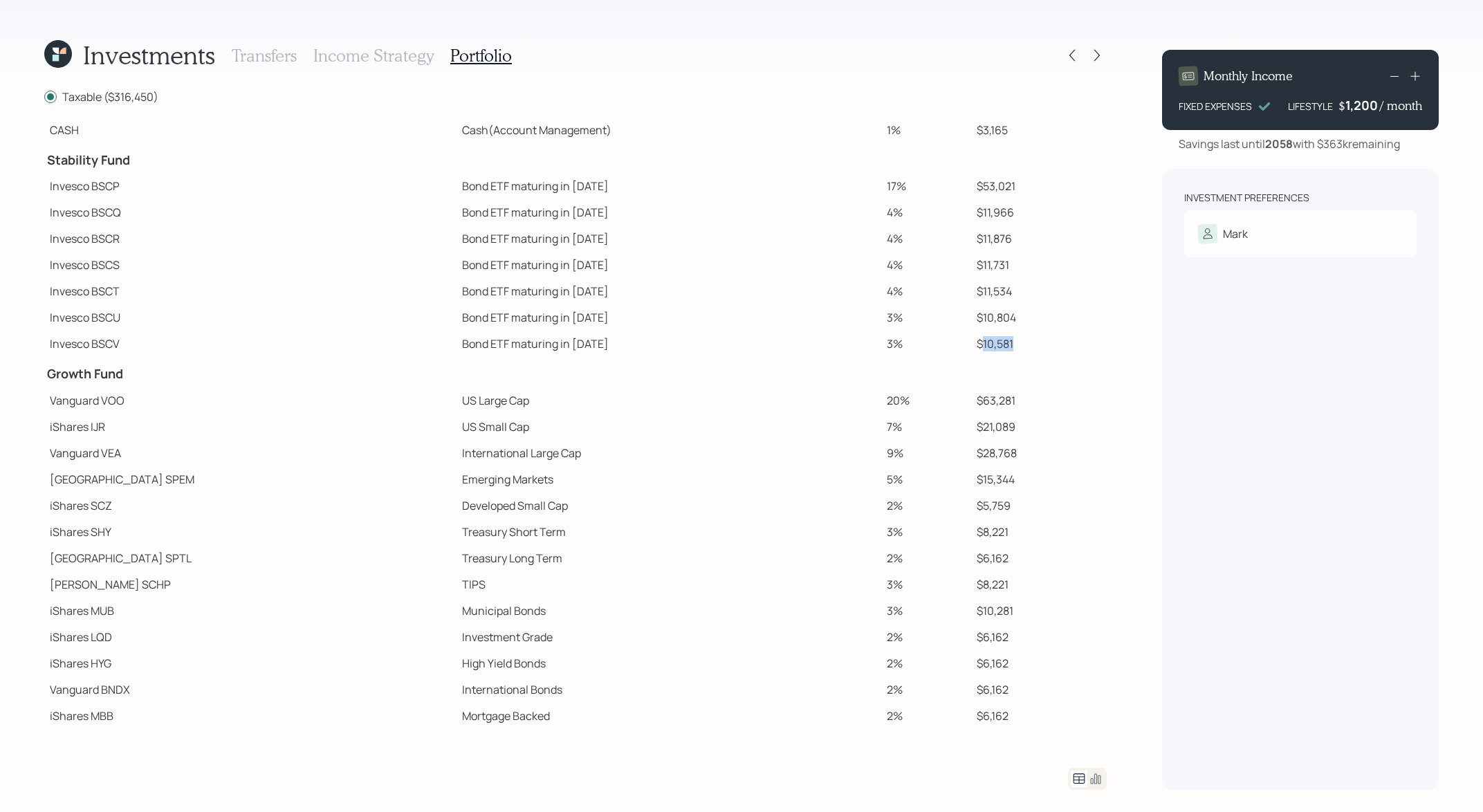
scroll to position [33, 0]
click at [456, 428] on td "US Small Cap" at bounding box center [668, 428] width 425 height 26
drag, startPoint x: 449, startPoint y: 405, endPoint x: 358, endPoint y: 405, distance: 91.0
click at [358, 405] on tr "Vanguard VOO US Large Cap 20% $63,281" at bounding box center [575, 400] width 1062 height 26
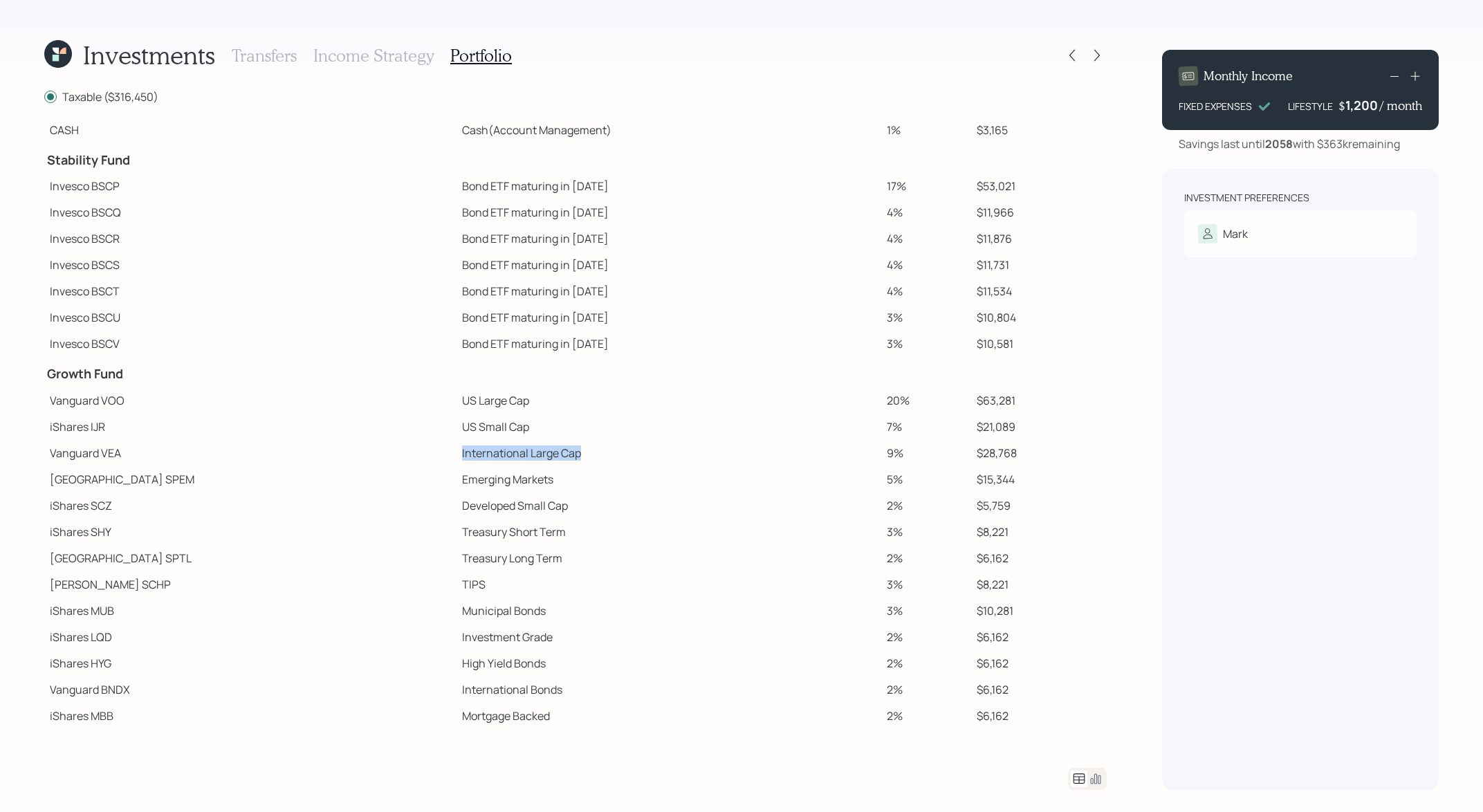
drag, startPoint x: 514, startPoint y: 456, endPoint x: 259, endPoint y: 456, distance: 255.0
click at [259, 456] on tr "Vanguard VEA International Large Cap 9% $28,768" at bounding box center [575, 452] width 1062 height 26
click at [276, 462] on td "Vanguard VEA" at bounding box center [250, 452] width 412 height 26
drag, startPoint x: 454, startPoint y: 405, endPoint x: 339, endPoint y: 405, distance: 115.0
click at [339, 405] on tr "Vanguard VOO US Large Cap 20% $63,281" at bounding box center [575, 400] width 1062 height 26
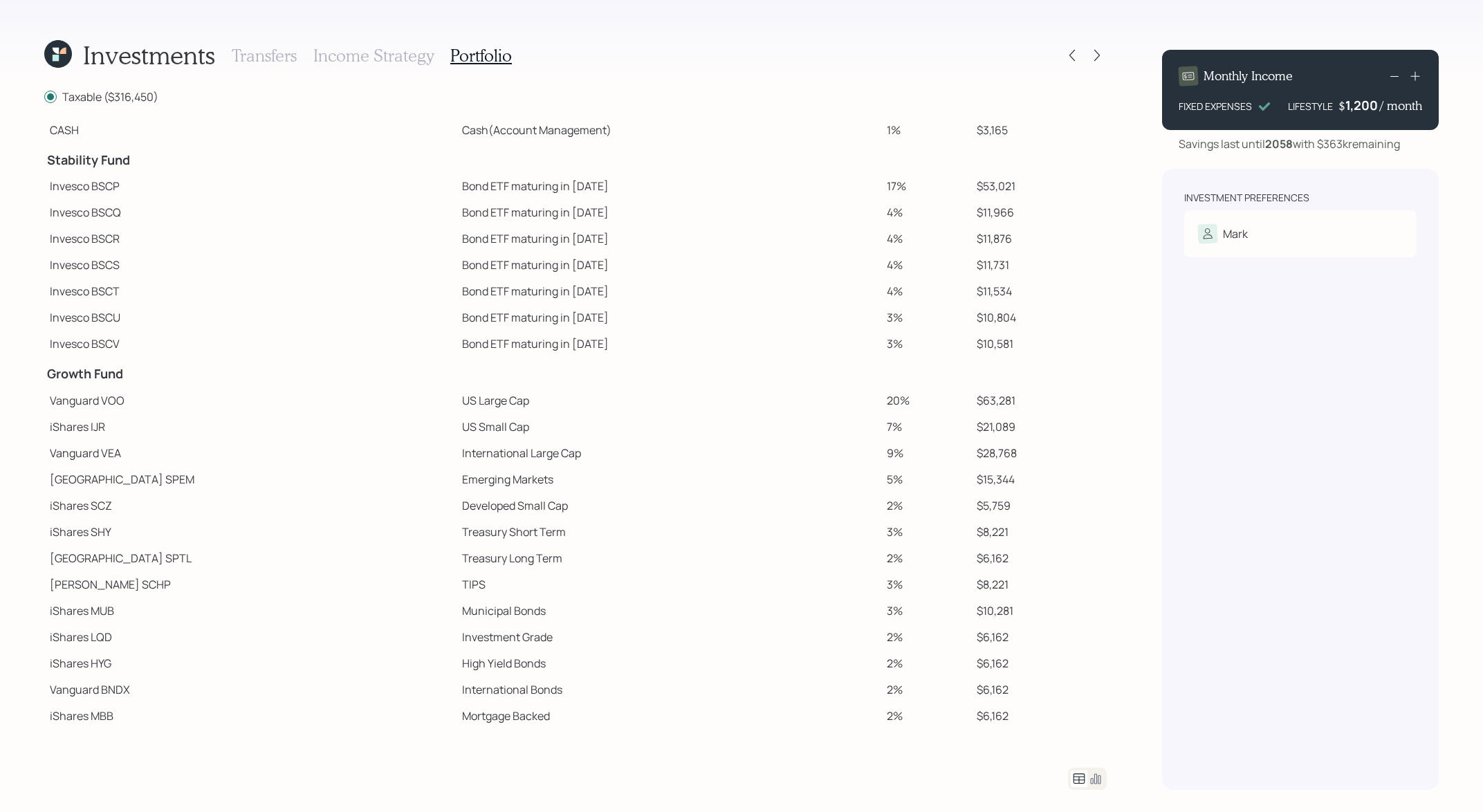
click at [517, 613] on td "Municipal Bonds" at bounding box center [668, 610] width 425 height 26
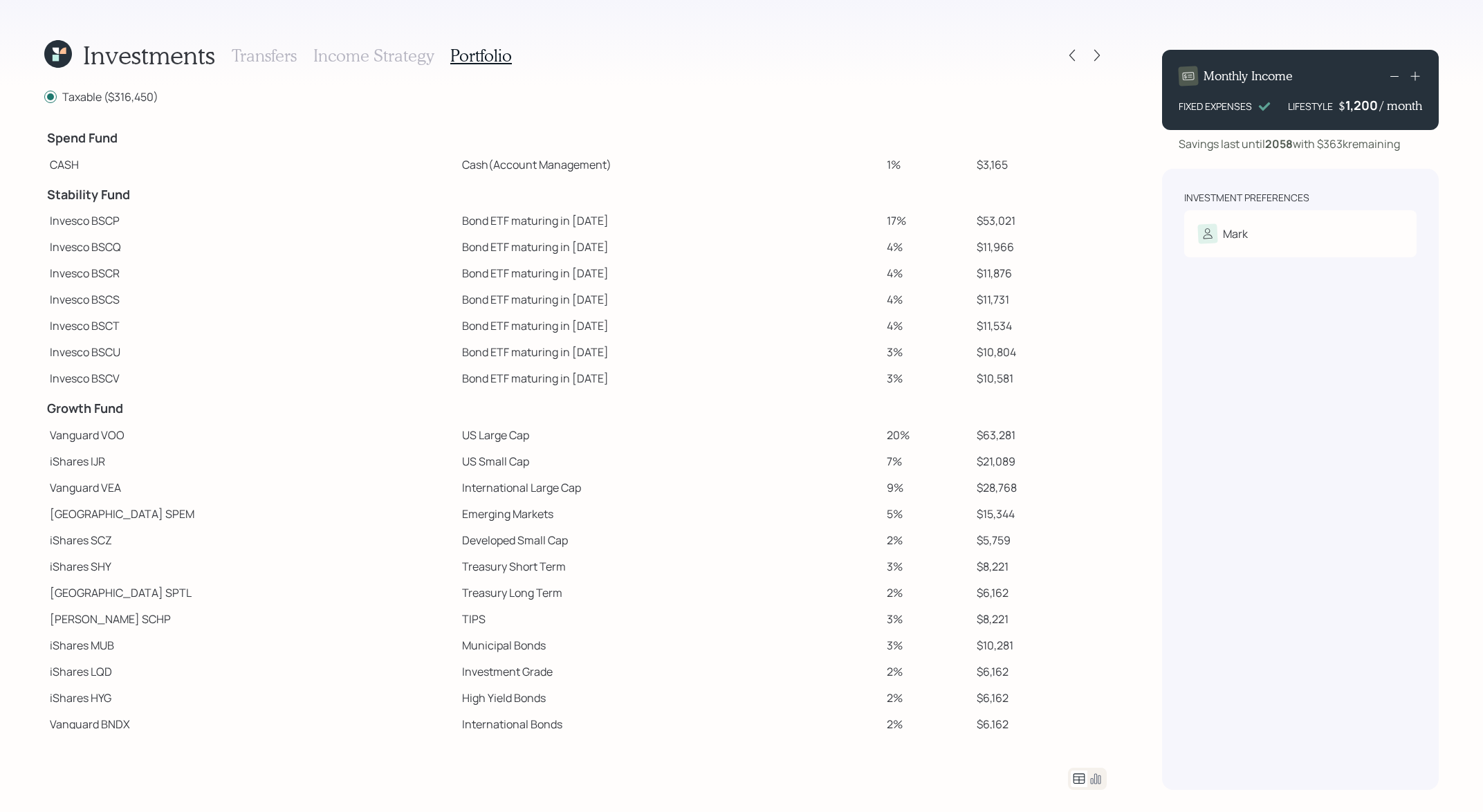
click at [503, 218] on td "Bond ETF maturing in [DATE]" at bounding box center [668, 221] width 425 height 26
drag, startPoint x: 506, startPoint y: 377, endPoint x: 336, endPoint y: 377, distance: 170.0
click at [336, 377] on tr "Invesco BSCV Bond ETF maturing in [DATE] 3% $10,581" at bounding box center [575, 378] width 1062 height 26
click at [887, 341] on td "3%" at bounding box center [926, 351] width 90 height 26
drag, startPoint x: 999, startPoint y: 375, endPoint x: 942, endPoint y: 379, distance: 57.1
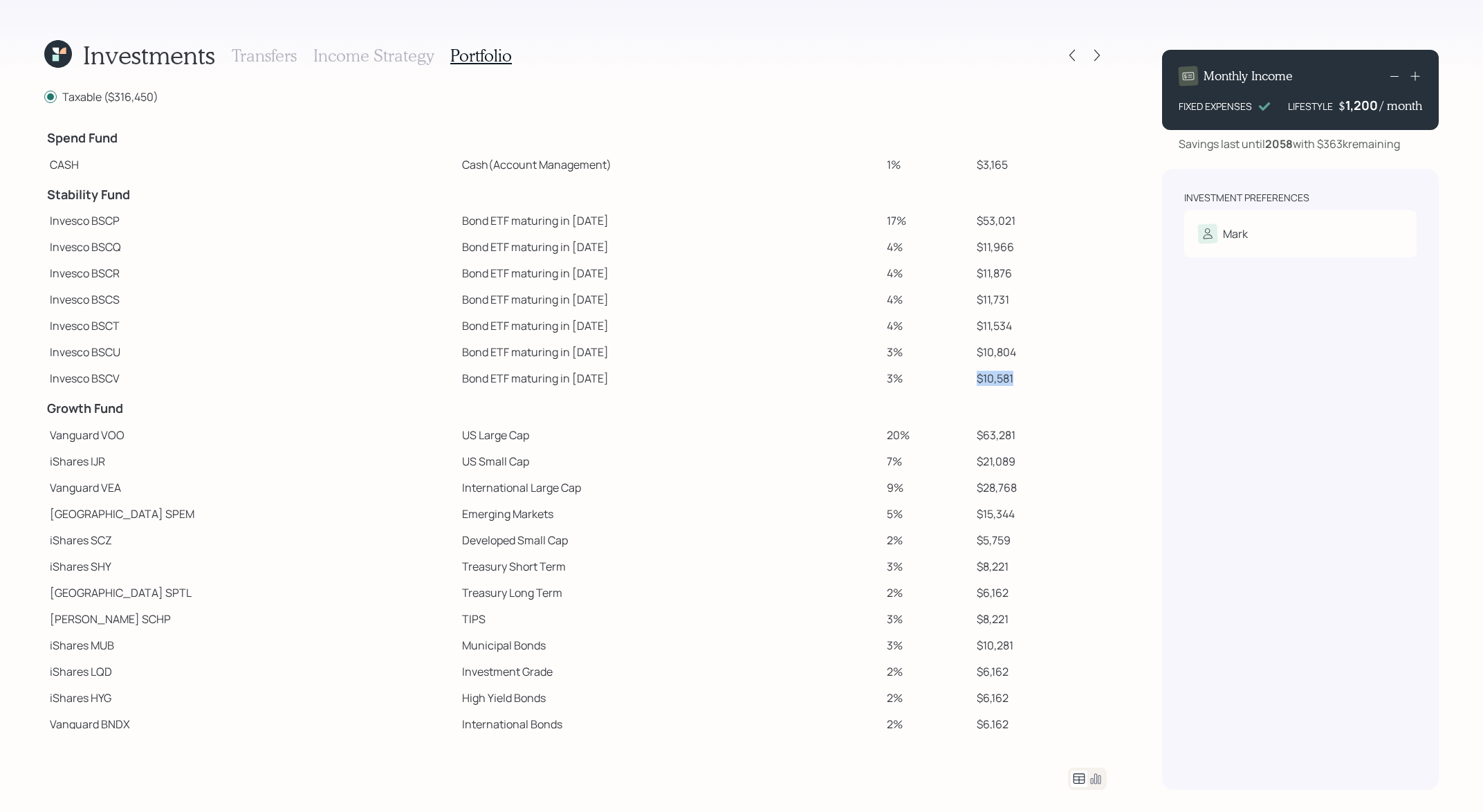
click at [942, 379] on tr "Invesco BSCV Bond ETF maturing in [DATE] 3% $10,581" at bounding box center [575, 378] width 1062 height 26
click at [592, 408] on td at bounding box center [668, 406] width 425 height 30
click at [1417, 78] on icon at bounding box center [1415, 76] width 14 height 14
click at [1416, 78] on icon at bounding box center [1415, 76] width 14 height 14
click at [1394, 72] on icon at bounding box center [1394, 76] width 17 height 17
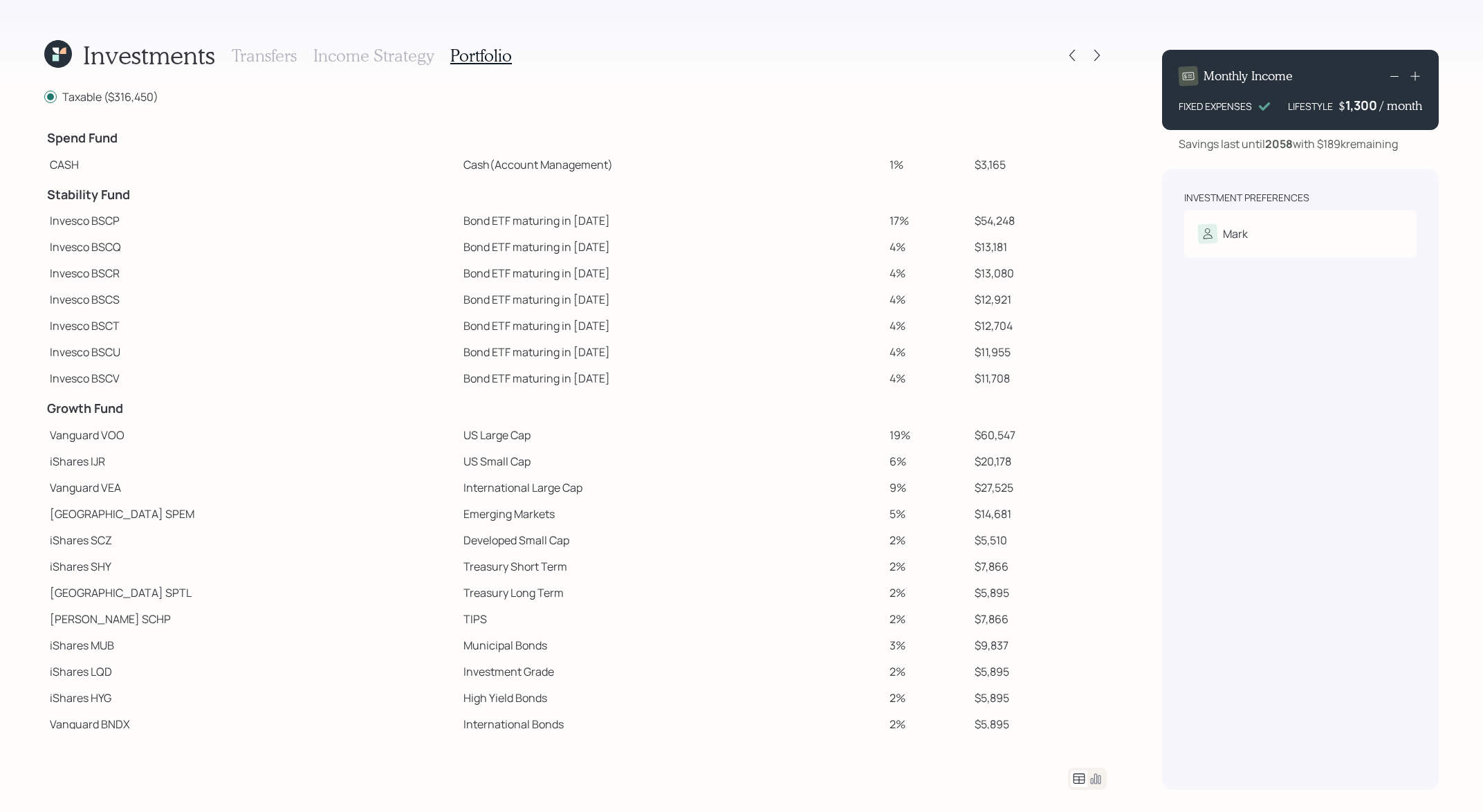
click at [1394, 72] on icon at bounding box center [1394, 76] width 17 height 17
click at [1073, 55] on icon at bounding box center [1072, 55] width 14 height 14
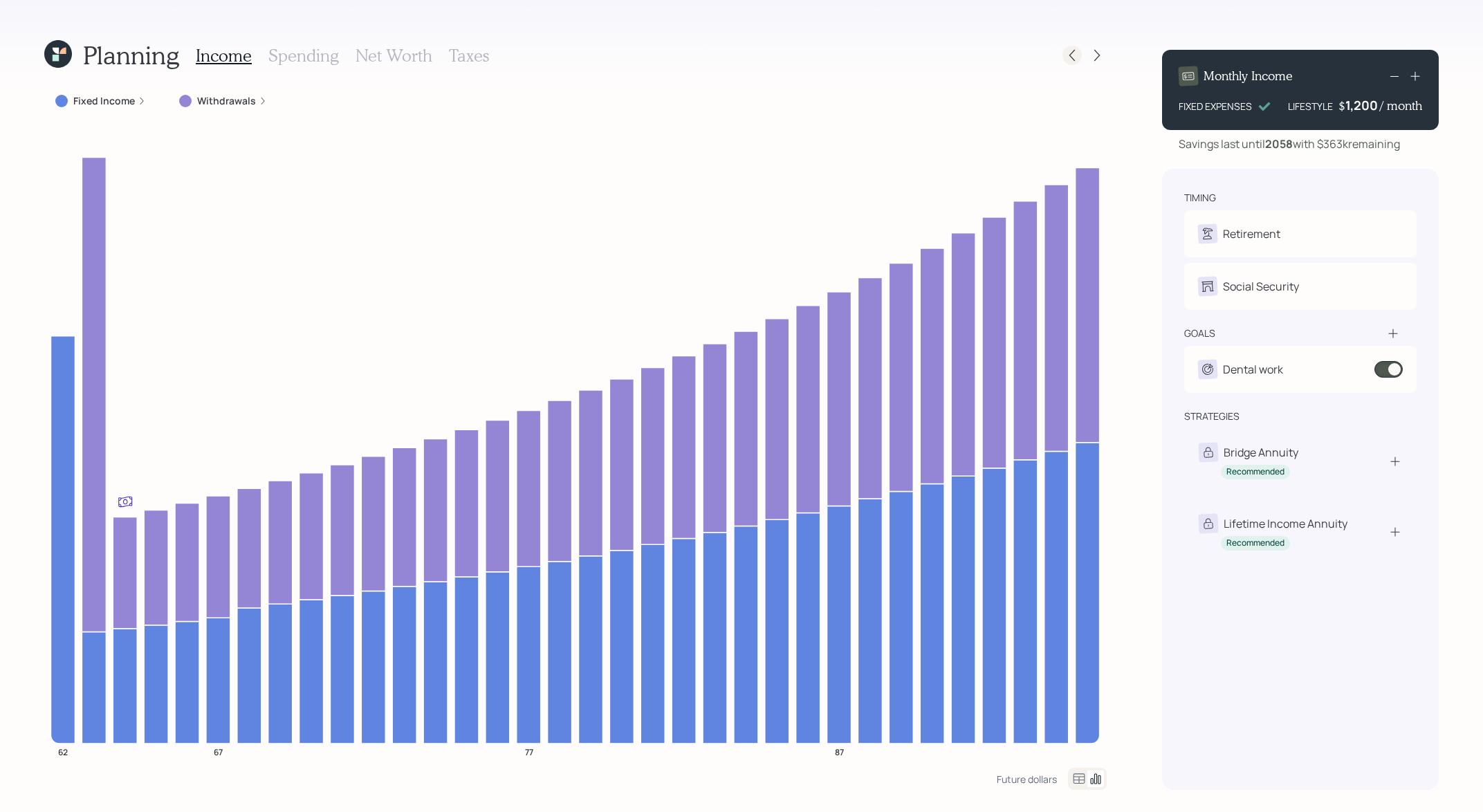
click at [1073, 55] on icon at bounding box center [1072, 55] width 14 height 14
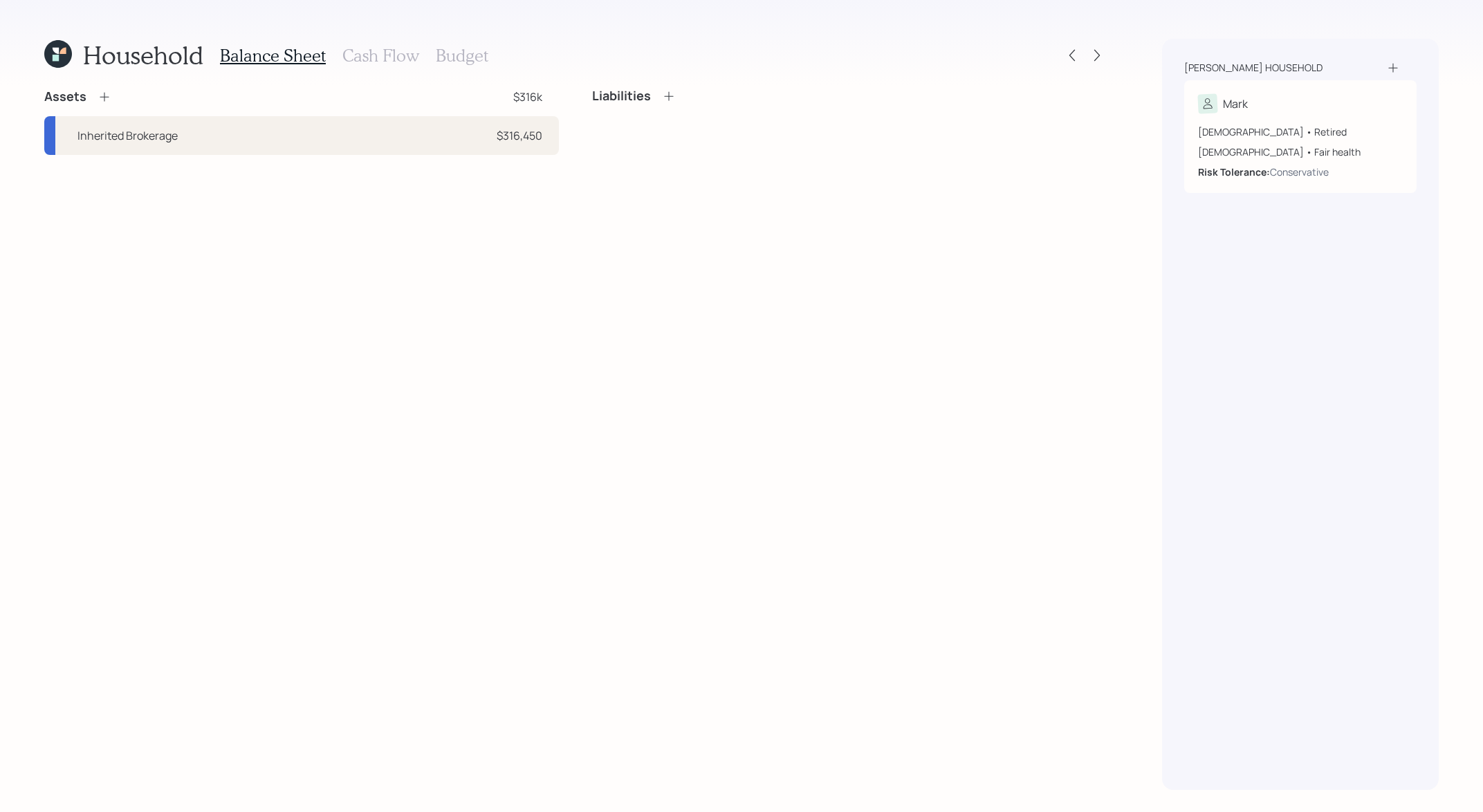
click at [106, 93] on icon at bounding box center [104, 97] width 14 height 14
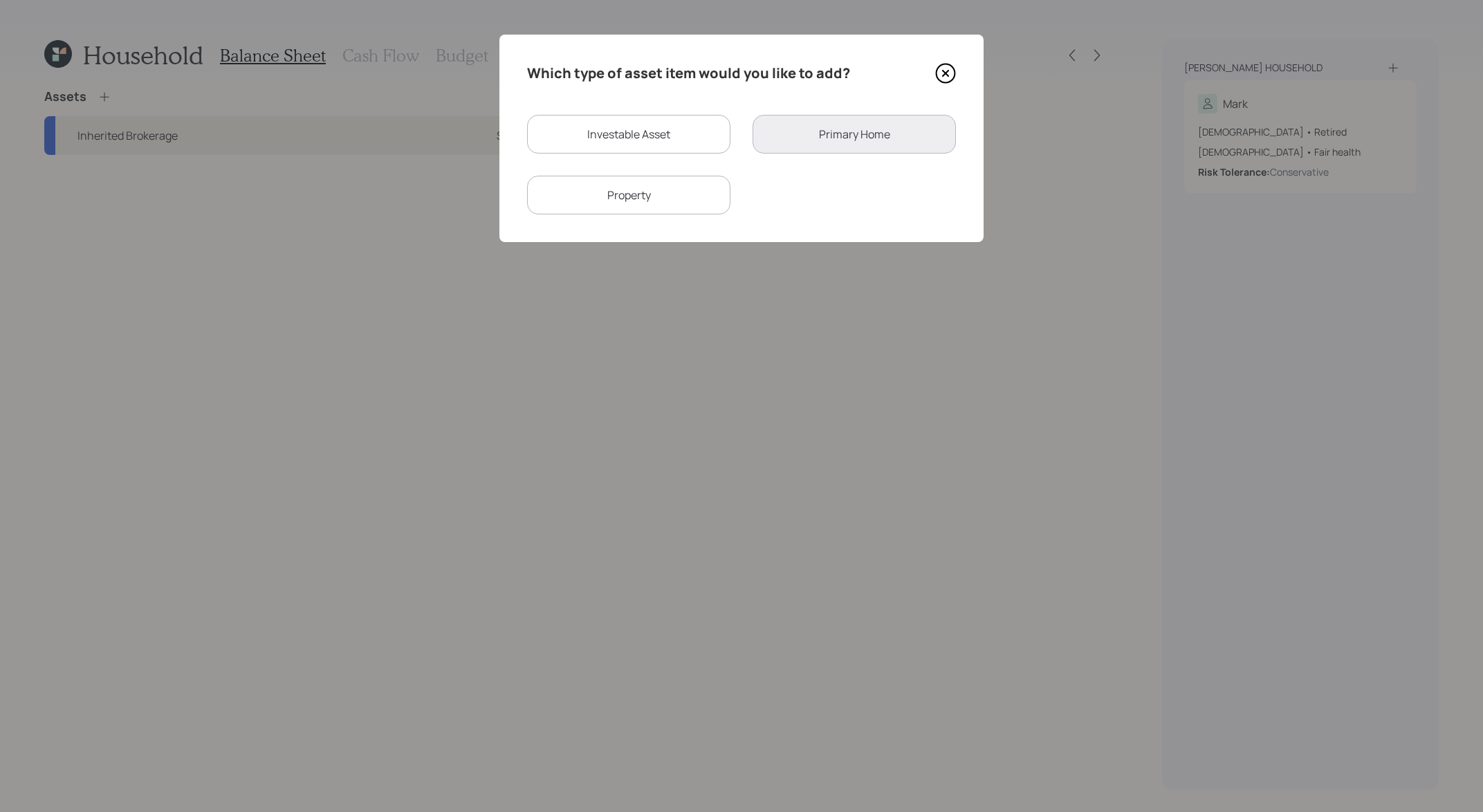
click at [958, 72] on div "Which type of asset item would you like to add? Investable Asset Primary Home P…" at bounding box center [742, 138] width 485 height 208
click at [950, 72] on icon at bounding box center [945, 73] width 21 height 21
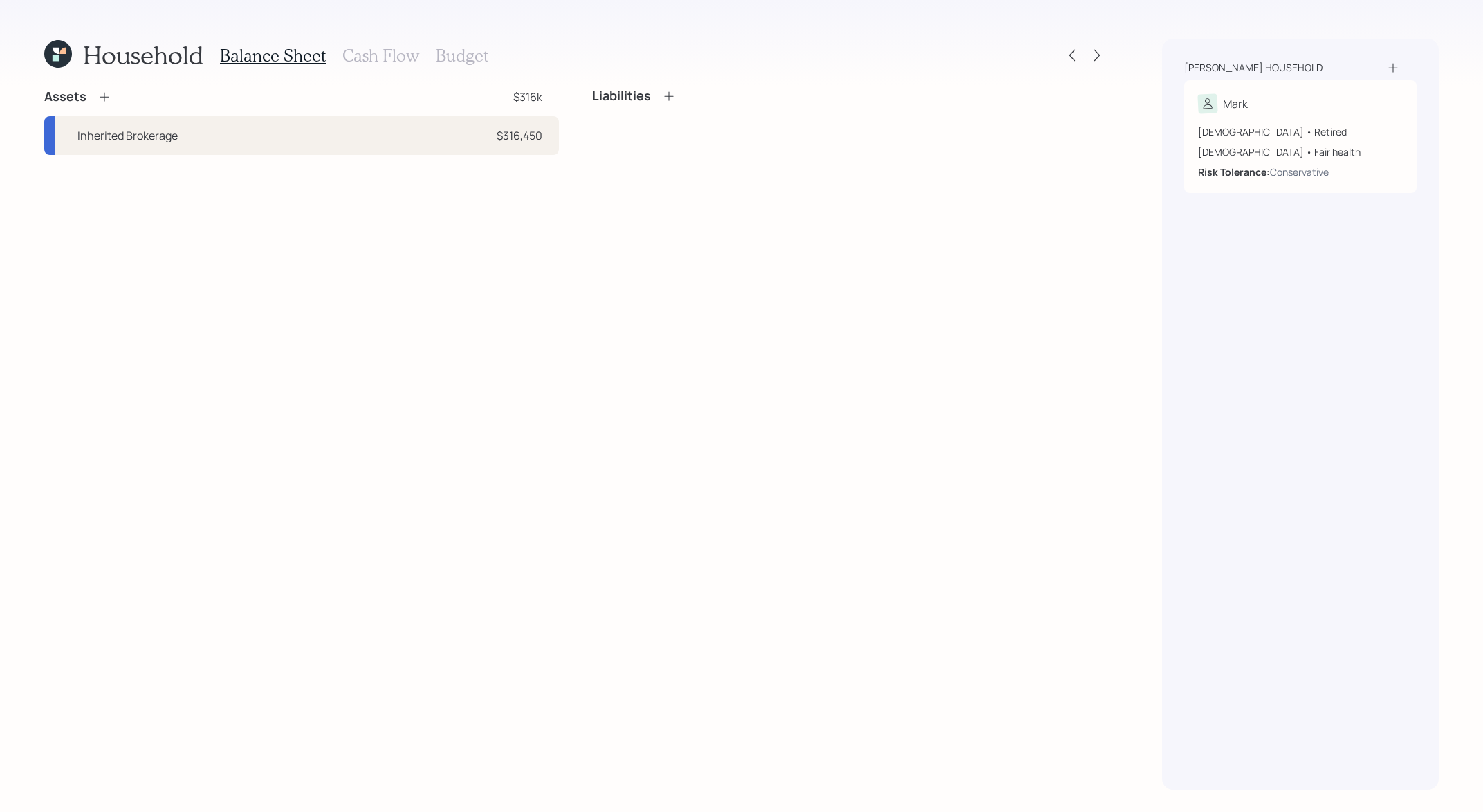
click at [103, 104] on div "Assets" at bounding box center [77, 96] width 67 height 17
click at [103, 99] on icon at bounding box center [104, 96] width 9 height 9
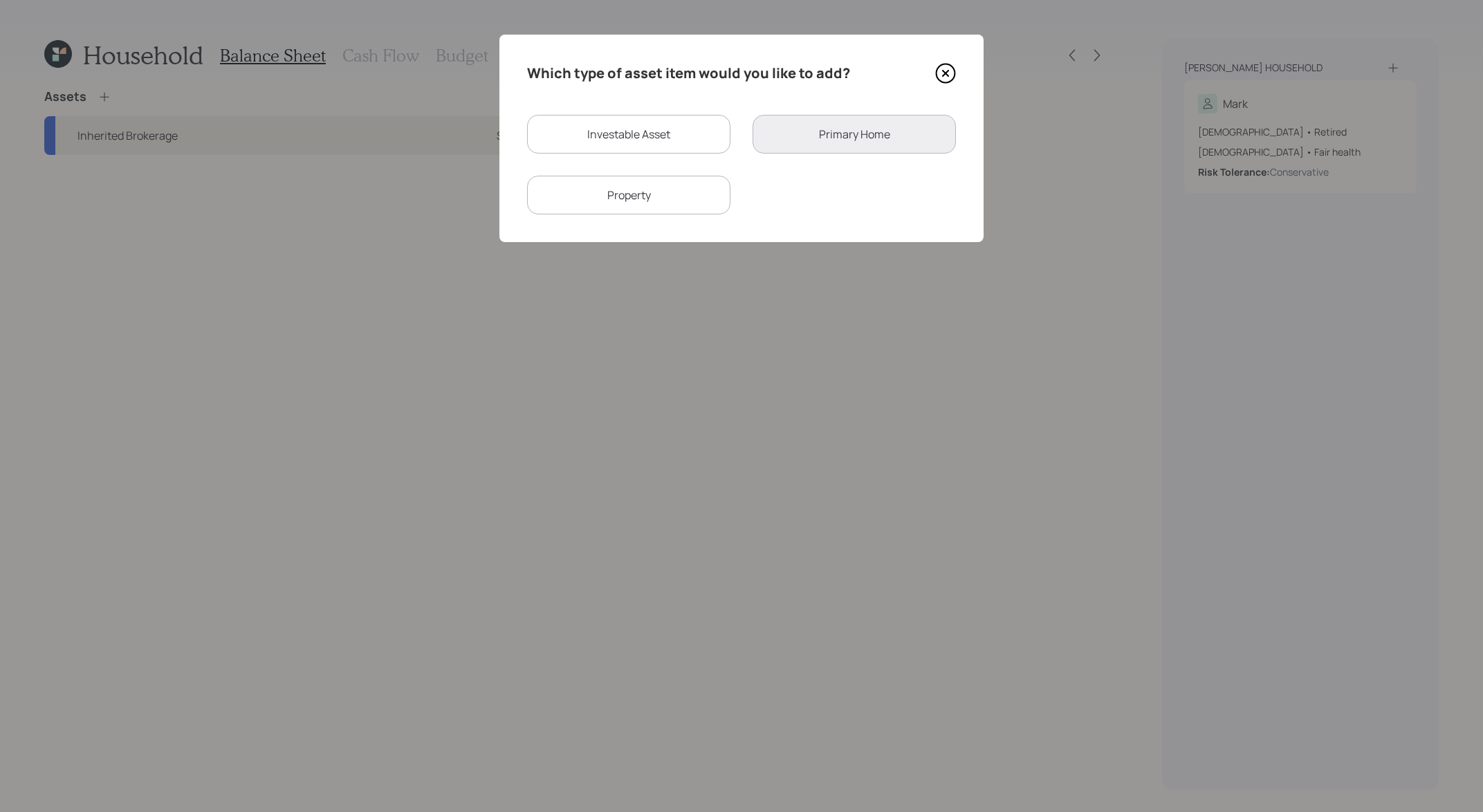
click at [635, 145] on div "Investable Asset" at bounding box center [628, 133] width 203 height 38
select select "taxable"
select select "balanced"
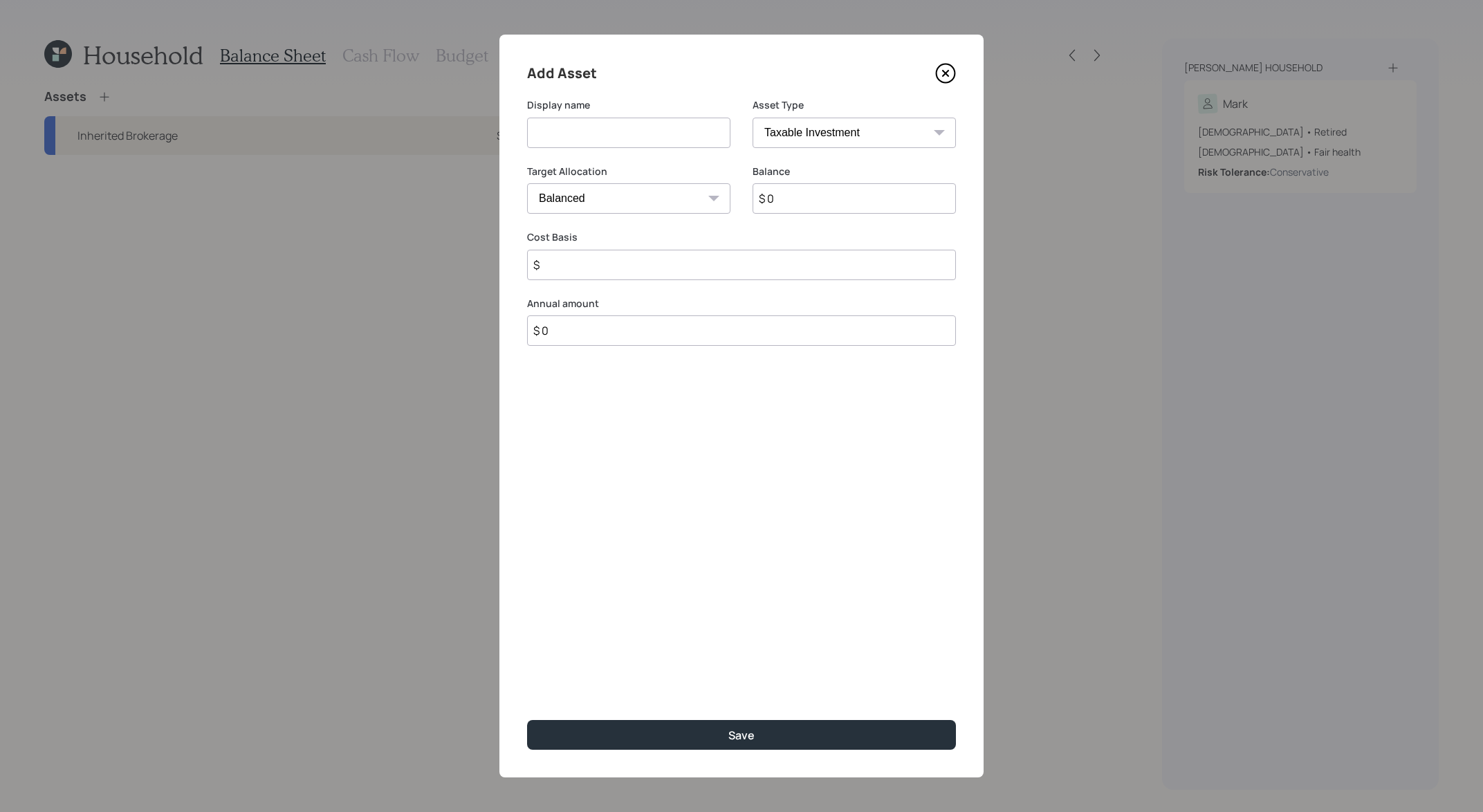
click at [939, 135] on select "SEP [PERSON_NAME] IRA 401(k) [PERSON_NAME] 401(k) 403(b) [PERSON_NAME] 403(b) 4…" at bounding box center [853, 132] width 203 height 30
select select "emergency_fund"
click at [752, 118] on select "SEP [PERSON_NAME] IRA 401(k) [PERSON_NAME] 401(k) 403(b) [PERSON_NAME] 403(b) 4…" at bounding box center [853, 132] width 203 height 30
click at [572, 127] on input at bounding box center [628, 132] width 203 height 30
click at [601, 193] on input "$ 0" at bounding box center [741, 198] width 429 height 30
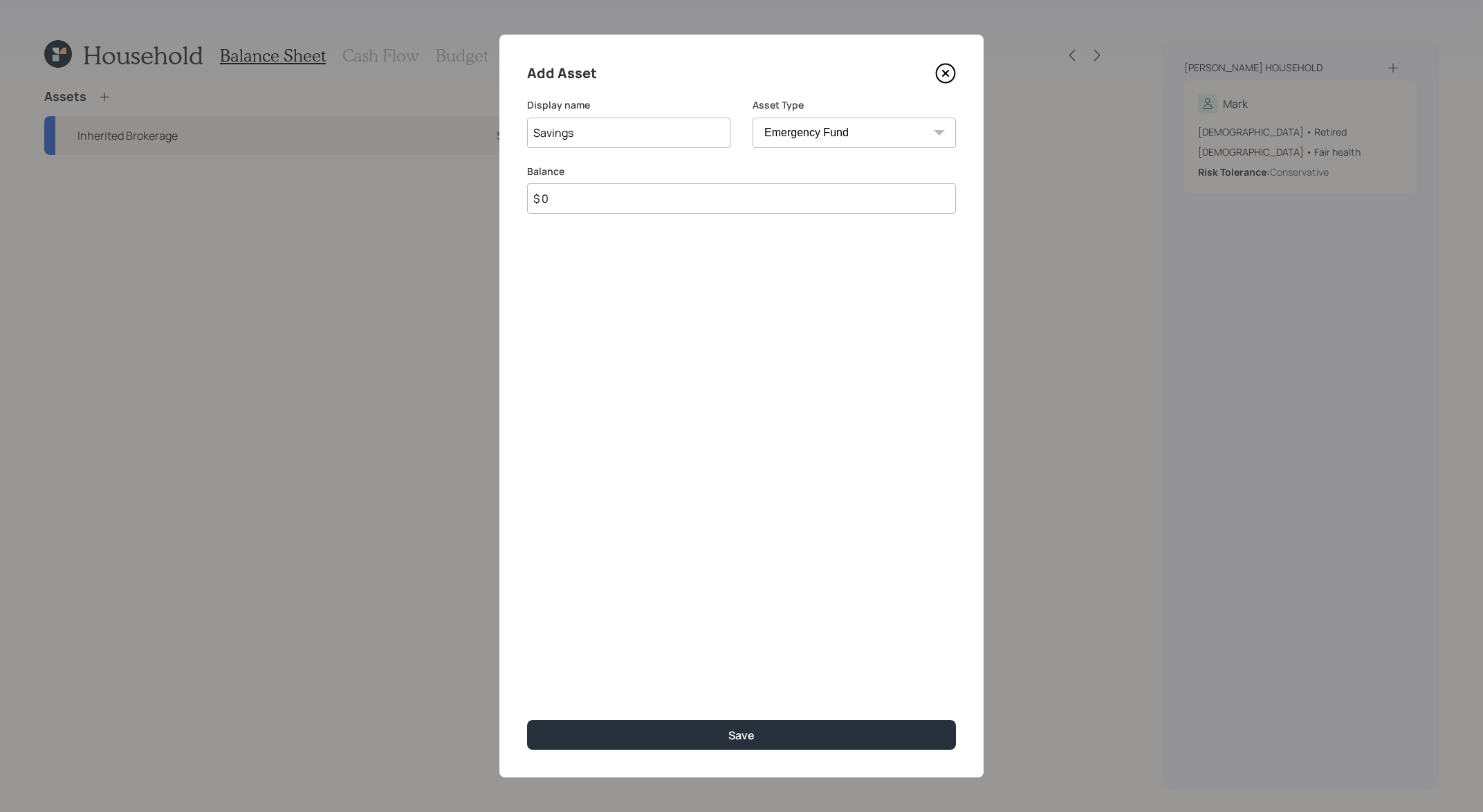
click at [534, 131] on input "Savings" at bounding box center [628, 132] width 203 height 30
type input "Emergency Savings"
click at [556, 213] on input "$ 0" at bounding box center [741, 198] width 429 height 30
type input "$ 26,000"
click at [527, 720] on button "Save" at bounding box center [741, 735] width 429 height 29
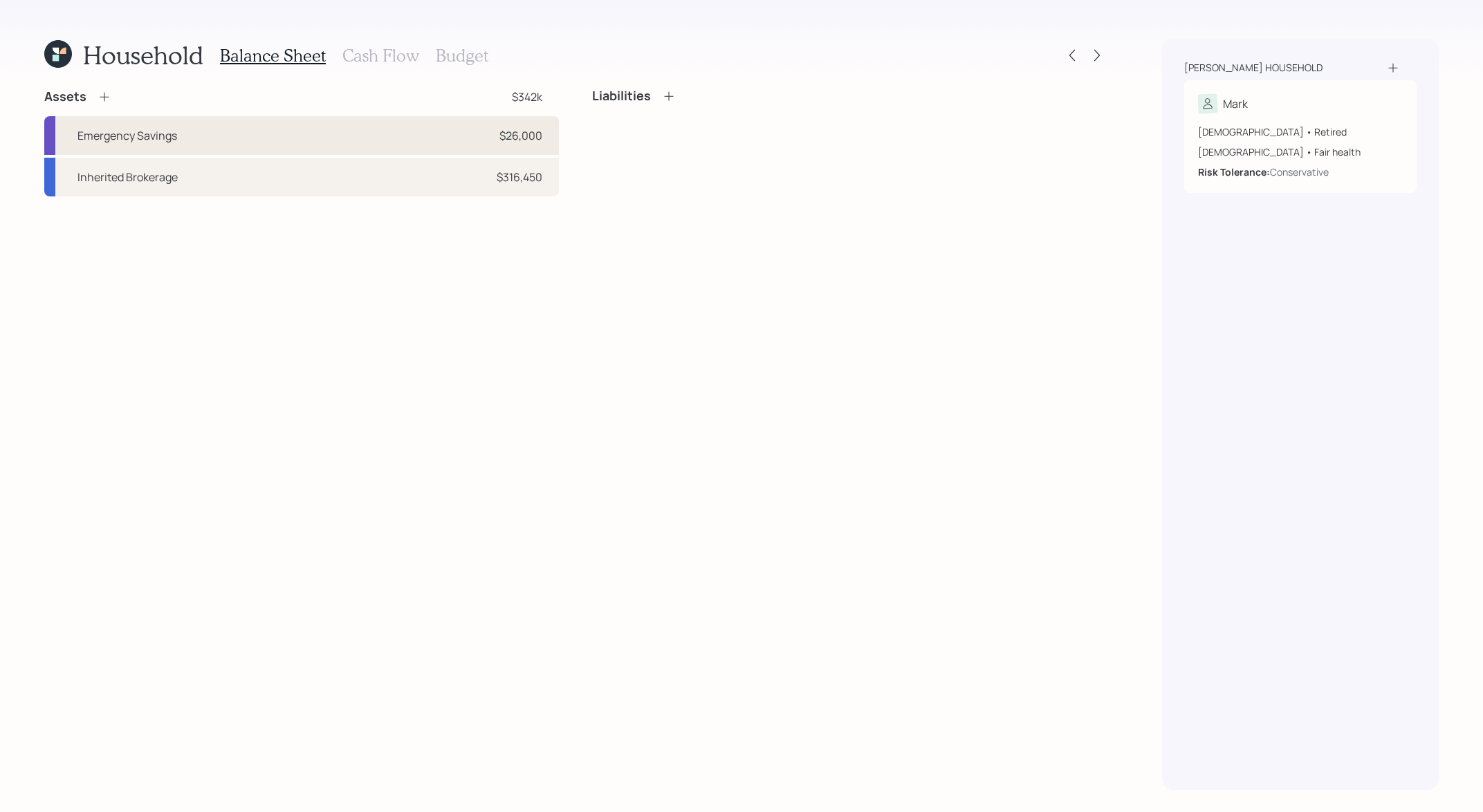
click at [305, 134] on div "Emergency Savings $26,000" at bounding box center [301, 134] width 515 height 38
select select "emergency_fund"
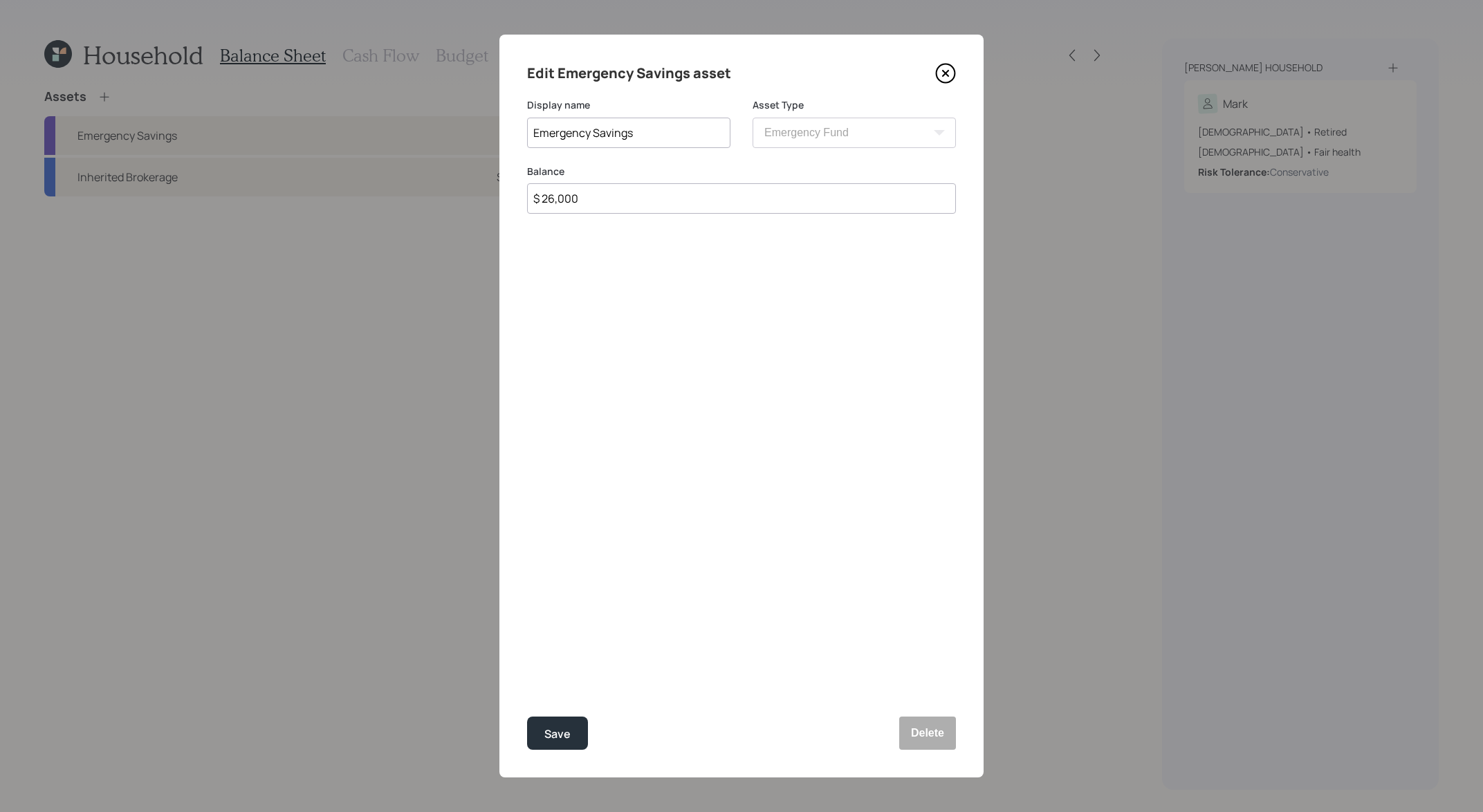
click at [948, 70] on icon at bounding box center [945, 73] width 21 height 21
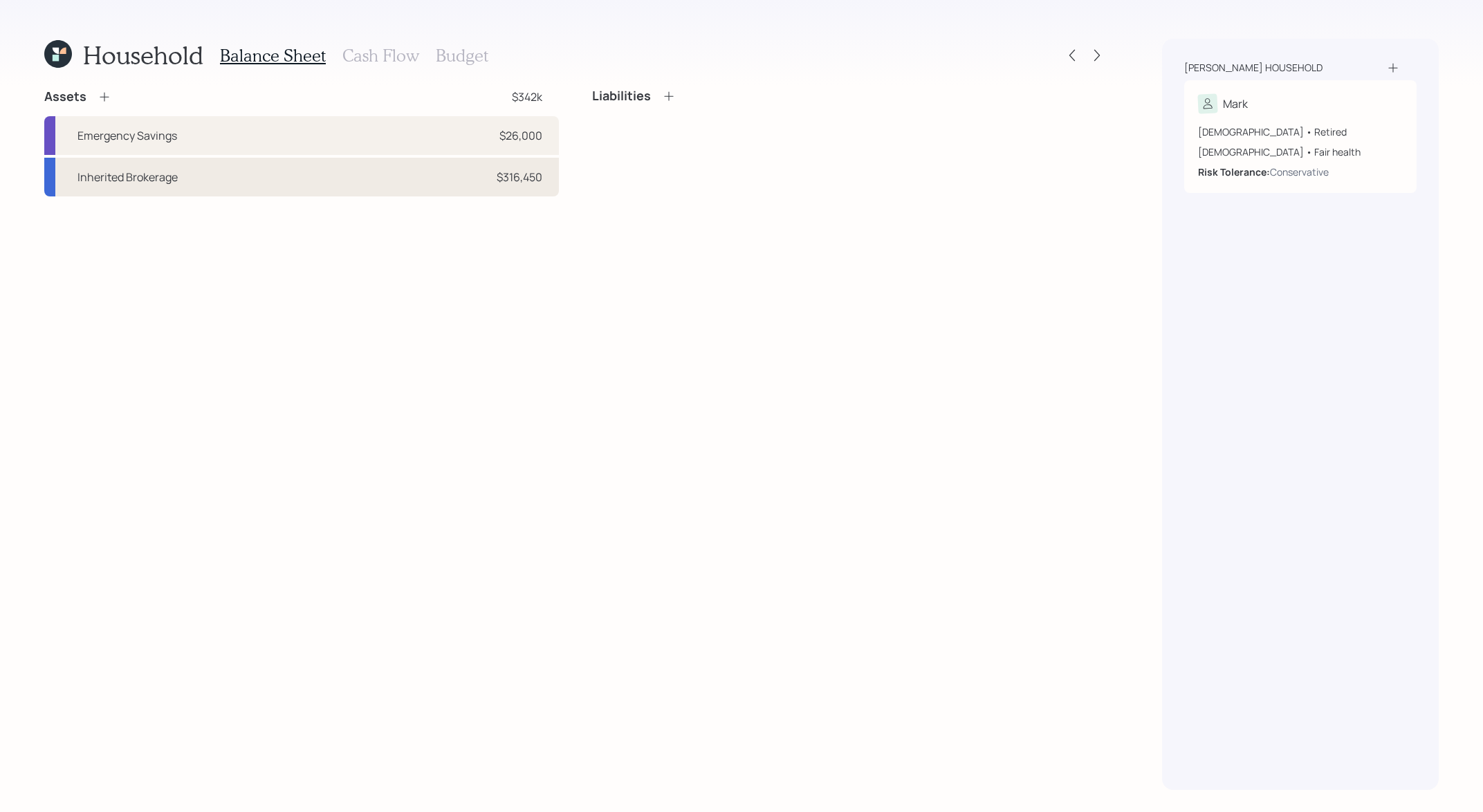
click at [269, 165] on div "Inherited Brokerage $316,450" at bounding box center [301, 177] width 515 height 38
select select "taxable"
select select "balanced"
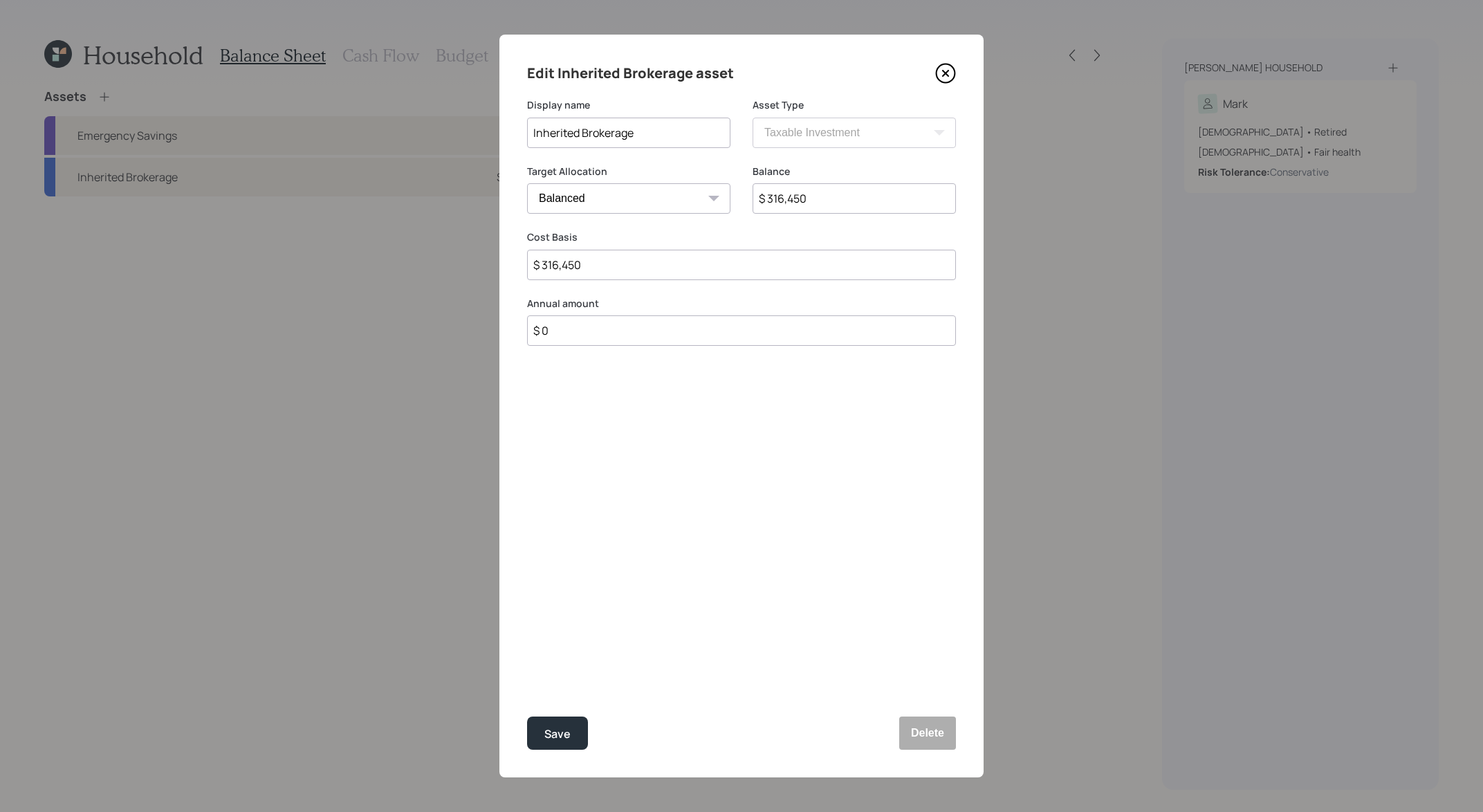
drag, startPoint x: 821, startPoint y: 203, endPoint x: 594, endPoint y: 119, distance: 242.0
click at [0, 0] on form "Display name Inherited Brokerage Asset Type SEP [PERSON_NAME] IRA 401(k) [PERSO…" at bounding box center [0, 0] width 0 height 0
type input "$ 250,450"
click at [527, 716] on button "Save" at bounding box center [557, 733] width 61 height 33
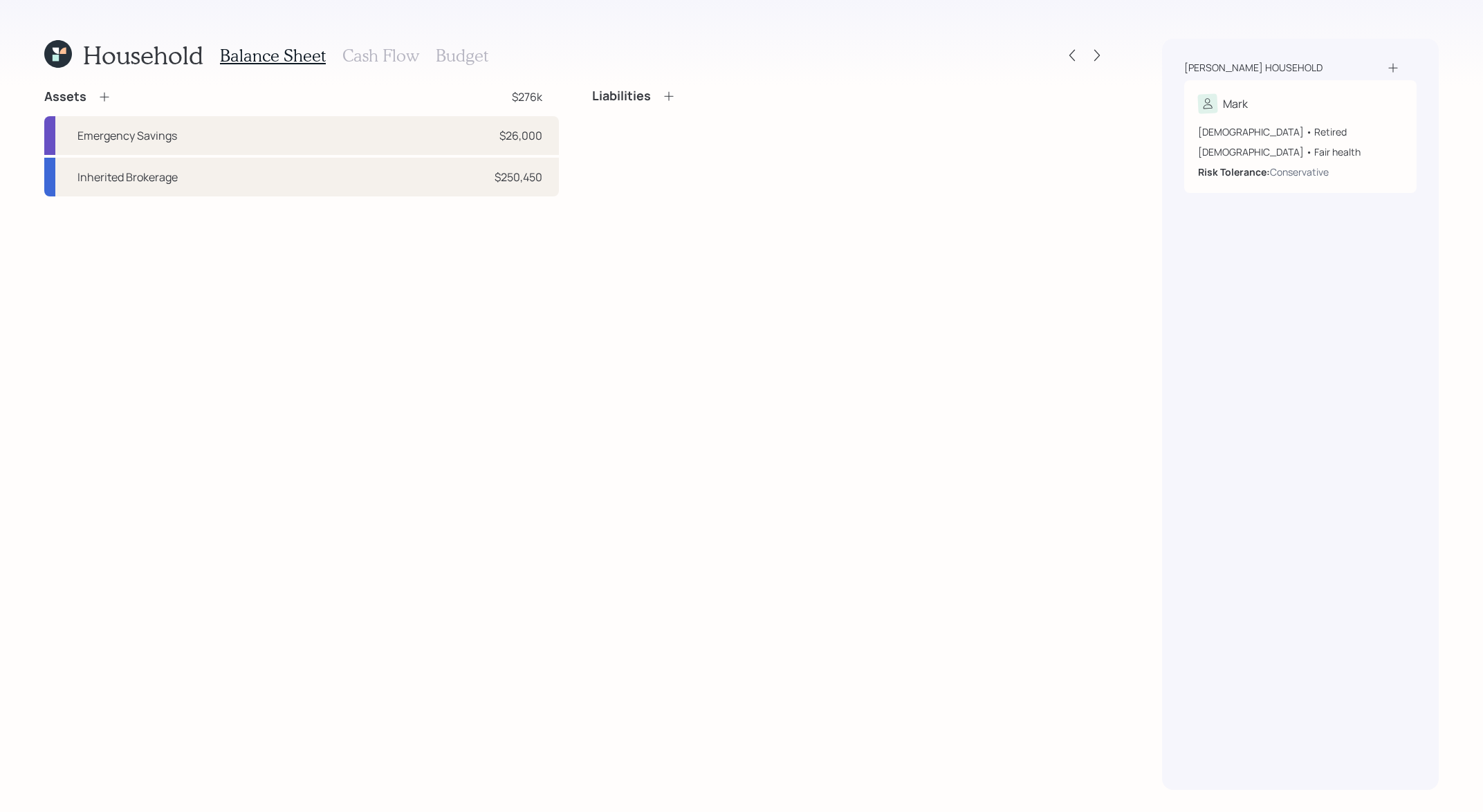
click at [114, 102] on div "Assets $276k" at bounding box center [301, 96] width 515 height 17
click at [109, 102] on icon at bounding box center [104, 97] width 14 height 14
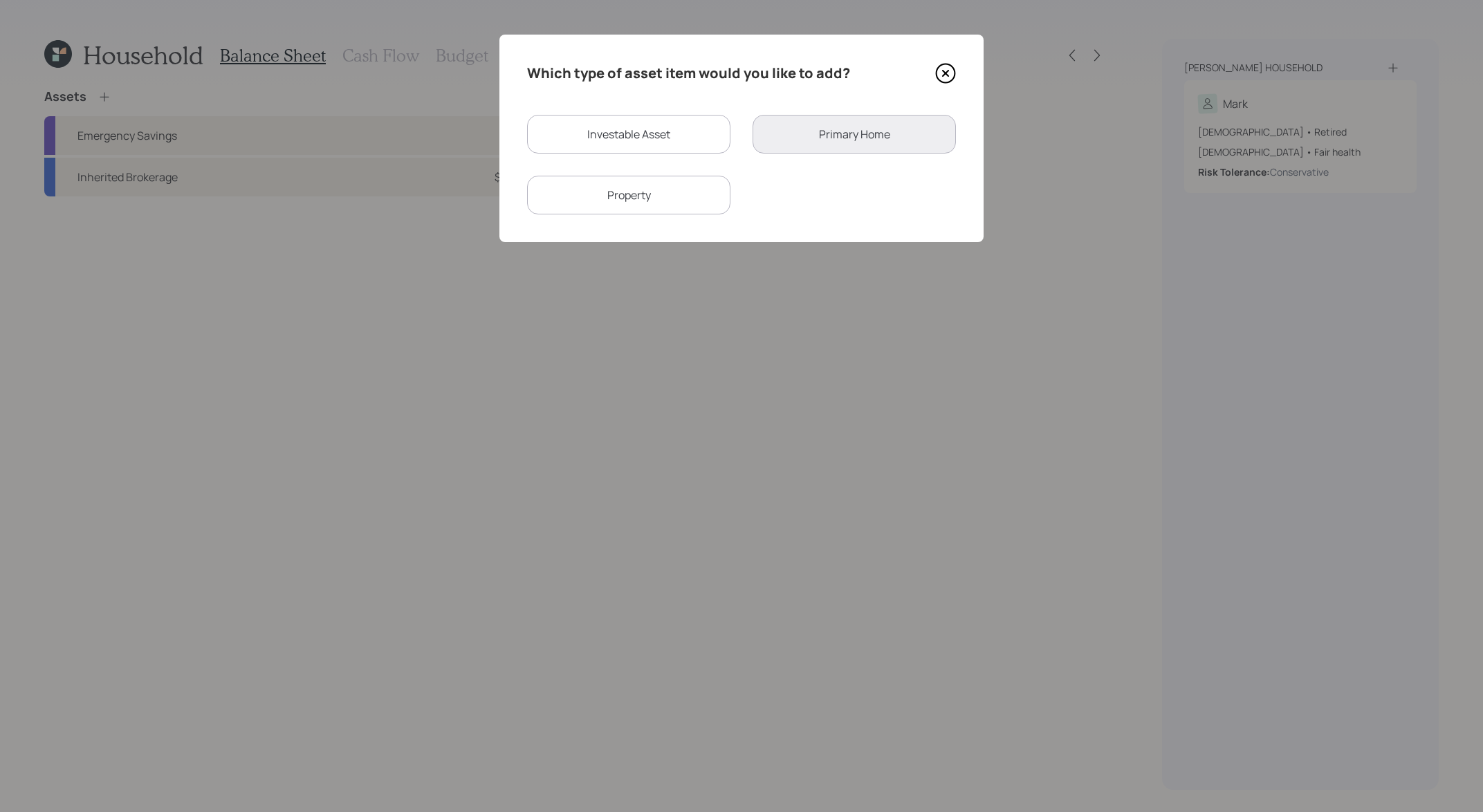
click at [564, 126] on div "Investable Asset" at bounding box center [628, 133] width 203 height 38
select select "taxable"
select select "balanced"
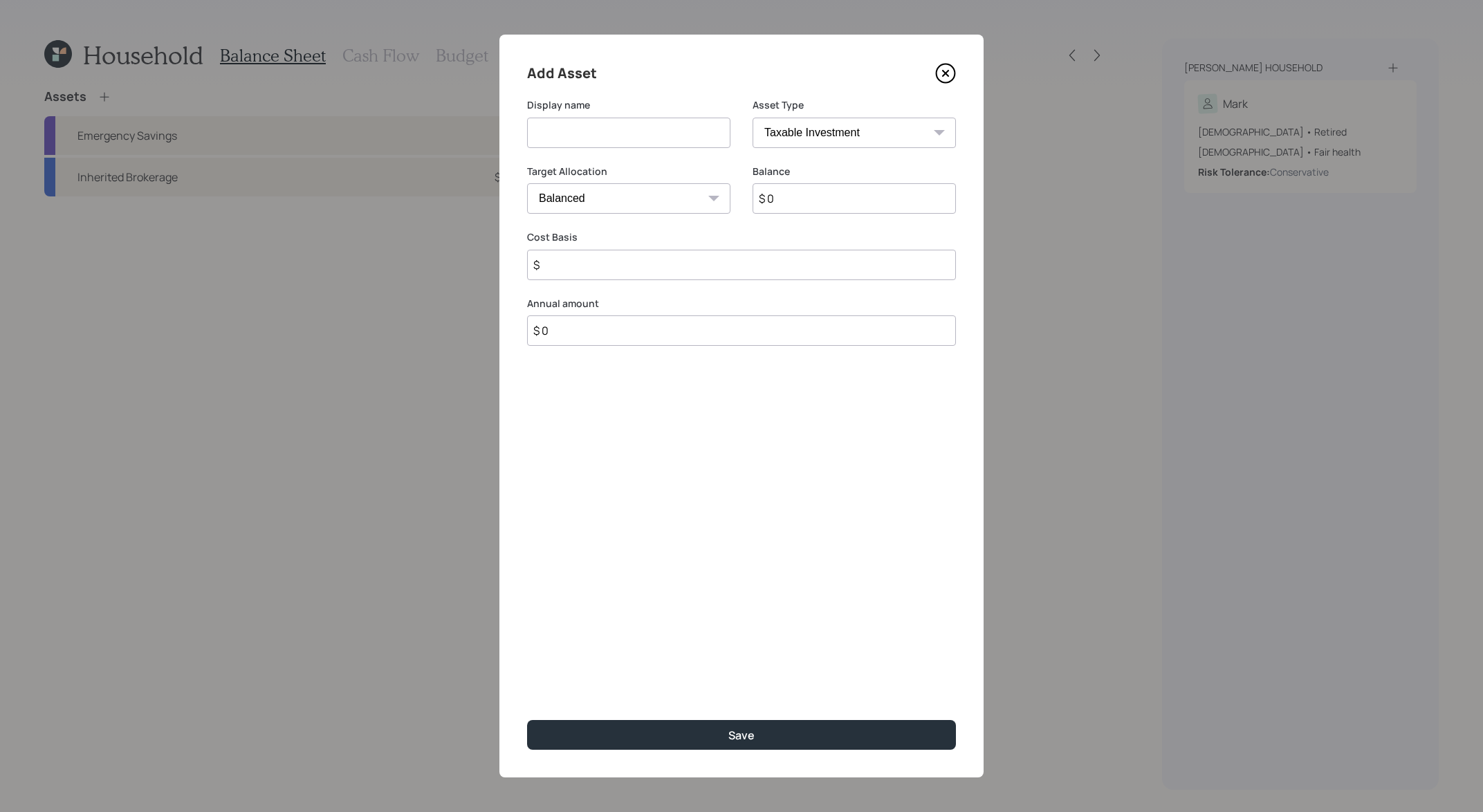
click at [894, 131] on select "SEP [PERSON_NAME] IRA 401(k) [PERSON_NAME] 401(k) 403(b) [PERSON_NAME] 403(b) 4…" at bounding box center [853, 132] width 203 height 30
select select "cash"
click at [752, 118] on select "SEP [PERSON_NAME] IRA 401(k) [PERSON_NAME] 401(k) 403(b) [PERSON_NAME] 403(b) 4…" at bounding box center [853, 132] width 203 height 30
type input "$"
click at [562, 128] on input at bounding box center [628, 132] width 203 height 30
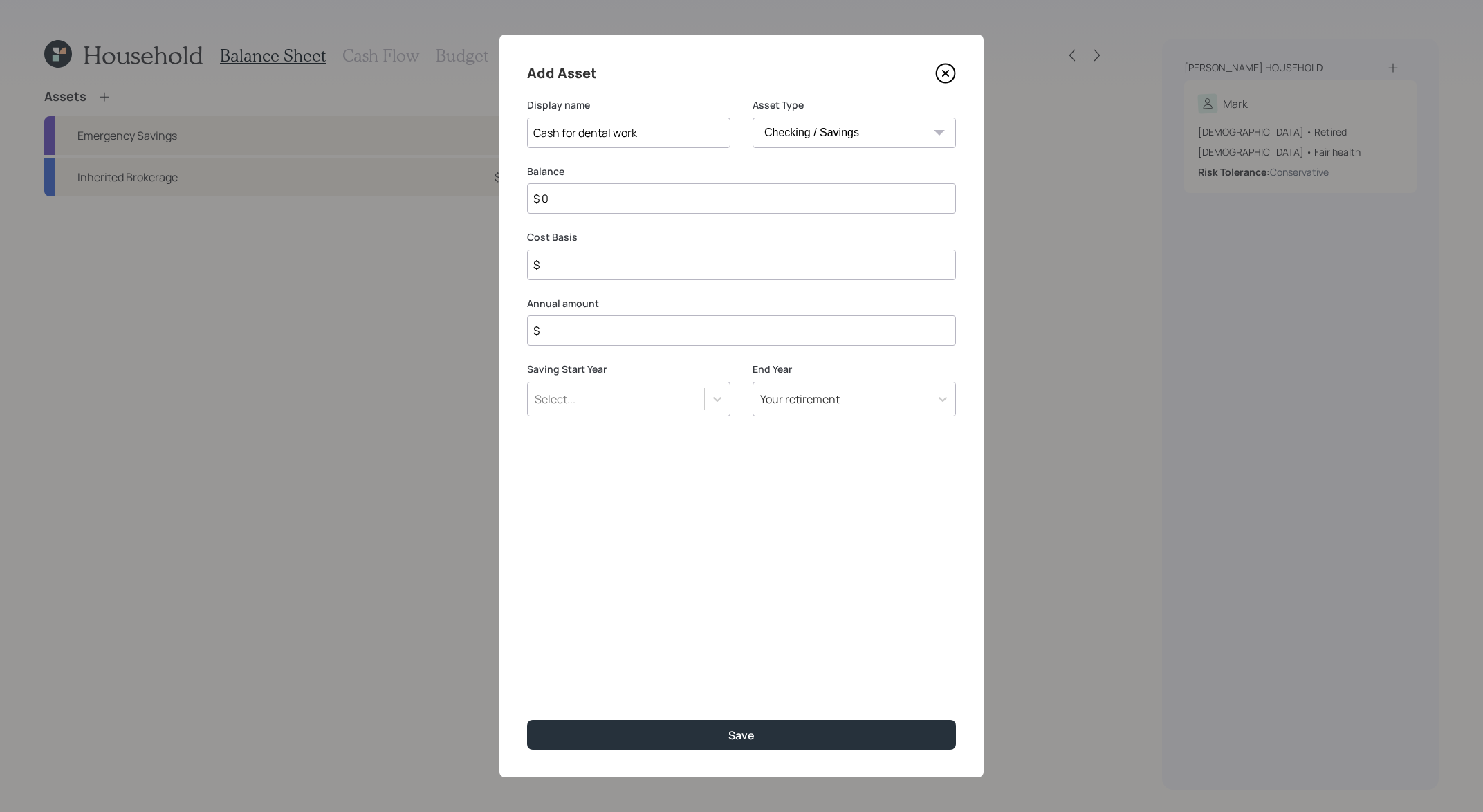
type input "Cash for dental work"
click at [609, 215] on div "Balance $ 0" at bounding box center [741, 198] width 429 height 67
click at [614, 203] on input "$ 0" at bounding box center [741, 198] width 429 height 30
type input "$"
type input "$ 4"
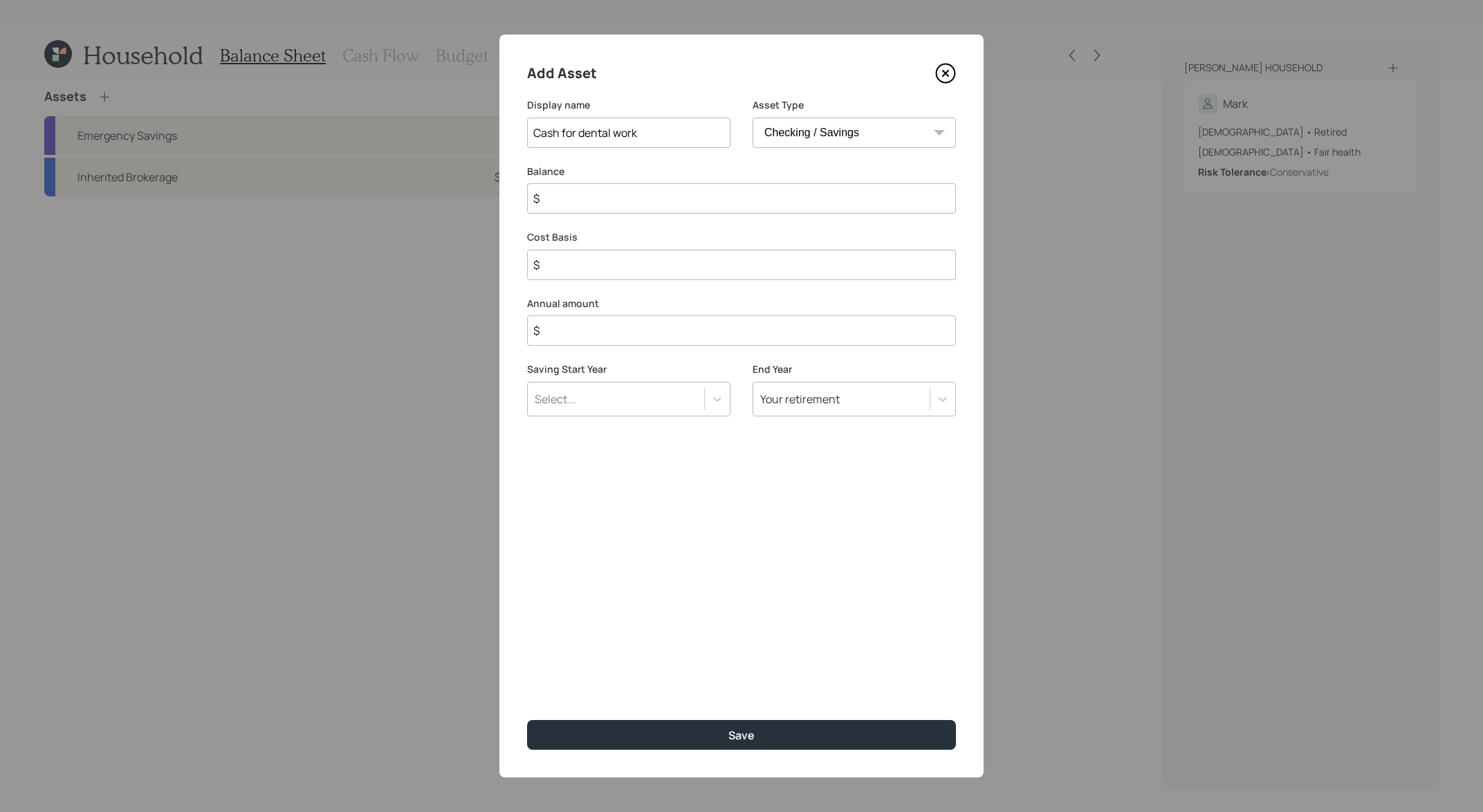
type input "$ 4"
type input "$ 40"
type input "$ 400"
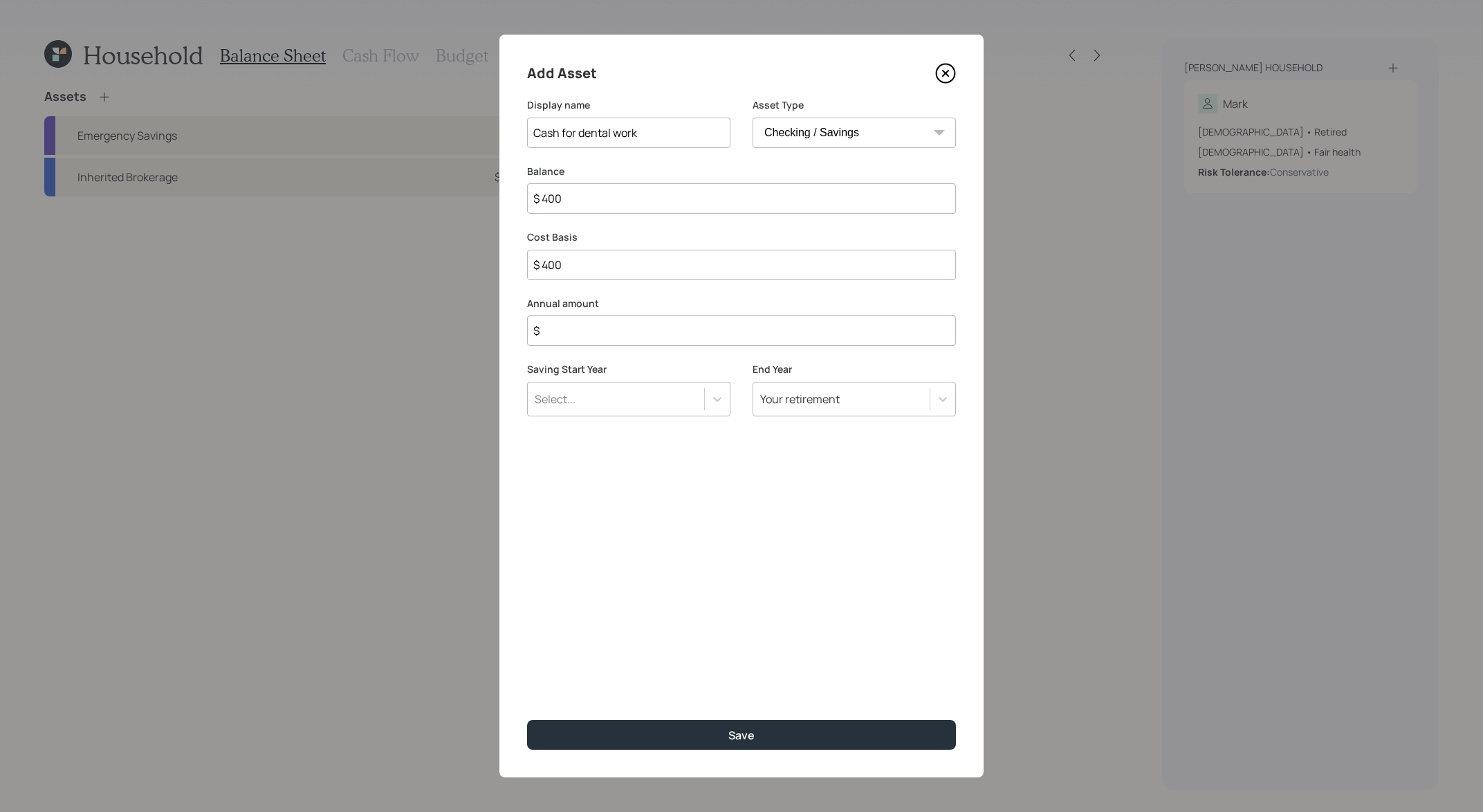
type input "$ 4,000"
type input "$ 40,000"
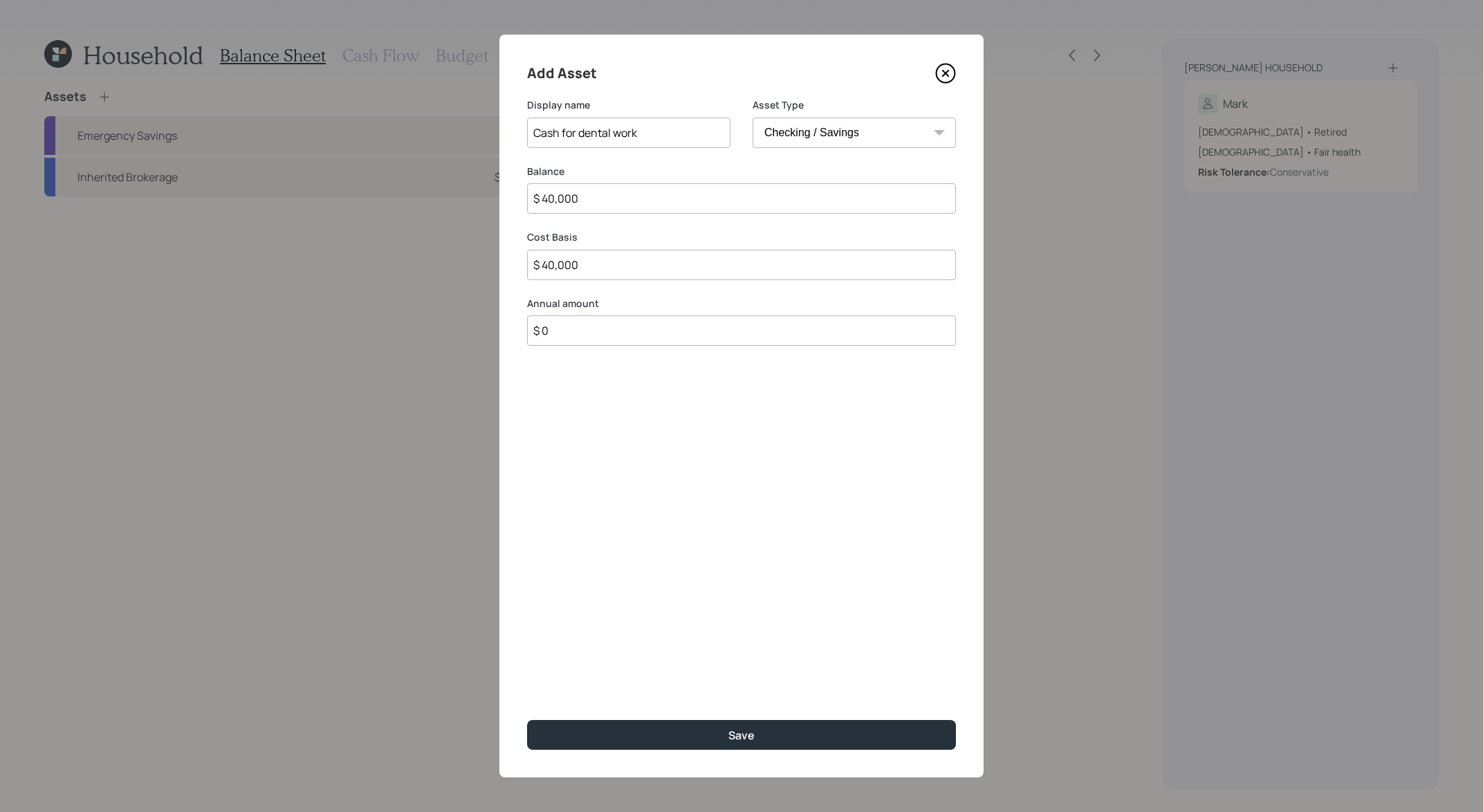
type input "$ 0"
click at [527, 720] on button "Save" at bounding box center [741, 735] width 429 height 29
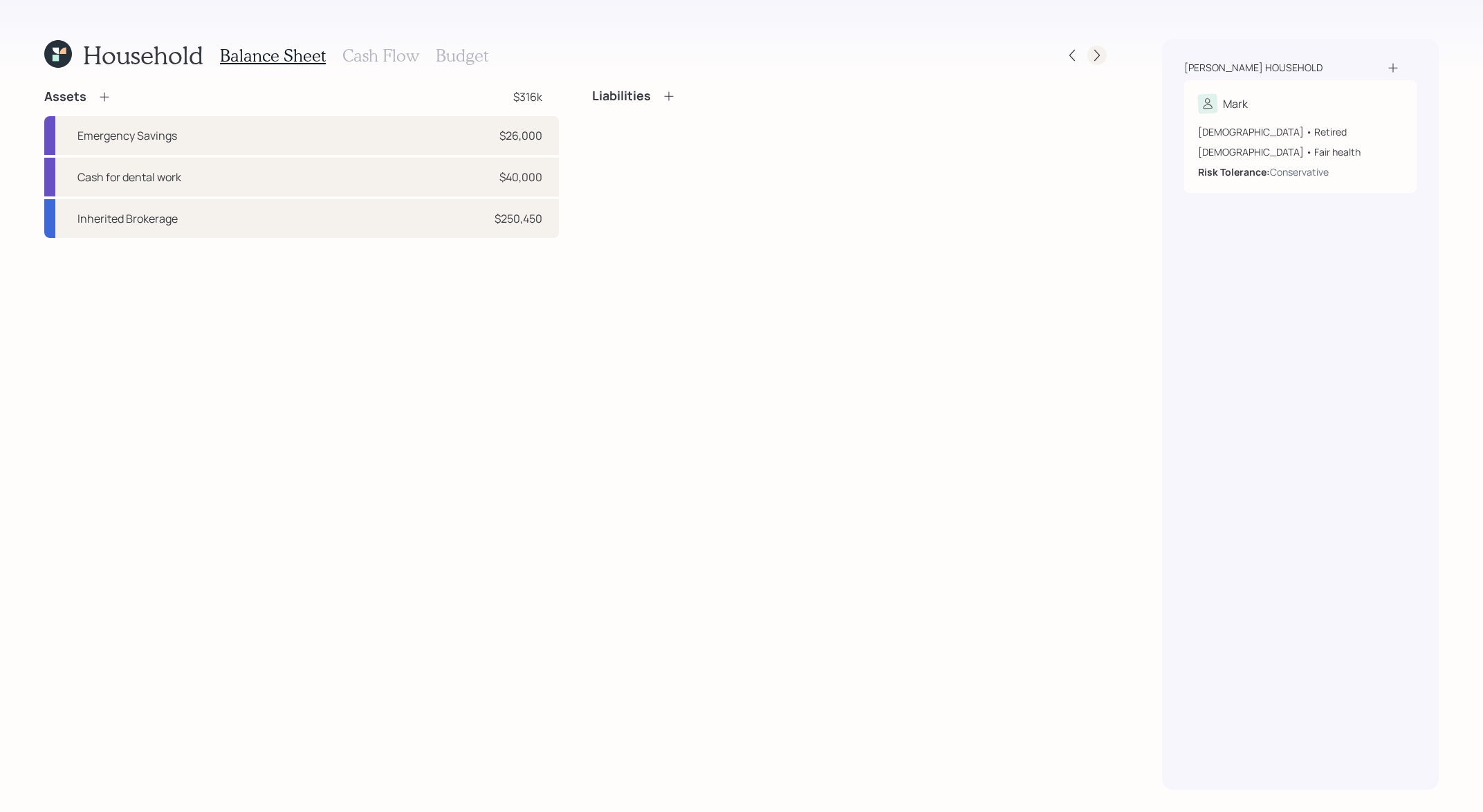
click at [1090, 50] on icon at bounding box center [1097, 55] width 14 height 14
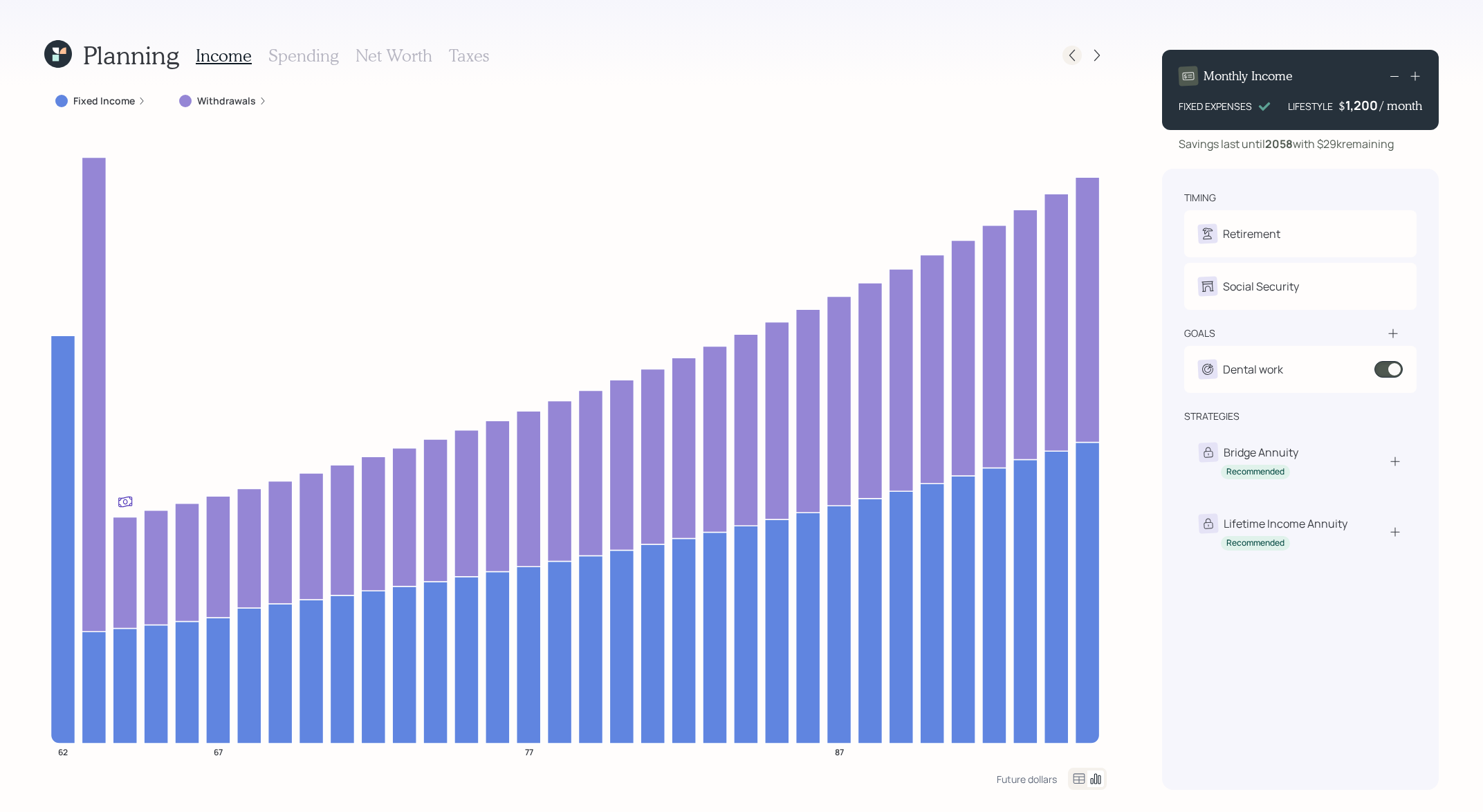
click at [1076, 56] on icon at bounding box center [1072, 55] width 14 height 14
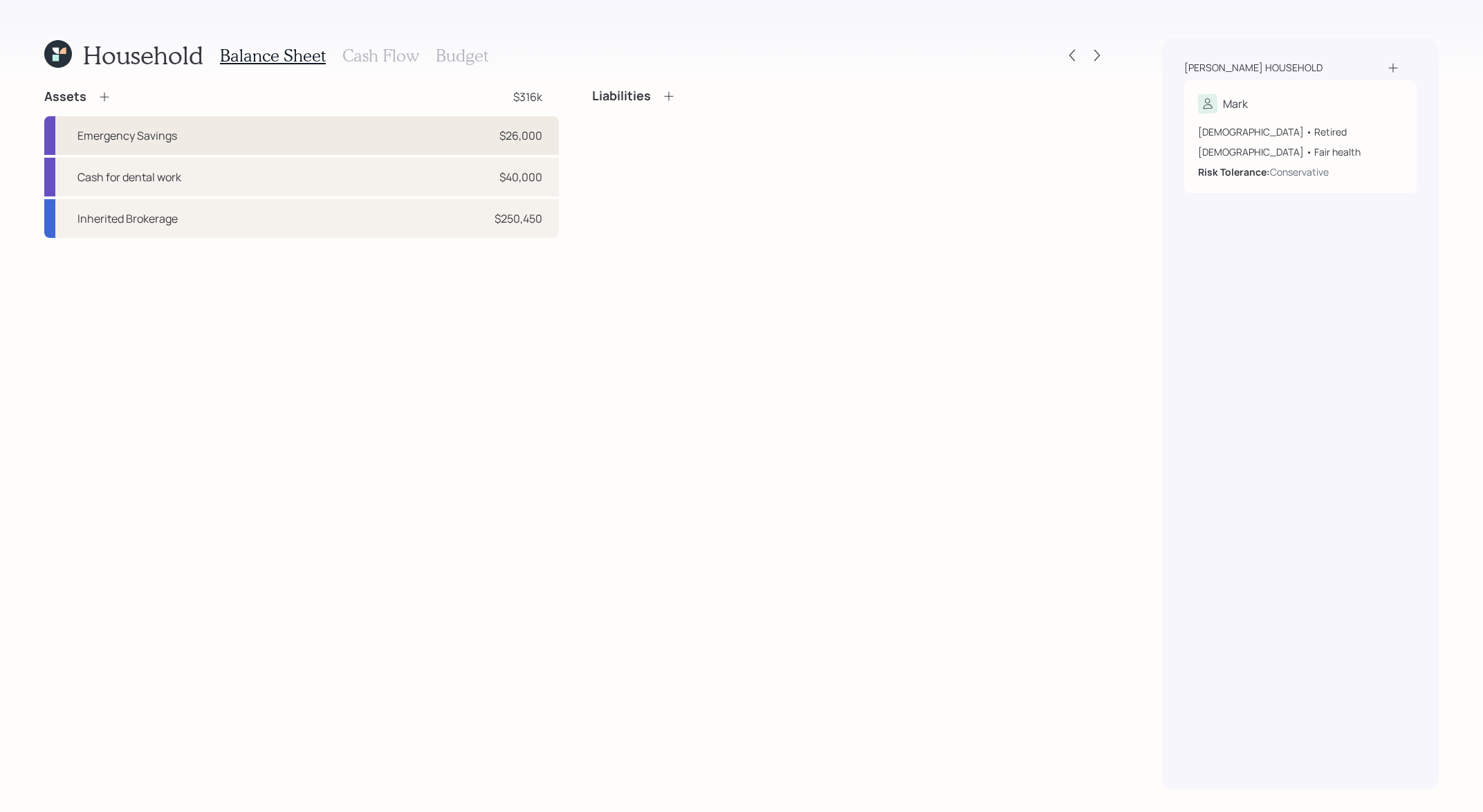
click at [532, 117] on div "Emergency Savings $26,000" at bounding box center [301, 134] width 515 height 38
select select "emergency_fund"
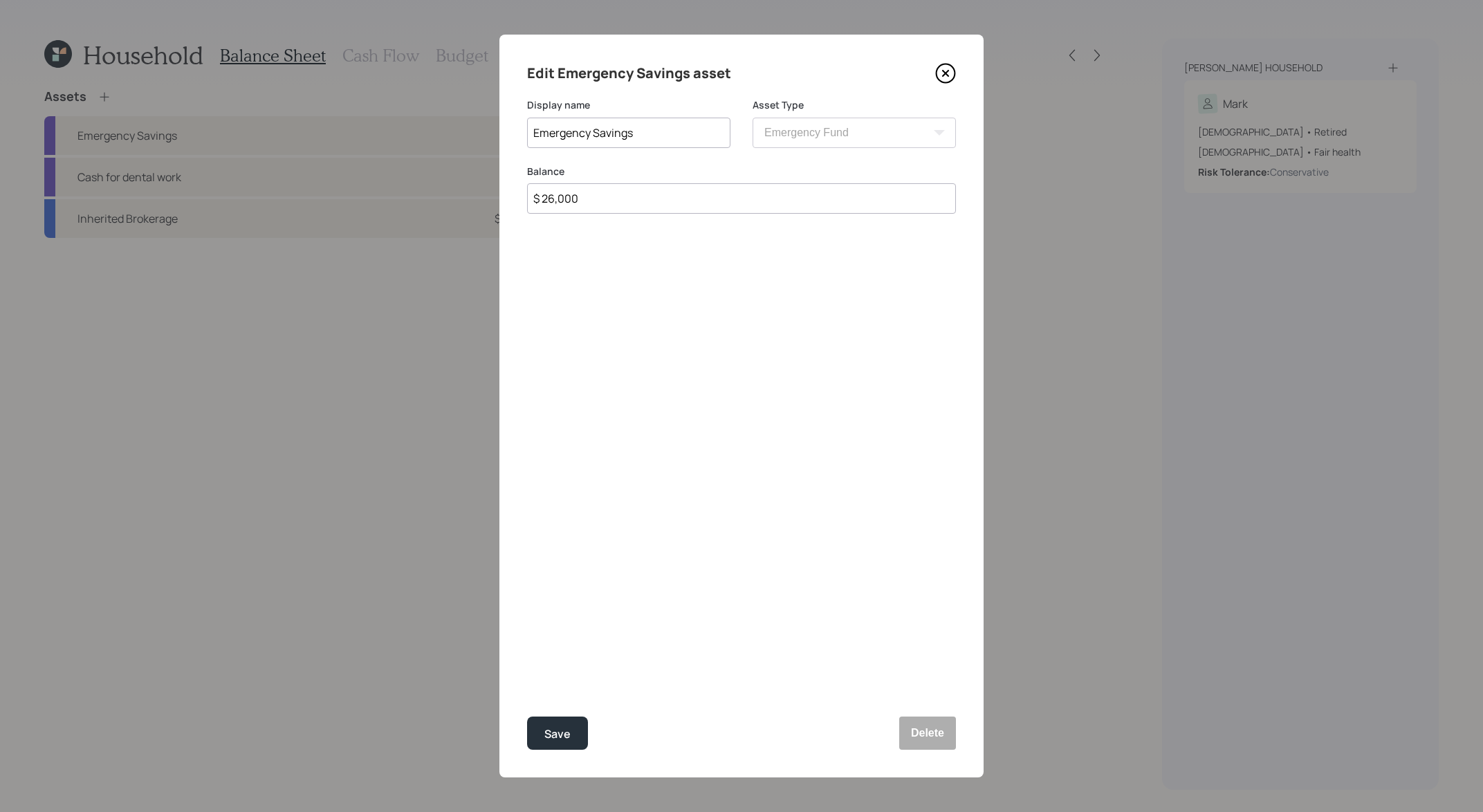
drag, startPoint x: 595, startPoint y: 202, endPoint x: 407, endPoint y: 192, distance: 188.3
click at [407, 192] on div "Edit Emergency Savings asset Display name Emergency Savings Asset Type SEP [PER…" at bounding box center [742, 406] width 1483 height 812
click at [946, 91] on div "Edit Emergency Savings asset Display name Emergency Savings Asset Type SEP [PER…" at bounding box center [742, 405] width 485 height 742
click at [946, 73] on icon at bounding box center [945, 73] width 21 height 21
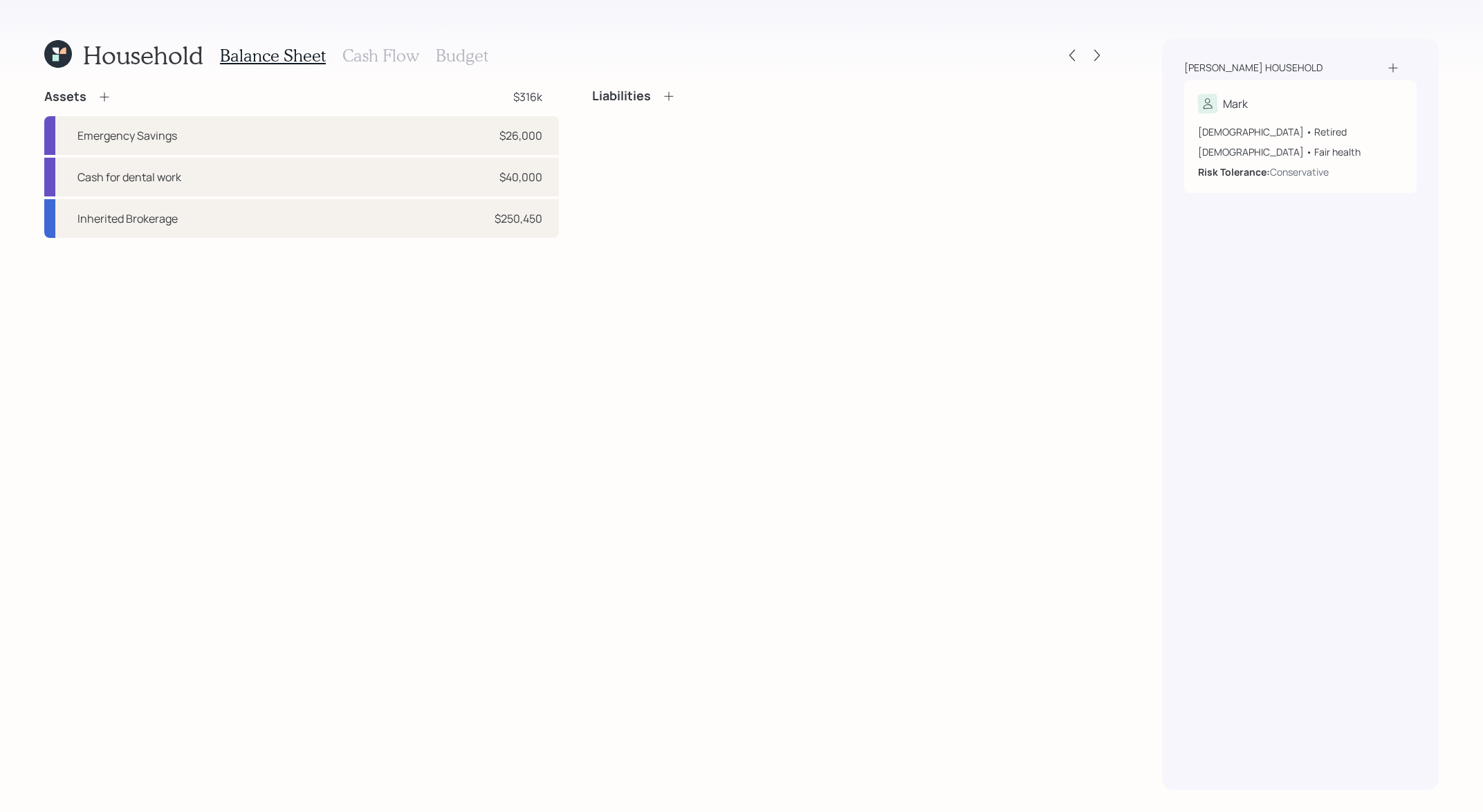
click at [1108, 51] on div "Household Balance Sheet Cash Flow Budget Assets $316k Emergency Savings $26,000…" at bounding box center [742, 406] width 1483 height 812
click at [1097, 51] on icon at bounding box center [1097, 55] width 14 height 14
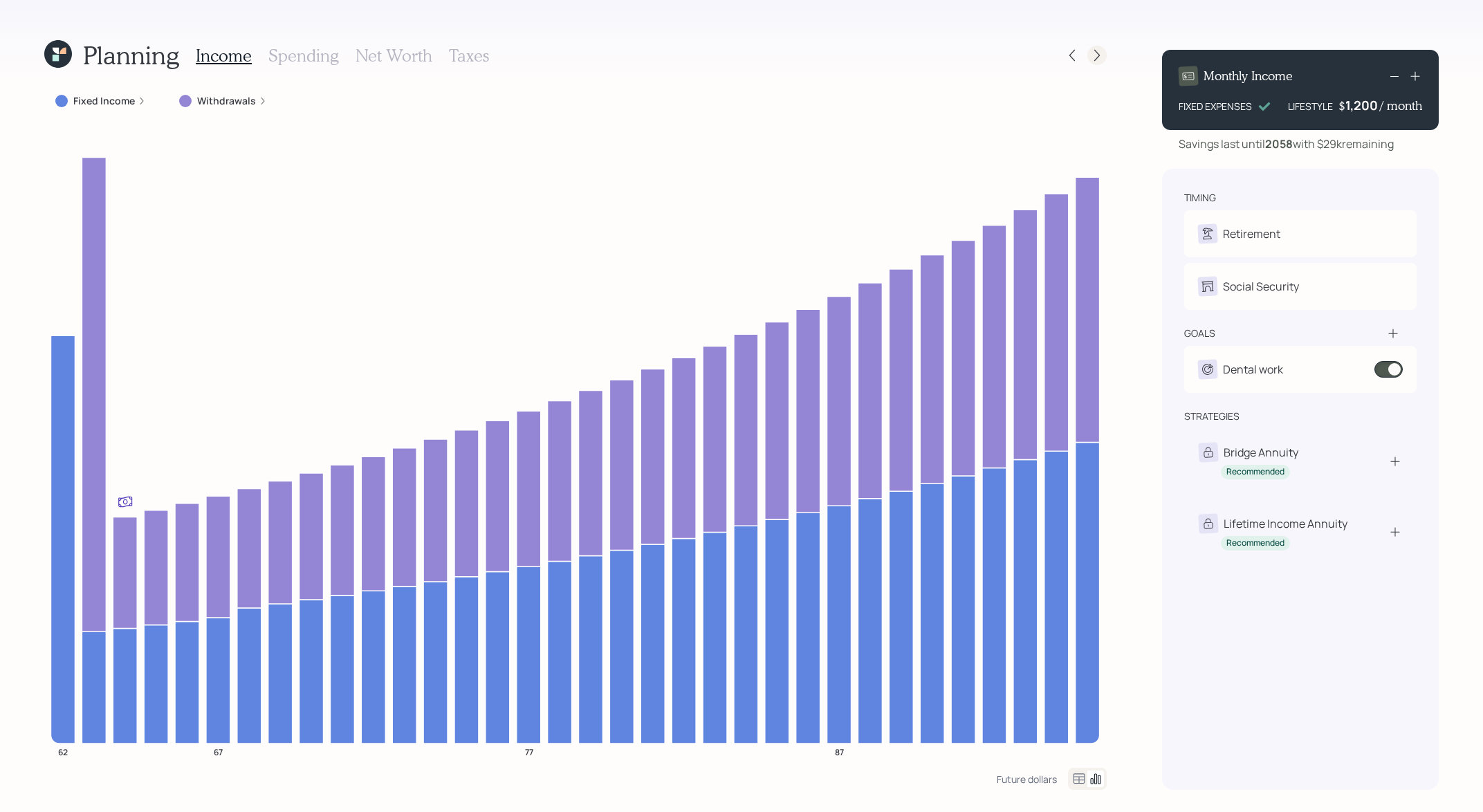
click at [1092, 55] on icon at bounding box center [1097, 55] width 14 height 14
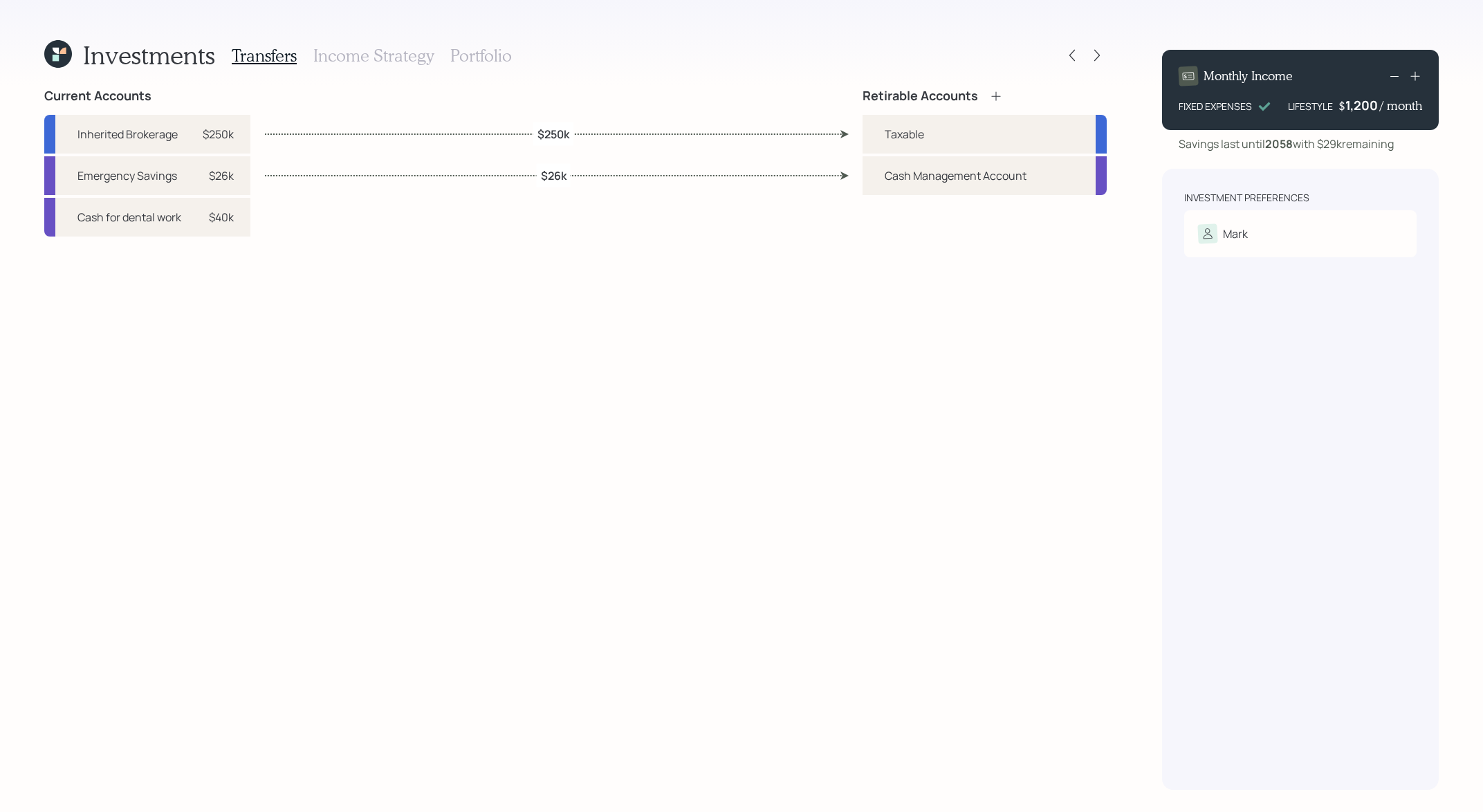
click at [409, 67] on div "Transfers Income Strategy Portfolio" at bounding box center [372, 55] width 281 height 33
click at [525, 62] on div "Investments Transfers Income Strategy Portfolio" at bounding box center [575, 55] width 1062 height 33
click at [475, 57] on h3 "Portfolio" at bounding box center [481, 56] width 62 height 20
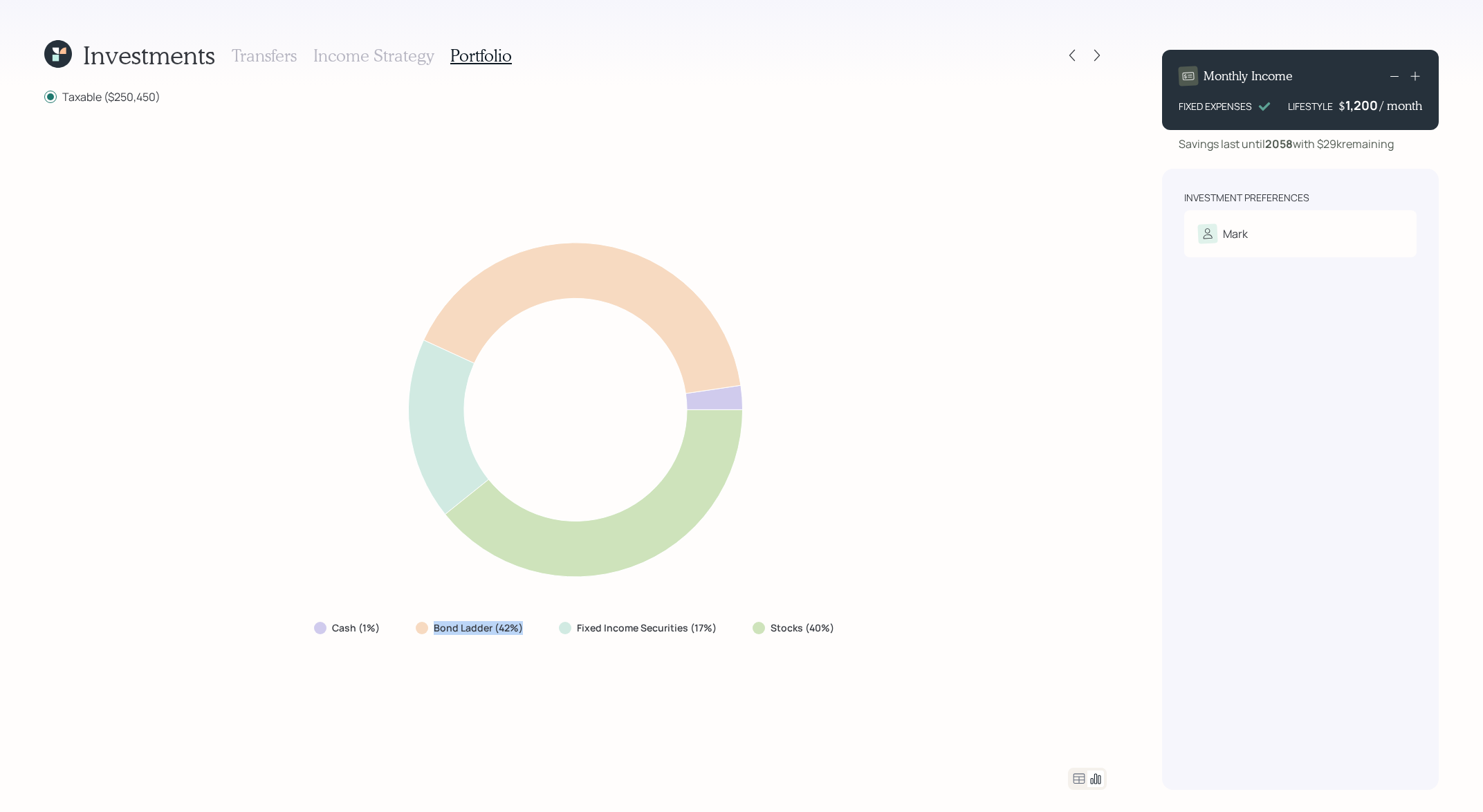
drag, startPoint x: 540, startPoint y: 634, endPoint x: 410, endPoint y: 634, distance: 130.0
click at [410, 634] on div "Cash (1%) Bond Ladder (42%) Fixed Income Securities (17%) Stocks (40%)" at bounding box center [576, 628] width 545 height 25
click at [890, 175] on div "Cash (1%) Bond Ladder (42%) Fixed Income Securities (17%) Stocks (40%)" at bounding box center [575, 435] width 1062 height 630
click at [1100, 61] on icon at bounding box center [1097, 55] width 14 height 14
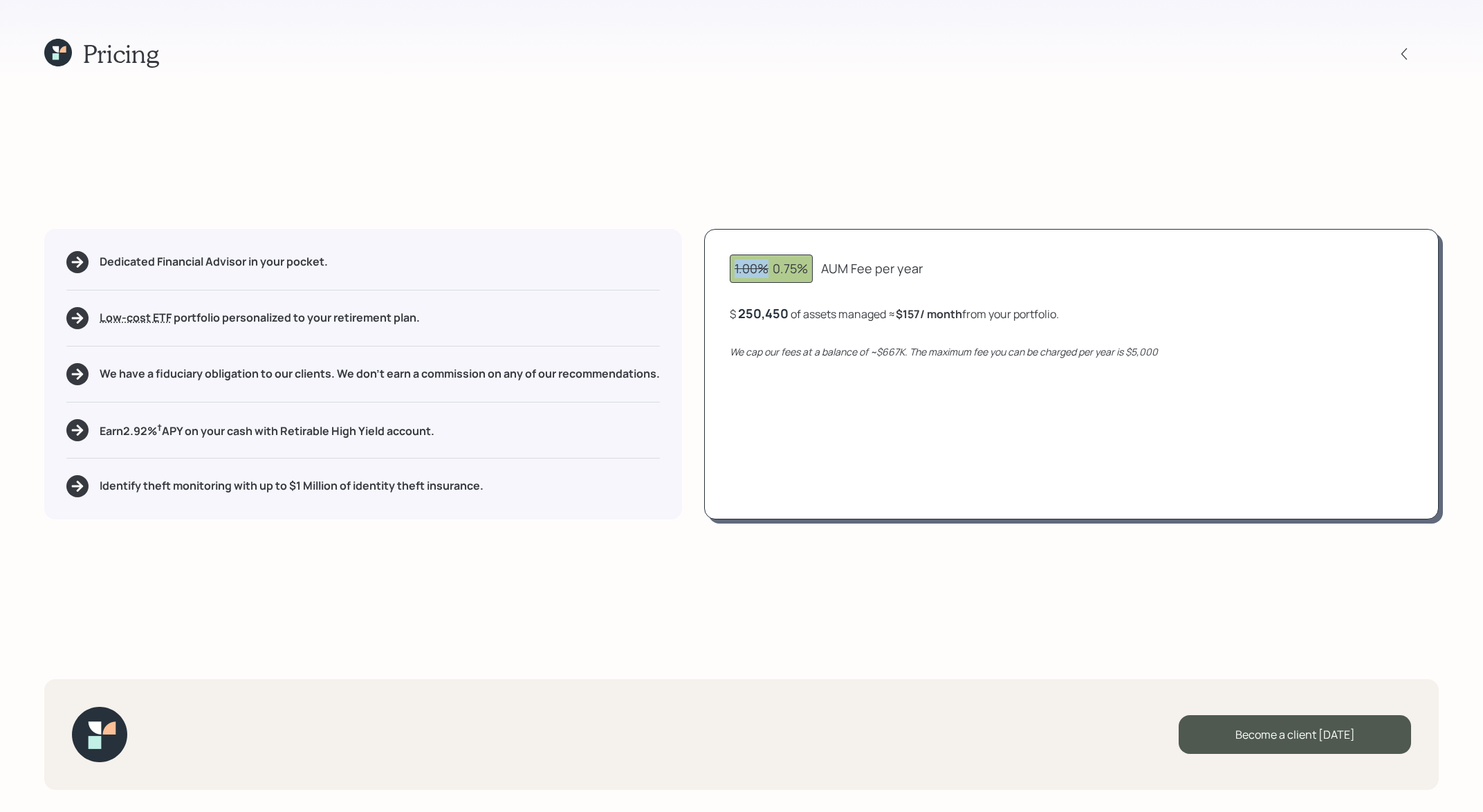
drag, startPoint x: 767, startPoint y: 269, endPoint x: 721, endPoint y: 274, distance: 46.3
click at [721, 274] on div "1.00% 0.75% AUM Fee per year $ 250,450 of assets managed ≈ $157 / month from yo…" at bounding box center [1071, 374] width 735 height 290
drag, startPoint x: 768, startPoint y: 267, endPoint x: 740, endPoint y: 273, distance: 28.6
click at [740, 273] on span "1.00%" at bounding box center [751, 268] width 34 height 17
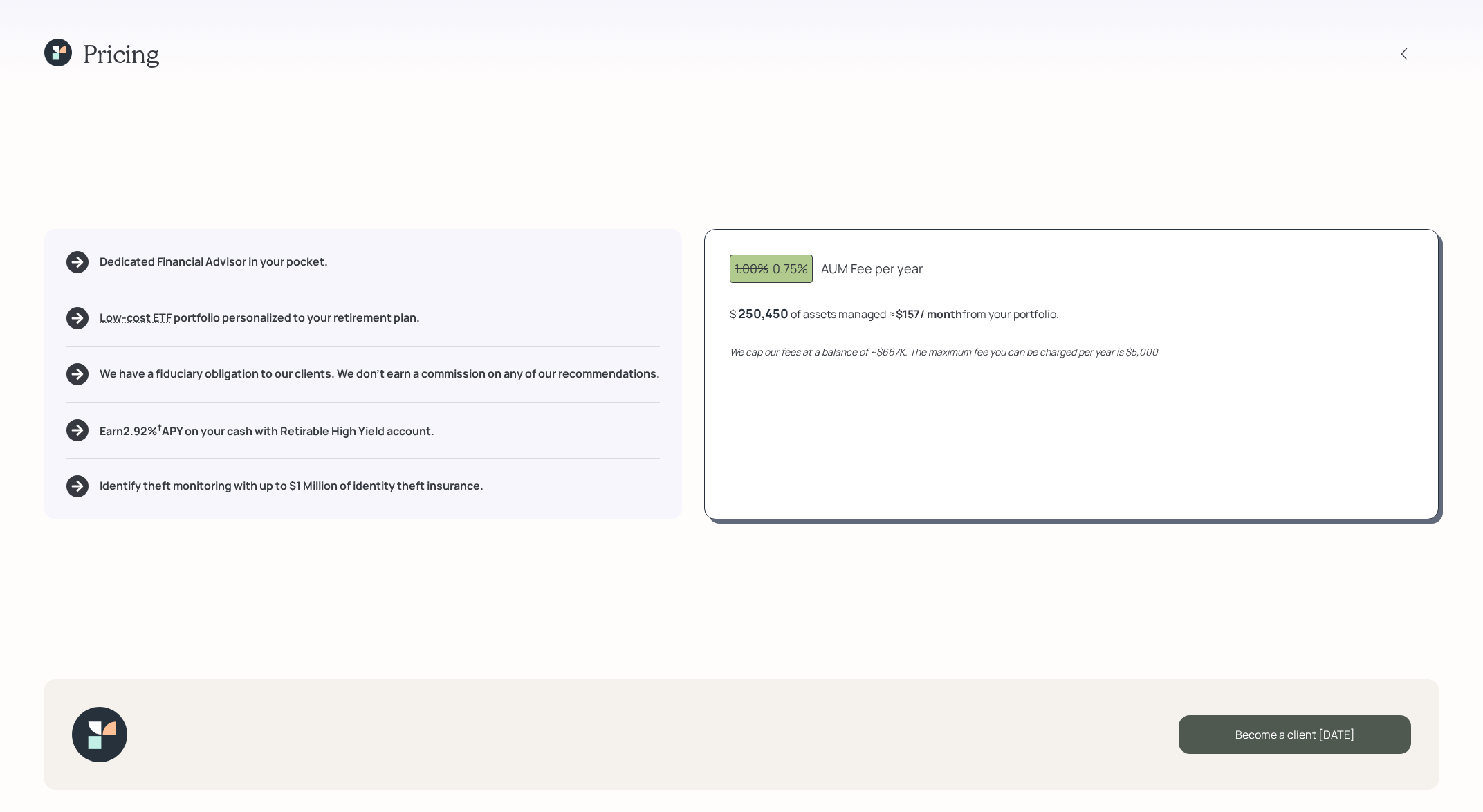
click at [754, 292] on div "1.00% 0.75% AUM Fee per year $ 250,450 of assets managed ≈ $157 / month from yo…" at bounding box center [1071, 374] width 735 height 290
drag, startPoint x: 808, startPoint y: 267, endPoint x: 773, endPoint y: 272, distance: 35.4
click at [773, 272] on div "1.00% 0.75%" at bounding box center [771, 268] width 74 height 19
click at [1404, 45] on div at bounding box center [1404, 54] width 20 height 20
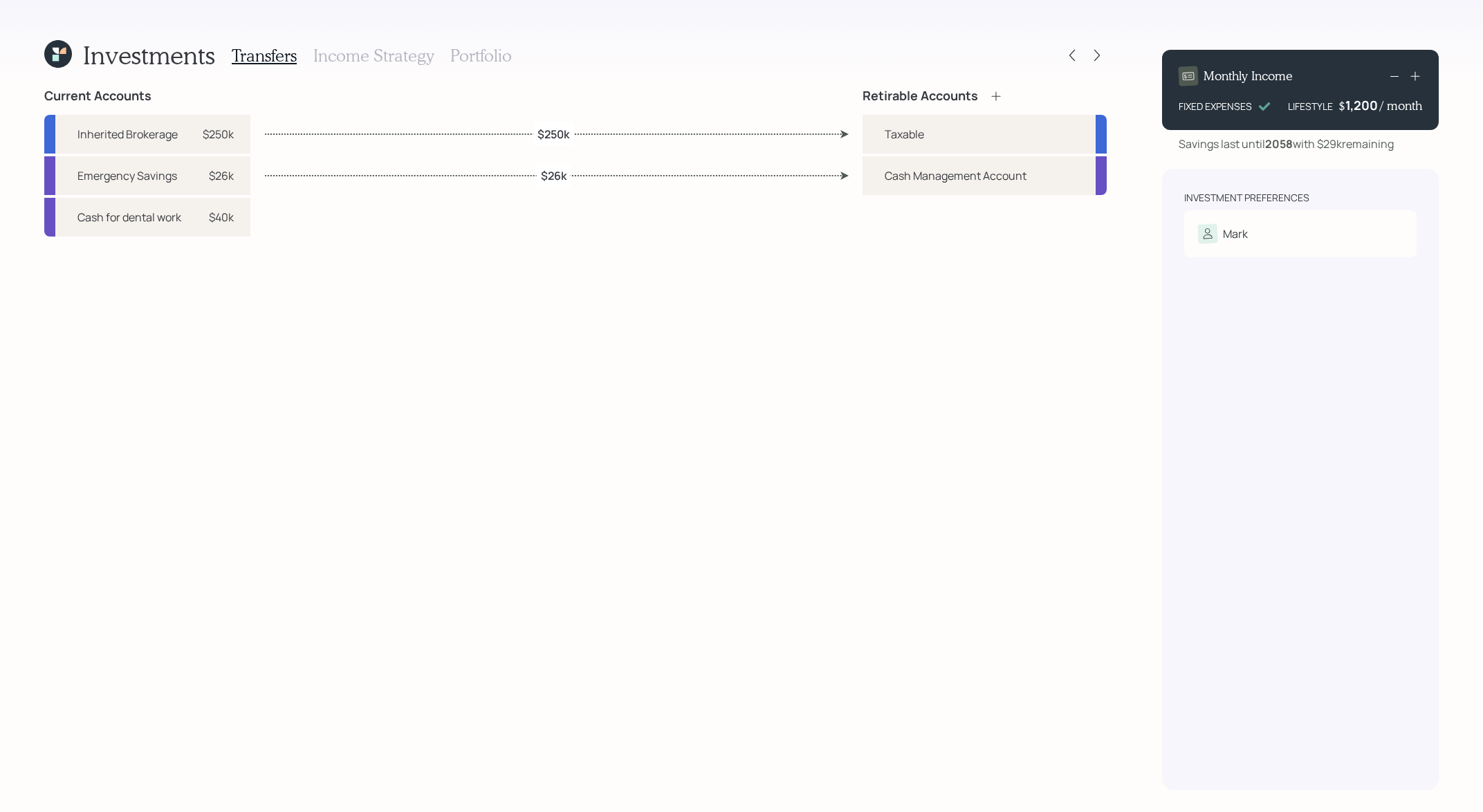
click at [482, 42] on div "Transfers Income Strategy Portfolio" at bounding box center [372, 55] width 281 height 33
click at [482, 51] on h3 "Portfolio" at bounding box center [481, 56] width 62 height 20
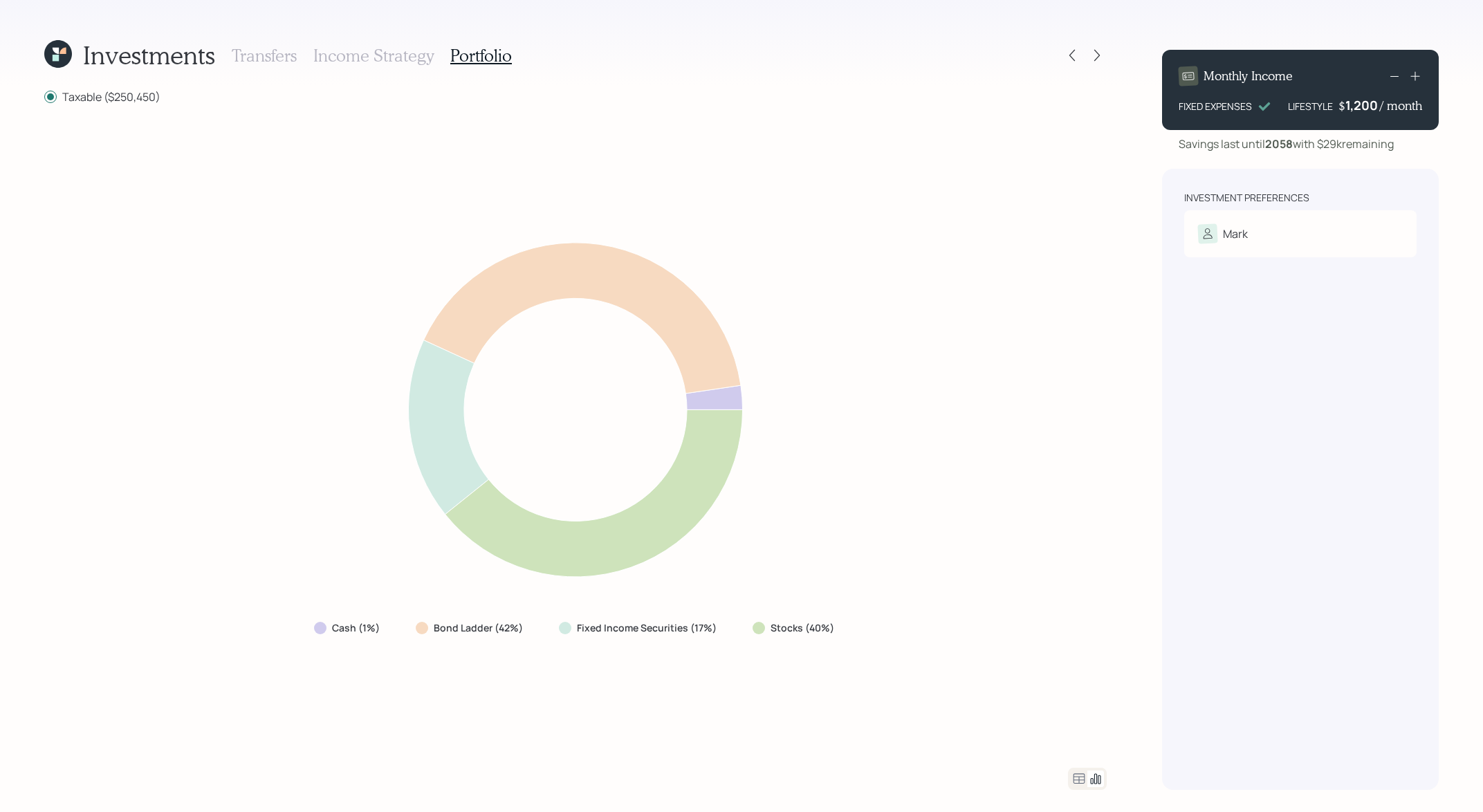
click at [1082, 776] on icon at bounding box center [1078, 778] width 17 height 17
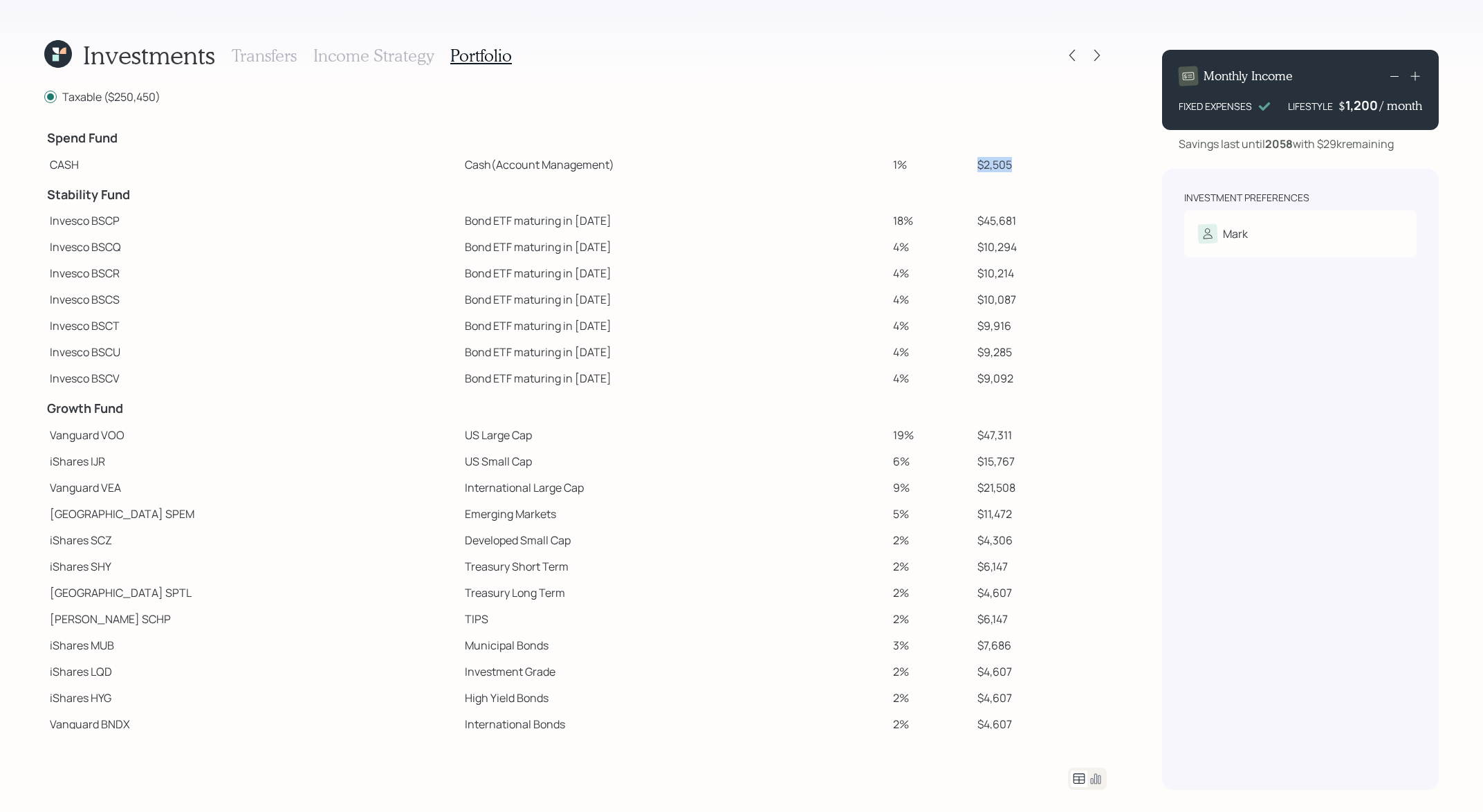
drag, startPoint x: 1010, startPoint y: 163, endPoint x: 946, endPoint y: 163, distance: 64.0
click at [946, 163] on tr "CASH Cash (Account Management) 1% $2,505" at bounding box center [575, 164] width 1062 height 26
click at [1094, 58] on icon at bounding box center [1097, 55] width 14 height 14
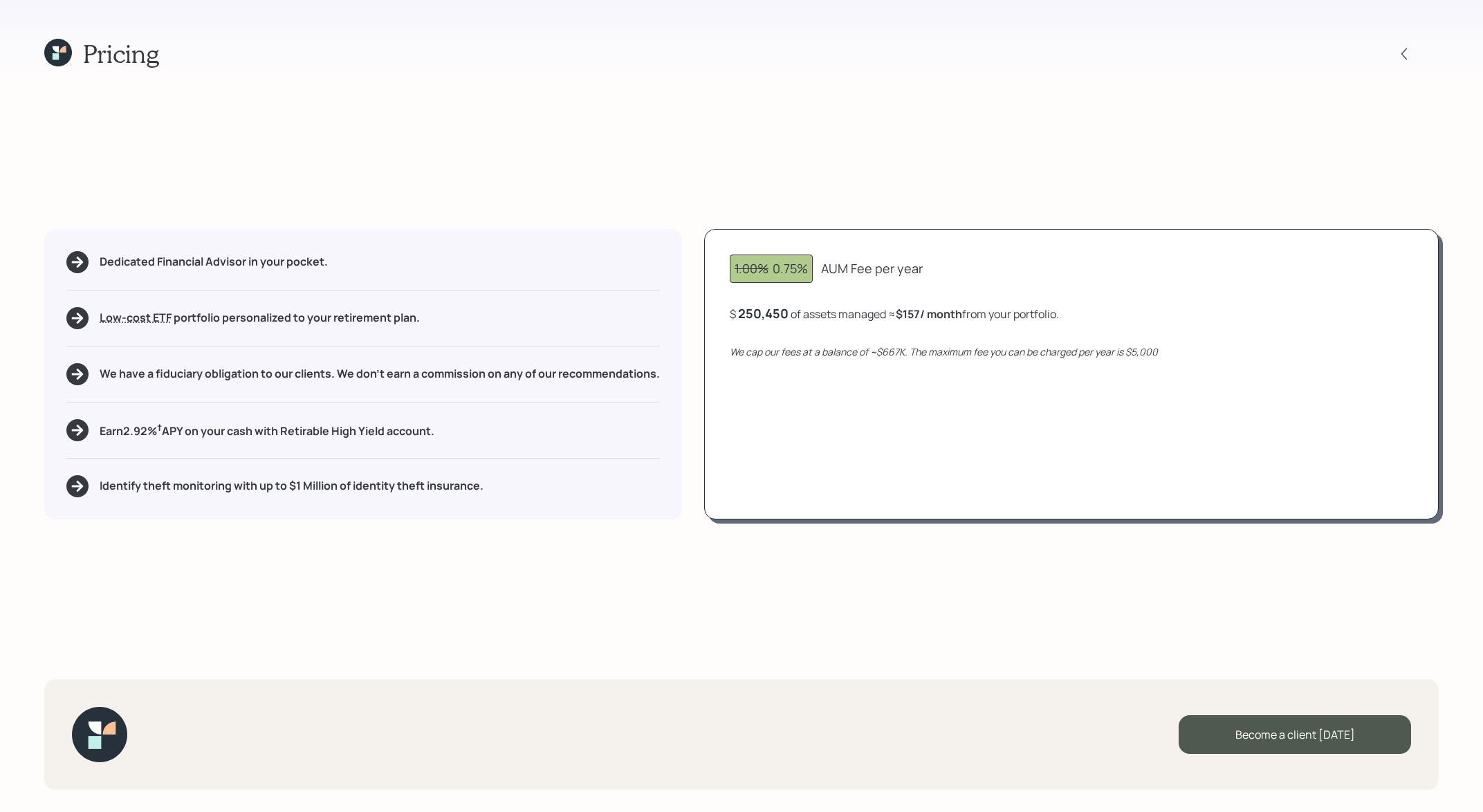
click at [53, 53] on icon at bounding box center [58, 52] width 27 height 27
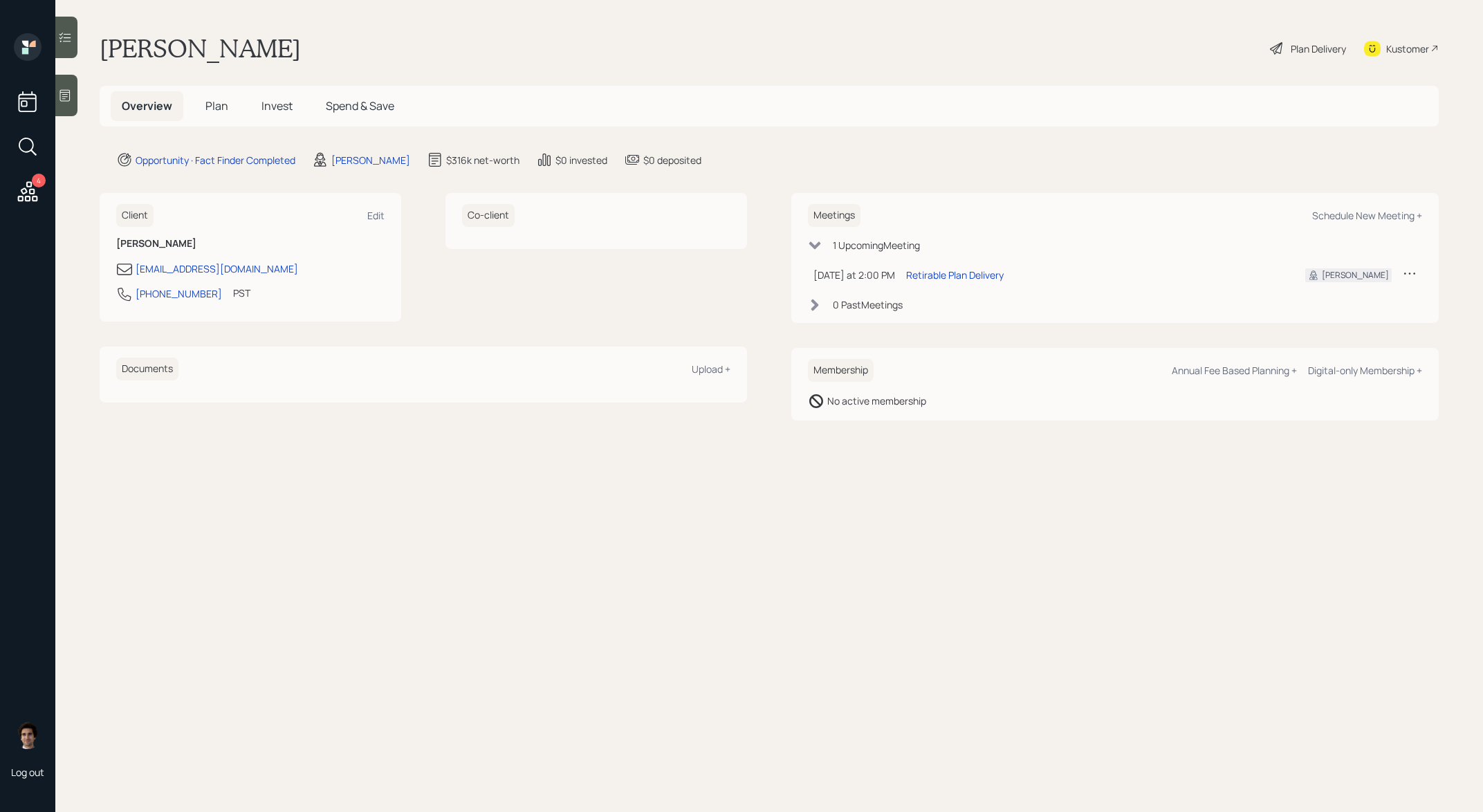
click at [223, 118] on h5 "Plan" at bounding box center [217, 106] width 45 height 29
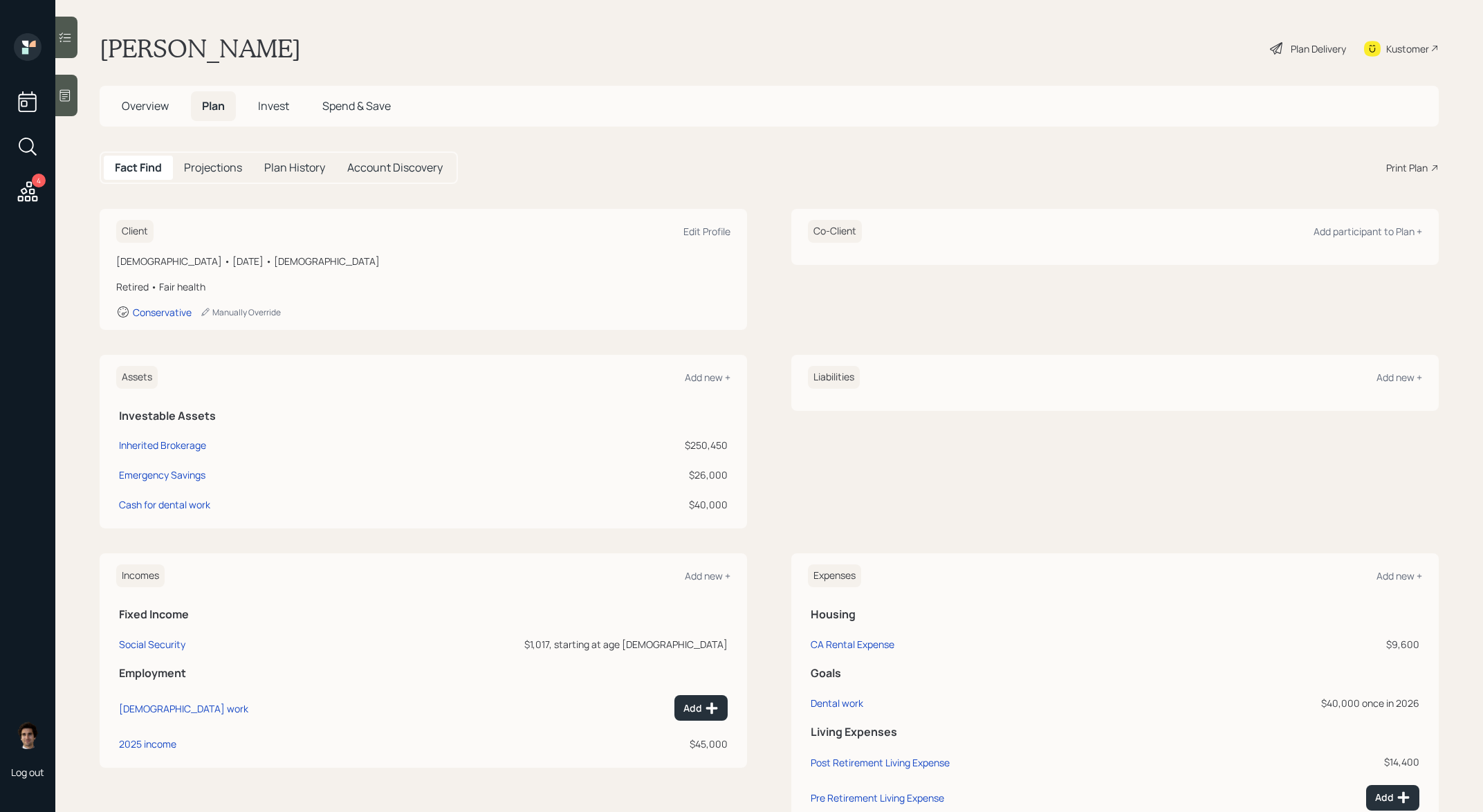
click at [1384, 174] on div "Fact Find Projections Plan History Account Discovery Print Plan" at bounding box center [769, 167] width 1339 height 32
click at [1396, 170] on div "Print Plan" at bounding box center [1406, 168] width 41 height 15
click at [1408, 41] on div "Kustomer" at bounding box center [1407, 48] width 43 height 15
